Goal: Contribute content: Contribute content

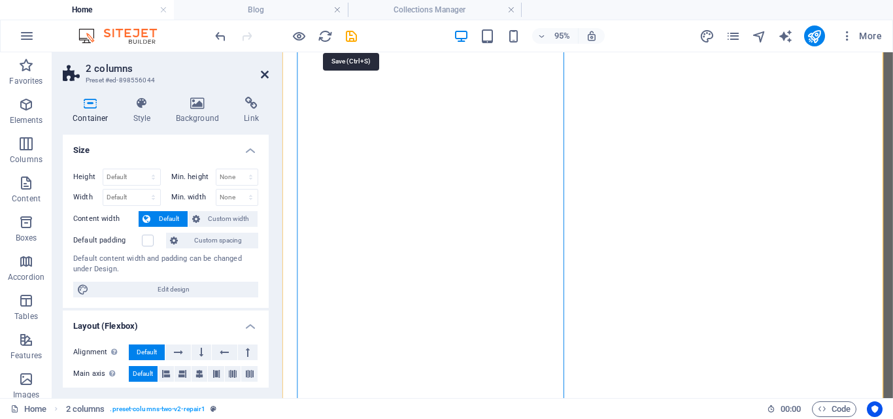
click at [265, 74] on icon at bounding box center [265, 74] width 8 height 10
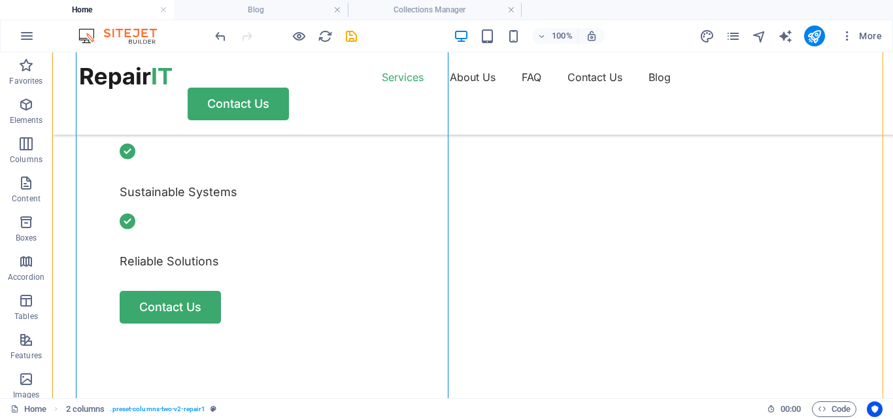
scroll to position [640, 0]
select select "px"
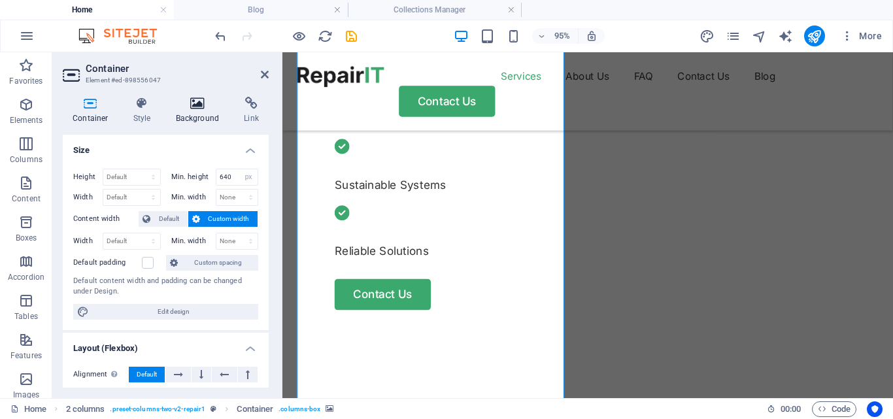
click at [199, 109] on icon at bounding box center [197, 103] width 63 height 13
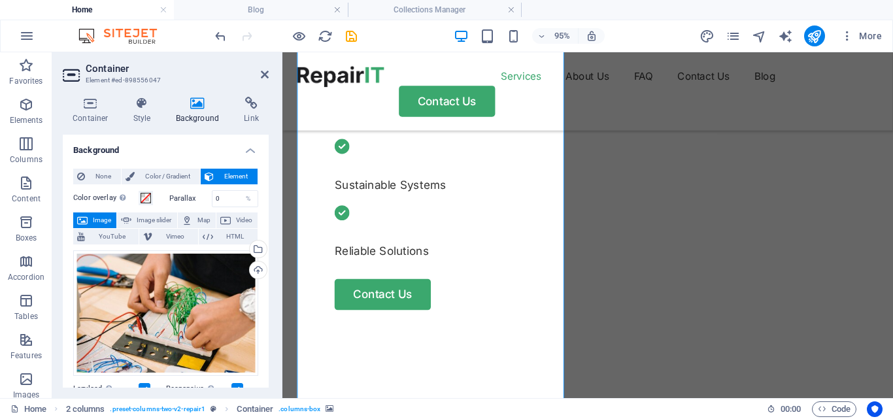
click at [186, 104] on icon at bounding box center [197, 103] width 63 height 13
click at [191, 97] on icon at bounding box center [197, 103] width 63 height 13
click at [223, 282] on div "Drag files here, click to choose files or select files from Files or our free s…" at bounding box center [165, 312] width 185 height 125
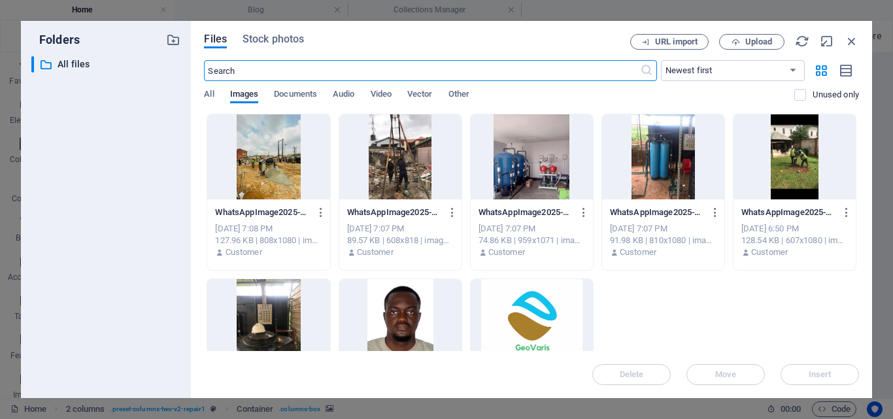
click at [408, 156] on div at bounding box center [400, 156] width 122 height 85
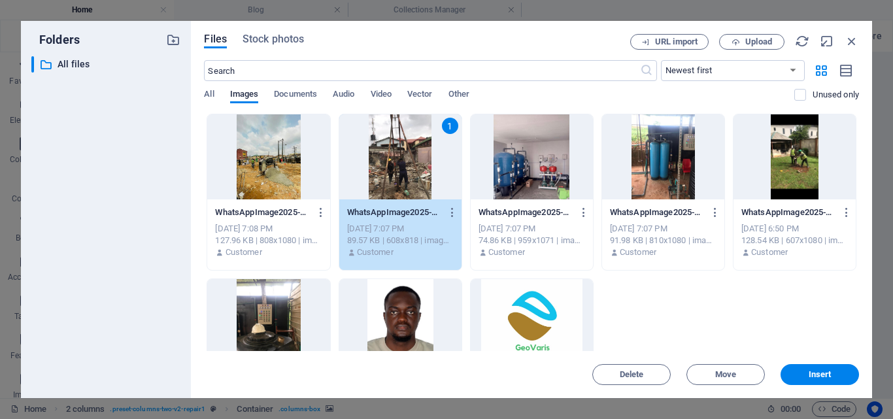
click at [408, 156] on div "1" at bounding box center [400, 156] width 122 height 85
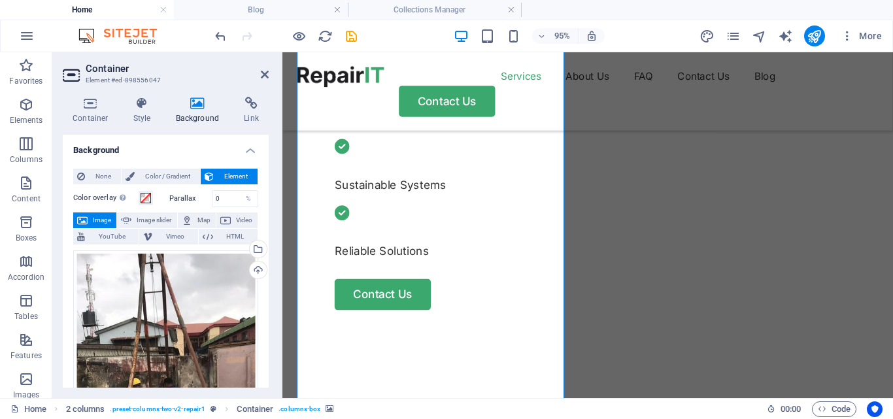
drag, startPoint x: 265, startPoint y: 174, endPoint x: 267, endPoint y: 205, distance: 30.7
click at [267, 205] on div "Background None Color / Gradient Element Stretch background to full-width Color…" at bounding box center [166, 261] width 206 height 253
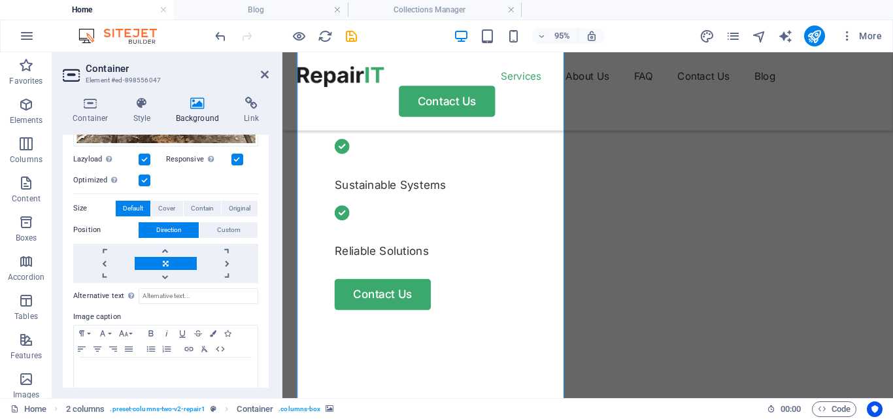
scroll to position [367, 0]
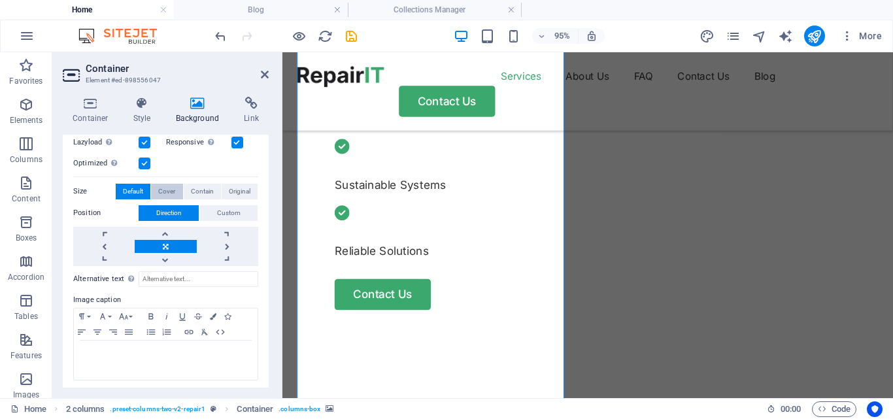
click at [165, 187] on span "Cover" at bounding box center [166, 192] width 17 height 16
click at [205, 184] on span "Contain" at bounding box center [202, 192] width 23 height 16
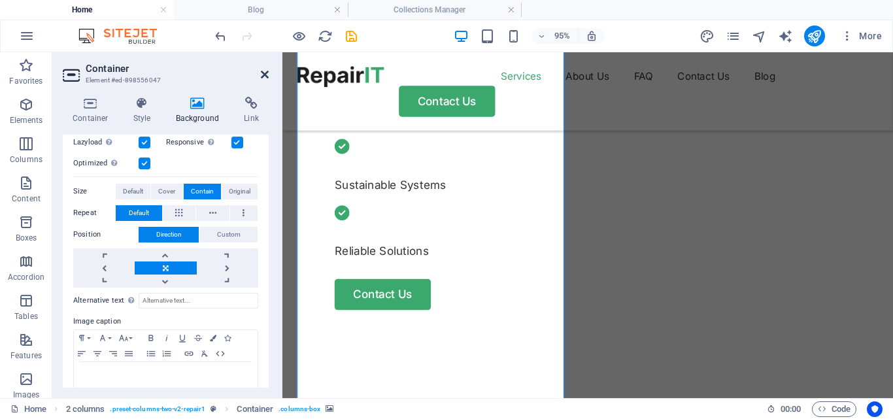
click at [263, 78] on icon at bounding box center [265, 74] width 8 height 10
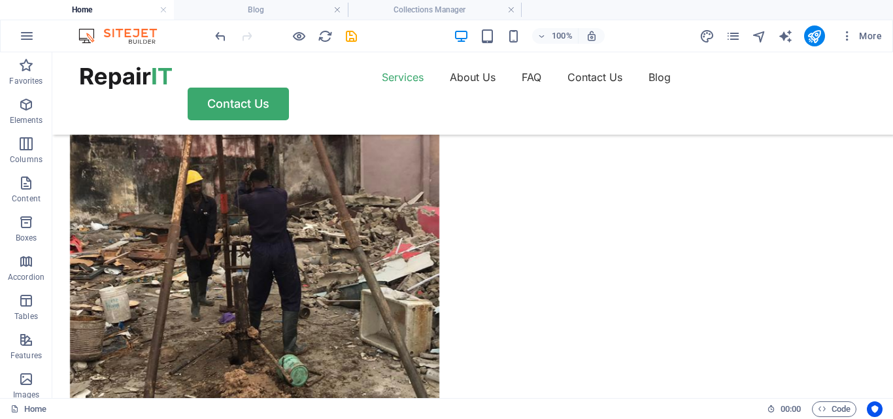
scroll to position [1173, 0]
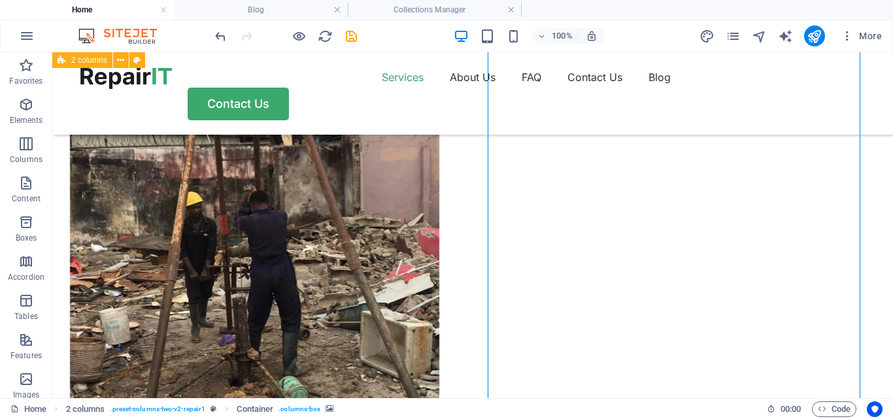
select select "px"
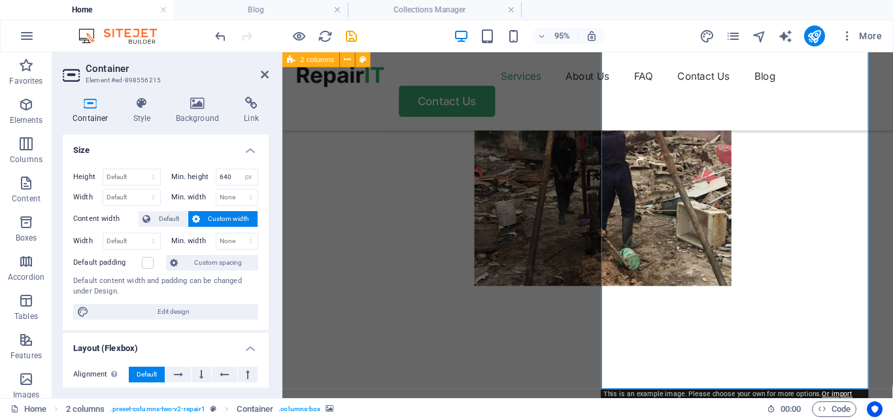
scroll to position [1202, 0]
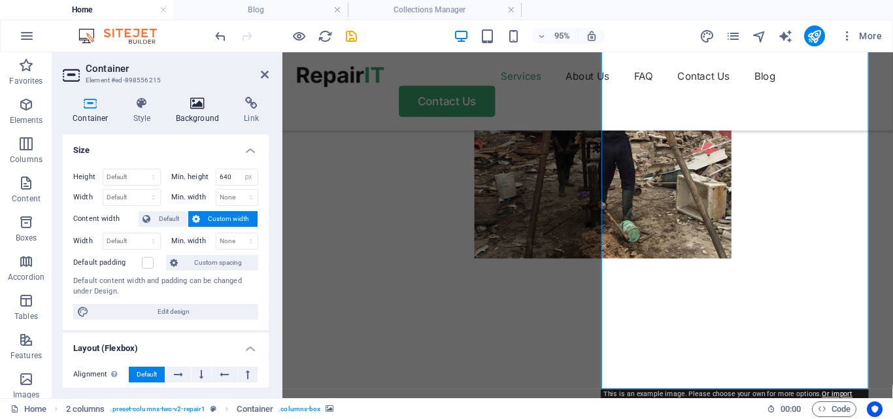
click at [203, 114] on h4 "Background" at bounding box center [200, 110] width 69 height 27
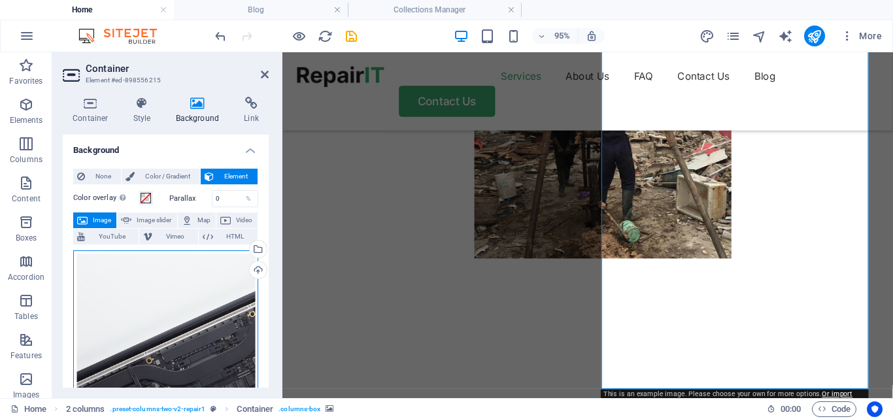
click at [250, 336] on div "Drag files here, click to choose files or select files from Files or our free s…" at bounding box center [165, 355] width 185 height 210
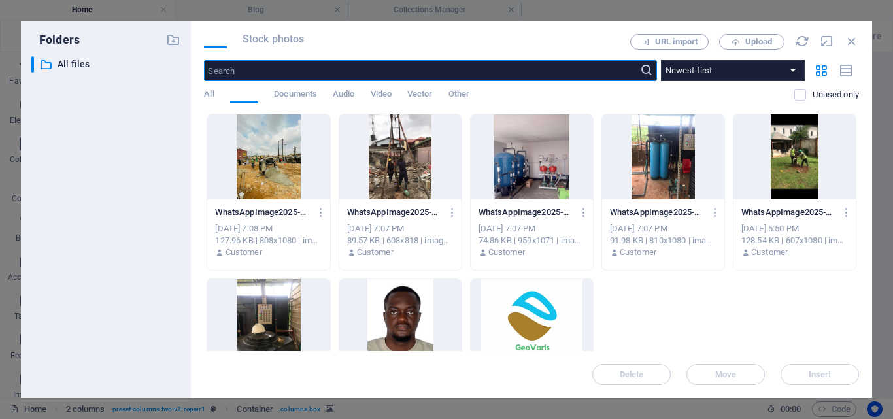
scroll to position [1459, 0]
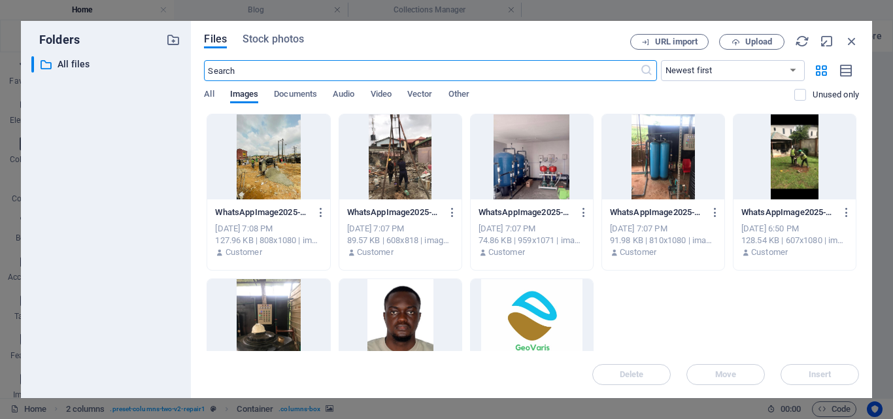
click at [666, 159] on div at bounding box center [663, 156] width 122 height 85
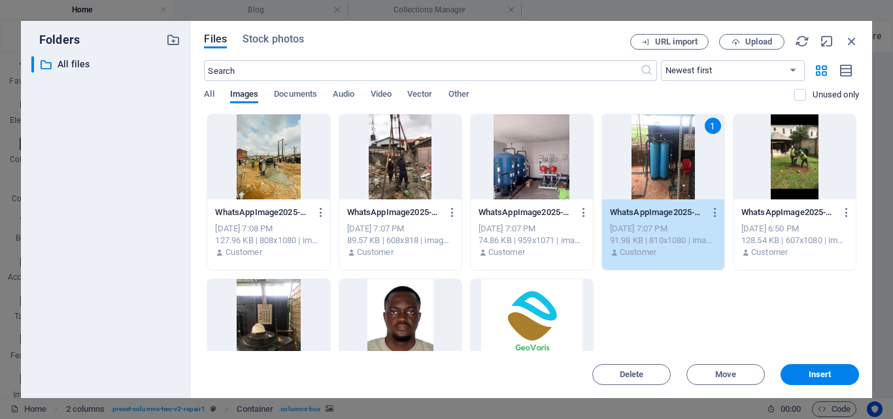
click at [666, 159] on div "1" at bounding box center [663, 156] width 122 height 85
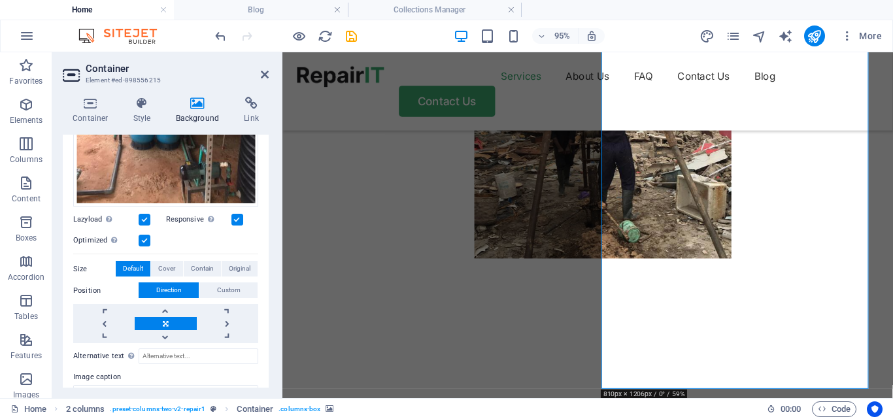
scroll to position [311, 0]
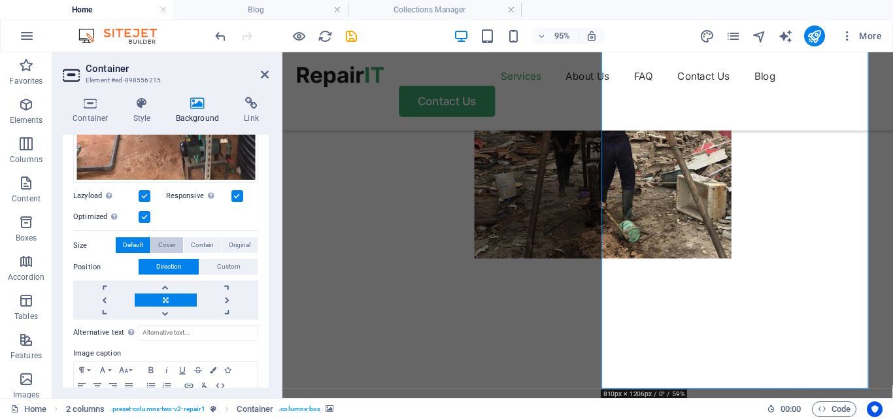
click at [160, 244] on span "Cover" at bounding box center [166, 245] width 17 height 16
click at [197, 243] on span "Contain" at bounding box center [202, 245] width 23 height 16
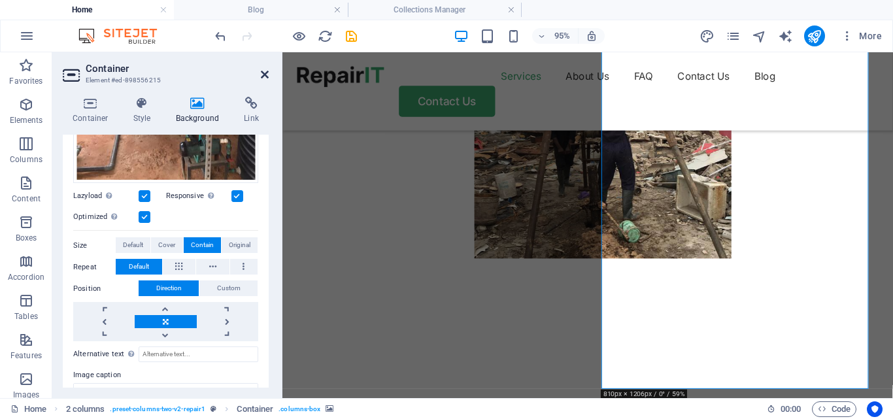
click at [265, 71] on icon at bounding box center [265, 74] width 8 height 10
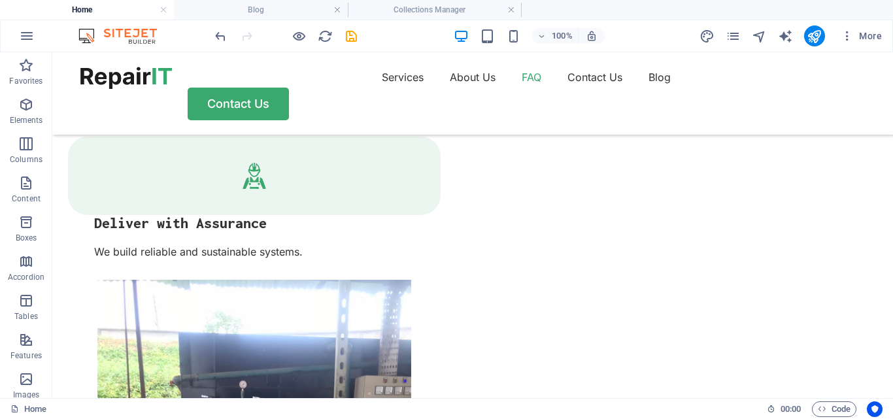
scroll to position [2357, 0]
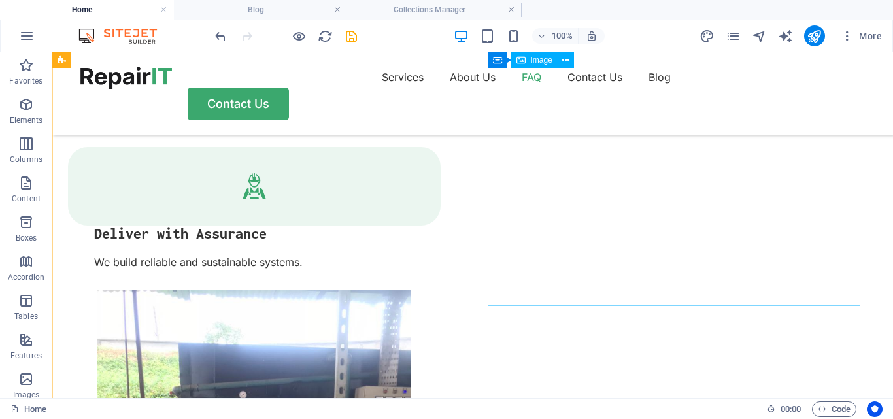
select select "%"
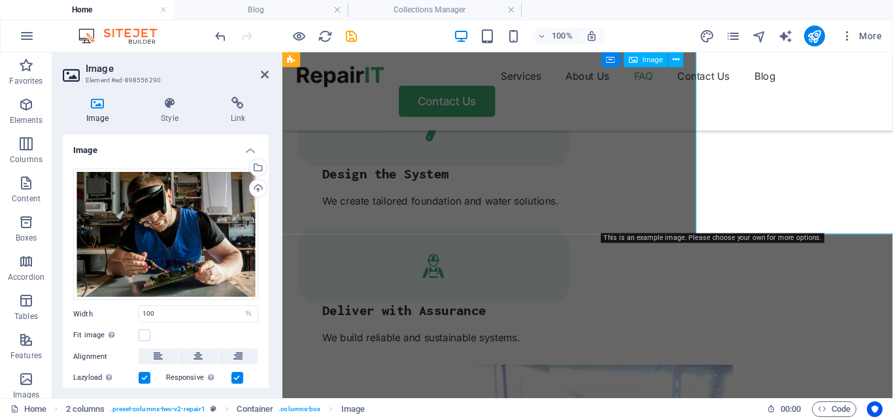
scroll to position [2419, 0]
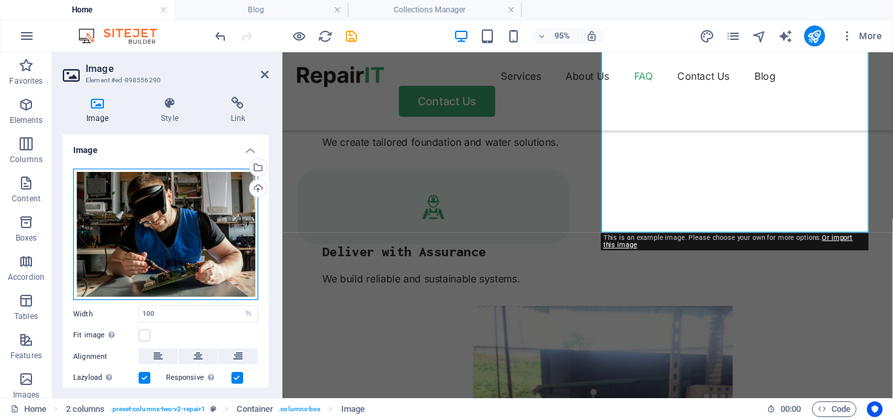
click at [189, 215] on div "Drag files here, click to choose files or select files from Files or our free s…" at bounding box center [165, 235] width 185 height 132
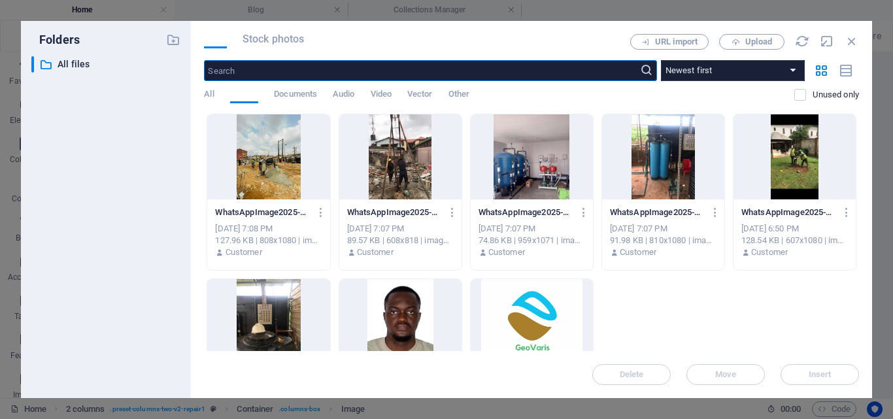
scroll to position [2659, 0]
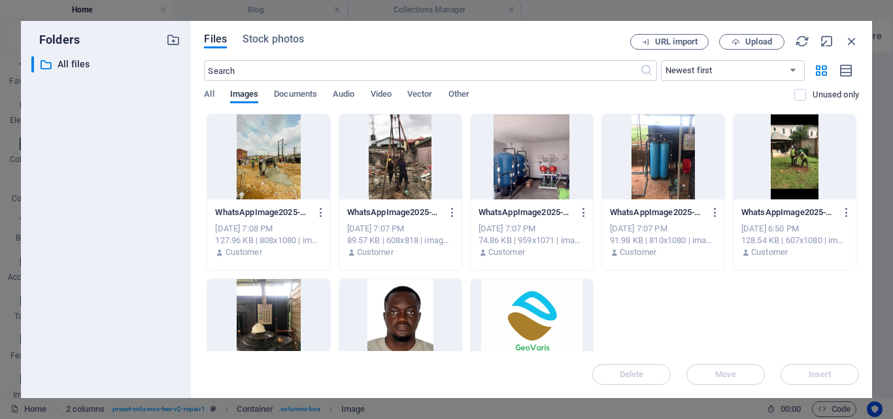
click at [518, 164] on div at bounding box center [531, 156] width 122 height 85
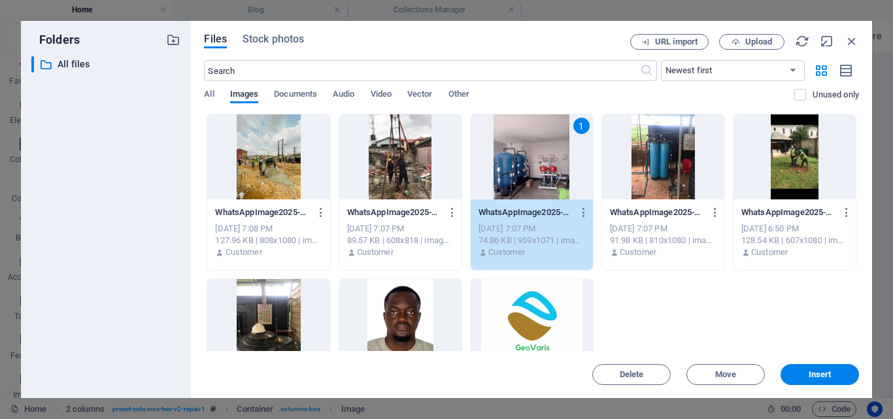
click at [518, 164] on div "1" at bounding box center [531, 156] width 122 height 85
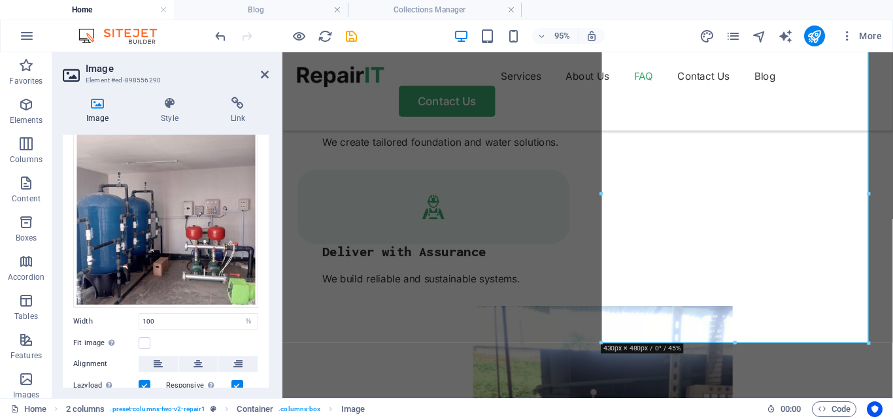
scroll to position [0, 0]
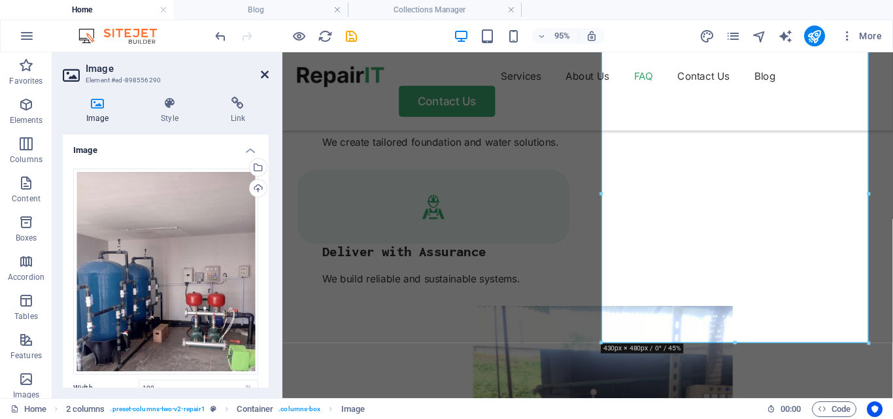
click at [264, 73] on icon at bounding box center [265, 74] width 8 height 10
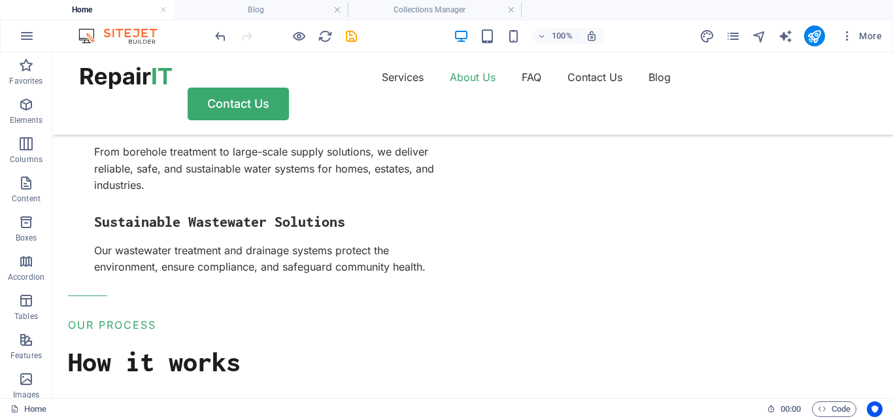
scroll to position [1780, 0]
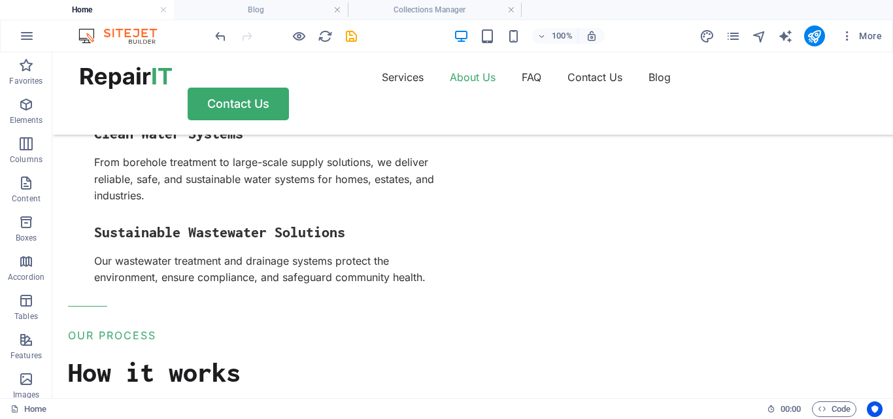
scroll to position [1812, 0]
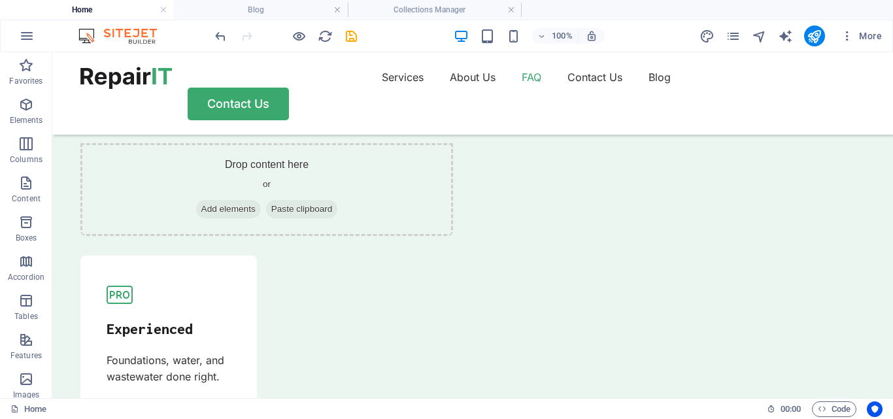
scroll to position [3860, 0]
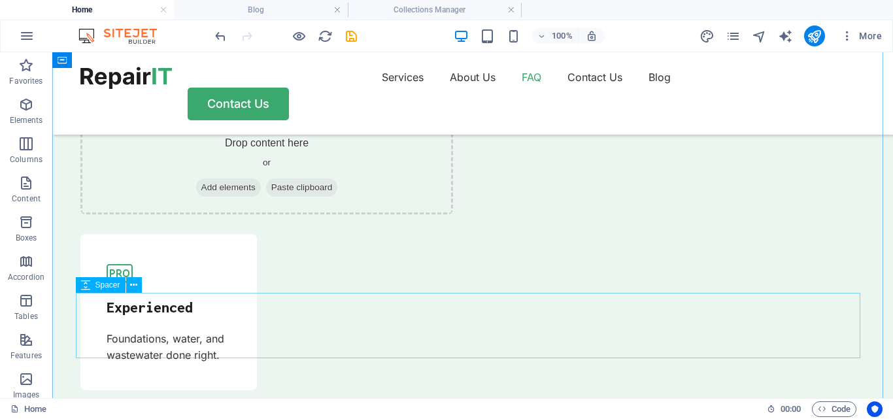
click at [103, 287] on span "Spacer" at bounding box center [107, 285] width 25 height 8
click at [90, 288] on div "Spacer" at bounding box center [101, 285] width 50 height 16
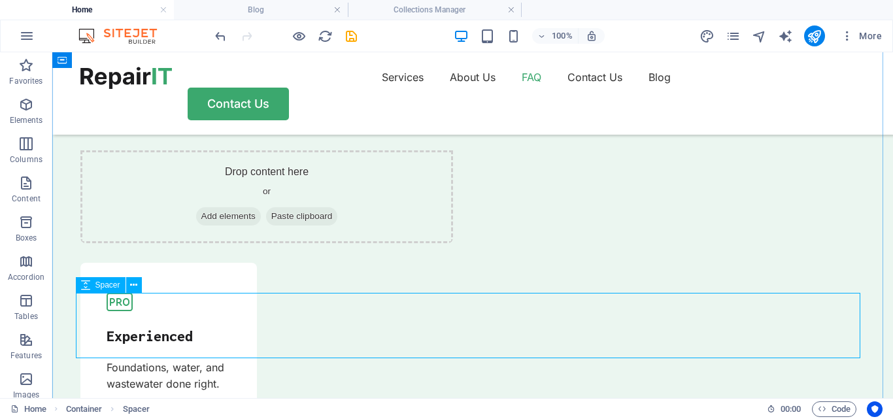
select select "px"
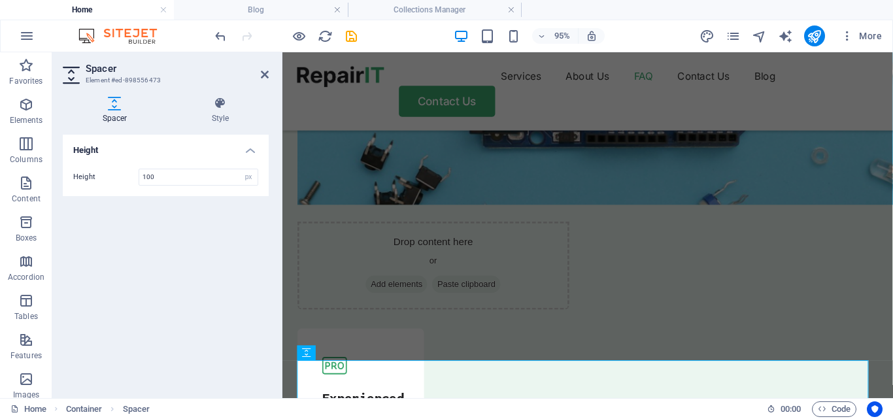
scroll to position [4002, 0]
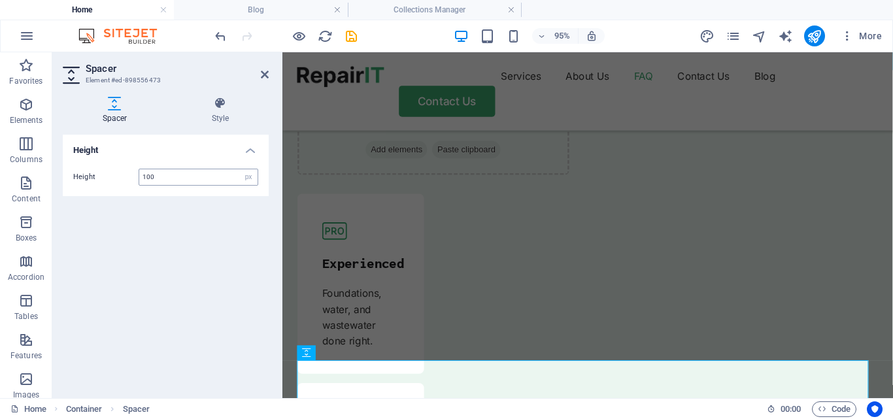
click at [201, 183] on input "100" at bounding box center [198, 177] width 118 height 16
type input "1"
type input "200"
click at [267, 73] on icon at bounding box center [265, 74] width 8 height 10
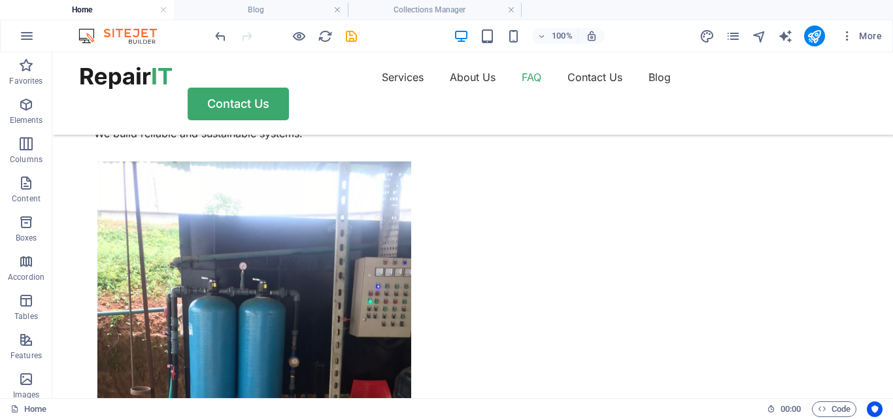
scroll to position [2431, 0]
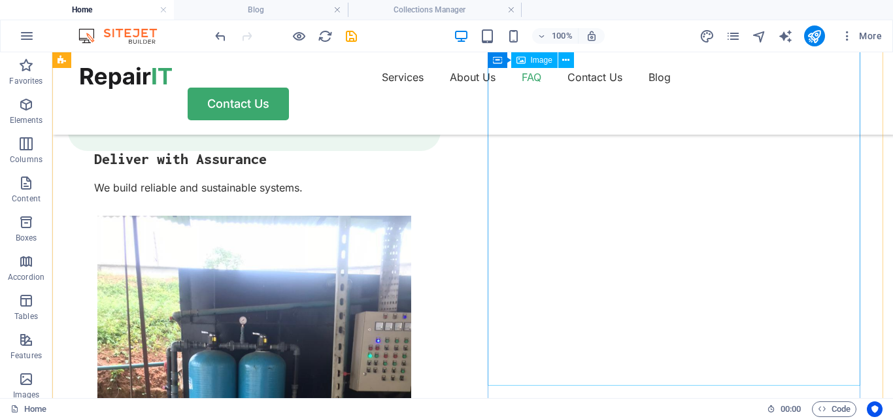
select select "%"
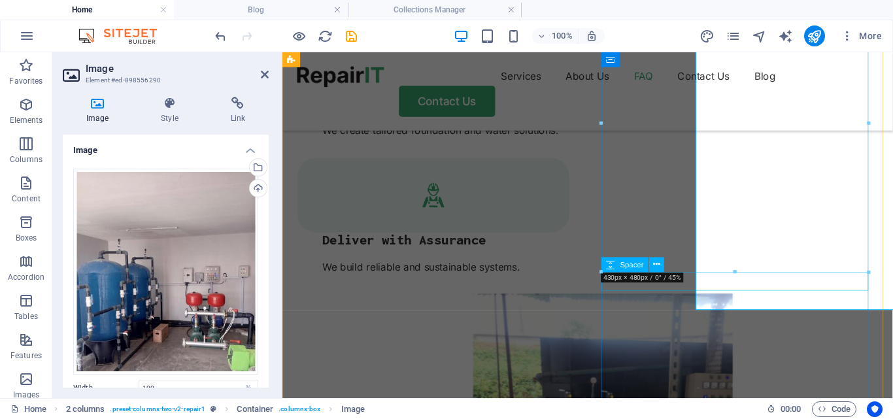
scroll to position [2493, 0]
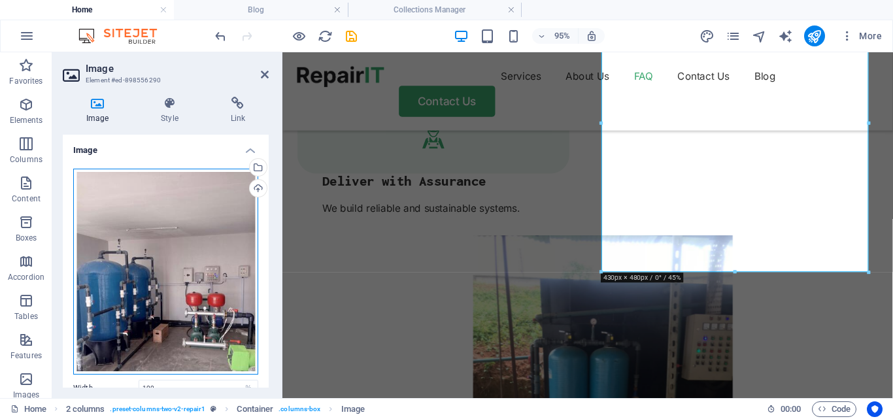
click at [170, 258] on div "Drag files here, click to choose files or select files from Files or our free s…" at bounding box center [165, 272] width 185 height 206
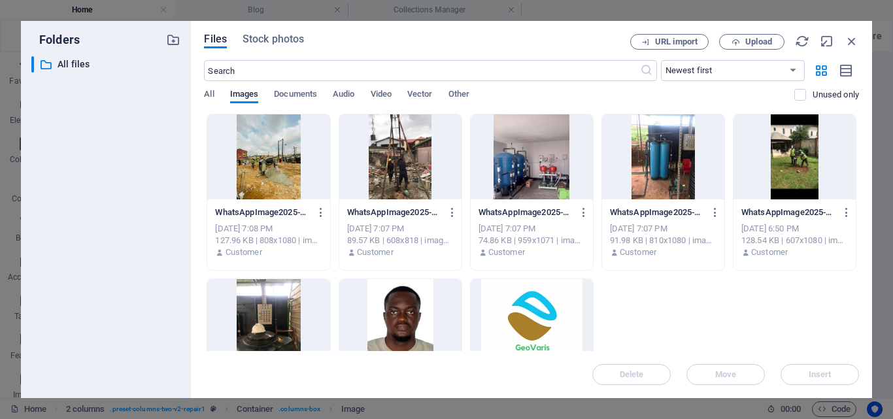
click at [170, 258] on div "​ All files All files" at bounding box center [105, 221] width 149 height 331
click at [744, 39] on span "Upload" at bounding box center [752, 42] width 54 height 8
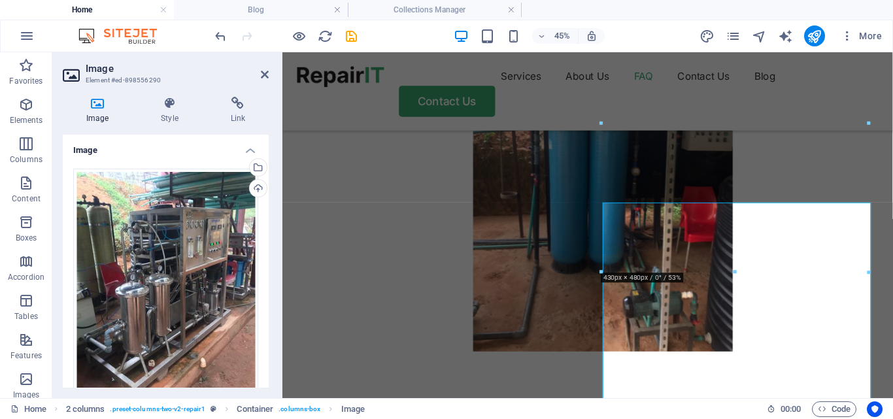
scroll to position [2493, 0]
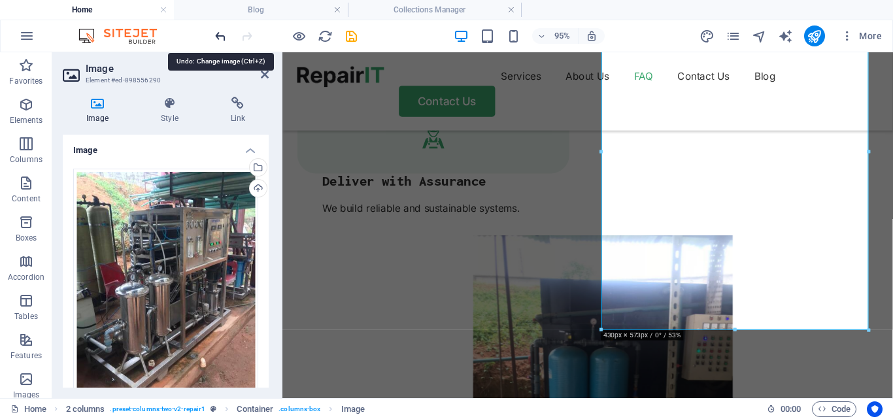
click at [220, 36] on icon "undo" at bounding box center [220, 36] width 15 height 15
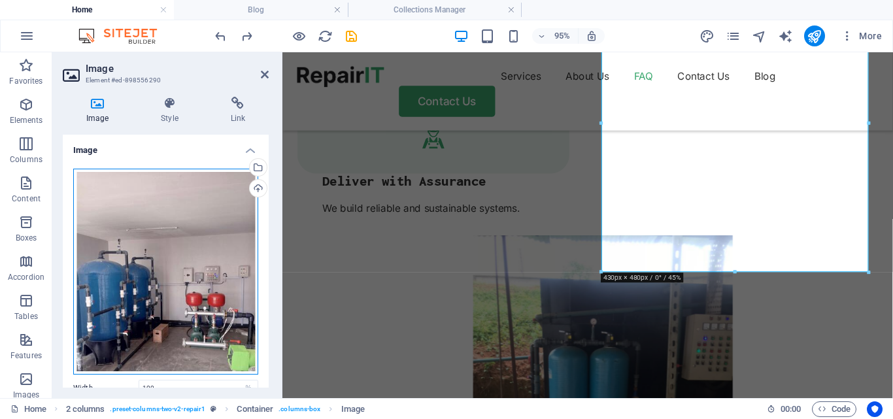
click at [163, 295] on div "Drag files here, click to choose files or select files from Files or our free s…" at bounding box center [165, 272] width 185 height 206
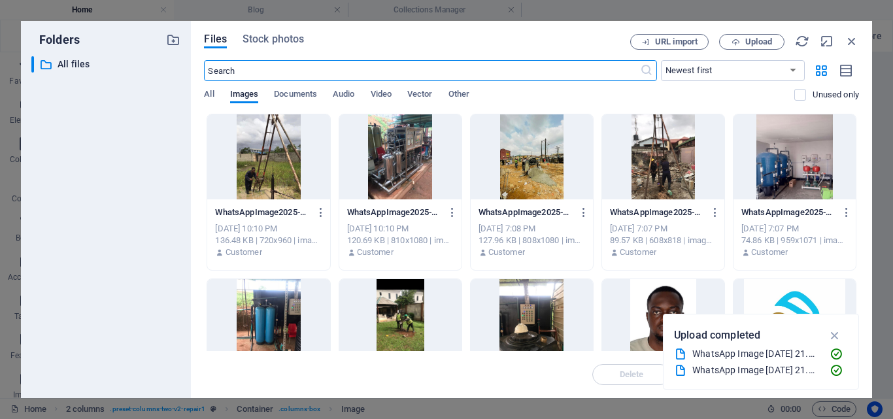
scroll to position [2734, 0]
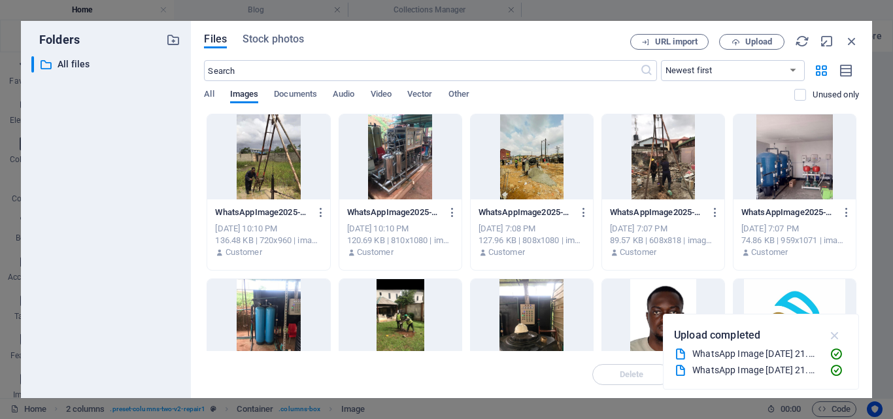
click at [835, 336] on icon "button" at bounding box center [834, 335] width 15 height 14
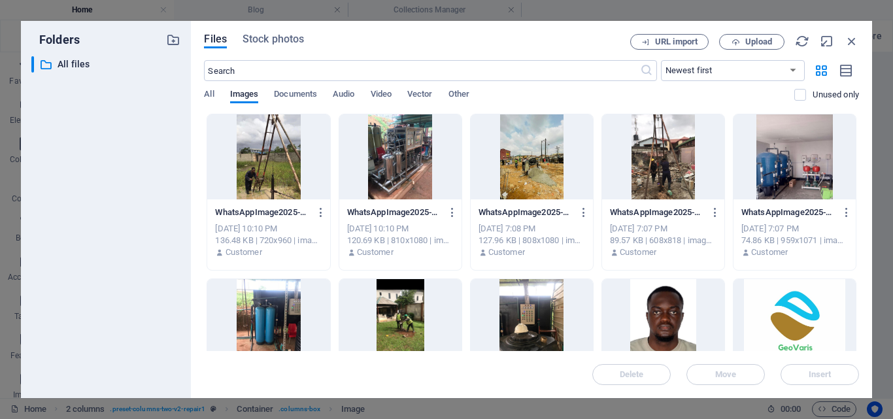
click at [409, 169] on div at bounding box center [400, 156] width 122 height 85
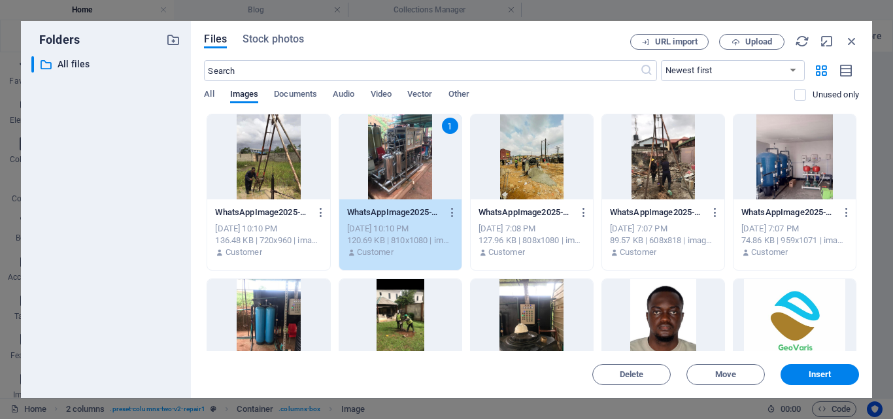
click at [409, 169] on div "1" at bounding box center [400, 156] width 122 height 85
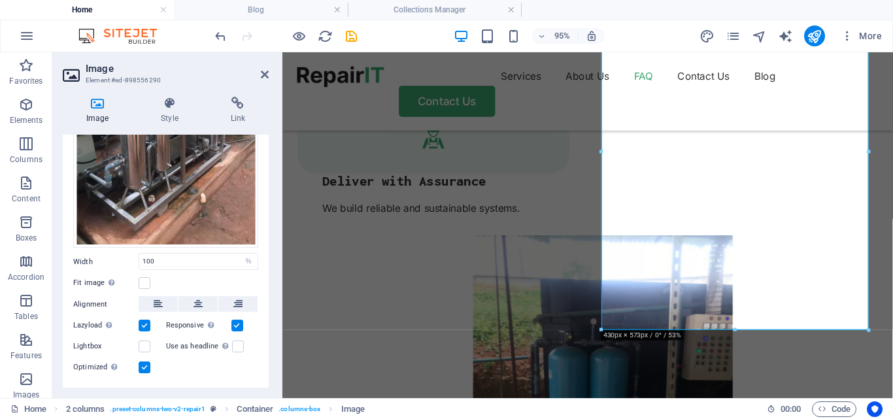
scroll to position [191, 0]
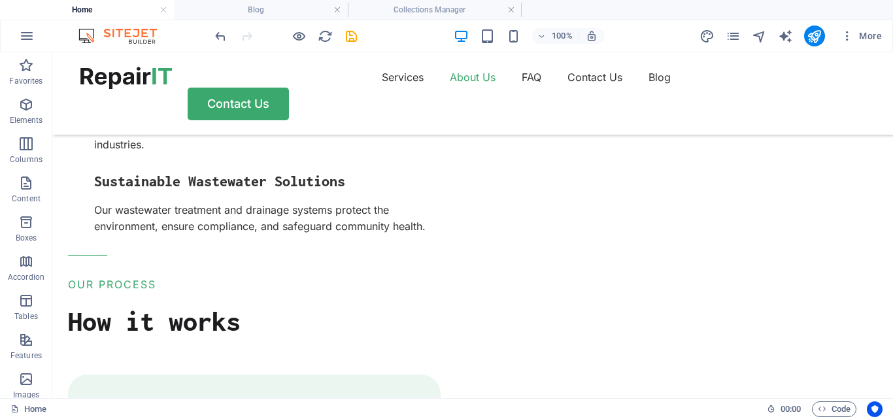
scroll to position [1831, 0]
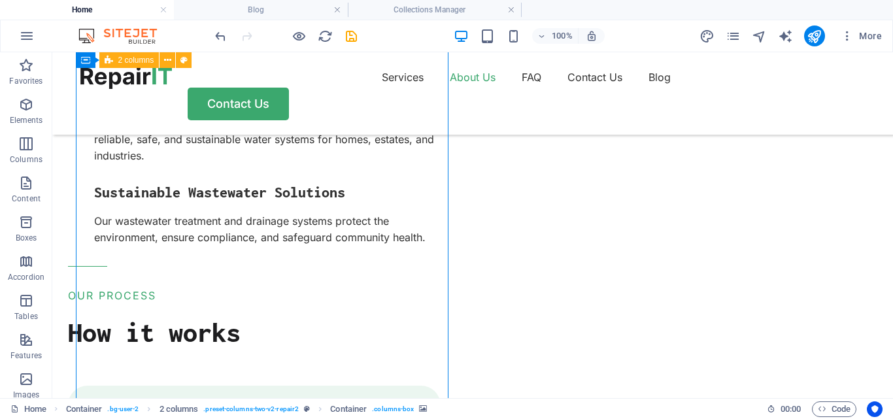
select select "px"
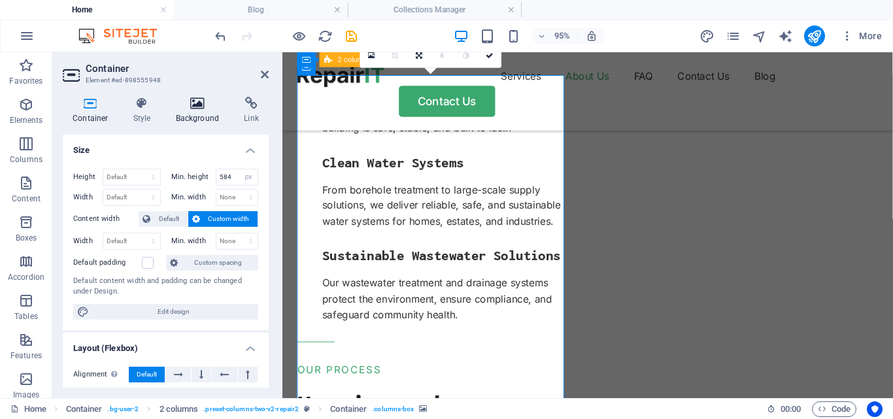
click at [202, 103] on icon at bounding box center [197, 103] width 63 height 13
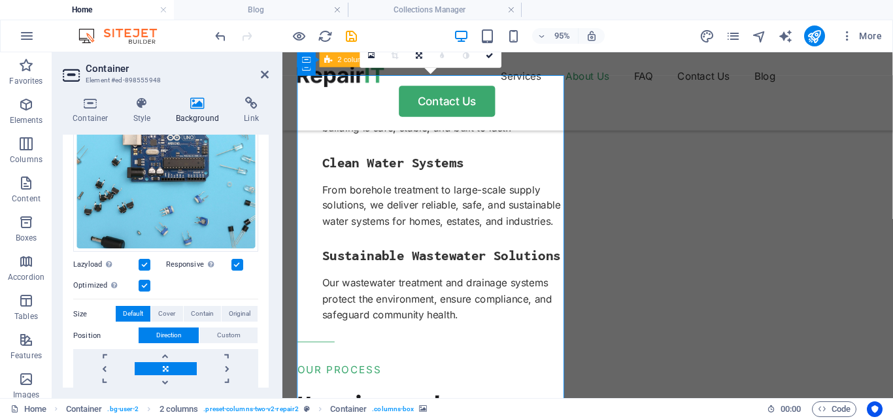
scroll to position [170, 0]
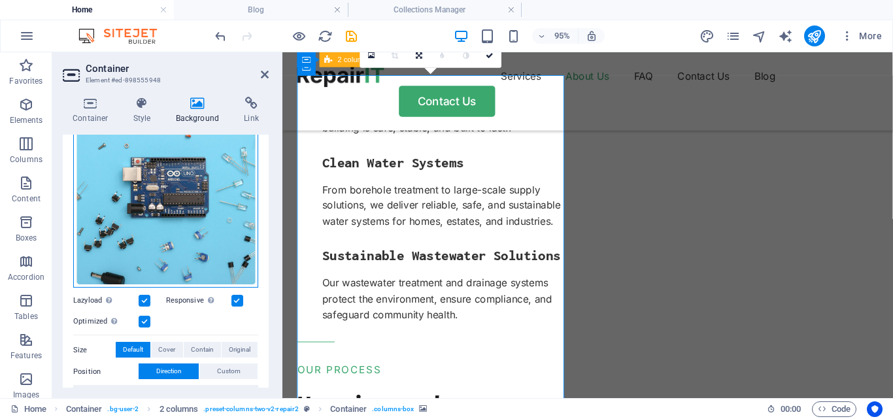
click at [177, 214] on div "Drag files here, click to choose files or select files from Files or our free s…" at bounding box center [165, 184] width 185 height 208
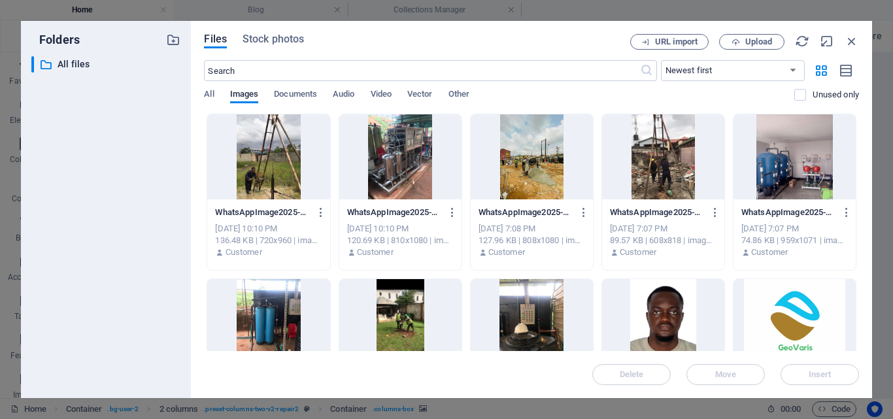
click at [260, 177] on div at bounding box center [268, 156] width 122 height 85
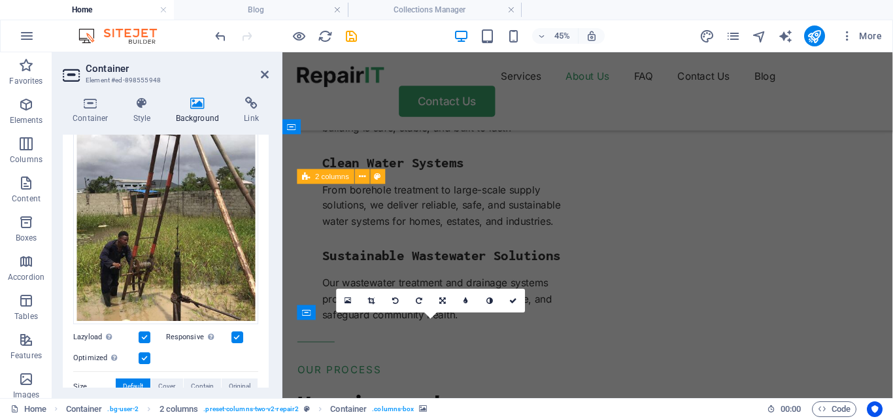
scroll to position [1574, 0]
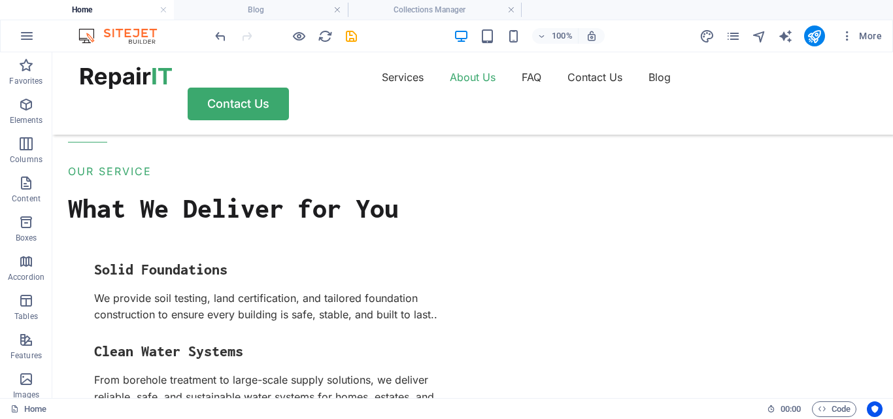
drag, startPoint x: 892, startPoint y: 169, endPoint x: 478, endPoint y: 74, distance: 424.9
click at [348, 36] on icon "save" at bounding box center [351, 36] width 15 height 15
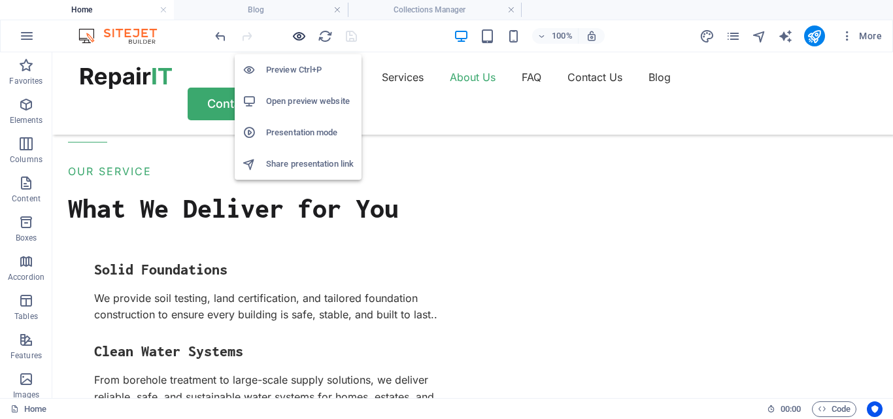
click at [300, 37] on icon "button" at bounding box center [298, 36] width 15 height 15
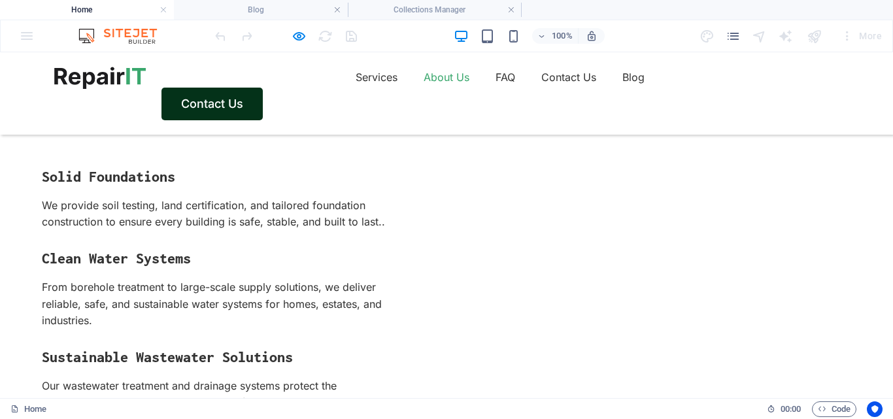
click at [263, 89] on link "Contact Us" at bounding box center [211, 104] width 101 height 33
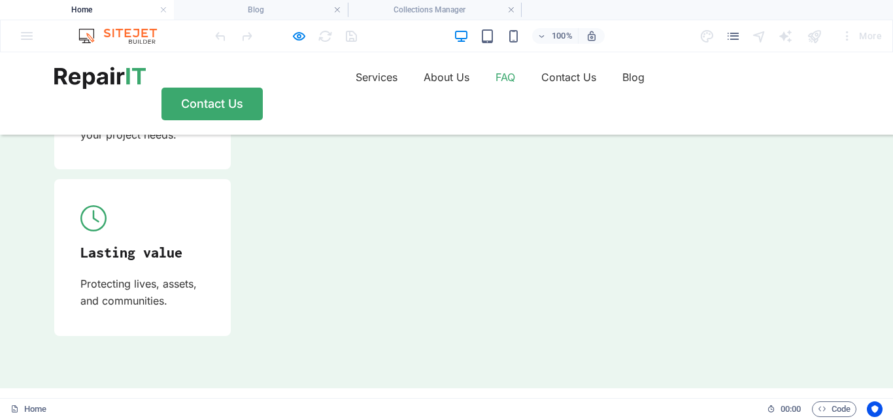
scroll to position [4065, 0]
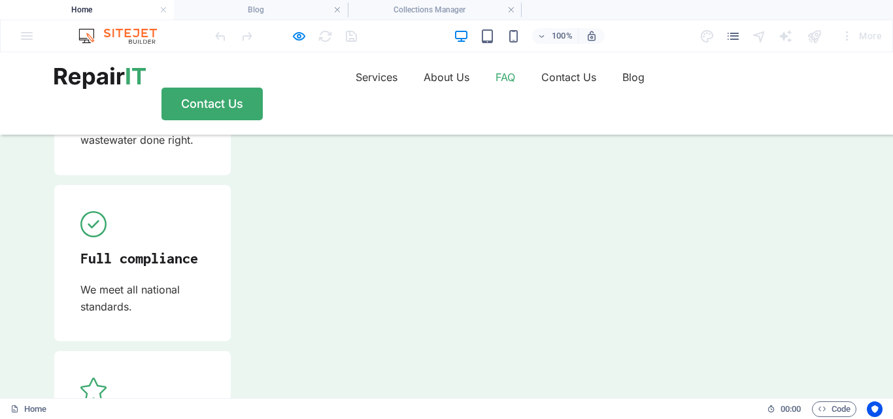
scroll to position [3775, 0]
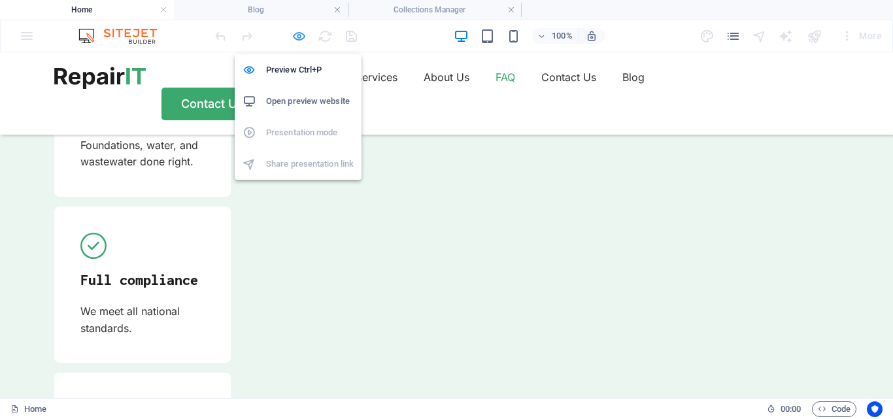
click at [304, 37] on icon "button" at bounding box center [298, 36] width 15 height 15
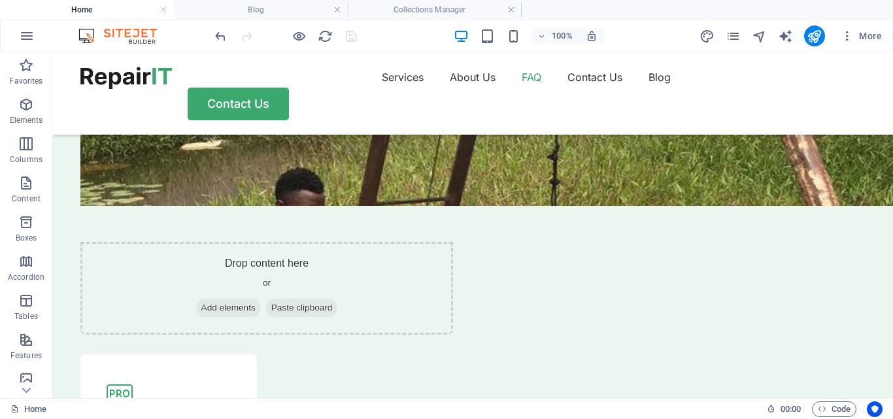
scroll to position [3762, 0]
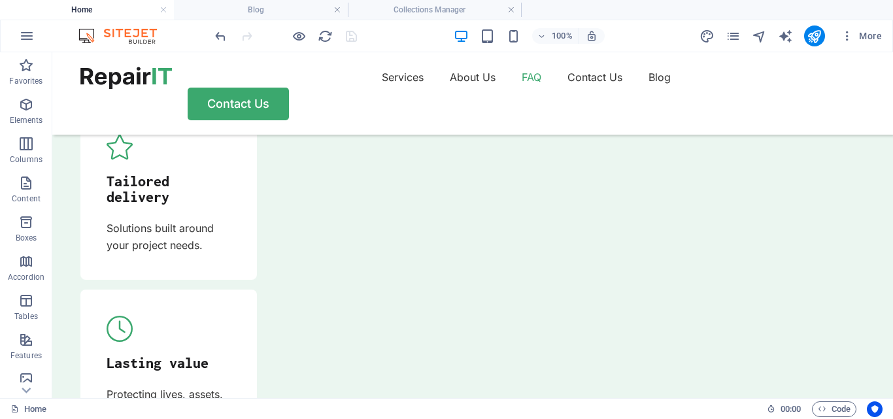
scroll to position [4155, 0]
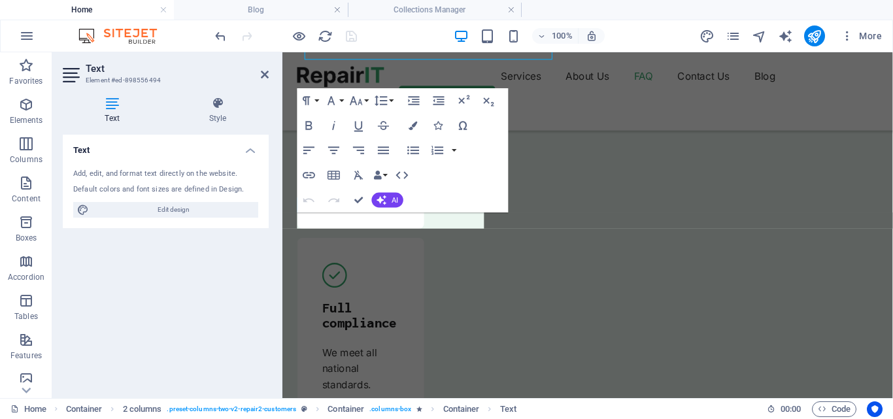
scroll to position [4333, 0]
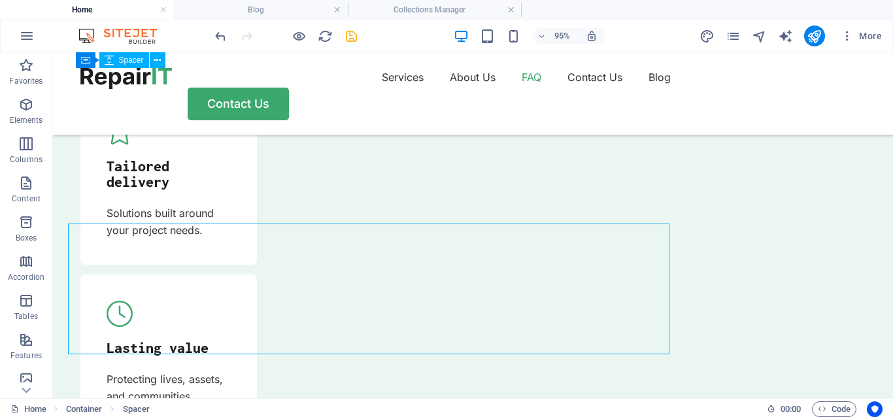
scroll to position [4155, 0]
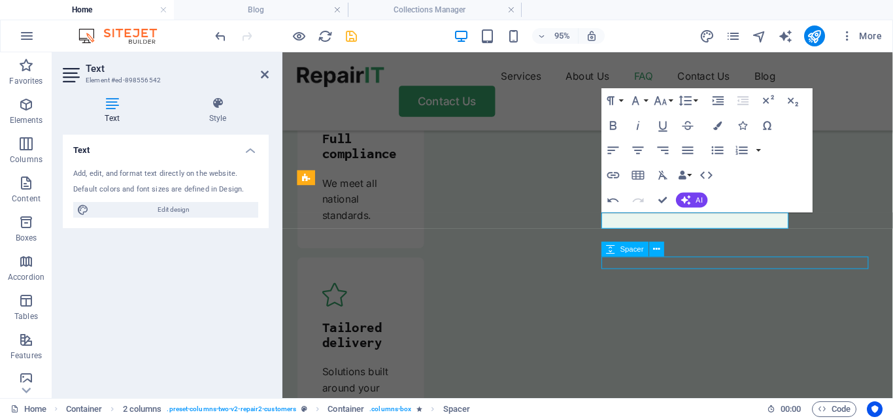
scroll to position [4155, 0]
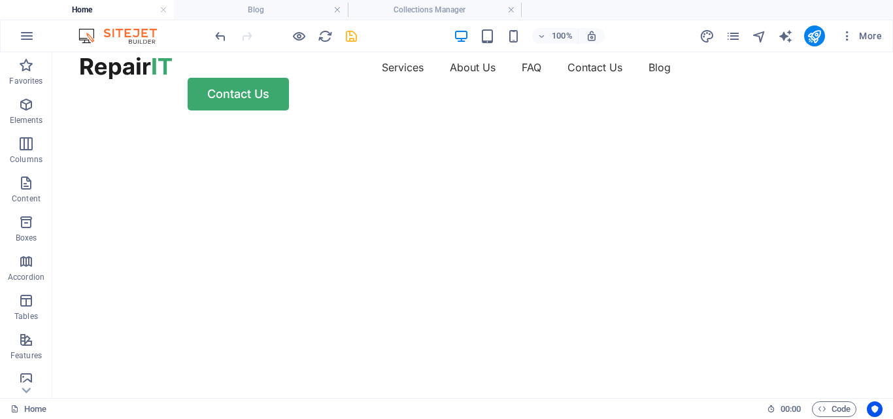
scroll to position [0, 0]
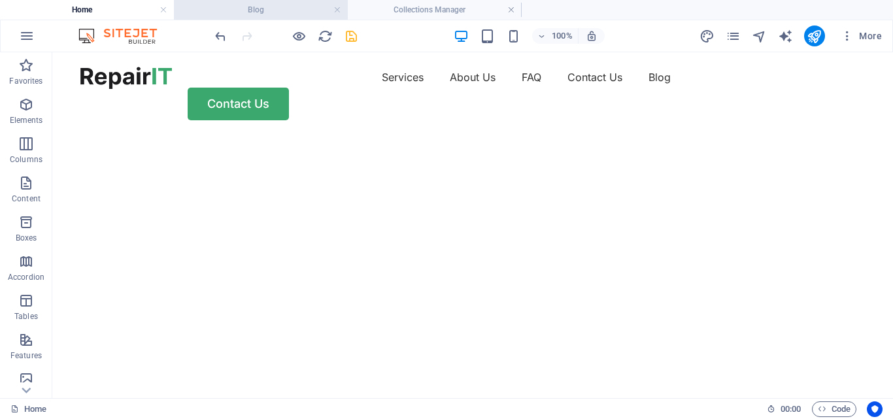
click at [259, 12] on h4 "Blog" at bounding box center [261, 10] width 174 height 14
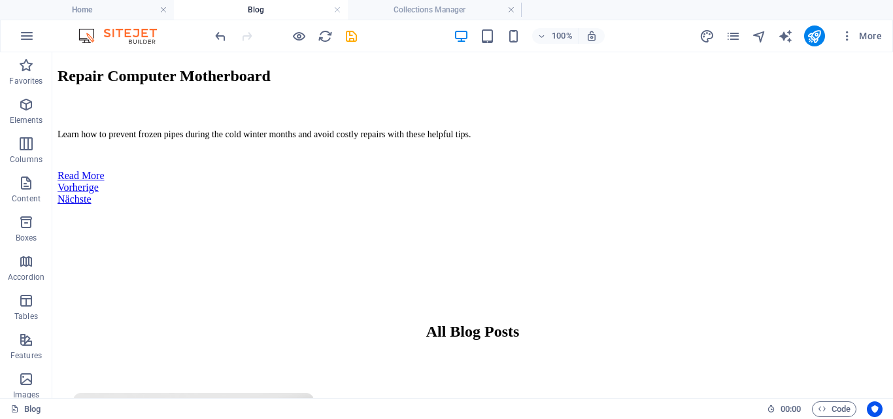
scroll to position [493, 0]
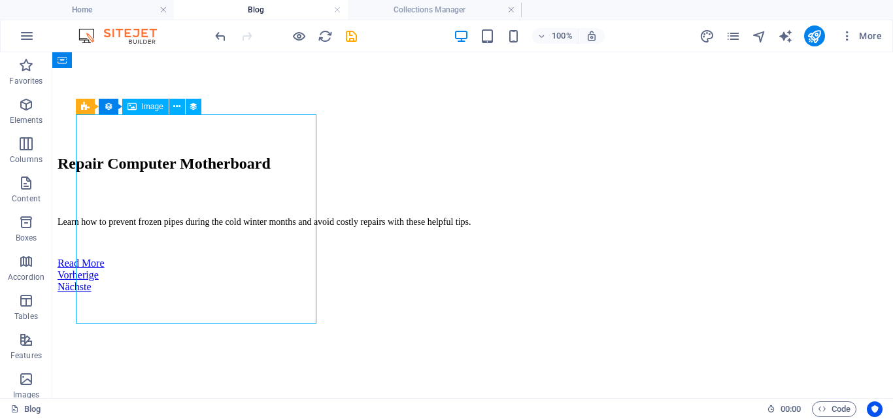
select select "itblog-image"
select select "px"
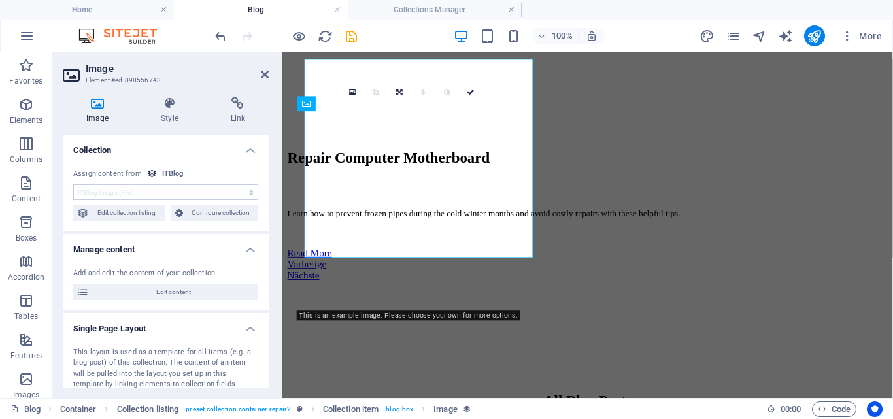
scroll to position [548, 0]
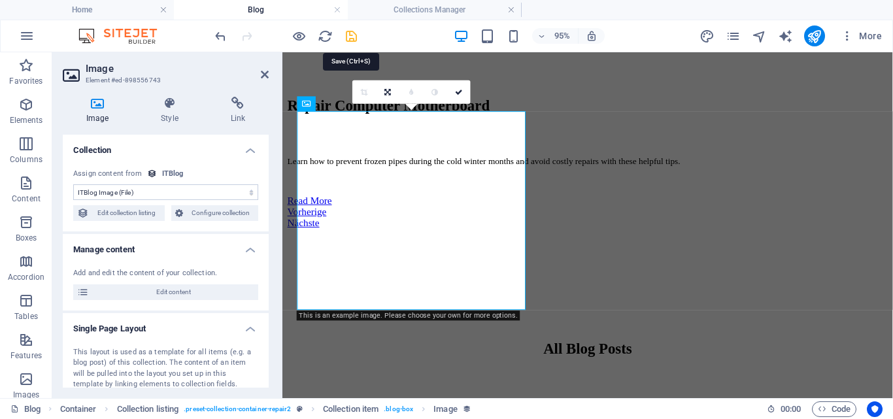
click at [347, 33] on icon "save" at bounding box center [351, 36] width 15 height 15
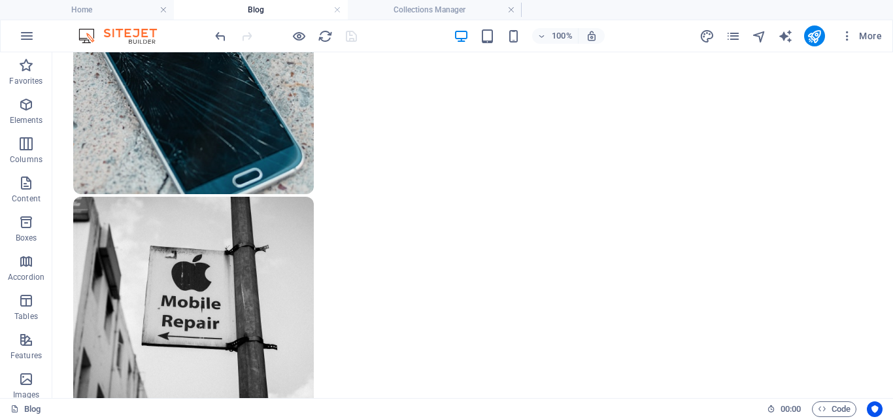
scroll to position [1215, 0]
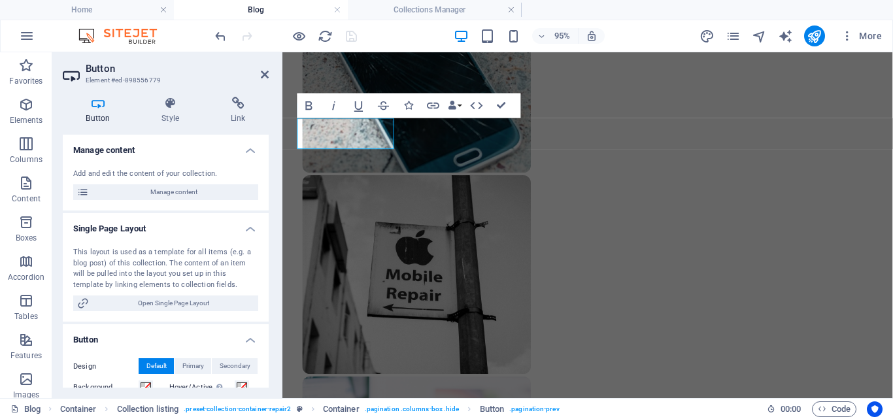
scroll to position [1270, 0]
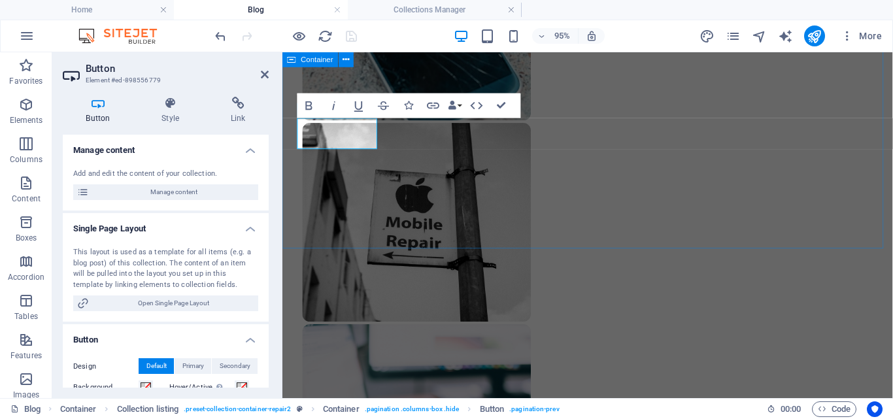
click at [581, 163] on div "All Blog Posts [DATE] Updating Your Device Firmware Learn how to prevent frozen…" at bounding box center [603, 309] width 632 height 1586
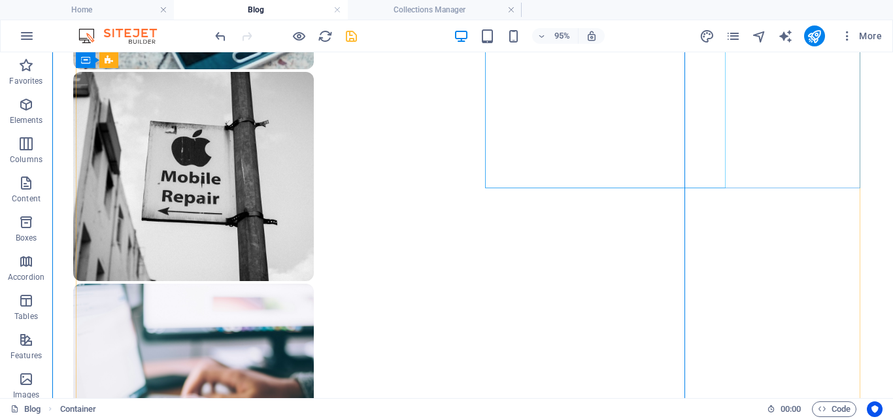
scroll to position [1128, 0]
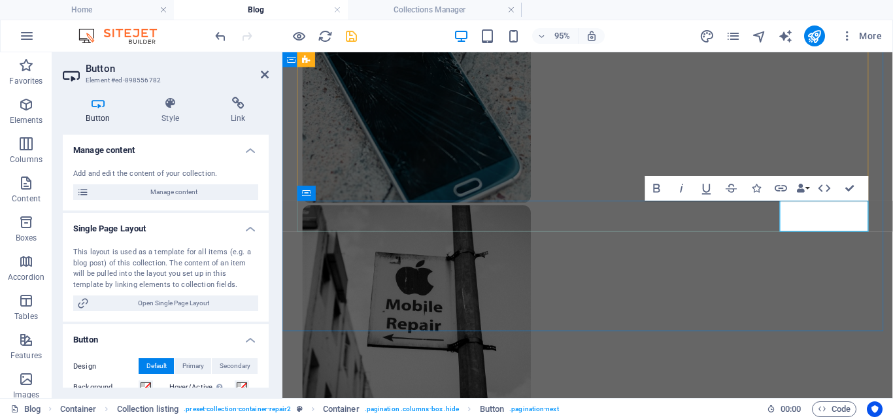
click at [787, 257] on div "All Blog Posts [DATE] Updating Your Device Firmware Learn how to prevent frozen…" at bounding box center [603, 396] width 632 height 1586
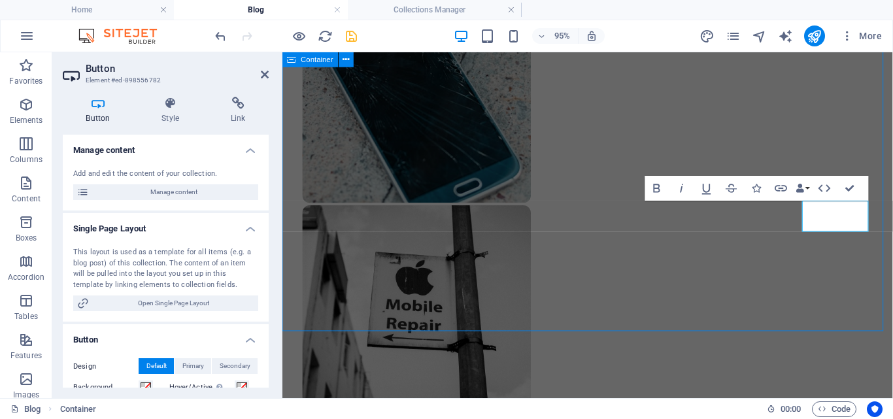
scroll to position [1128, 0]
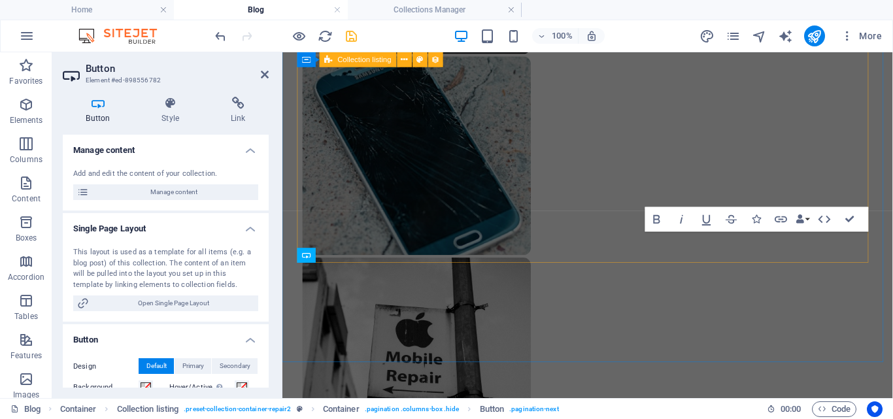
scroll to position [1151, 0]
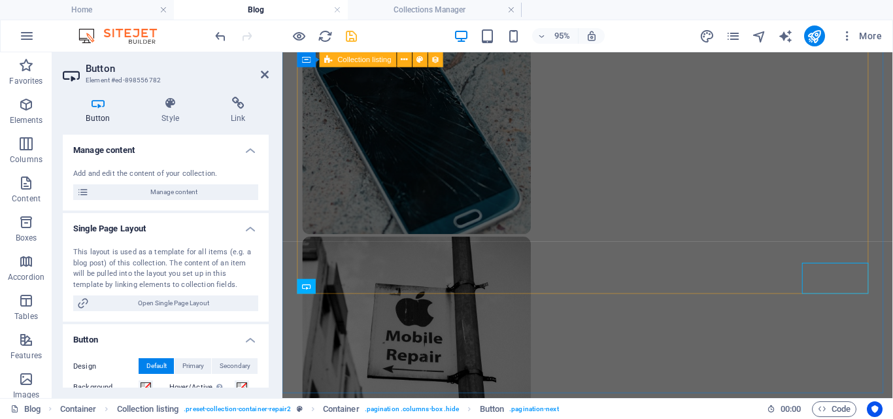
scroll to position [1118, 0]
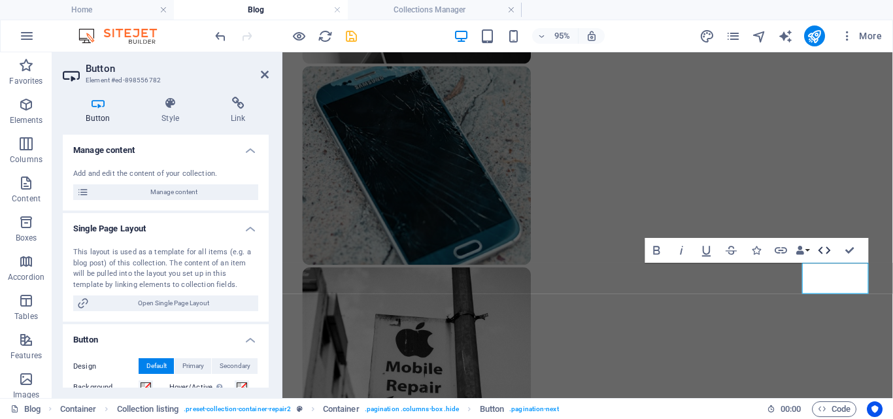
copy link "Next"
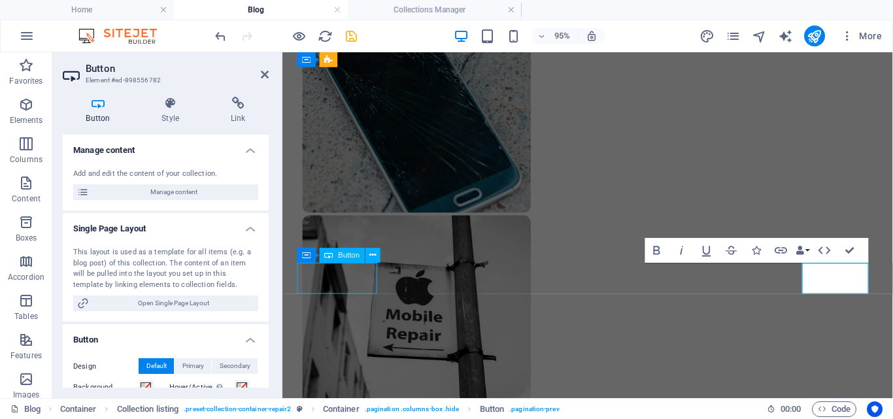
scroll to position [1063, 0]
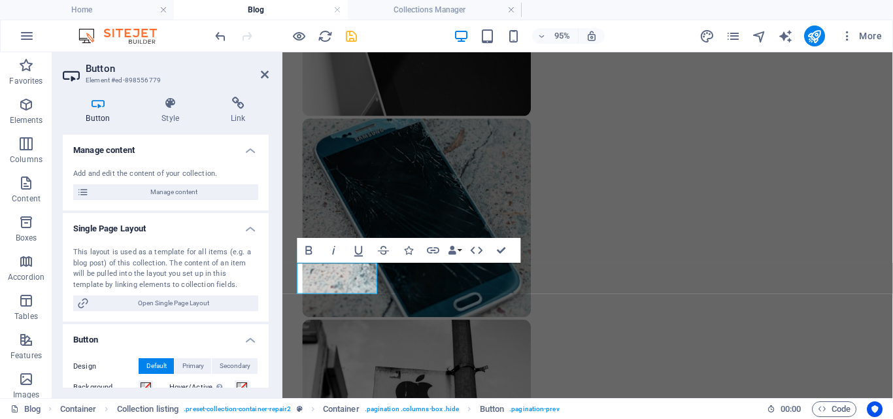
scroll to position [1118, 0]
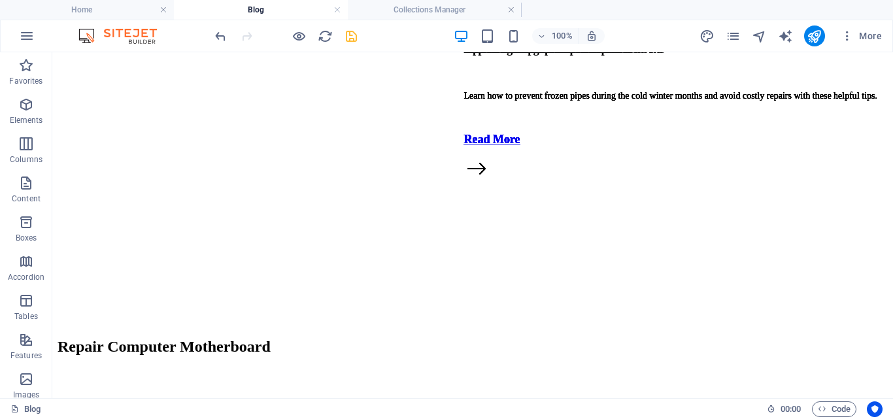
scroll to position [86, 0]
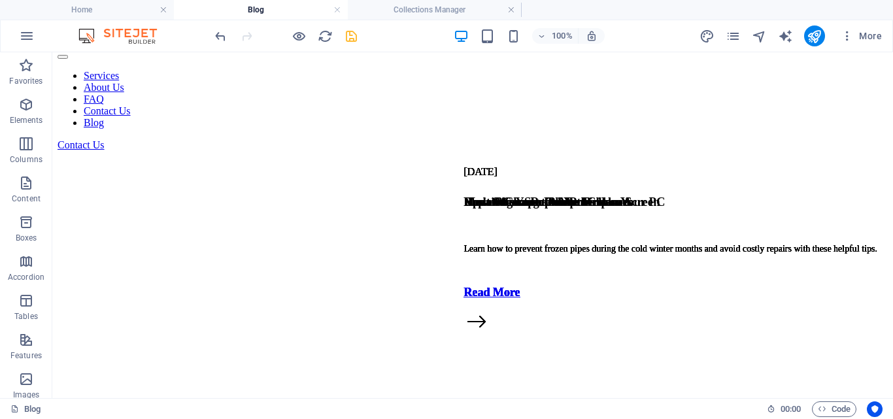
scroll to position [0, 0]
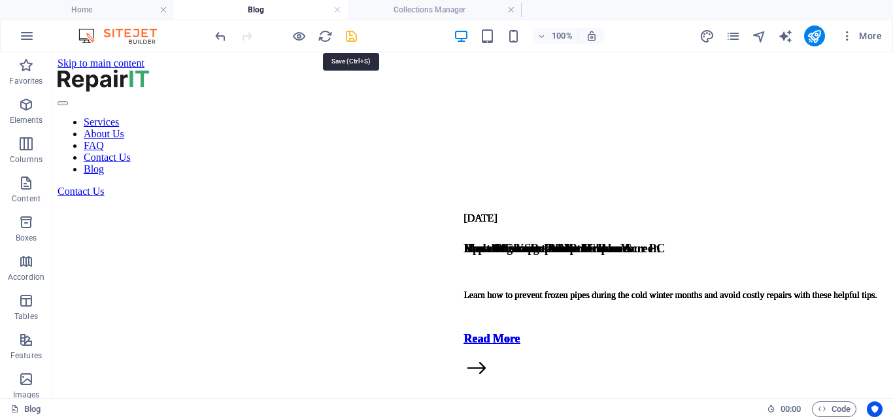
click at [352, 42] on icon "save" at bounding box center [351, 36] width 15 height 15
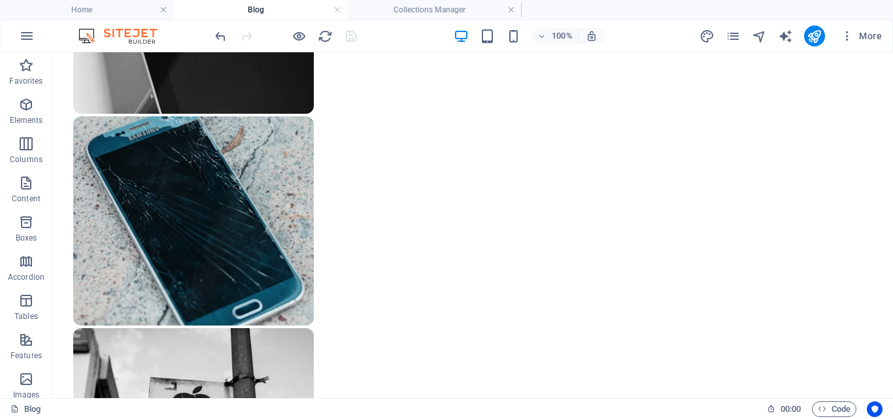
scroll to position [944, 0]
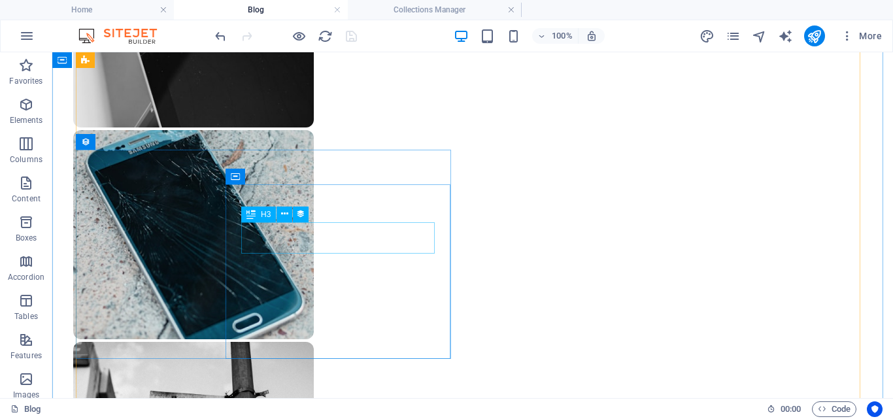
select select "name"
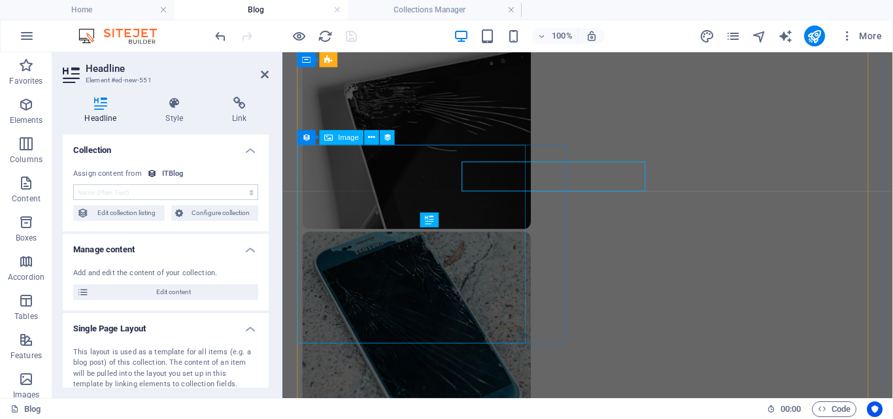
scroll to position [999, 0]
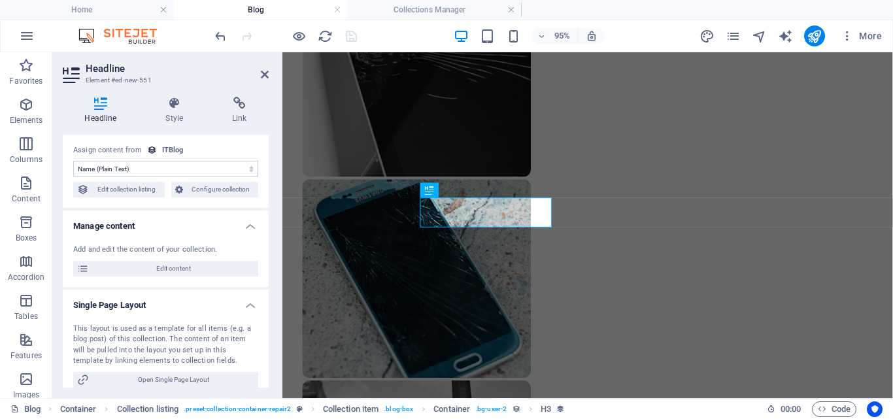
scroll to position [0, 0]
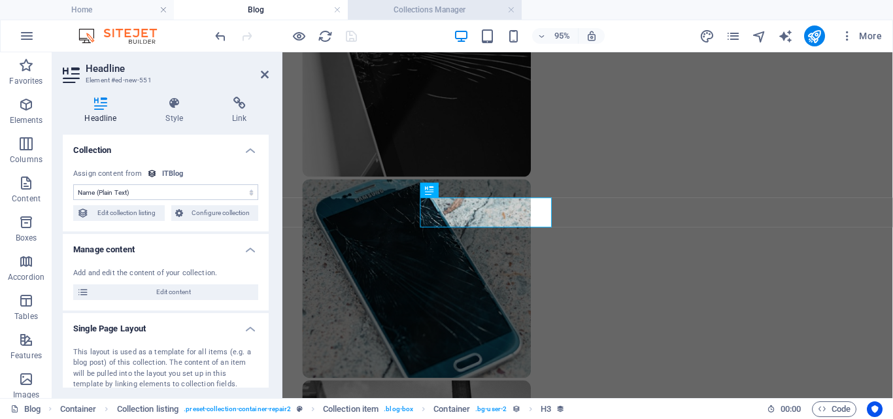
click at [421, 10] on h4 "Collections Manager" at bounding box center [435, 10] width 174 height 14
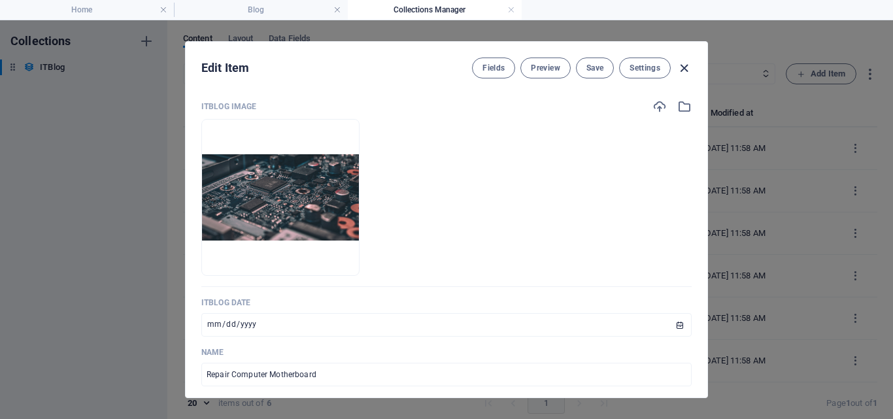
click at [680, 65] on icon "button" at bounding box center [683, 68] width 15 height 15
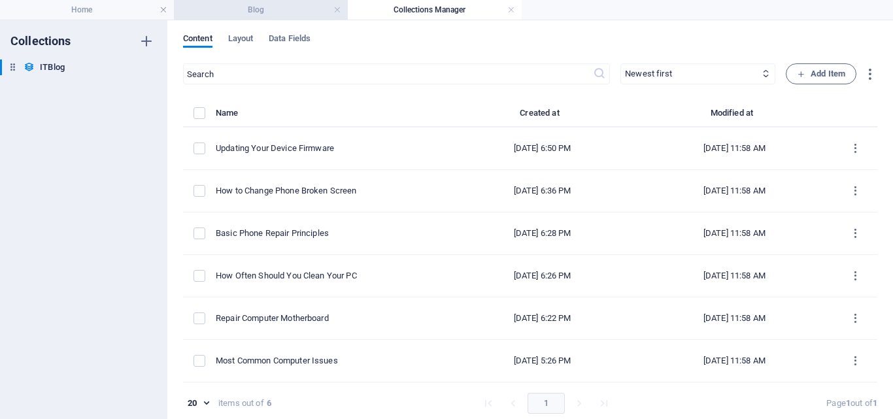
click at [284, 13] on h4 "Blog" at bounding box center [261, 10] width 174 height 14
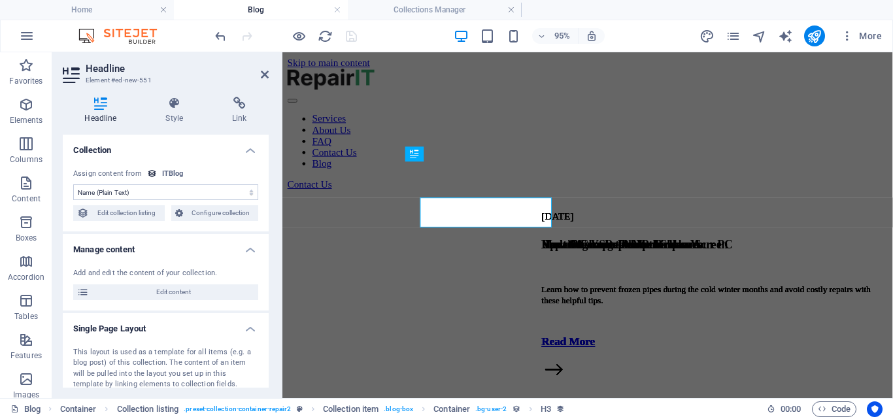
scroll to position [999, 0]
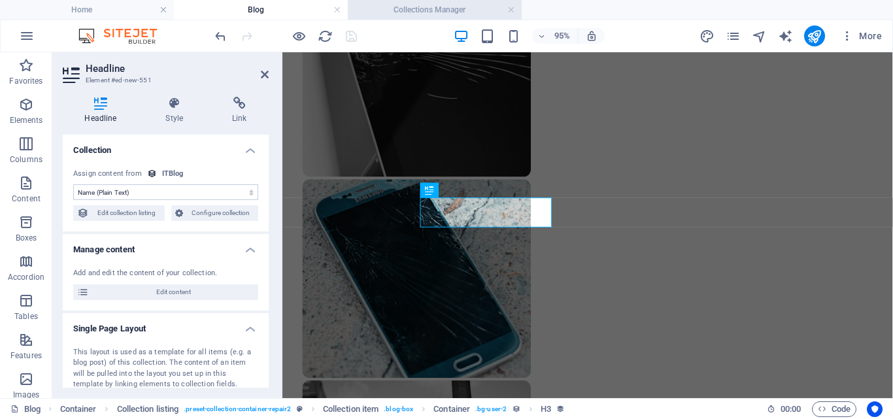
click at [405, 7] on h4 "Collections Manager" at bounding box center [435, 10] width 174 height 14
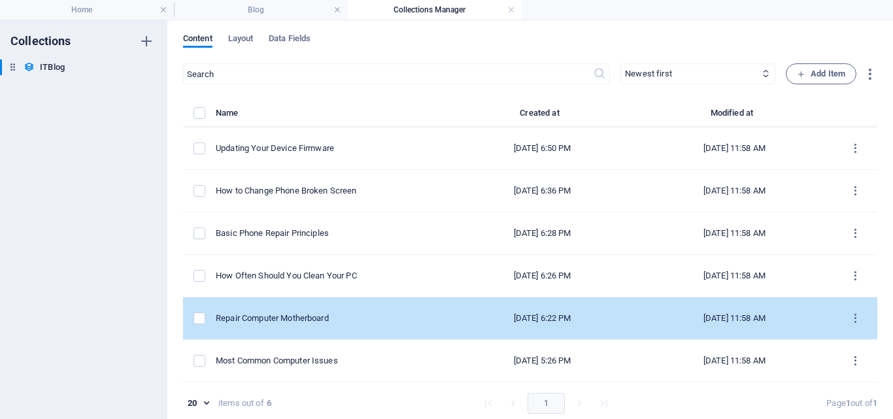
click at [343, 319] on div "Repair Computer Motherboard" at bounding box center [327, 318] width 223 height 12
select select "PC"
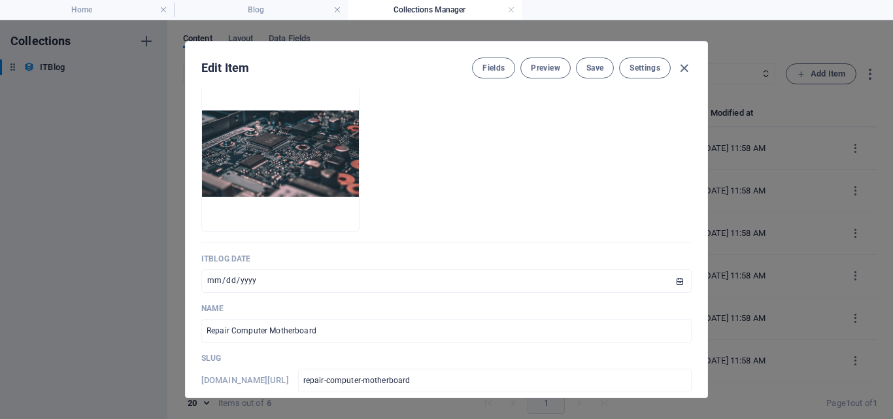
scroll to position [126, 0]
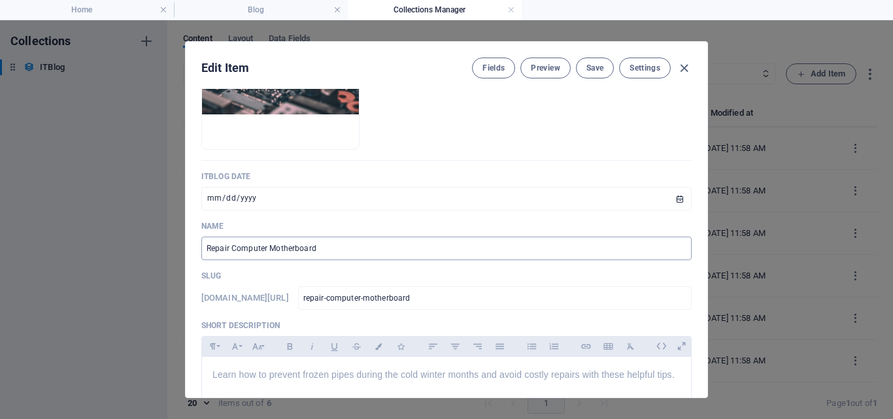
click at [329, 242] on input "Repair Computer Motherboard" at bounding box center [446, 249] width 490 height 24
type input "R"
paste input "Soil Test in [GEOGRAPHIC_DATA]: Why Every Building Project Must Start Here"
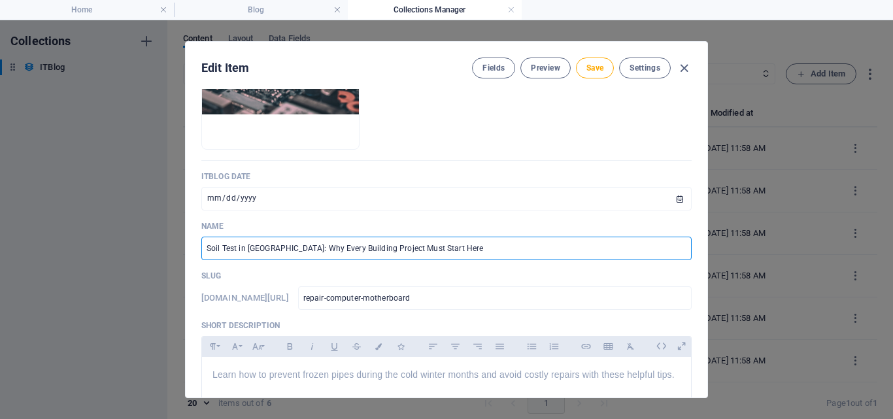
type input "Soil Test in [GEOGRAPHIC_DATA]: Why Every Building Project Must Start Here"
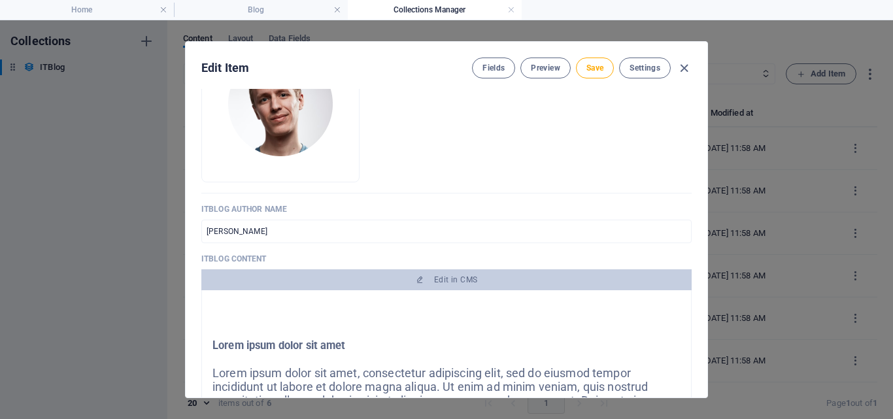
scroll to position [667, 0]
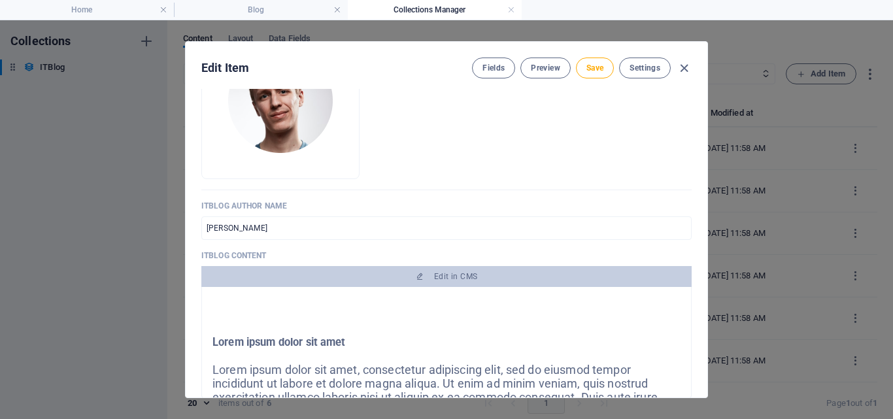
drag, startPoint x: 706, startPoint y: 227, endPoint x: 706, endPoint y: 245, distance: 17.6
click at [706, 245] on div "Edit Item Fields Preview Save Settings ITBlog Image Drop files here to upload t…" at bounding box center [446, 219] width 523 height 357
click at [659, 140] on ul "Drop files here to upload them instantly" at bounding box center [446, 100] width 490 height 157
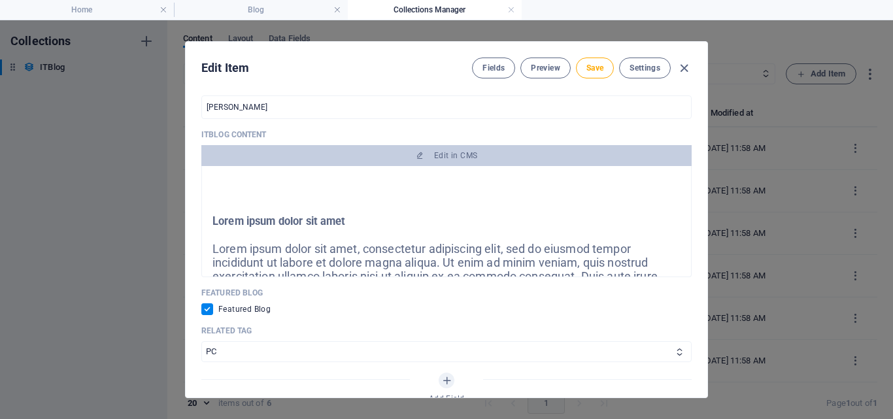
scroll to position [792, 0]
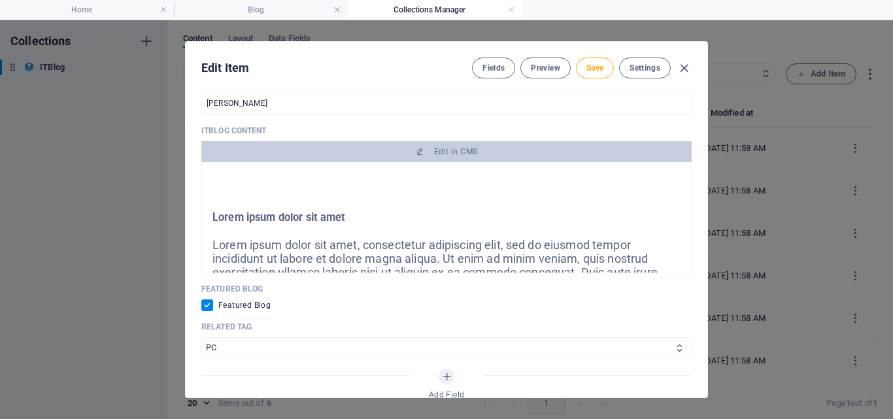
click at [627, 255] on span "Lorem ipsum dolor sit amet, consectetur adipiscing elit, sed do eiusmod tempor …" at bounding box center [439, 279] width 455 height 82
click at [684, 171] on div "Lorem ipsum dolor sit amet Lorem ipsum dolor sit amet, consectetur adipiscing e…" at bounding box center [446, 217] width 490 height 111
click at [331, 221] on h2 "Lorem ipsum dolor sit amet" at bounding box center [446, 218] width 468 height 12
click at [210, 218] on div "Lorem ipsum dolor sit amet Lorem ipsum dolor sit amet, consectetur adipiscing e…" at bounding box center [446, 217] width 490 height 111
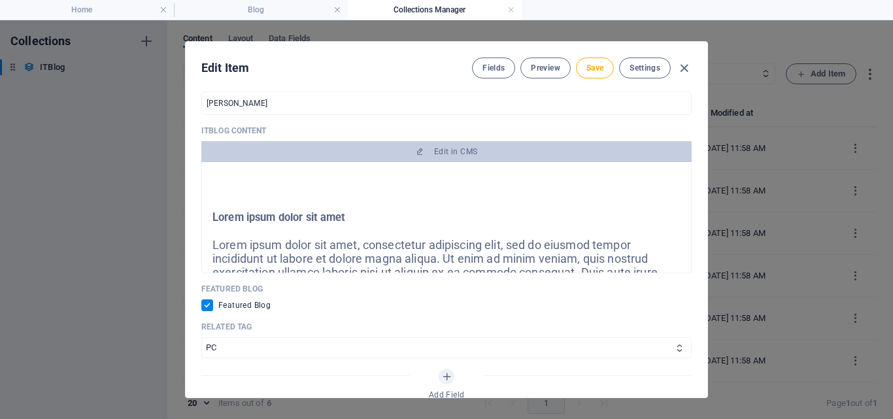
click at [214, 219] on h2 "Lorem ipsum dolor sit amet" at bounding box center [446, 218] width 468 height 12
click at [349, 214] on h2 "Lorem ipsum dolor sit amet" at bounding box center [446, 218] width 468 height 12
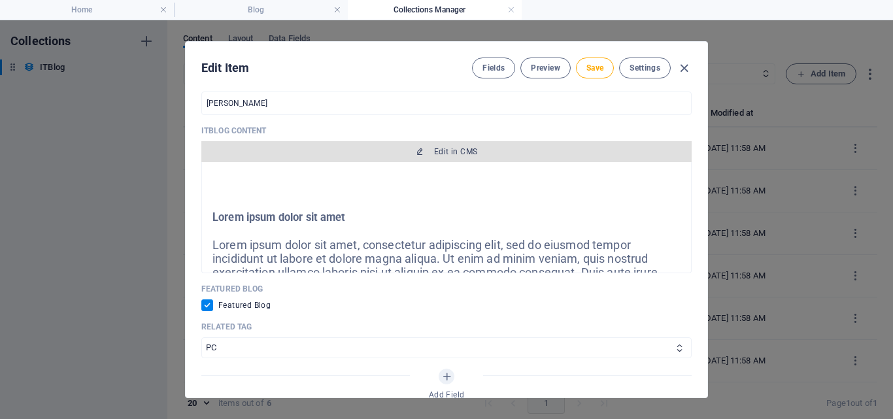
click at [436, 152] on span "Edit in CMS" at bounding box center [455, 151] width 43 height 10
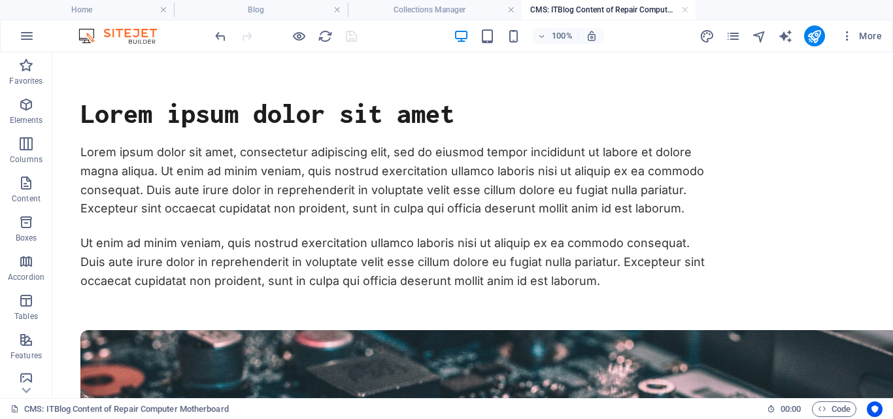
scroll to position [0, 0]
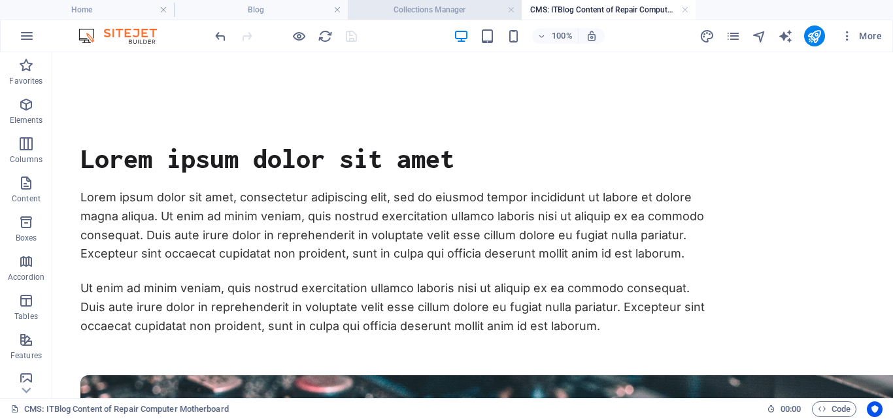
click at [436, 19] on li "Collections Manager" at bounding box center [435, 10] width 174 height 20
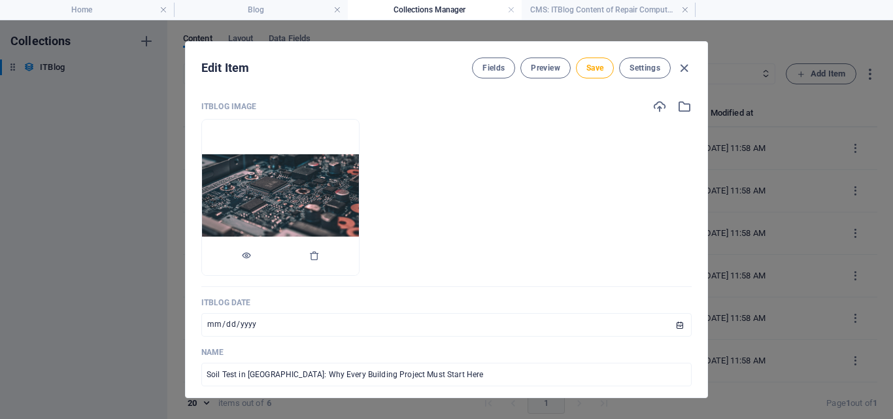
click at [299, 215] on img at bounding box center [280, 197] width 157 height 86
click at [359, 213] on img at bounding box center [280, 197] width 157 height 86
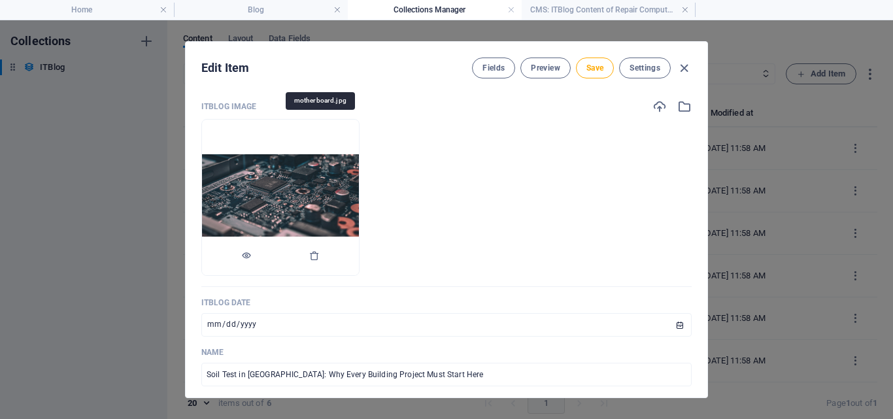
click at [359, 213] on img at bounding box center [280, 197] width 157 height 86
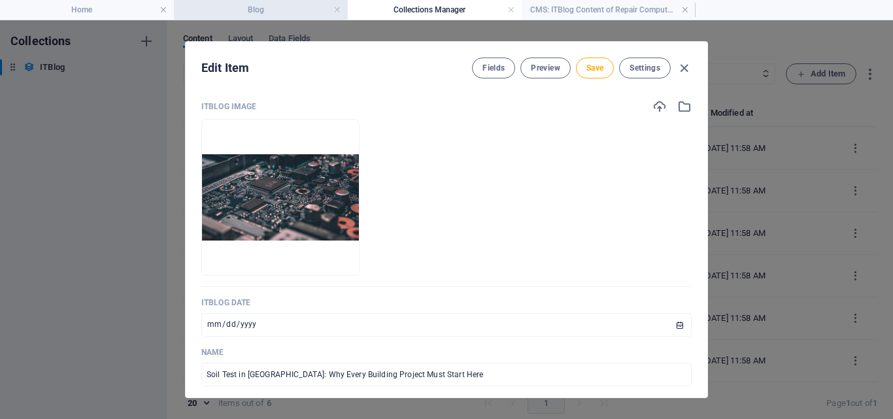
click at [289, 14] on h4 "Blog" at bounding box center [261, 10] width 174 height 14
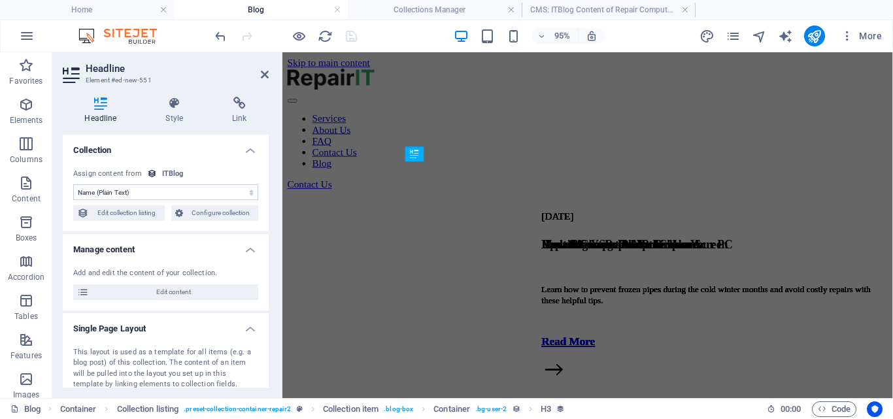
scroll to position [999, 0]
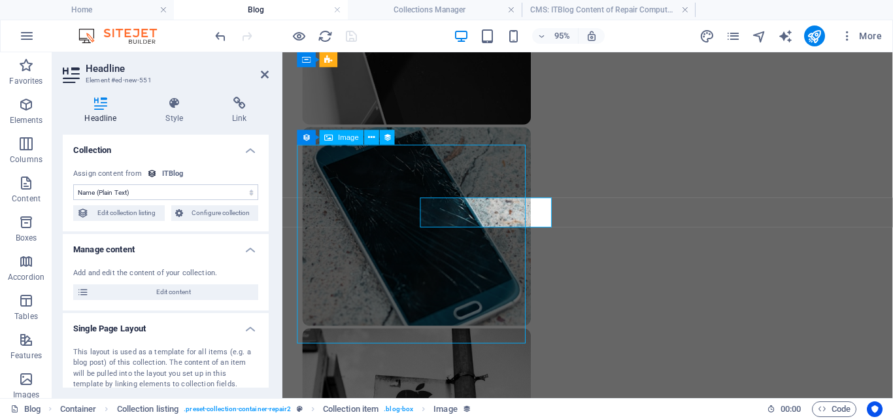
scroll to position [944, 0]
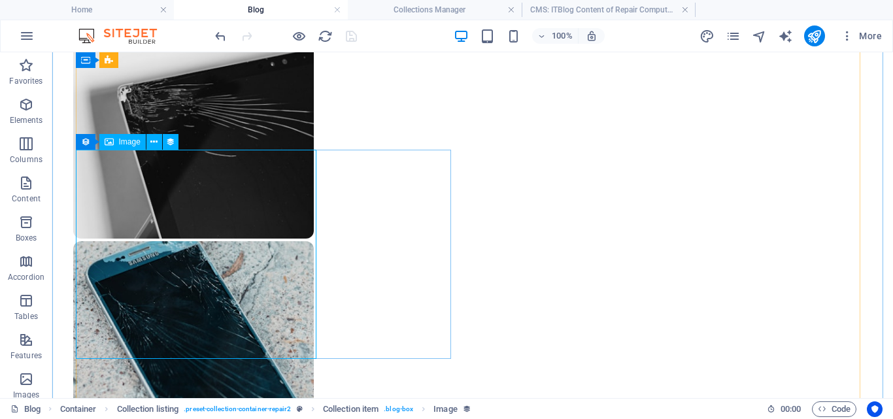
select select "itblog-image"
select select "px"
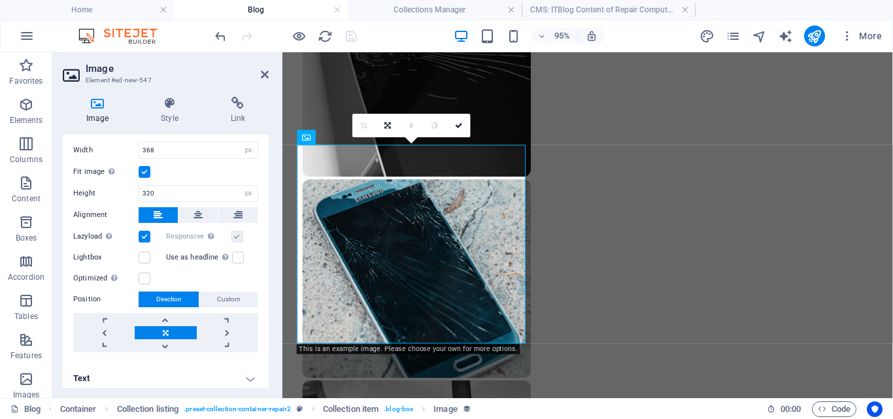
scroll to position [261, 0]
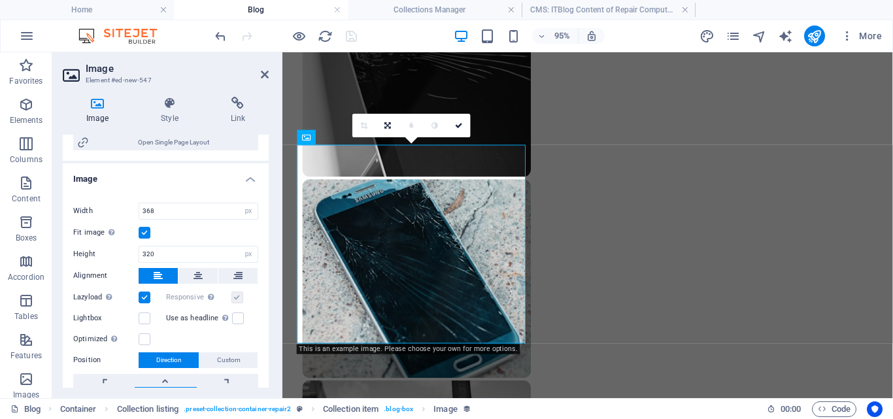
click at [251, 179] on h4 "Image" at bounding box center [166, 175] width 206 height 24
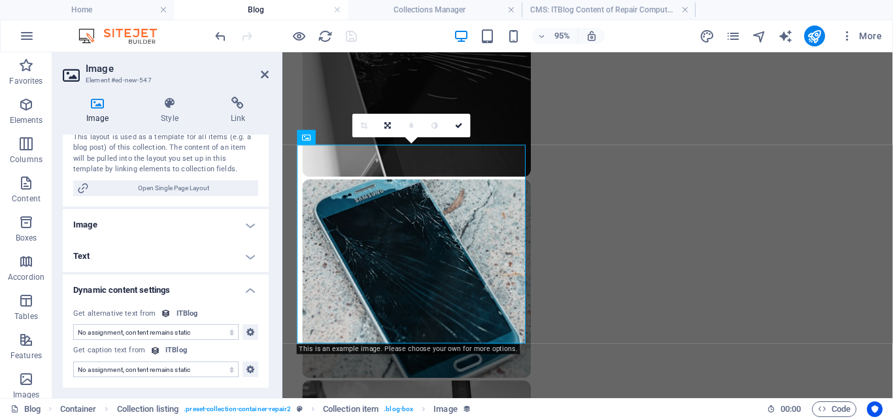
scroll to position [215, 0]
click at [251, 220] on h4 "Image" at bounding box center [166, 224] width 206 height 31
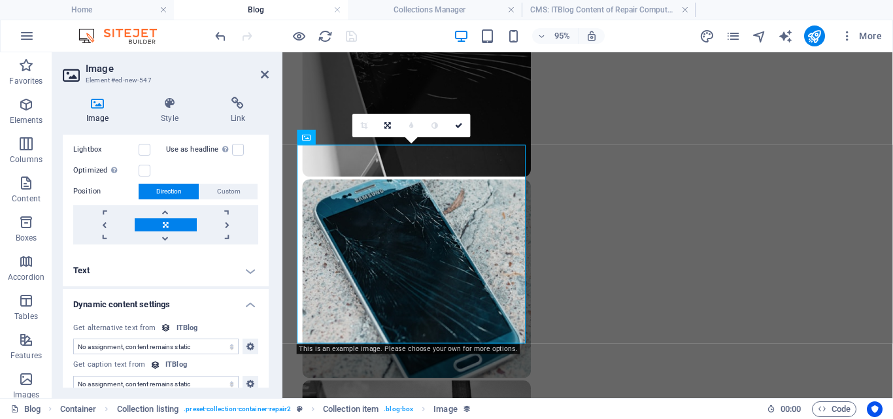
scroll to position [444, 0]
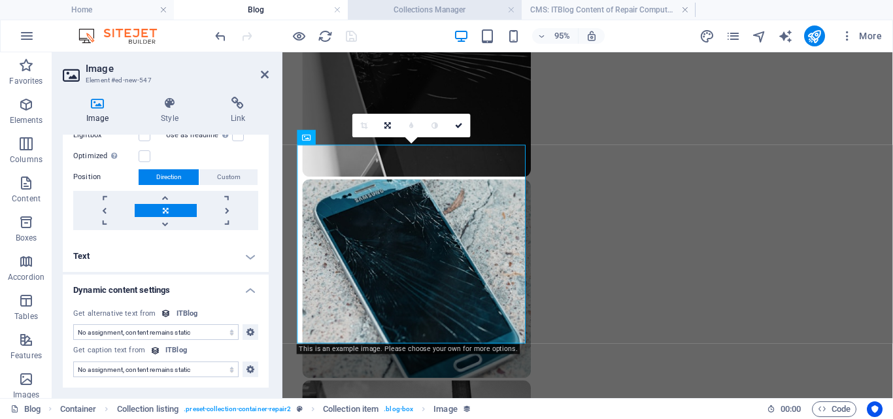
click at [447, 7] on h4 "Collections Manager" at bounding box center [435, 10] width 174 height 14
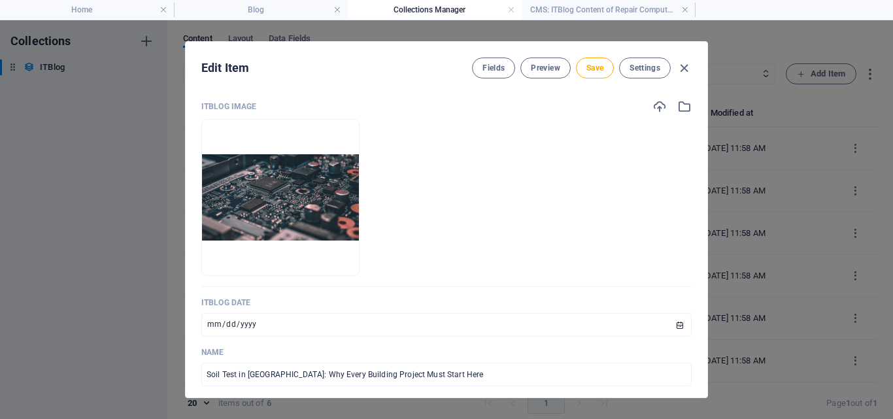
scroll to position [0, 0]
click at [350, 185] on img at bounding box center [280, 197] width 157 height 86
click at [342, 198] on img at bounding box center [280, 197] width 157 height 86
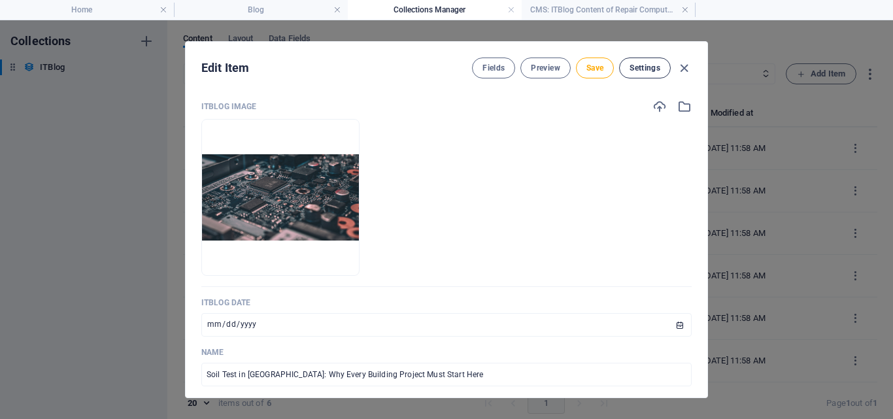
click at [642, 65] on span "Settings" at bounding box center [644, 68] width 31 height 10
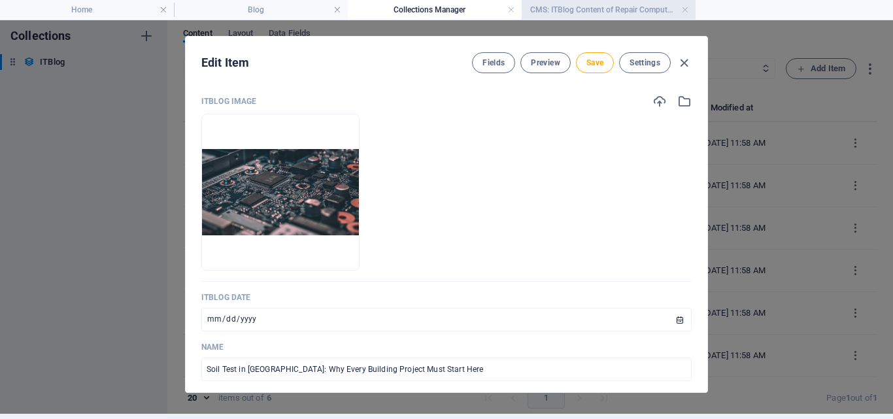
click at [568, 7] on h4 "CMS: ITBlog Content of Repair Computer Motherboard" at bounding box center [608, 10] width 174 height 14
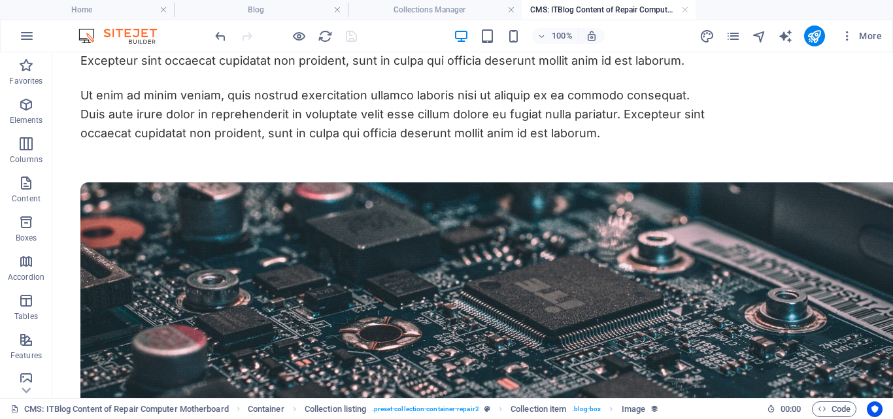
scroll to position [299, 0]
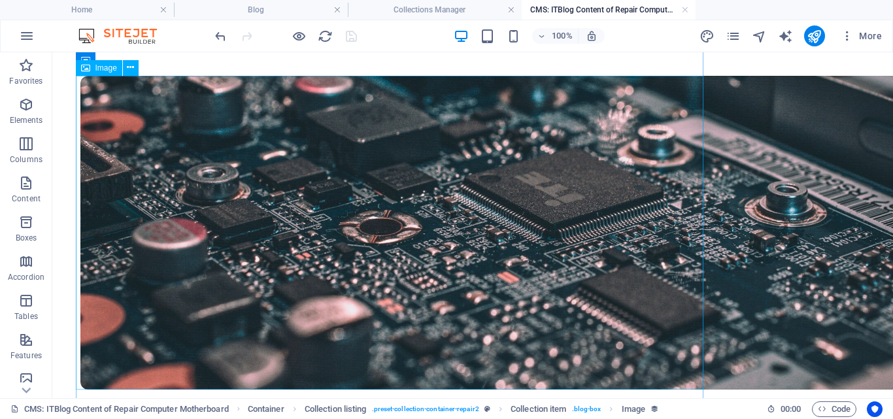
click at [655, 171] on figure at bounding box center [393, 233] width 627 height 314
select select "vw"
select select "px"
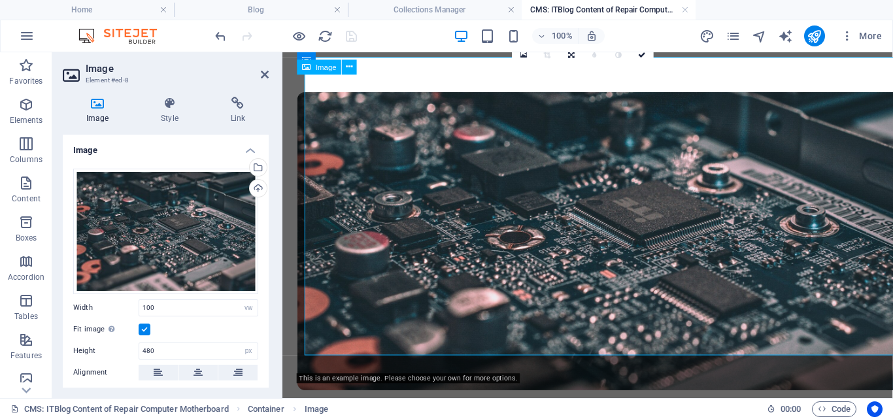
scroll to position [318, 0]
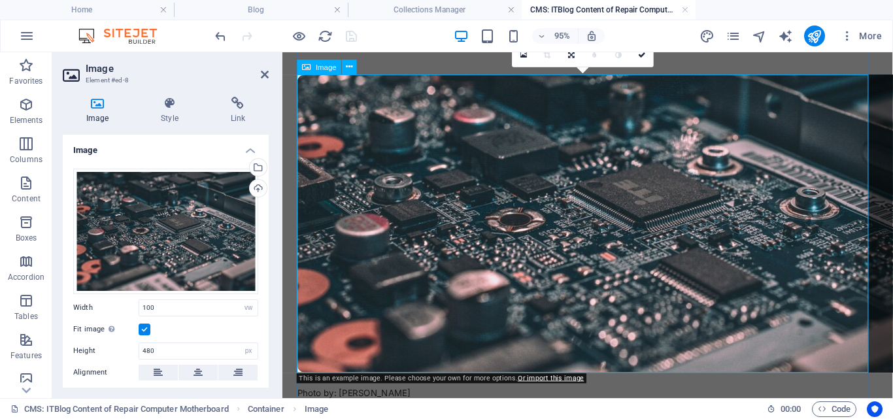
click at [590, 249] on figure at bounding box center [603, 233] width 611 height 314
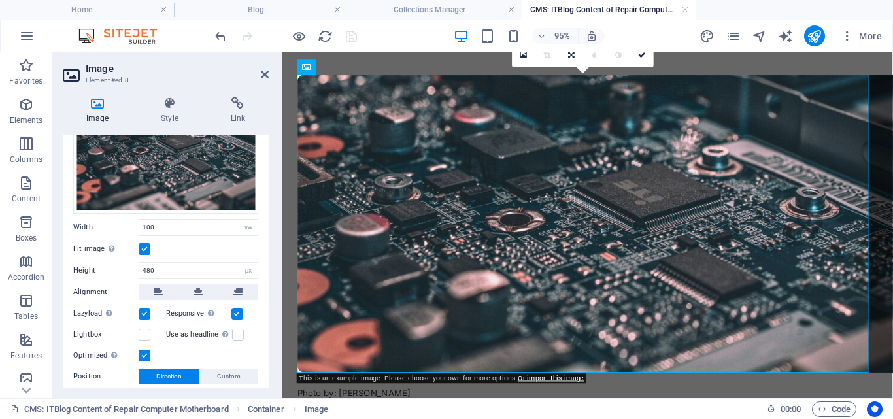
scroll to position [0, 0]
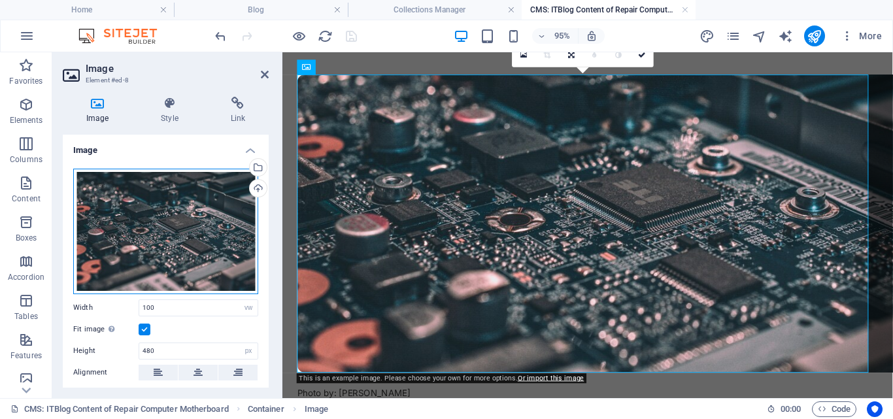
click at [186, 220] on div "Drag files here, click to choose files or select files from Files or our free s…" at bounding box center [165, 231] width 185 height 125
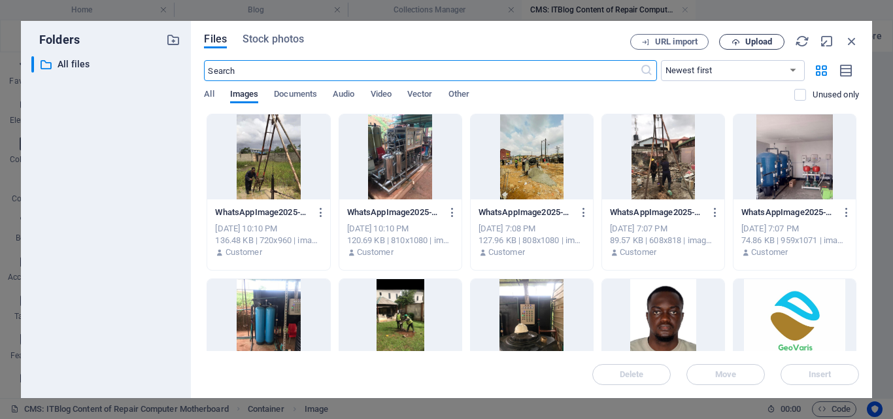
click at [768, 48] on button "Upload" at bounding box center [751, 42] width 65 height 16
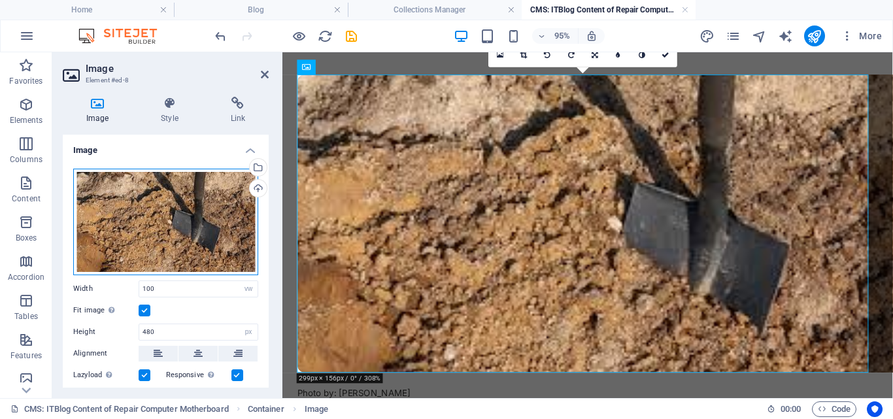
click at [171, 228] on div "Drag files here, click to choose files or select files from Files or our free s…" at bounding box center [165, 222] width 185 height 106
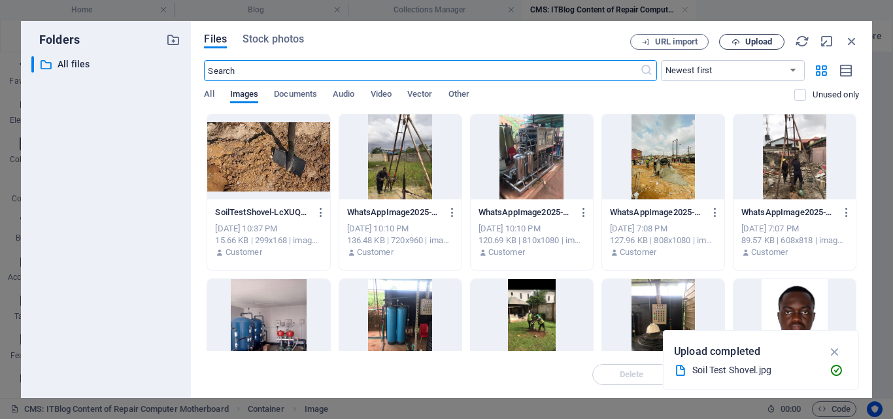
click at [759, 45] on span "Upload" at bounding box center [758, 42] width 27 height 8
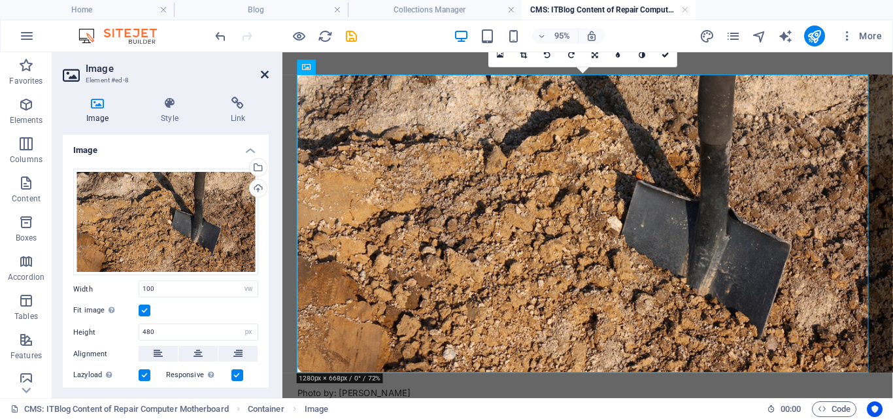
click at [265, 73] on icon at bounding box center [265, 74] width 8 height 10
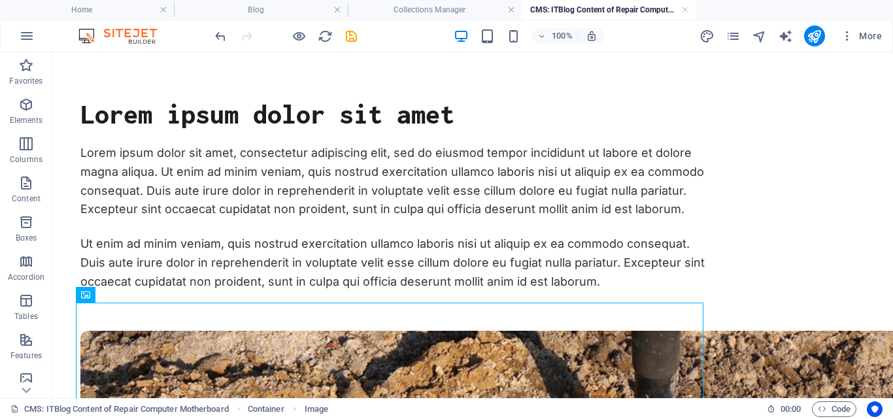
scroll to position [73, 0]
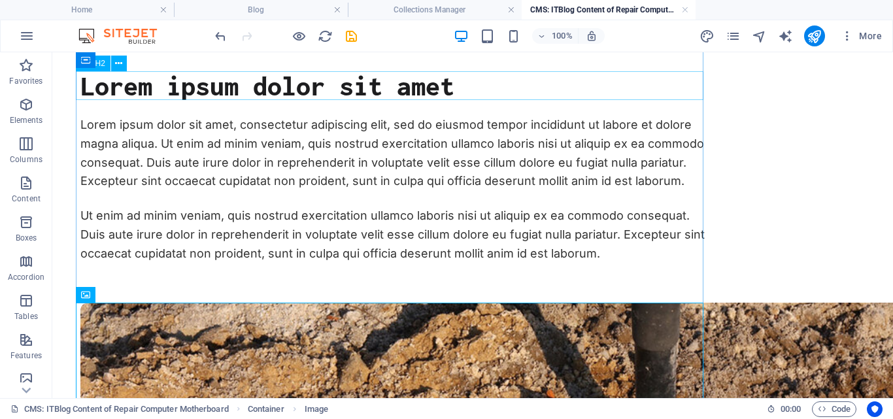
click at [451, 93] on div "Lorem ipsum dolor sit amet" at bounding box center [393, 85] width 627 height 29
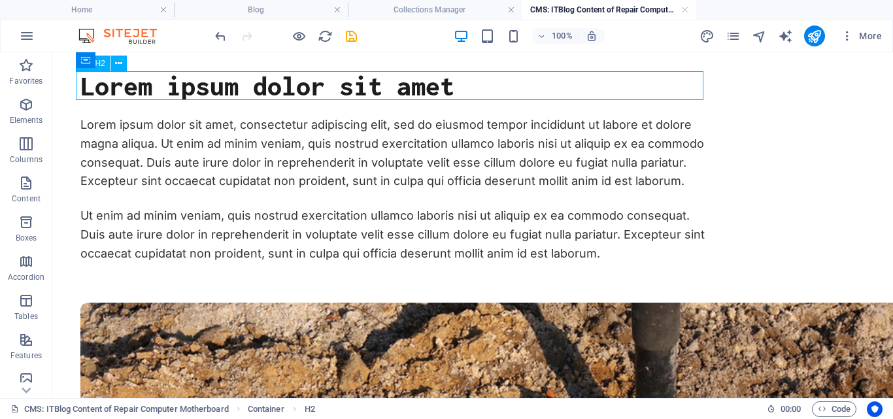
click at [449, 91] on div "Lorem ipsum dolor sit amet" at bounding box center [393, 85] width 627 height 29
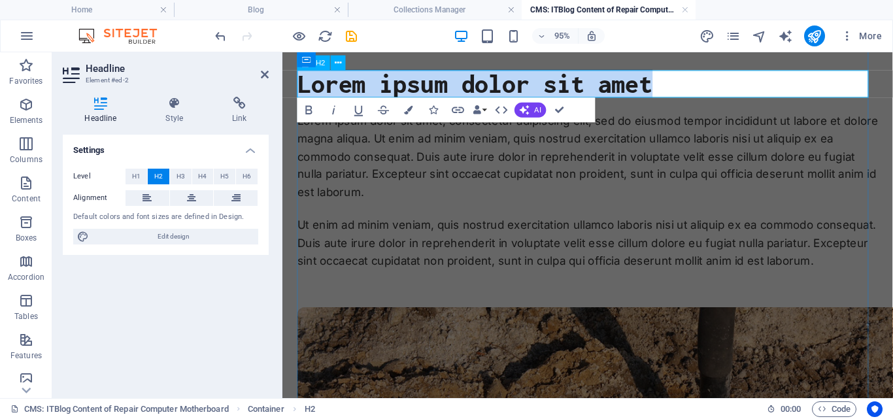
click at [672, 80] on h2 "Lorem ipsum dolor sit amet" at bounding box center [603, 85] width 611 height 29
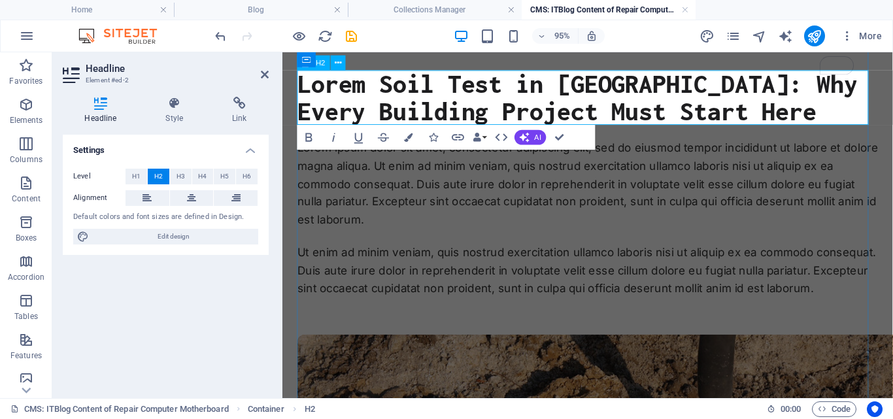
scroll to position [397, 5]
click at [385, 84] on h2 "Lorem Soil Test in [GEOGRAPHIC_DATA]: Why Every Building Project Must Start Here" at bounding box center [603, 99] width 611 height 57
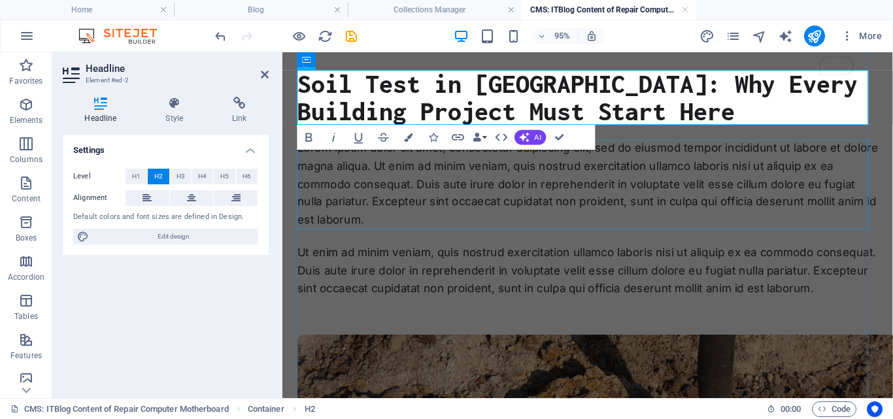
click at [674, 161] on div "Lorem ipsum dolor sit amet, consectetur adipiscing elit, sed do eiusmod tempor …" at bounding box center [603, 191] width 611 height 94
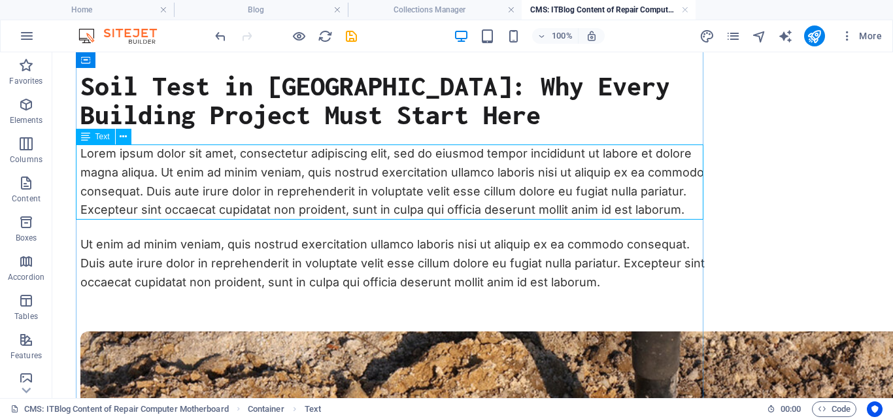
click at [675, 210] on div "Lorem ipsum dolor sit amet, consectetur adipiscing elit, sed do eiusmod tempor …" at bounding box center [393, 181] width 627 height 75
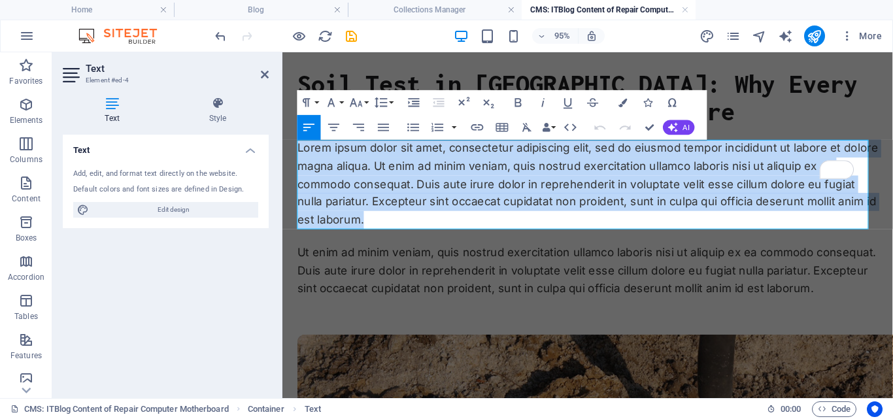
drag, startPoint x: 388, startPoint y: 227, endPoint x: 297, endPoint y: 154, distance: 117.6
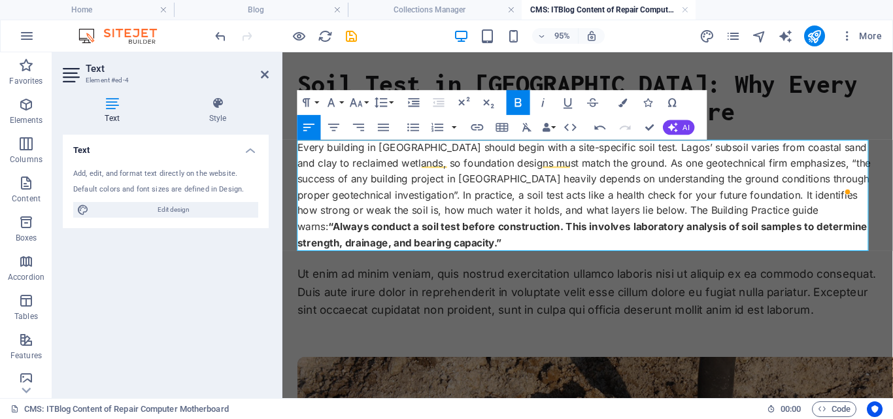
click at [479, 295] on div "Ut enim ad minim veniam, quis nostrud exercitation ullamco laboris nisi ut aliq…" at bounding box center [603, 305] width 611 height 56
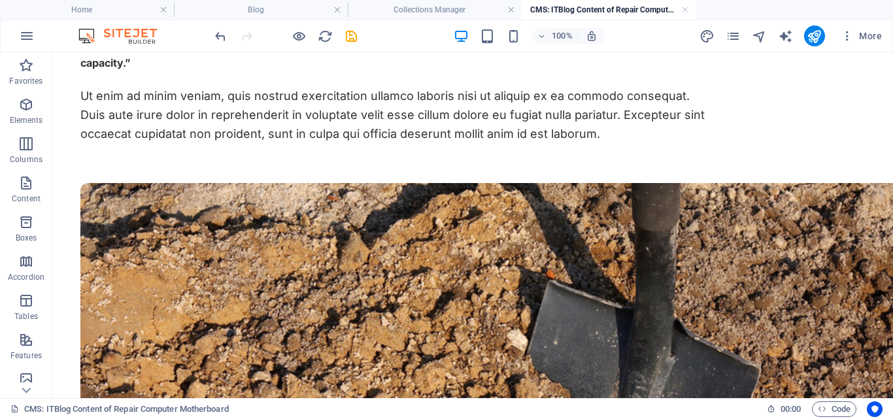
scroll to position [67, 0]
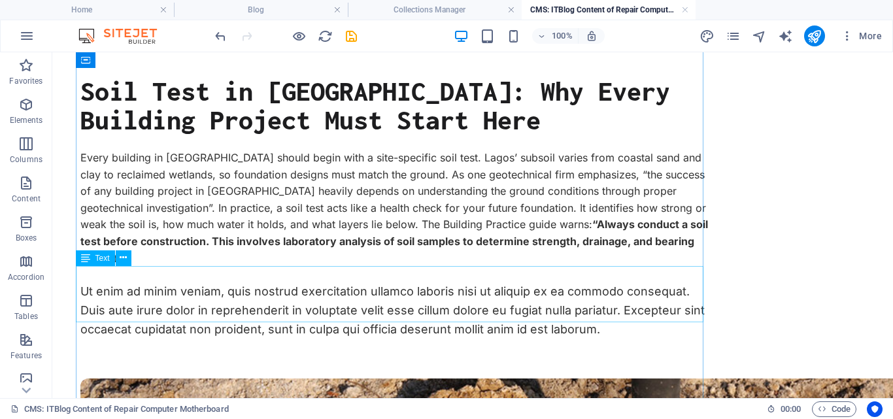
click at [587, 308] on div "Ut enim ad minim veniam, quis nostrud exercitation ullamco laboris nisi ut aliq…" at bounding box center [393, 310] width 627 height 56
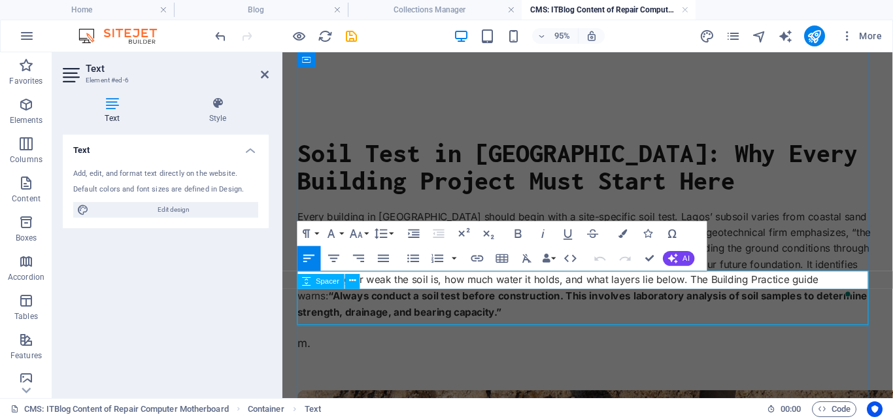
click at [421, 350] on p "m." at bounding box center [603, 359] width 611 height 19
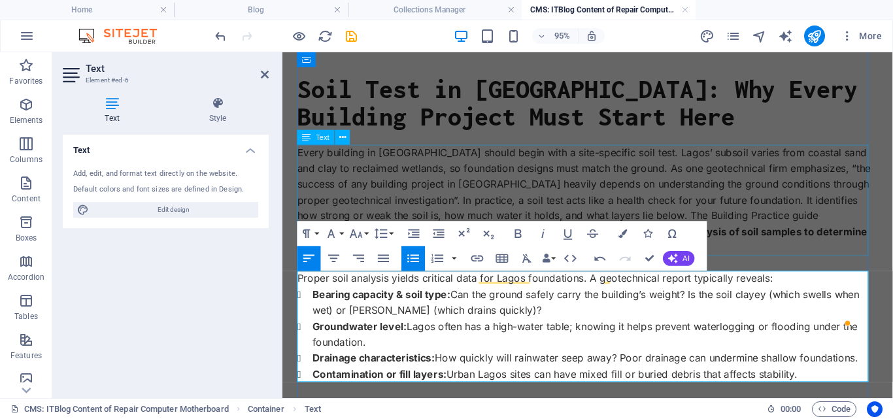
scroll to position [67, 0]
click at [821, 202] on div "Every building in Lagos should begin with a site-specific soil test. Lagos’ sub…" at bounding box center [603, 208] width 611 height 117
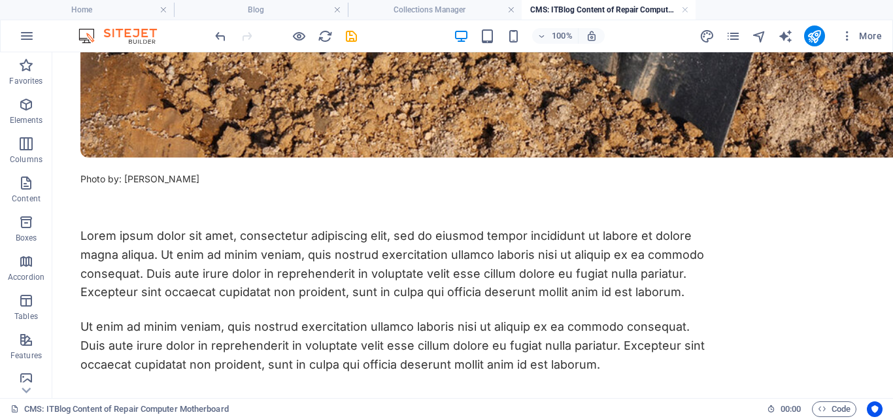
scroll to position [725, 0]
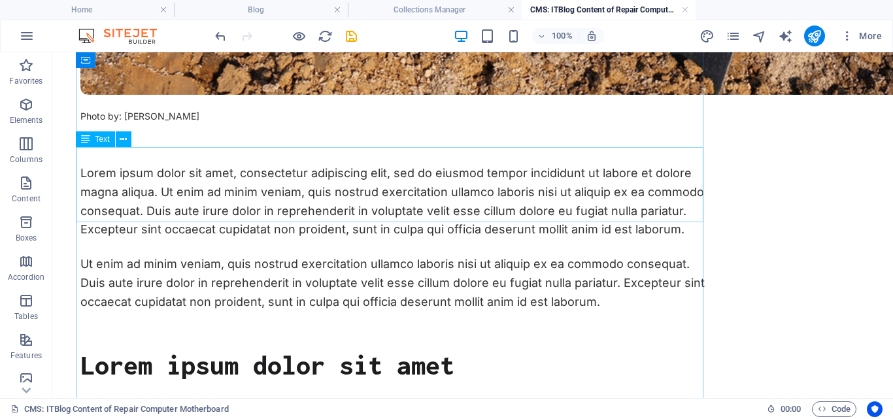
click at [559, 213] on div "Lorem ipsum dolor sit amet, consectetur adipiscing elit, sed do eiusmod tempor …" at bounding box center [393, 201] width 627 height 75
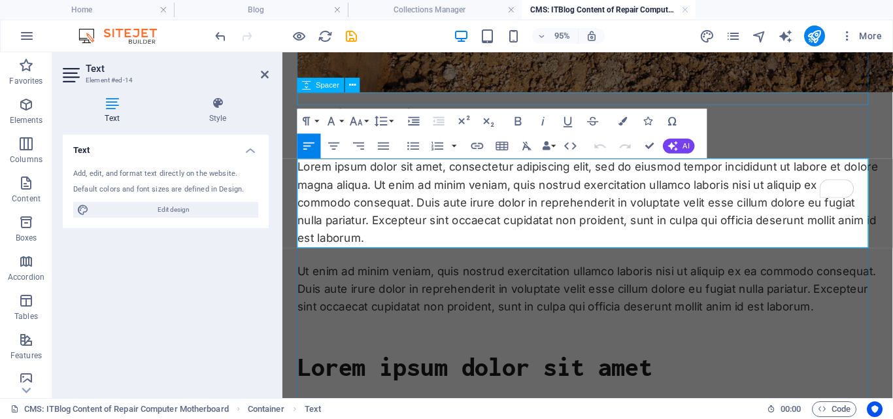
click at [785, 102] on div at bounding box center [603, 101] width 611 height 13
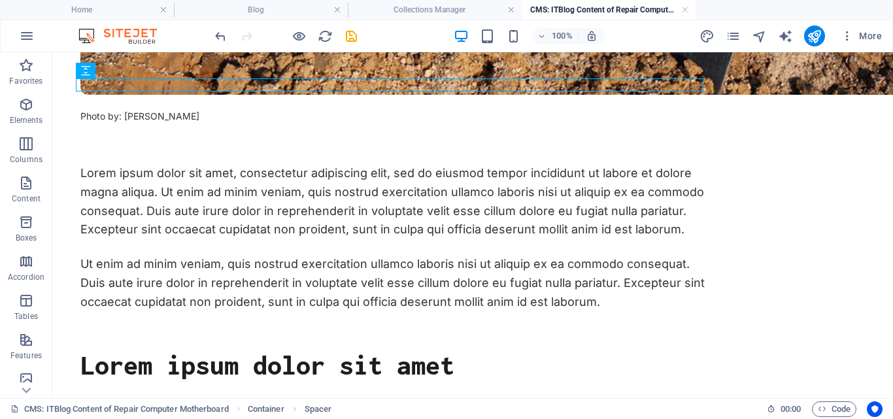
click at [178, 108] on div "Photo by: [PERSON_NAME]" at bounding box center [393, 116] width 627 height 17
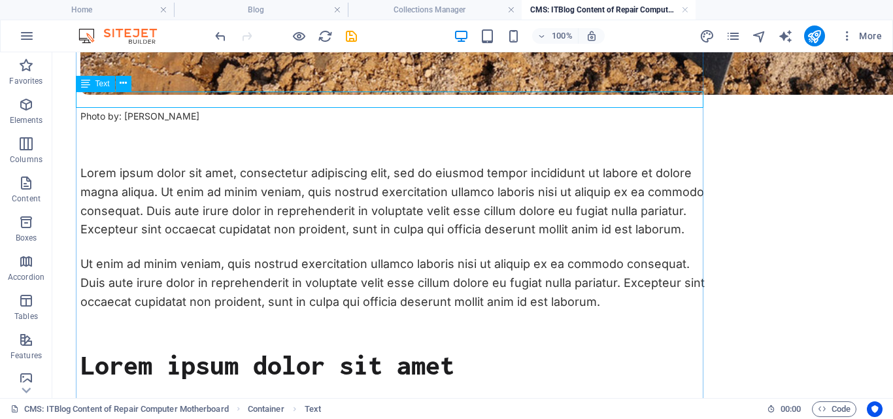
click at [199, 108] on div "Photo by: [PERSON_NAME]" at bounding box center [393, 116] width 627 height 17
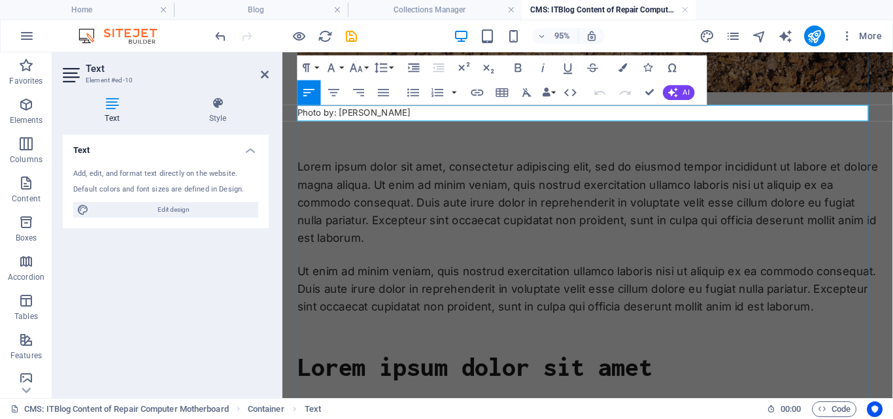
click at [421, 113] on p "Photo by: [PERSON_NAME]" at bounding box center [603, 116] width 611 height 17
click at [568, 164] on div "Lorem ipsum dolor sit amet, consectetur adipiscing elit, sed do eiusmod tempor …" at bounding box center [603, 211] width 611 height 94
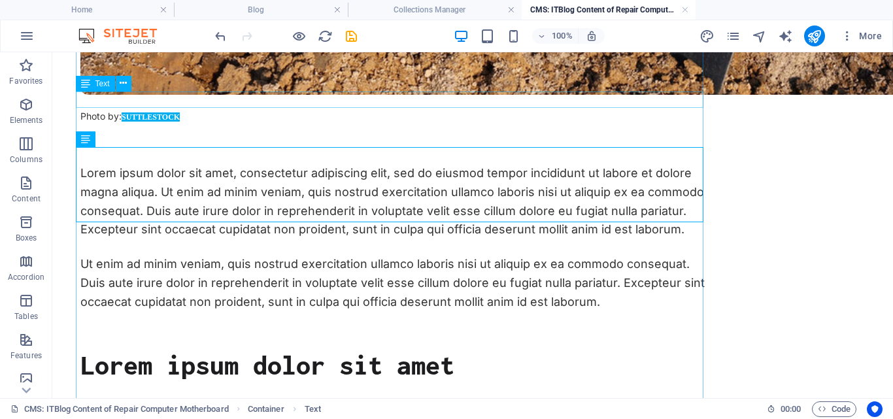
click at [163, 108] on div "Photo by: SUTTLESTOCK" at bounding box center [393, 116] width 627 height 17
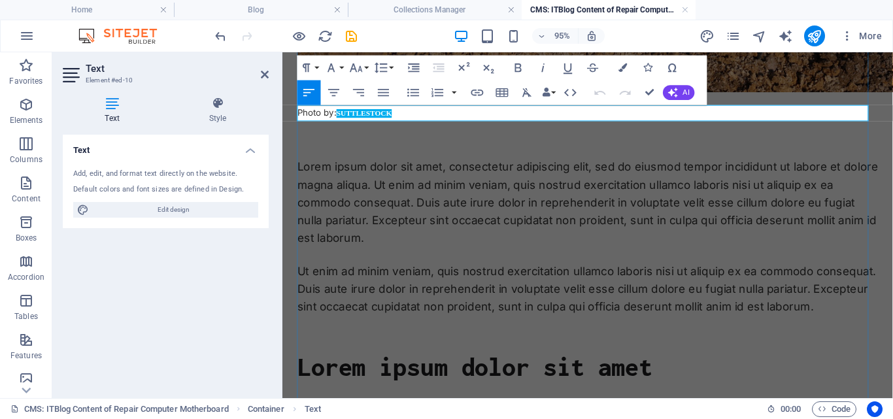
click at [405, 113] on p "Photo by: SUTTLESTOCK" at bounding box center [603, 116] width 611 height 17
click at [406, 114] on p "Photo by: SUTTLESTOCK" at bounding box center [603, 116] width 611 height 17
click at [219, 39] on icon "undo" at bounding box center [220, 36] width 15 height 15
click at [415, 114] on div "Photo by: [PERSON_NAME]" at bounding box center [603, 116] width 611 height 17
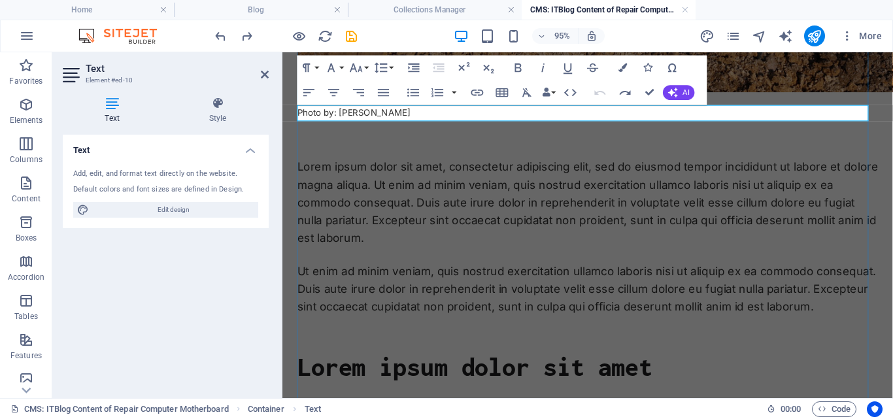
click at [421, 112] on div "Photo by: [PERSON_NAME]" at bounding box center [603, 116] width 611 height 17
click at [438, 186] on div "Lorem ipsum dolor sit amet, consectetur adipiscing elit, sed do eiusmod tempor …" at bounding box center [603, 211] width 611 height 94
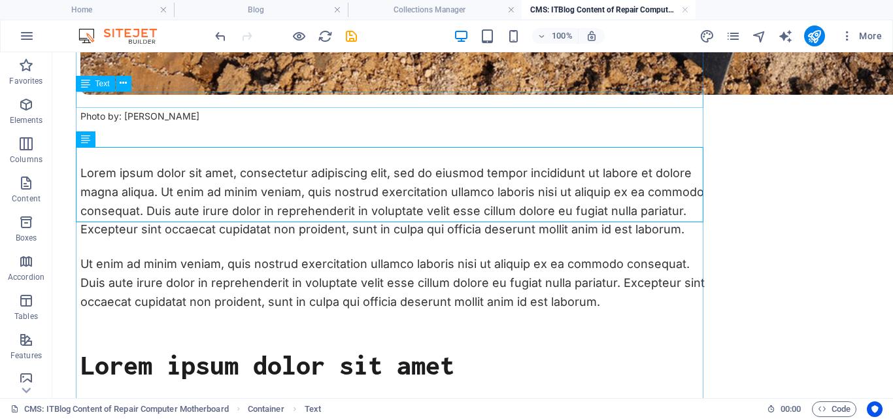
click at [188, 108] on div "Photo by: [PERSON_NAME]" at bounding box center [393, 116] width 627 height 17
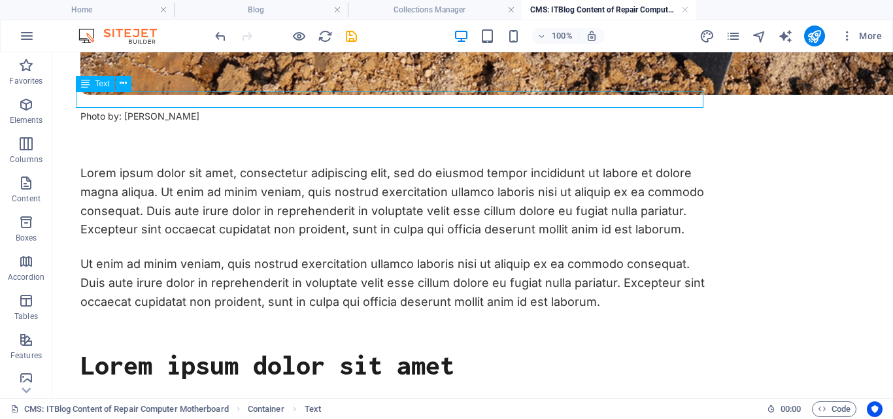
click at [188, 108] on div "Photo by: [PERSON_NAME]" at bounding box center [393, 116] width 627 height 17
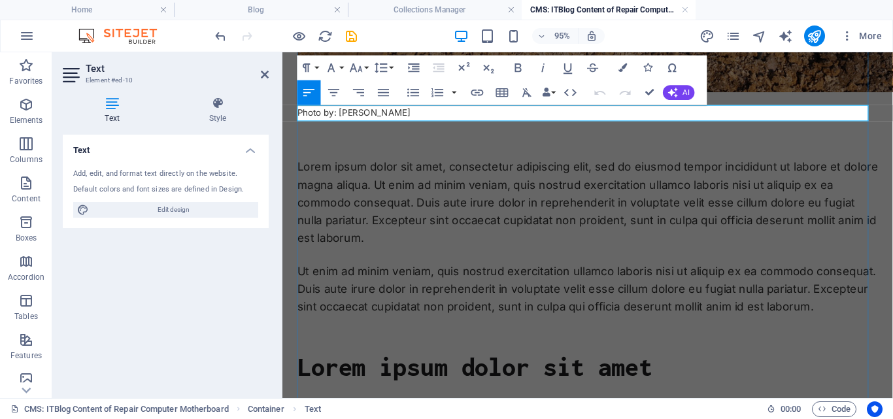
click at [420, 118] on p "Photo by: [PERSON_NAME]" at bounding box center [603, 116] width 611 height 17
click at [571, 237] on div "Lorem ipsum dolor sit amet, consectetur adipiscing elit, sed do eiusmod tempor …" at bounding box center [603, 211] width 611 height 94
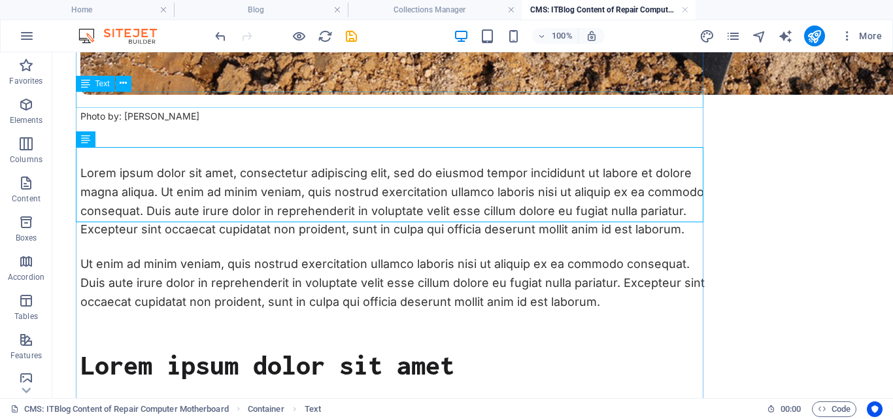
click at [110, 108] on div "Photo by: Suttlestock" at bounding box center [393, 116] width 627 height 17
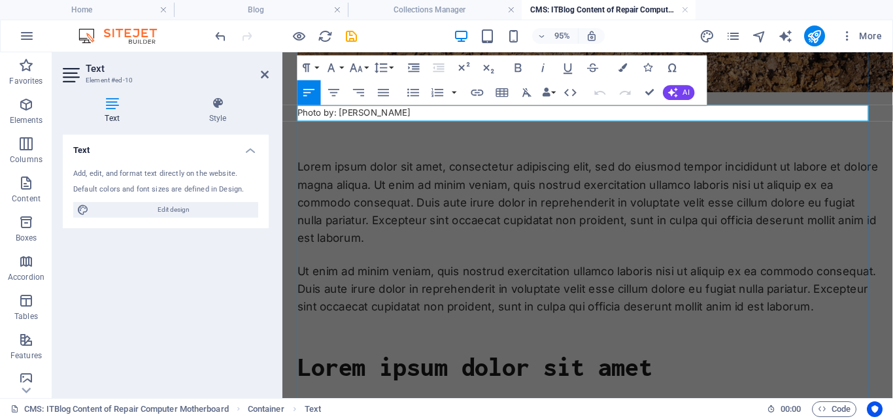
click at [334, 118] on span "Photo by: Suttlestock" at bounding box center [357, 115] width 119 height 11
click at [419, 184] on div "Lorem ipsum dolor sit amet, consectetur adipiscing elit, sed do eiusmod tempor …" at bounding box center [603, 211] width 611 height 94
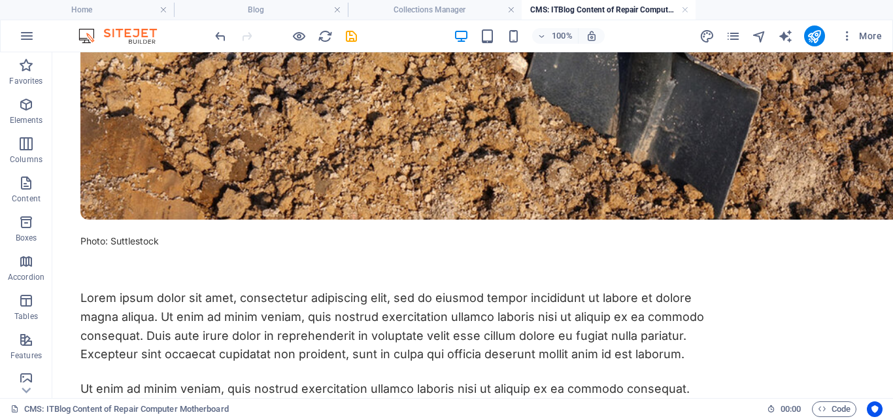
scroll to position [621, 0]
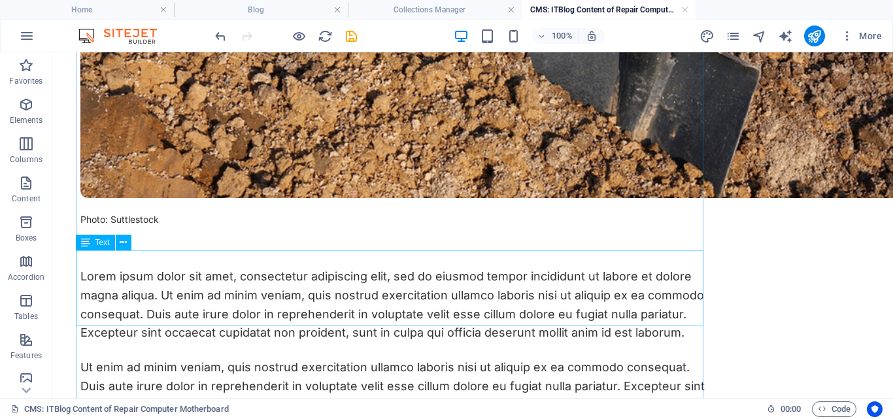
click at [538, 291] on div "Lorem ipsum dolor sit amet, consectetur adipiscing elit, sed do eiusmod tempor …" at bounding box center [393, 304] width 627 height 75
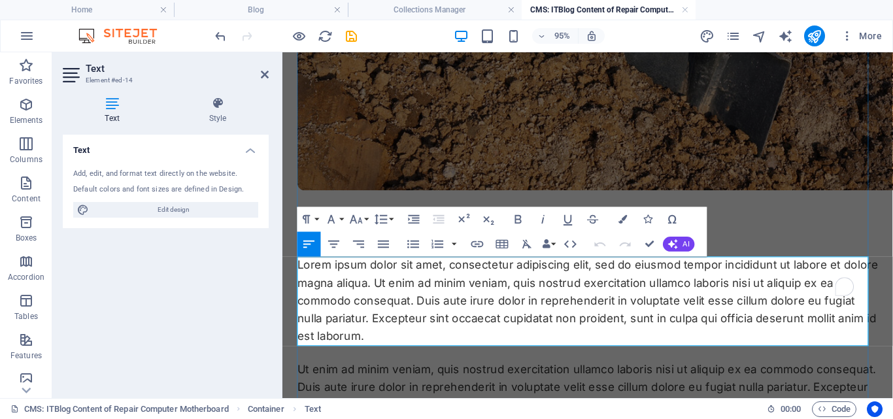
click at [388, 350] on p "Lorem ipsum dolor sit amet, consectetur adipiscing elit, sed do eiusmod tempor …" at bounding box center [603, 314] width 611 height 94
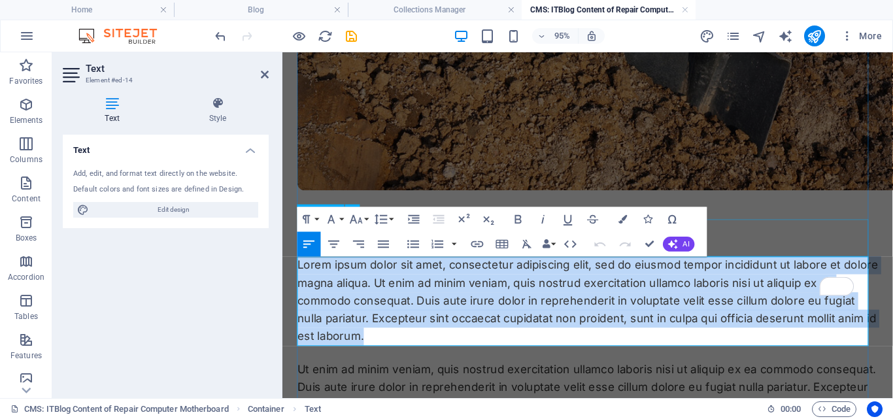
drag, startPoint x: 388, startPoint y: 350, endPoint x: 298, endPoint y: 259, distance: 128.4
click at [298, 259] on div "Soil Test in Lagos: Why Every Building Project Must Start Here Every building i…" at bounding box center [603, 109] width 611 height 1253
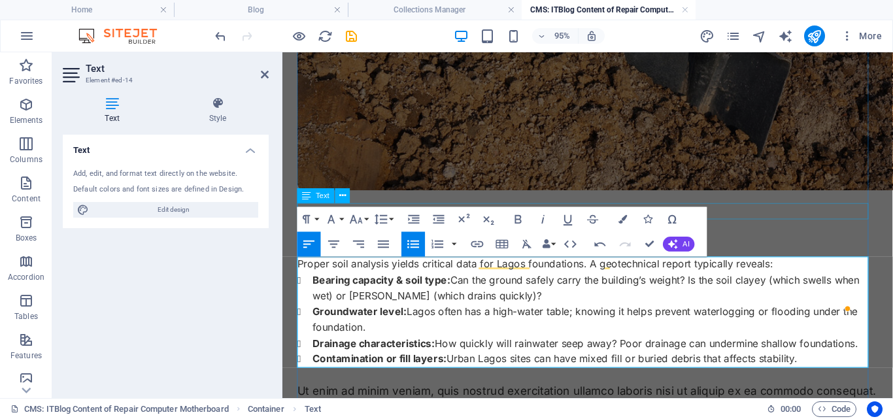
click at [794, 227] on div "Photo: Suttlestock" at bounding box center [603, 219] width 611 height 17
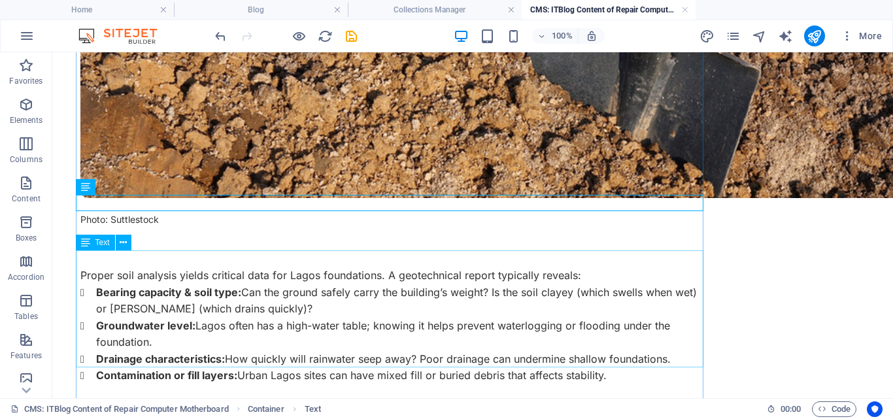
click at [370, 267] on div "Proper soil analysis yields critical data for Lagos foundations. A geotechnical…" at bounding box center [393, 325] width 627 height 117
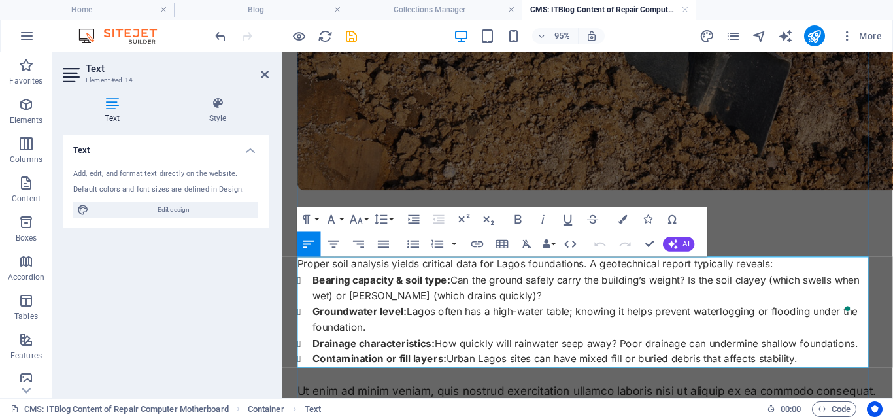
click at [595, 275] on p "Proper soil analysis yields critical data for Lagos foundations. A geotechnical…" at bounding box center [603, 275] width 611 height 17
click at [859, 237] on div at bounding box center [603, 247] width 611 height 39
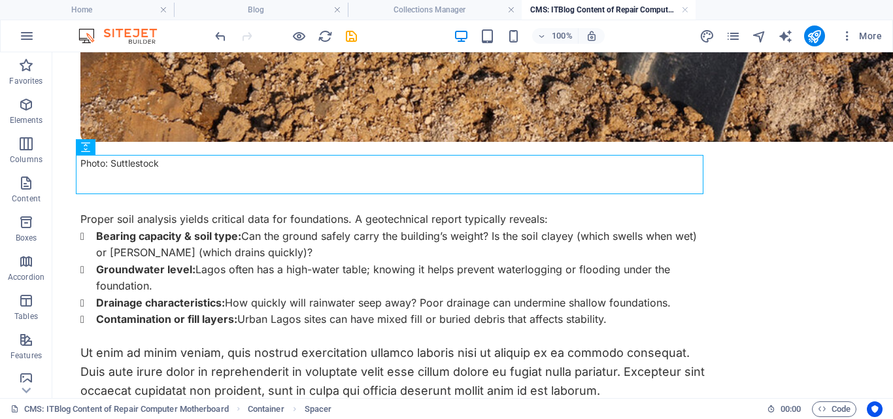
scroll to position [663, 0]
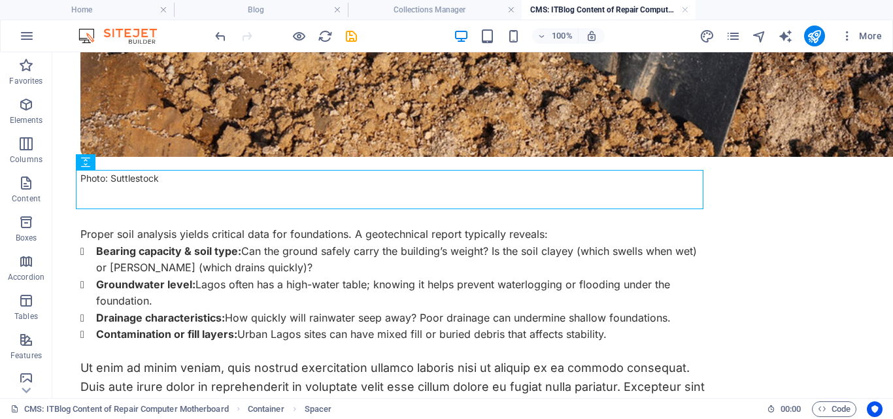
click at [754, 139] on div "Soil Test in Lagos: Why Every Building Project Must Start Here Every building i…" at bounding box center [472, 319] width 784 height 1754
click at [105, 161] on span "Spacer" at bounding box center [107, 162] width 25 height 8
click at [93, 164] on div "Spacer" at bounding box center [101, 162] width 50 height 16
select select "px"
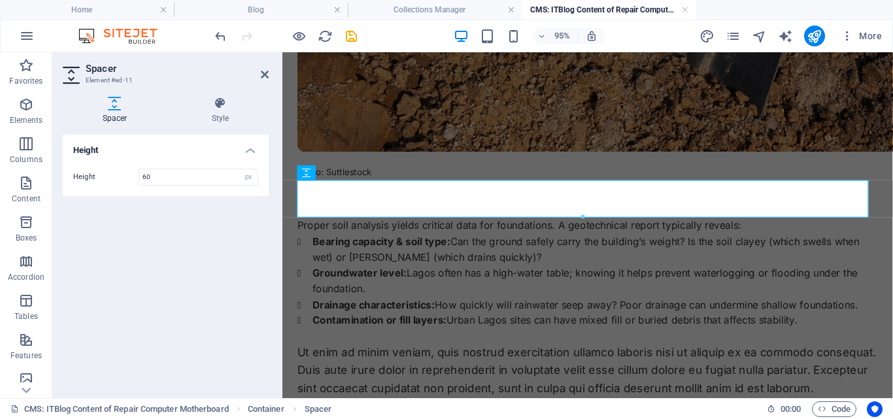
click at [155, 176] on input "60" at bounding box center [198, 177] width 118 height 16
type input "6"
type input "30"
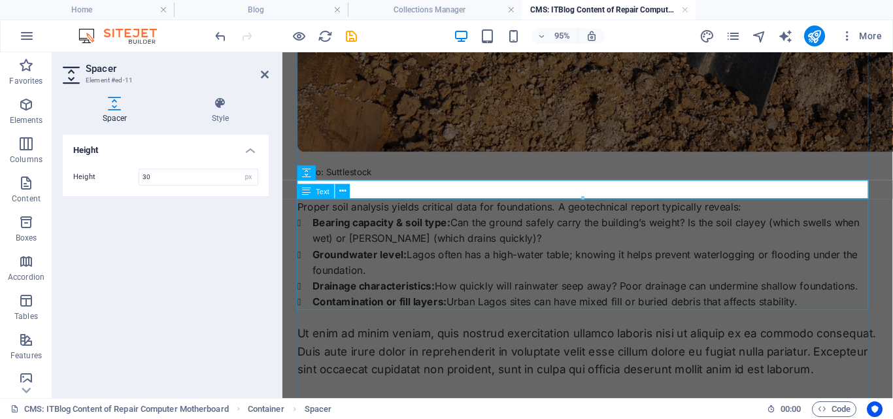
click at [487, 270] on div "Proper soil analysis yields critical data for foundations. A geotechnical repor…" at bounding box center [603, 264] width 611 height 117
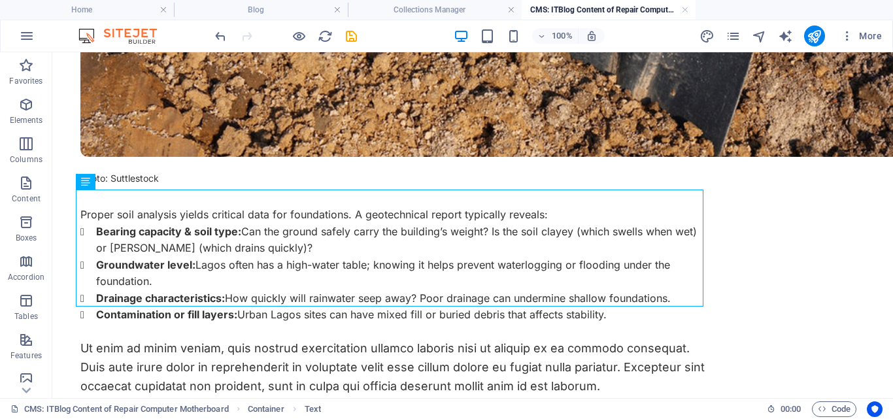
click at [764, 189] on div "Soil Test in Lagos: Why Every Building Project Must Start Here Every building i…" at bounding box center [472, 309] width 784 height 1735
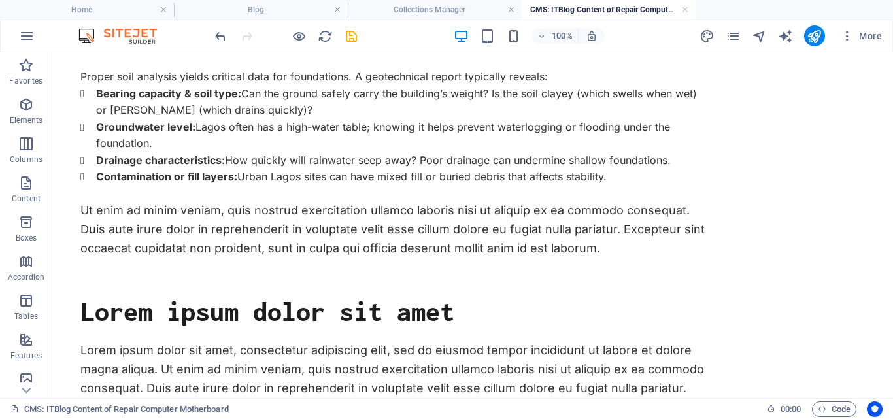
scroll to position [804, 0]
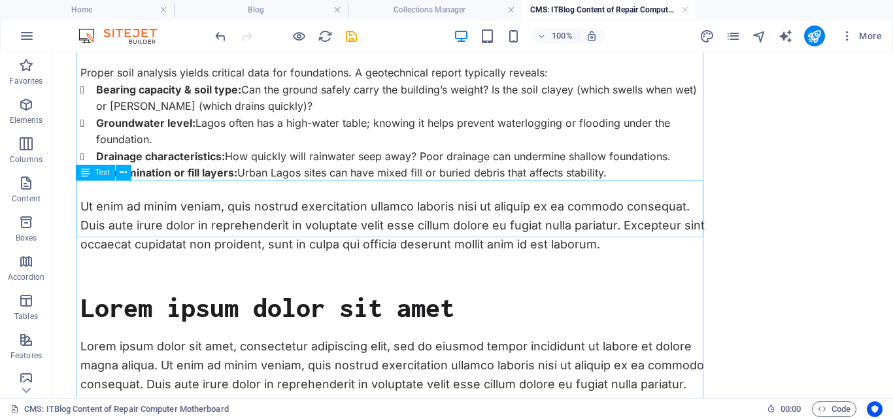
click at [384, 228] on div "Ut enim ad minim veniam, quis nostrud exercitation ullamco laboris nisi ut aliq…" at bounding box center [393, 225] width 627 height 56
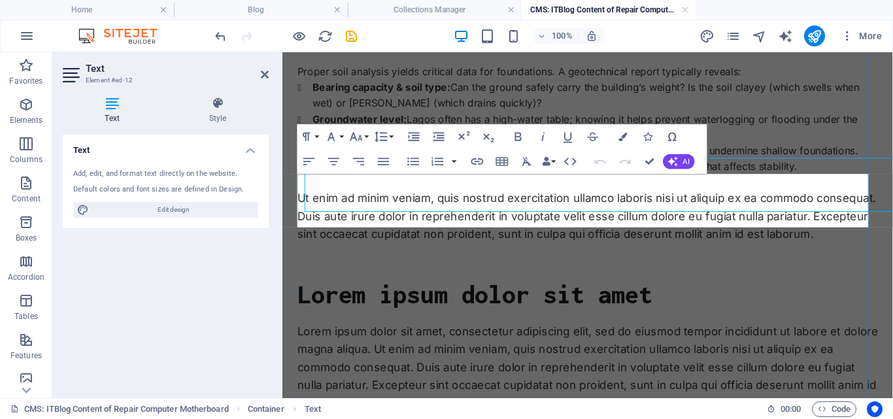
scroll to position [821, 0]
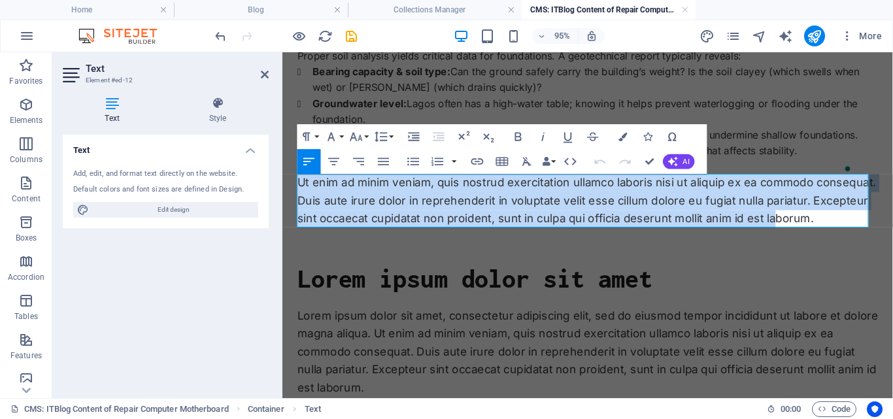
drag, startPoint x: 832, startPoint y: 225, endPoint x: 291, endPoint y: 179, distance: 542.3
click at [291, 179] on div "Soil Test in Lagos: Why Every Building Project Must Start Here Every building i…" at bounding box center [603, 160] width 642 height 1858
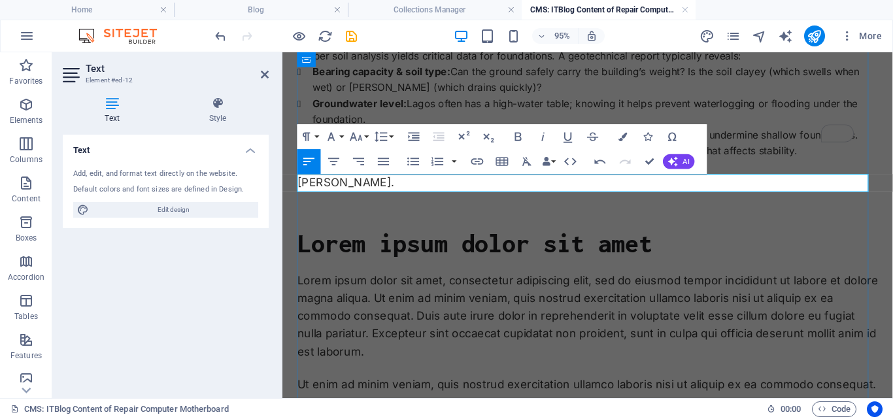
click at [338, 191] on p "borum." at bounding box center [603, 189] width 611 height 19
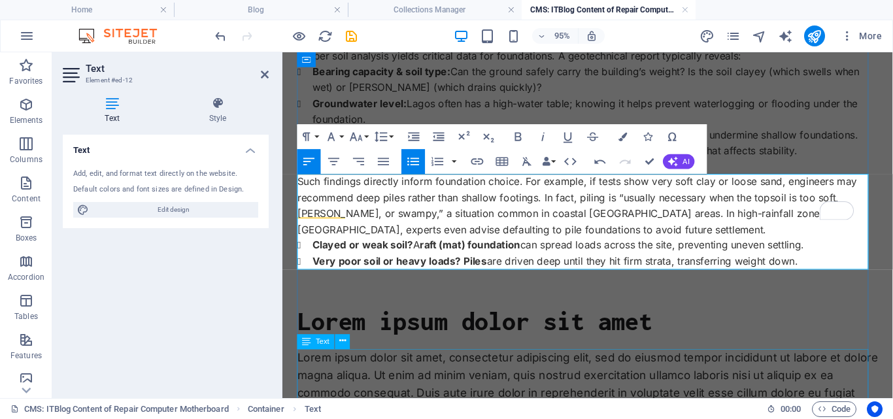
click at [723, 372] on div "Lorem ipsum dolor sit amet, consectetur adipiscing elit, sed do eiusmod tempor …" at bounding box center [603, 412] width 611 height 94
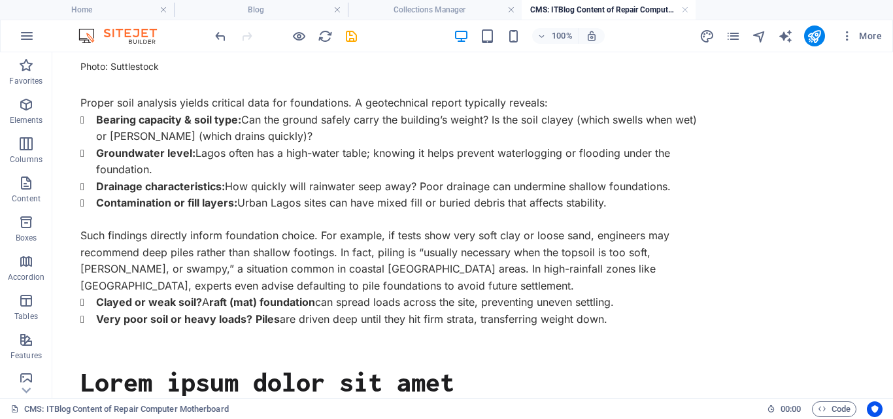
scroll to position [790, 0]
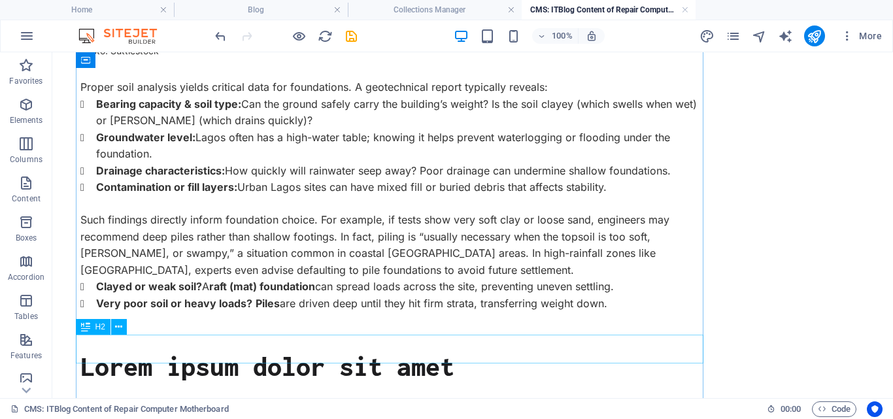
click at [242, 352] on div "Lorem ipsum dolor sit amet" at bounding box center [393, 366] width 627 height 29
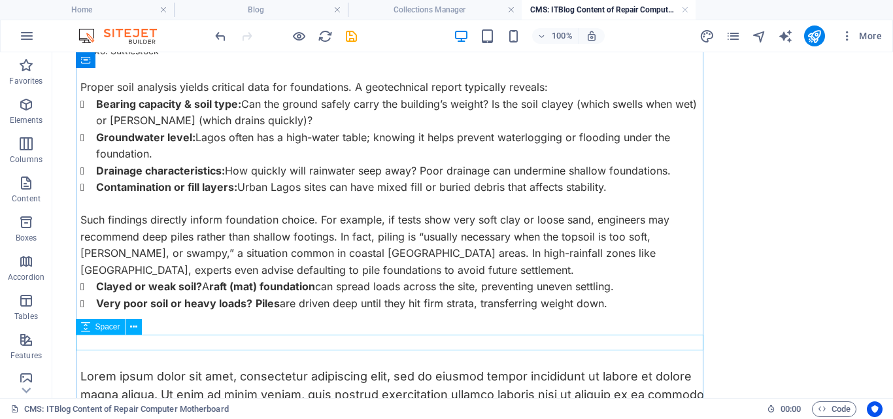
click at [93, 330] on div "Spacer" at bounding box center [101, 327] width 50 height 16
select select "px"
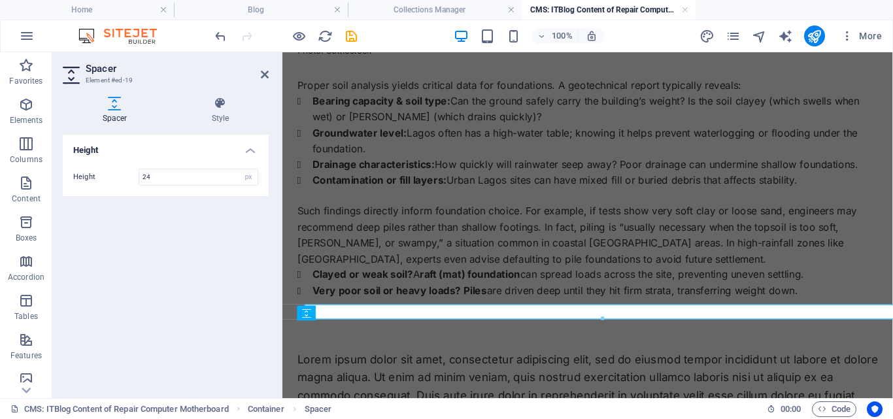
scroll to position [807, 0]
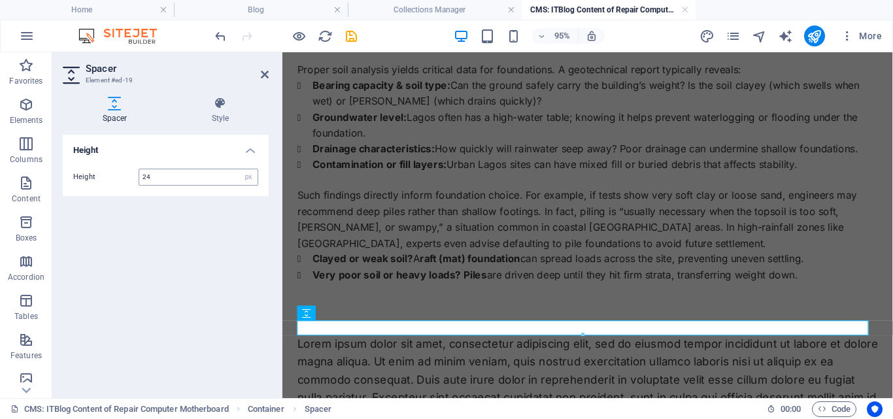
click at [180, 176] on input "24" at bounding box center [198, 177] width 118 height 16
type input "2"
type input "0"
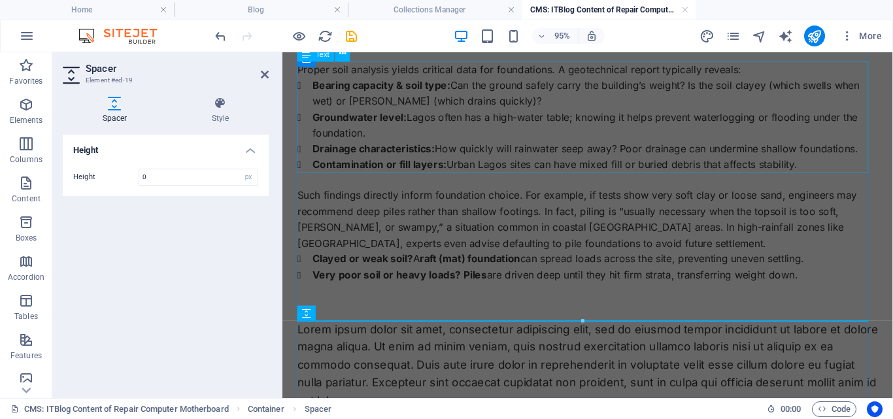
click at [512, 152] on div "Proper soil analysis yields critical data for foundations. A geotechnical repor…" at bounding box center [603, 120] width 611 height 117
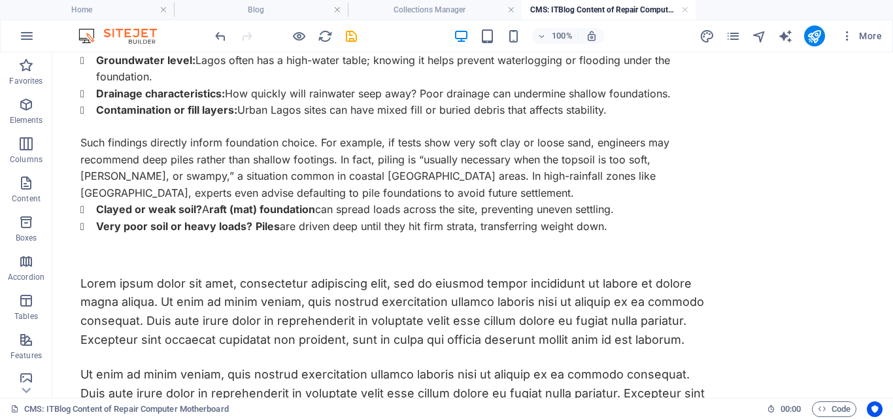
scroll to position [868, 0]
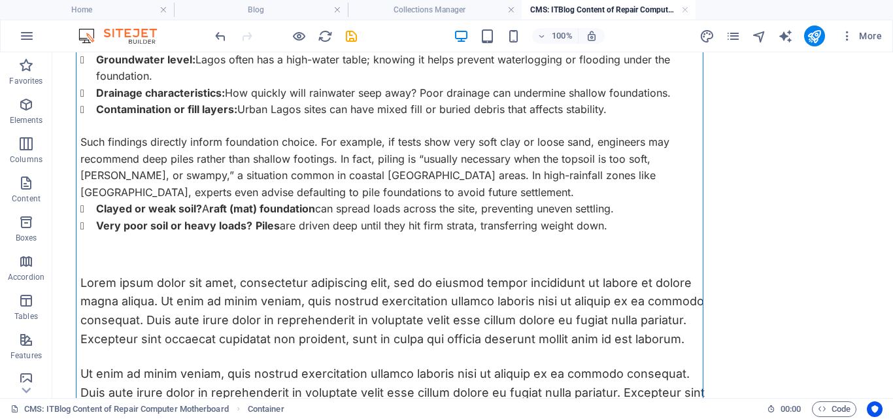
drag, startPoint x: 305, startPoint y: 306, endPoint x: 301, endPoint y: 244, distance: 61.5
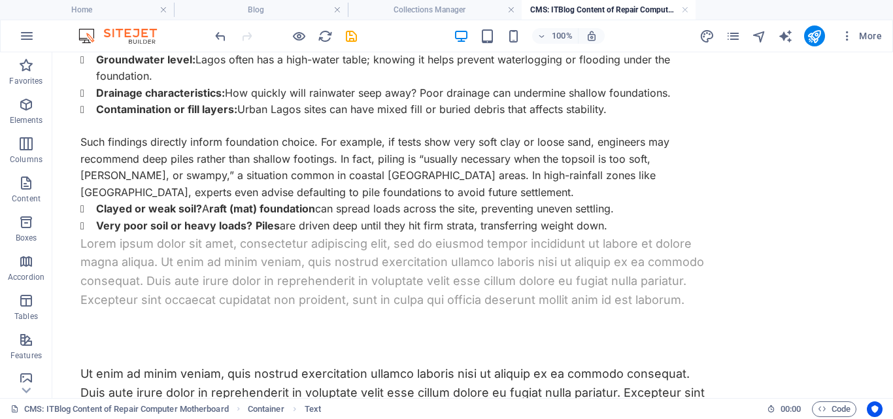
drag, startPoint x: 158, startPoint y: 303, endPoint x: 106, endPoint y: 235, distance: 86.2
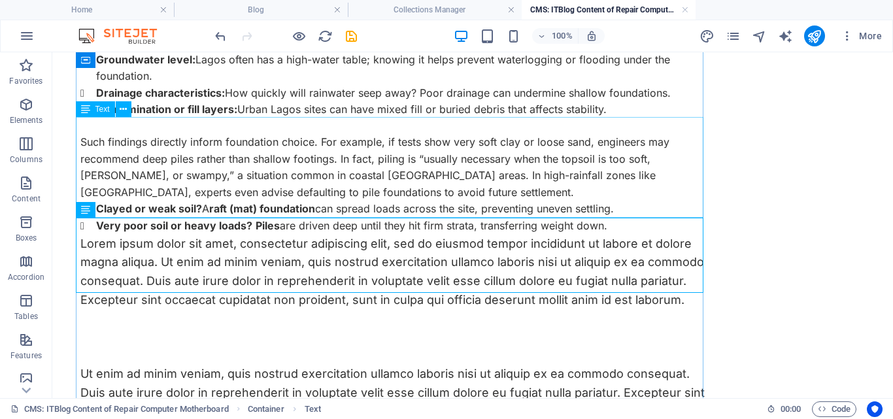
click at [97, 135] on div "Such findings directly inform foundation choice. For example, if tests show ver…" at bounding box center [393, 184] width 627 height 101
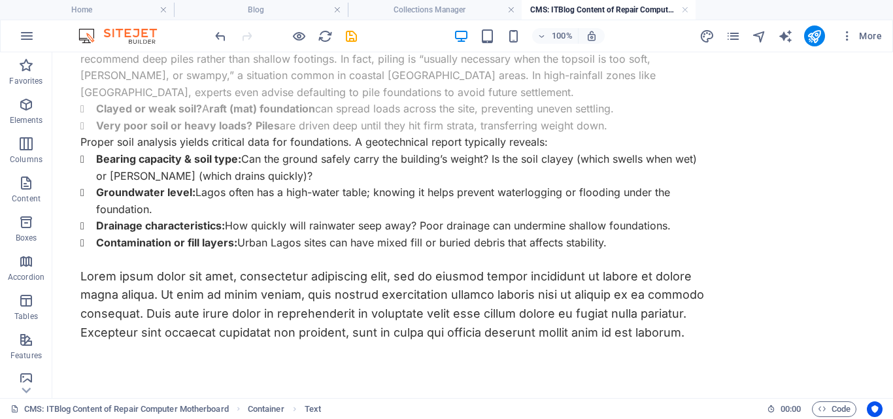
scroll to position [734, 0]
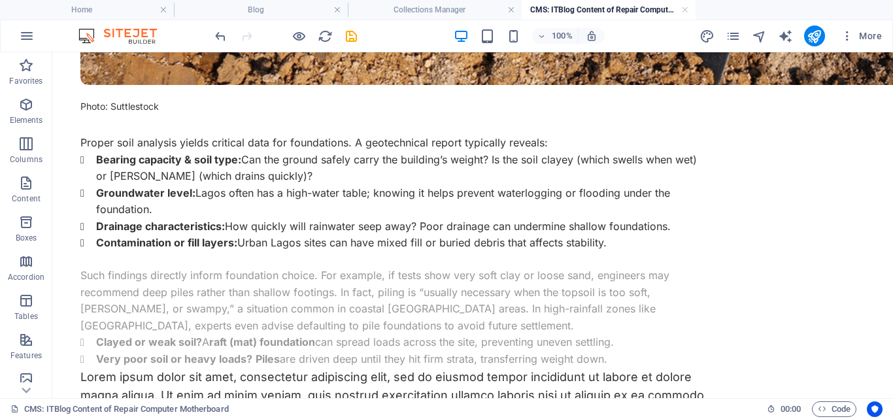
drag, startPoint x: 149, startPoint y: 161, endPoint x: 105, endPoint y: 255, distance: 104.4
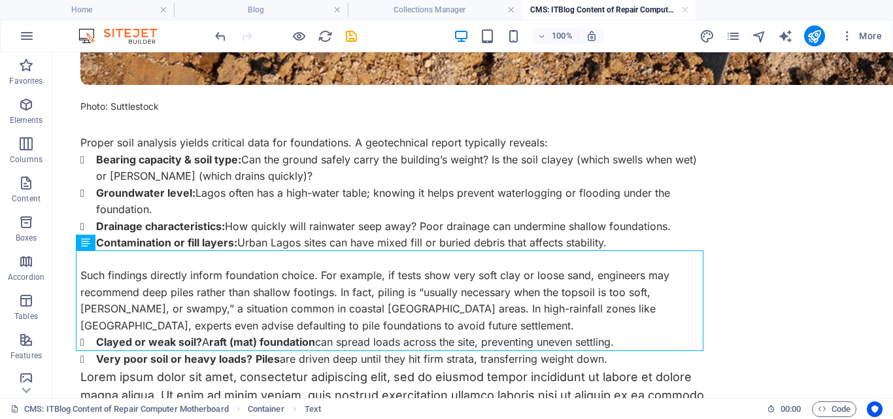
click at [749, 133] on div "Soil Test in Lagos: Why Every Building Project Must Start Here Every building i…" at bounding box center [472, 237] width 784 height 1734
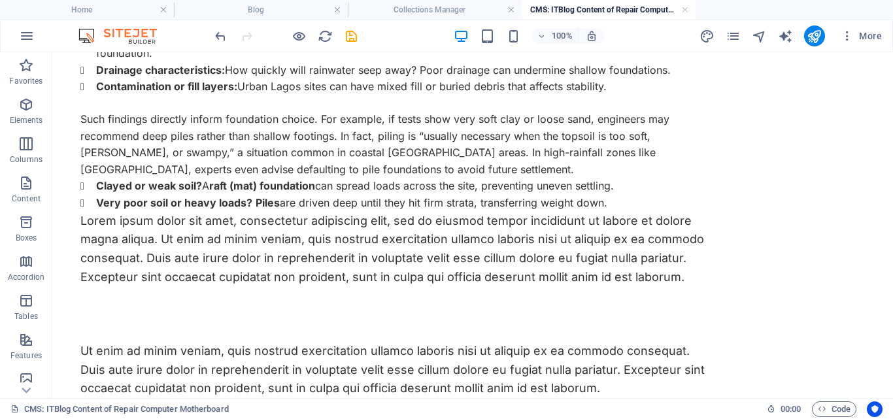
scroll to position [860, 0]
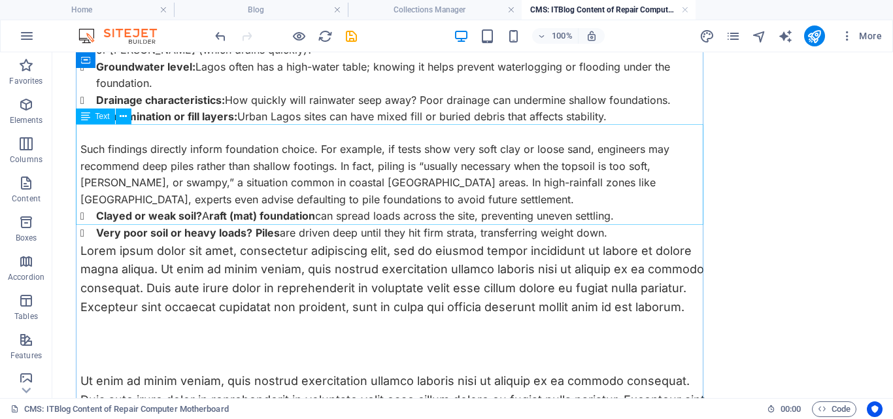
click at [102, 146] on div "Such findings directly inform foundation choice. For example, if tests show ver…" at bounding box center [393, 191] width 627 height 101
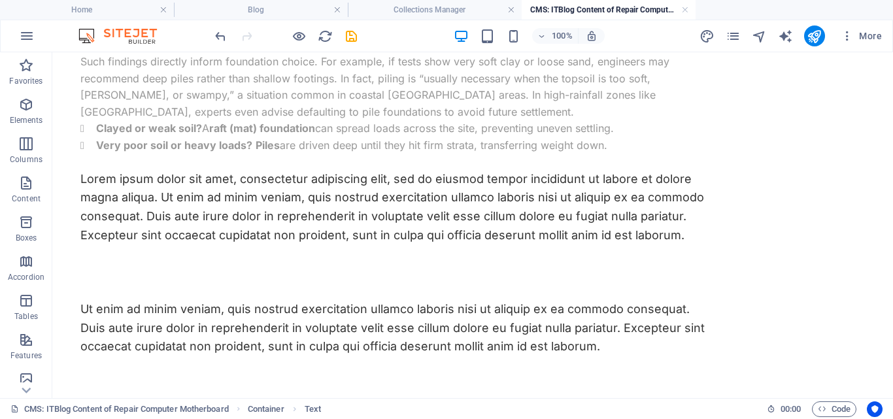
scroll to position [832, 0]
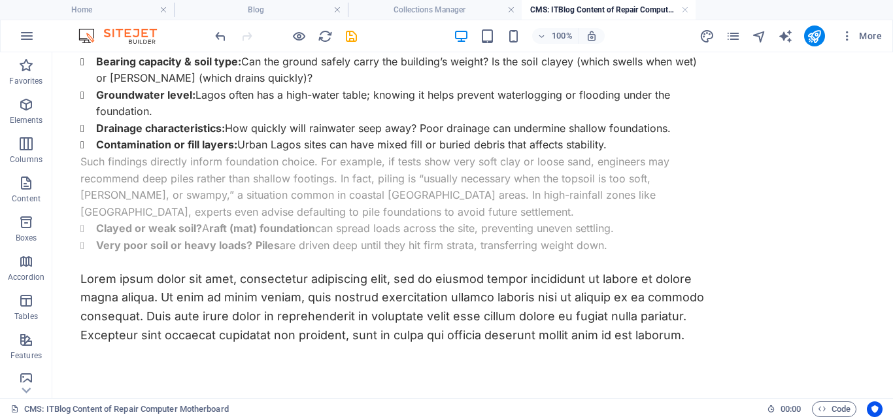
drag, startPoint x: 150, startPoint y: 174, endPoint x: 100, endPoint y: 144, distance: 58.0
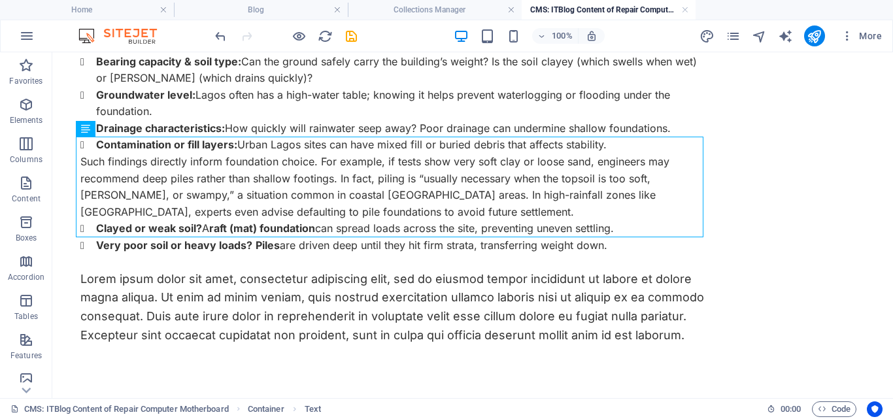
click at [762, 136] on div "Soil Test in Lagos: Why Every Building Project Must Start Here Every building i…" at bounding box center [472, 139] width 784 height 1734
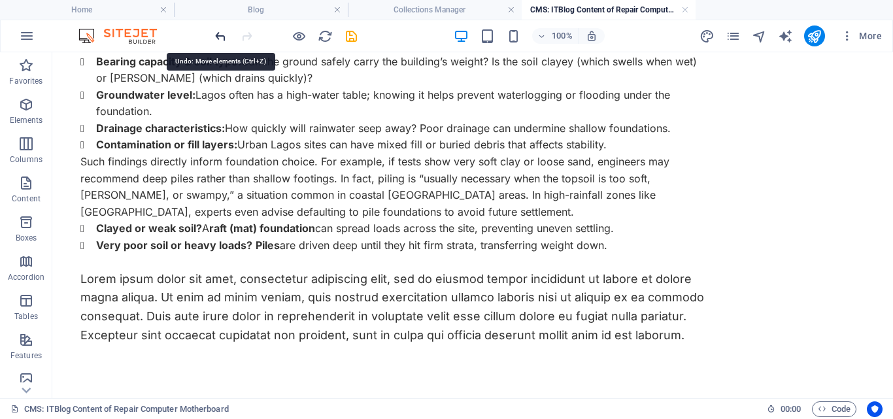
click at [215, 37] on icon "undo" at bounding box center [220, 36] width 15 height 15
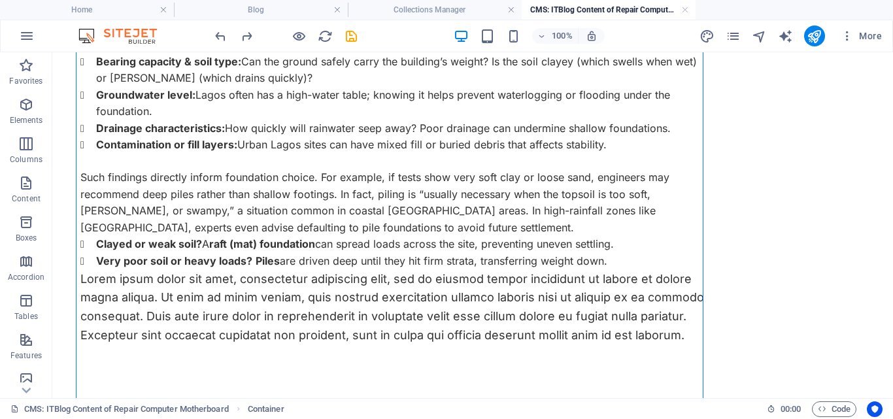
drag, startPoint x: 353, startPoint y: 287, endPoint x: 353, endPoint y: 344, distance: 56.8
click at [95, 243] on span "Text" at bounding box center [102, 245] width 14 height 8
drag, startPoint x: 154, startPoint y: 297, endPoint x: 216, endPoint y: 236, distance: 87.8
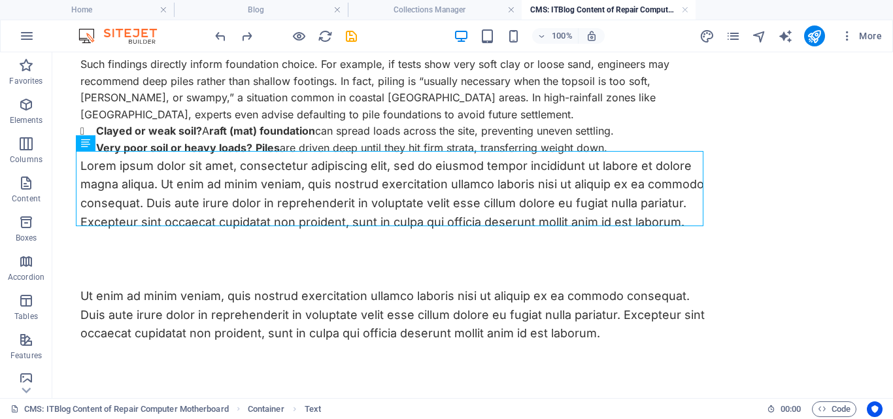
scroll to position [934, 0]
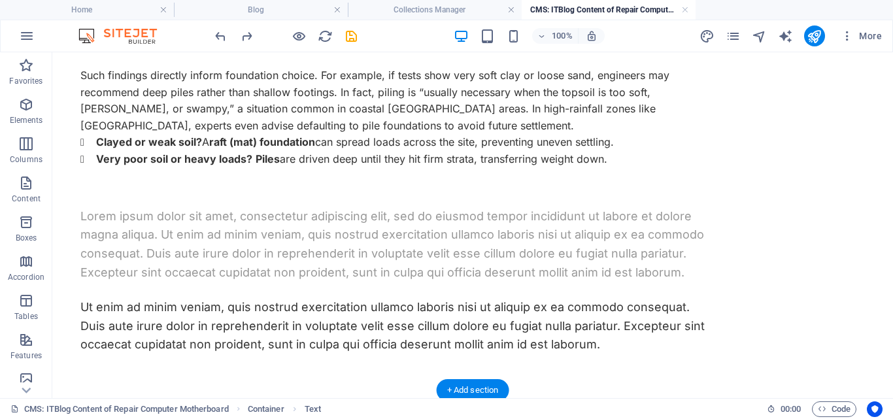
drag, startPoint x: 148, startPoint y: 195, endPoint x: 101, endPoint y: 248, distance: 71.3
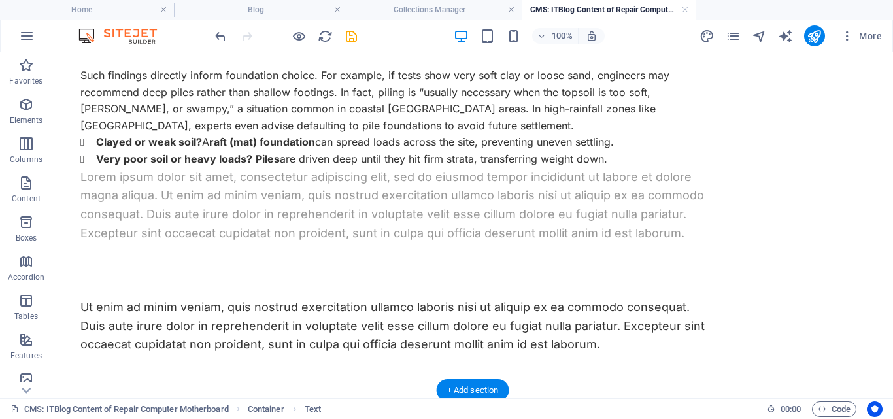
drag, startPoint x: 139, startPoint y: 237, endPoint x: 88, endPoint y: 208, distance: 58.8
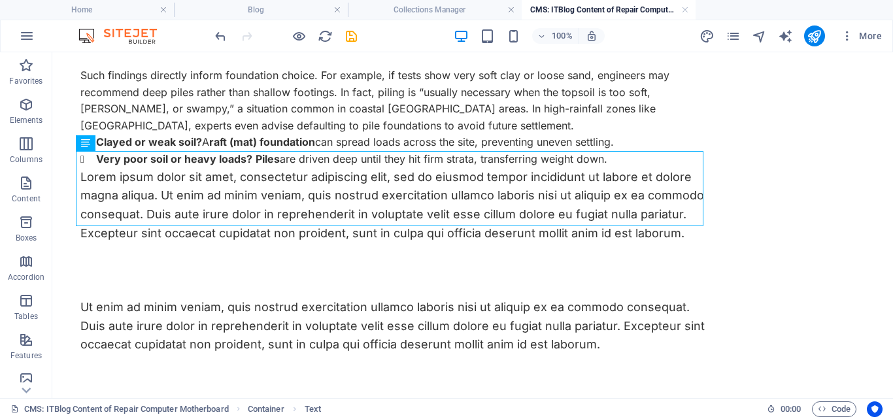
click at [747, 203] on div "Soil Test in Lagos: Why Every Building Project Must Start Here Every building i…" at bounding box center [472, 37] width 784 height 1734
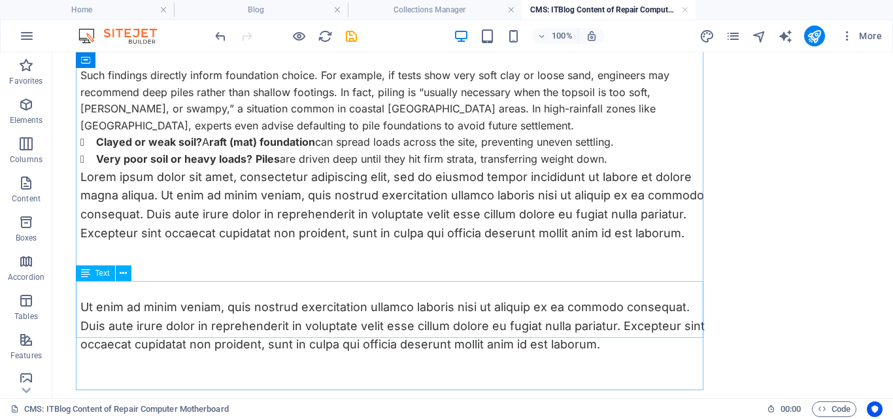
click at [98, 274] on span "Text" at bounding box center [102, 273] width 14 height 8
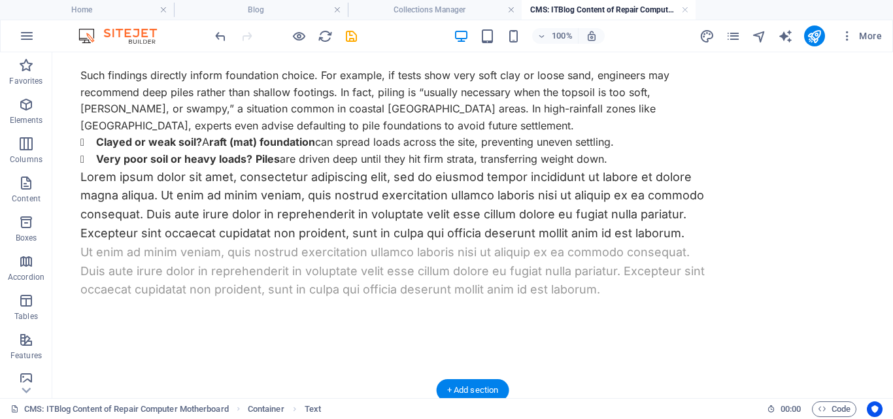
drag, startPoint x: 150, startPoint y: 327, endPoint x: 94, endPoint y: 248, distance: 97.0
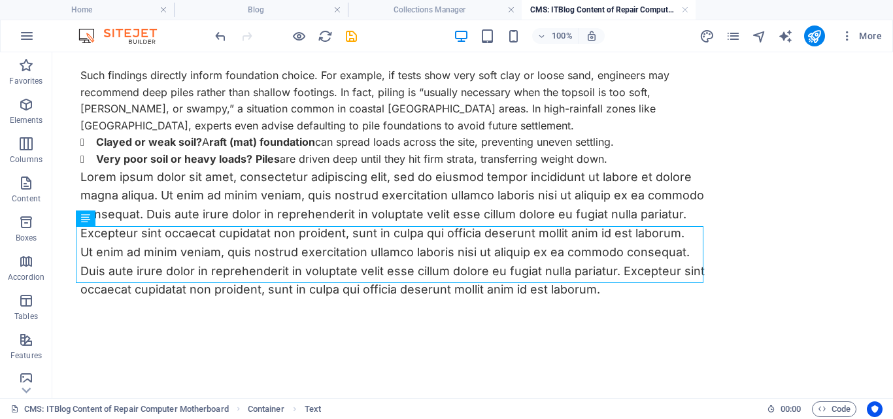
click at [811, 214] on div "Soil Test in Lagos: Why Every Building Project Must Start Here Every building i…" at bounding box center [472, 37] width 784 height 1734
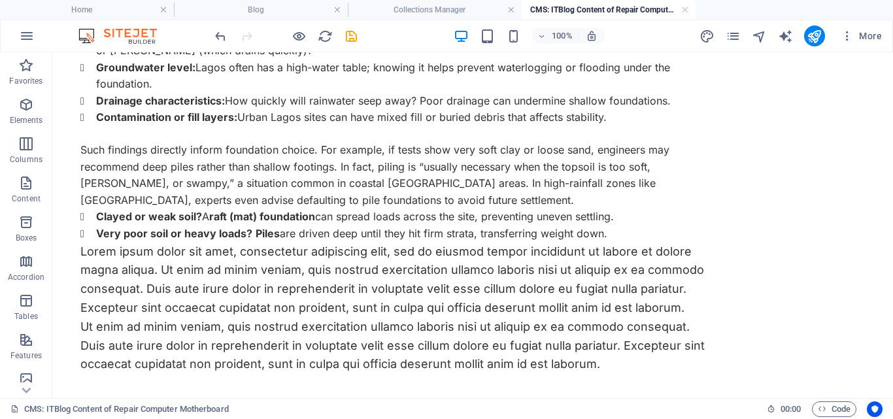
scroll to position [901, 0]
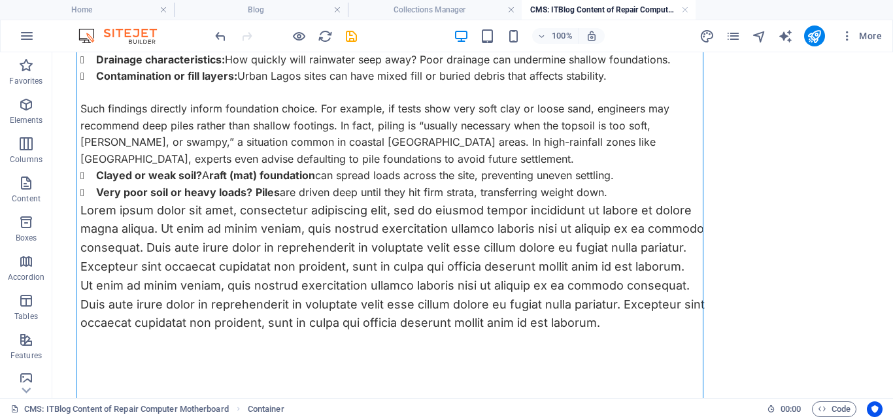
drag, startPoint x: 143, startPoint y: 304, endPoint x: 95, endPoint y: 345, distance: 62.6
click at [95, 254] on span "Text" at bounding box center [102, 252] width 14 height 8
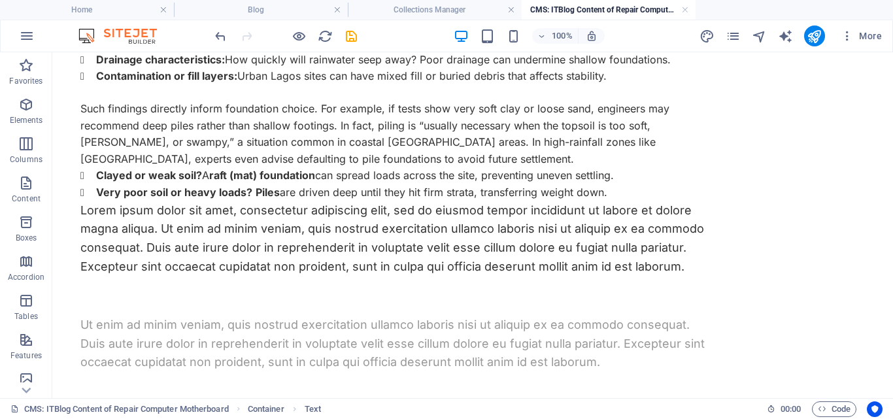
drag, startPoint x: 147, startPoint y: 306, endPoint x: 94, endPoint y: 342, distance: 63.6
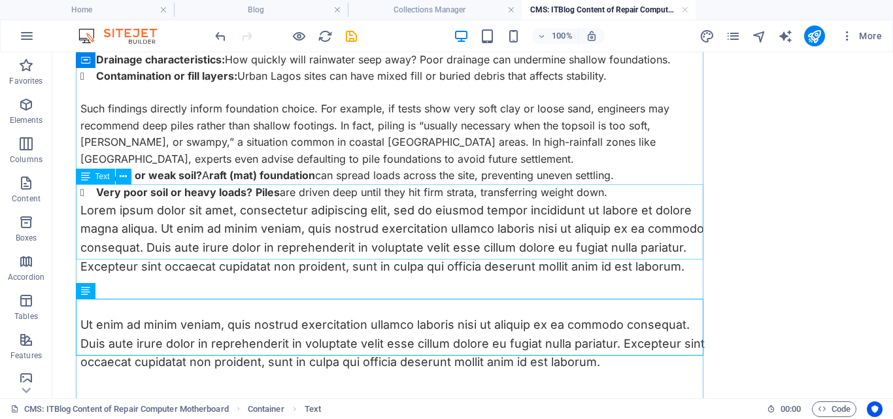
click at [83, 210] on div "Lorem ipsum dolor sit amet, consectetur adipiscing elit, sed do eiusmod tempor …" at bounding box center [393, 238] width 627 height 75
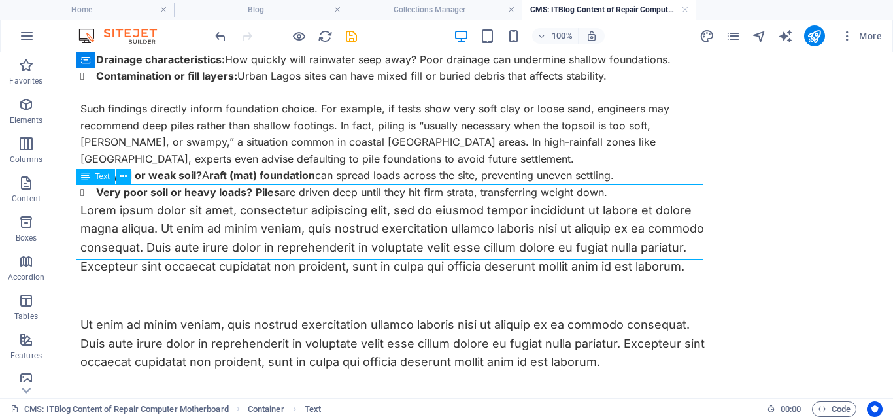
click at [93, 180] on div "Text" at bounding box center [95, 177] width 39 height 16
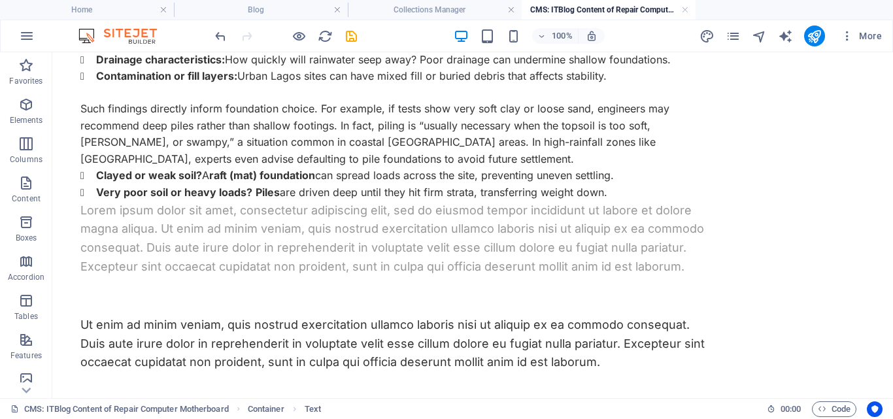
drag, startPoint x: 145, startPoint y: 232, endPoint x: 103, endPoint y: 200, distance: 53.2
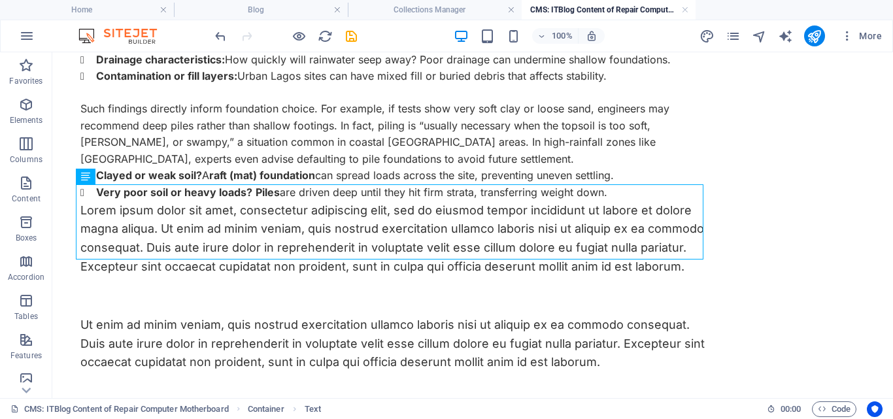
click at [771, 214] on div "Soil Test in Lagos: Why Every Building Project Must Start Here Every building i…" at bounding box center [472, 71] width 784 height 1734
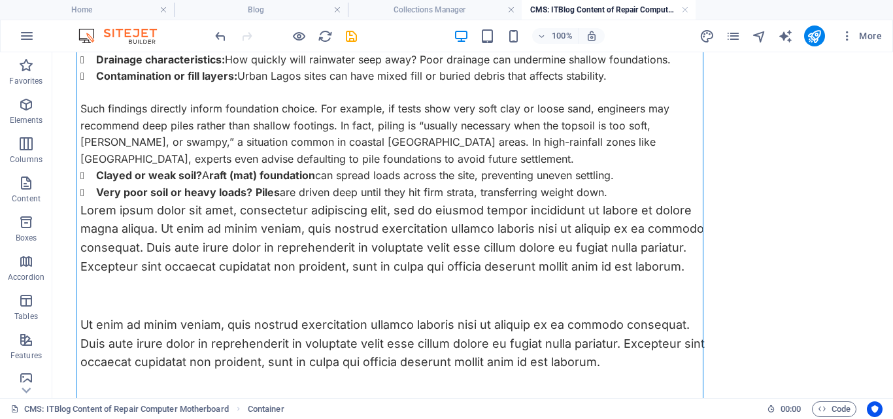
drag, startPoint x: 139, startPoint y: 233, endPoint x: 95, endPoint y: 301, distance: 80.8
click at [99, 201] on div "Lorem ipsum dolor sit amet, consectetur adipiscing elit, sed do eiusmod tempor …" at bounding box center [393, 238] width 627 height 75
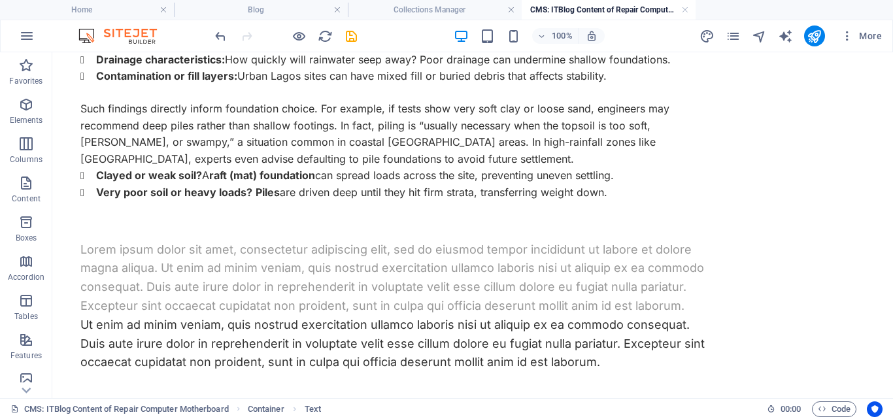
drag, startPoint x: 141, startPoint y: 229, endPoint x: 92, endPoint y: 263, distance: 59.3
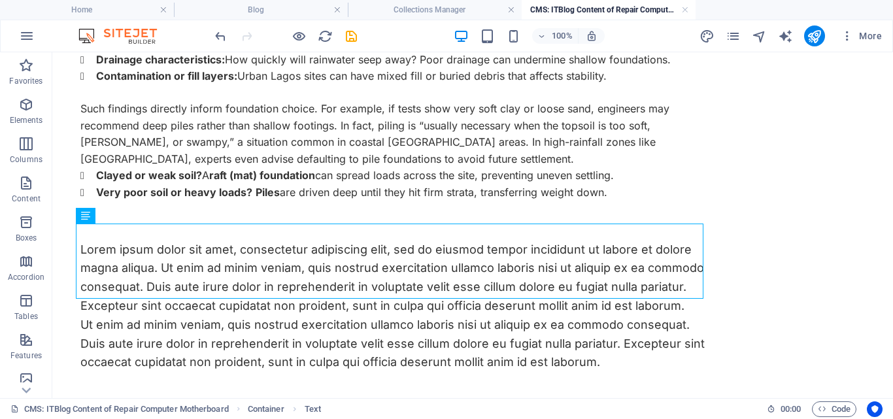
click at [778, 225] on div "Soil Test in Lagos: Why Every Building Project Must Start Here Every building i…" at bounding box center [472, 71] width 784 height 1734
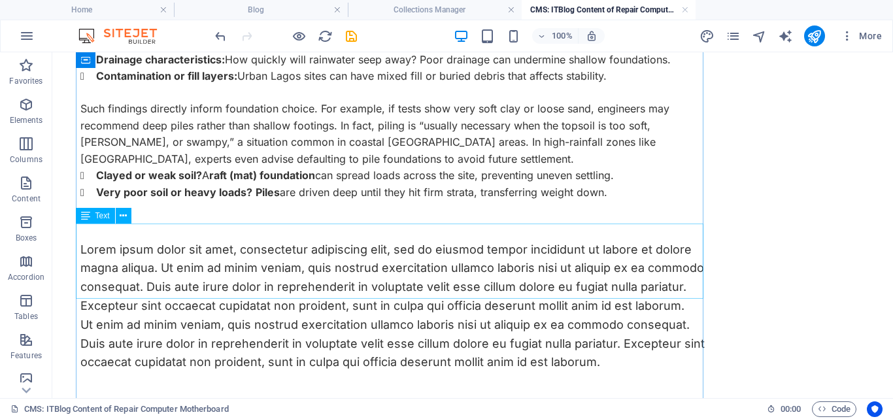
click at [673, 282] on div "Lorem ipsum dolor sit amet, consectetur adipiscing elit, sed do eiusmod tempor …" at bounding box center [393, 277] width 627 height 75
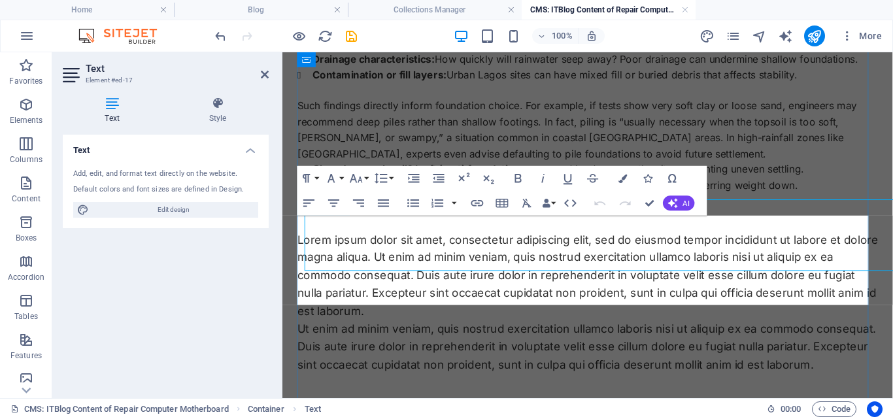
scroll to position [917, 0]
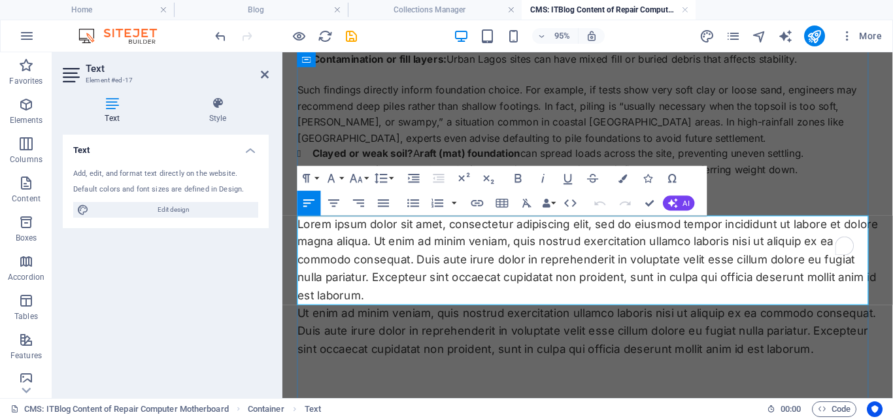
click at [390, 308] on p "Lorem ipsum dolor sit amet, consectetur adipiscing elit, sed do eiusmod tempor …" at bounding box center [603, 271] width 611 height 94
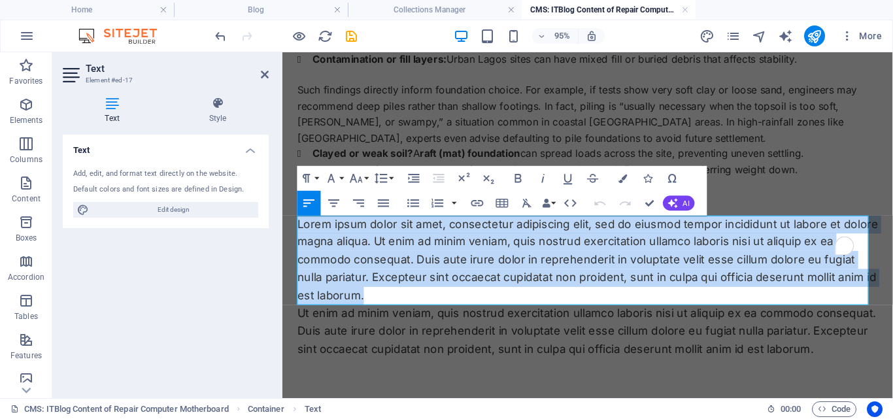
drag, startPoint x: 390, startPoint y: 308, endPoint x: 278, endPoint y: 237, distance: 132.1
click at [282, 237] on html "Skip to main content Soil Test in Lagos: Why Every Building Project Must Start …" at bounding box center [603, 64] width 642 height 1858
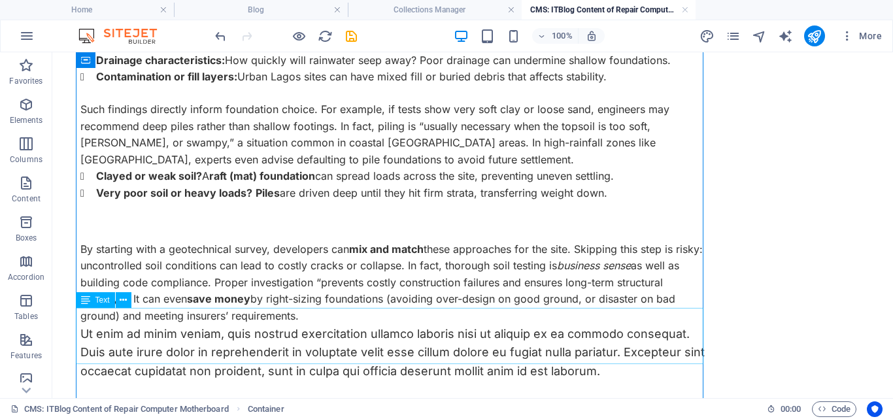
click at [591, 357] on div "Ut enim ad minim veniam, quis nostrud exercitation ullamco laboris nisi ut aliq…" at bounding box center [393, 353] width 627 height 56
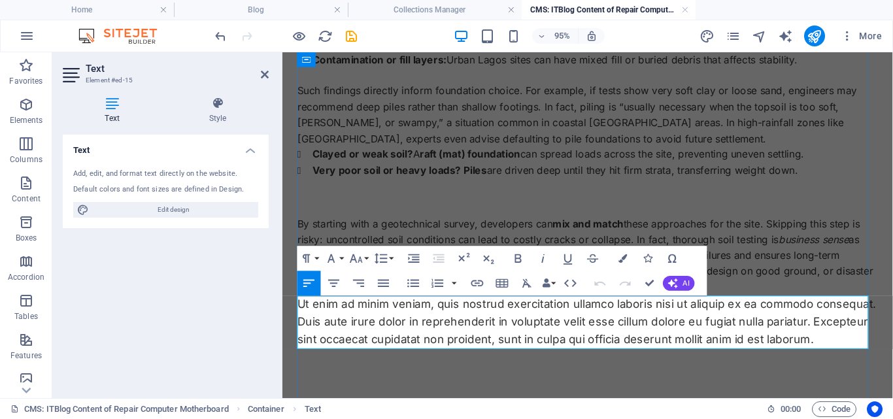
click at [892, 355] on span "Ut enim ad minim veniam, quis nostrud exercitation ullamco laboris nisi ut aliq…" at bounding box center [602, 336] width 609 height 52
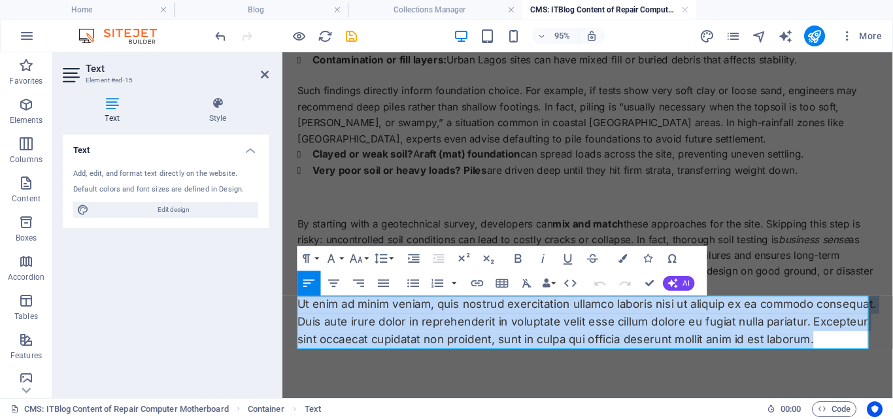
drag, startPoint x: 895, startPoint y: 355, endPoint x: 289, endPoint y: 311, distance: 607.9
click at [289, 311] on div "Soil Test in Lagos: Why Every Building Project Must Start Here Every building i…" at bounding box center [603, 59] width 642 height 1847
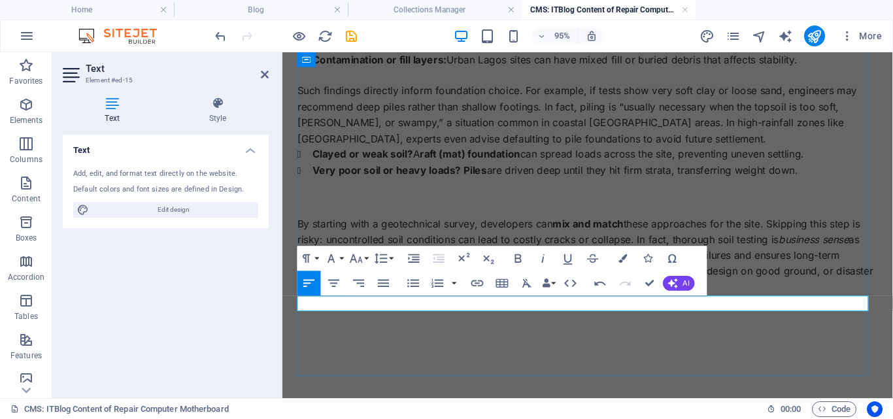
click at [383, 317] on p at bounding box center [603, 316] width 611 height 17
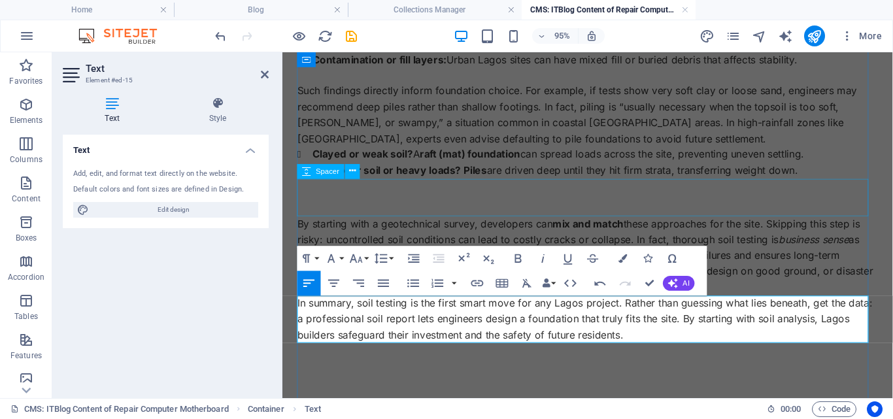
click at [617, 206] on div at bounding box center [603, 205] width 611 height 39
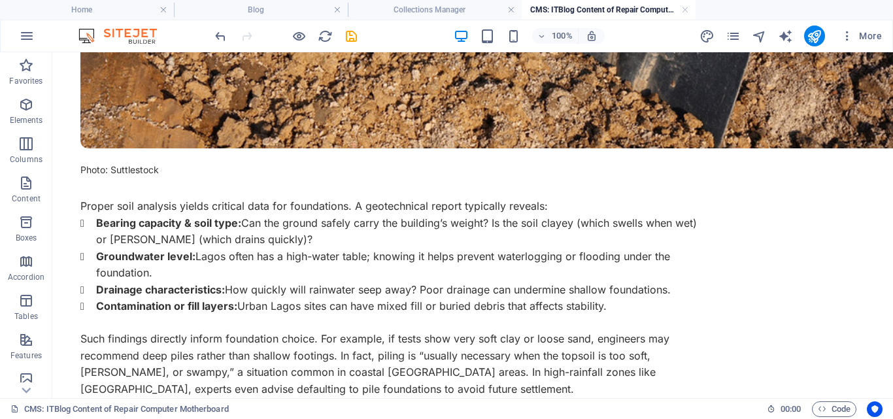
scroll to position [798, 0]
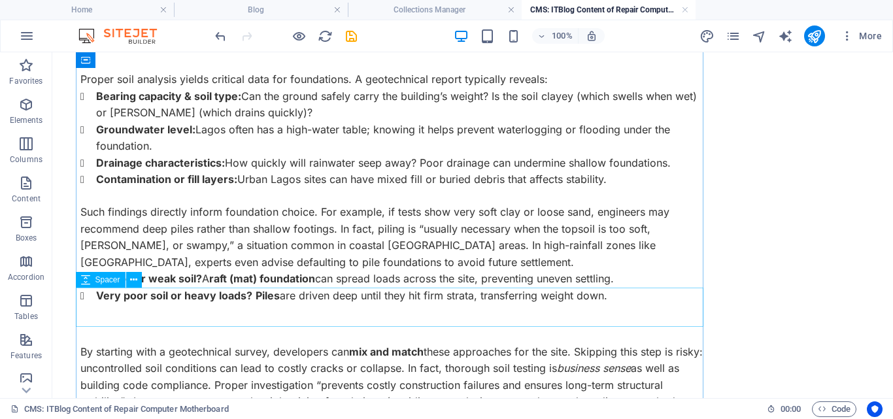
click at [95, 278] on span "Spacer" at bounding box center [107, 280] width 25 height 8
select select "px"
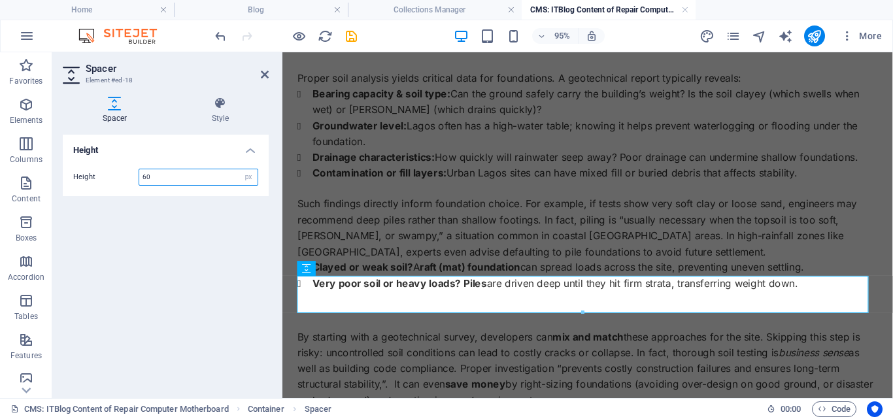
scroll to position [815, 0]
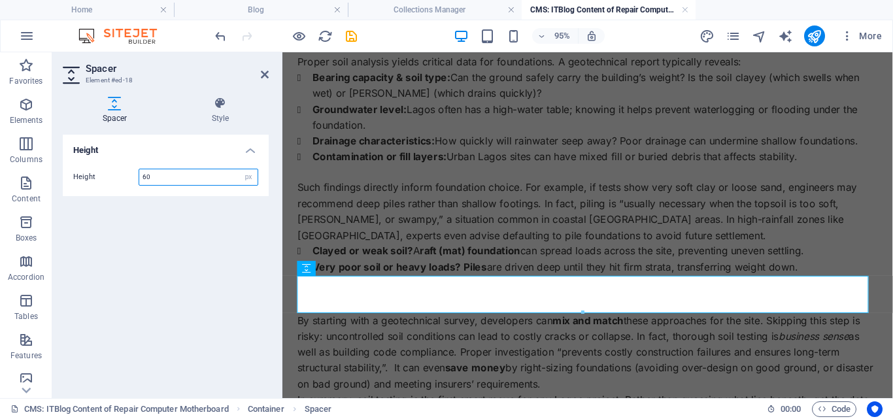
click at [158, 178] on input "60" at bounding box center [198, 177] width 118 height 16
type input "6"
type input "30"
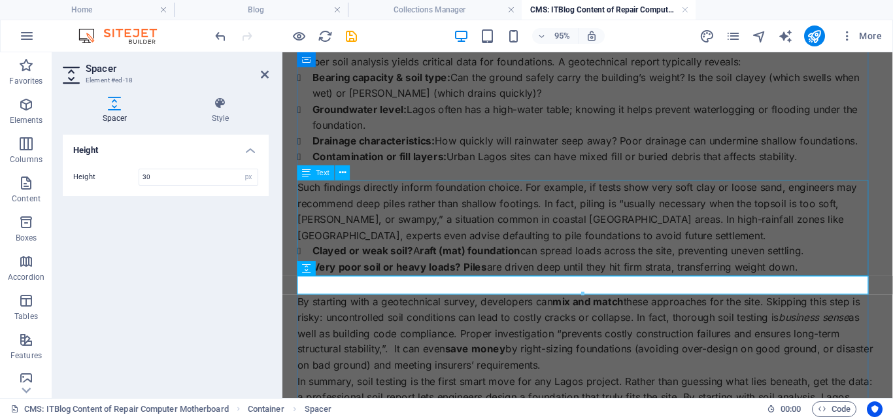
click at [459, 266] on div "Such findings directly inform foundation choice. For example, if tests show ver…" at bounding box center [603, 237] width 611 height 101
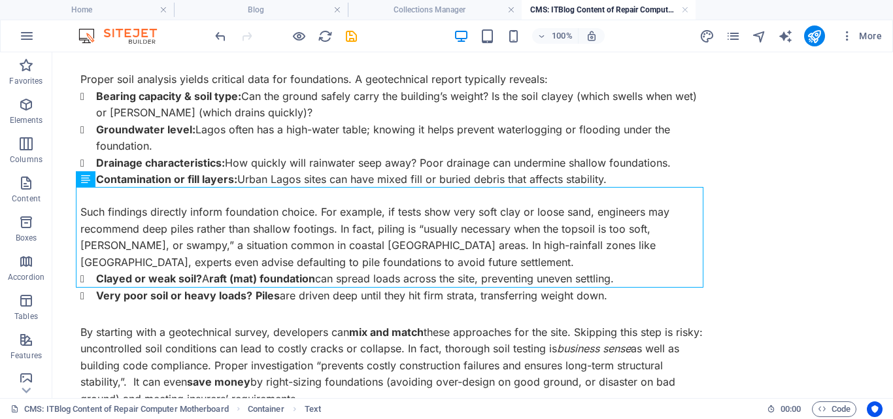
click at [803, 163] on div "Soil Test in Lagos: Why Every Building Project Must Start Here Every building i…" at bounding box center [472, 165] width 784 height 1716
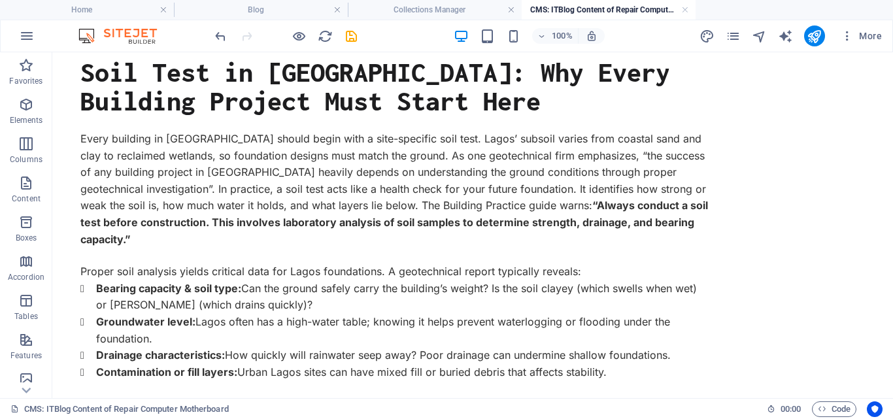
scroll to position [0, 0]
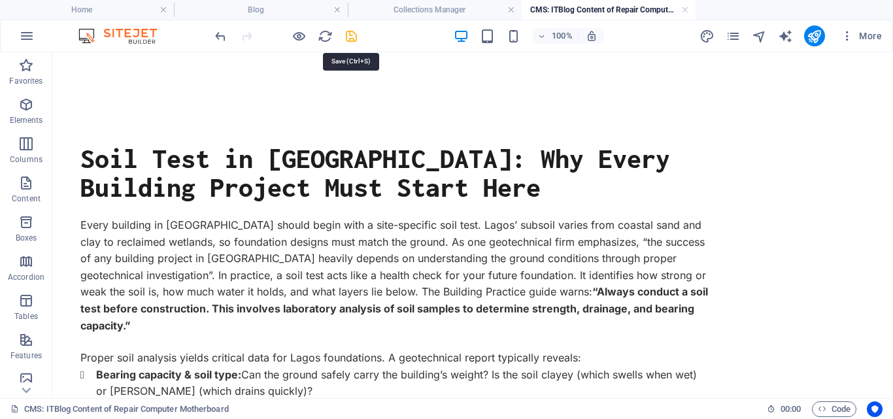
click at [351, 37] on icon "save" at bounding box center [351, 36] width 15 height 15
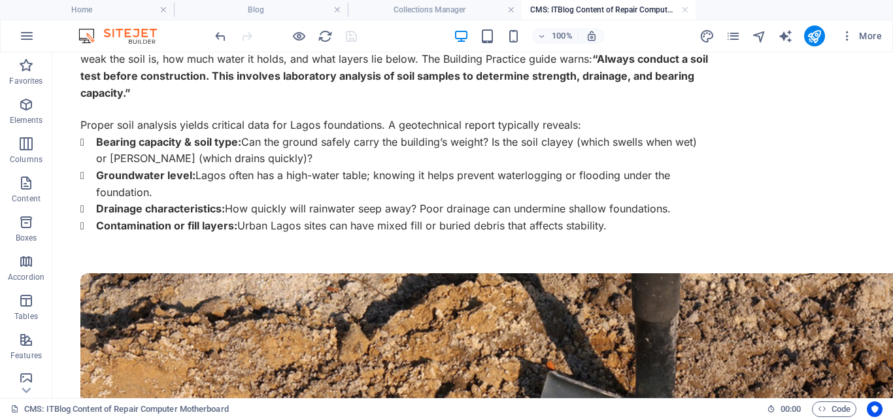
scroll to position [236, 0]
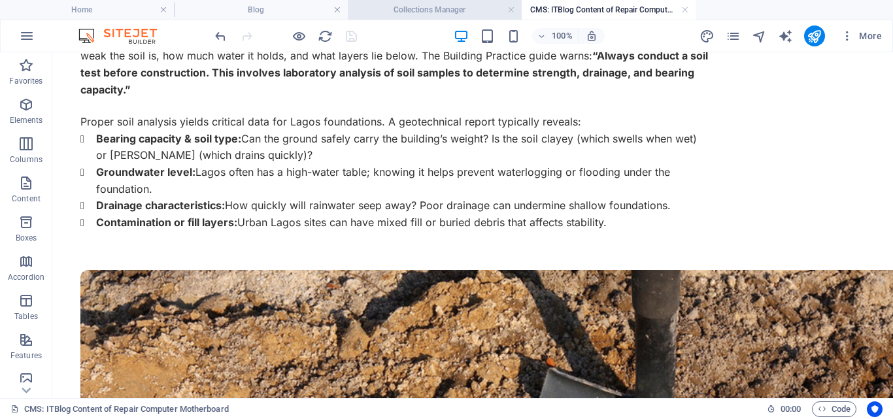
click at [457, 8] on h4 "Collections Manager" at bounding box center [435, 10] width 174 height 14
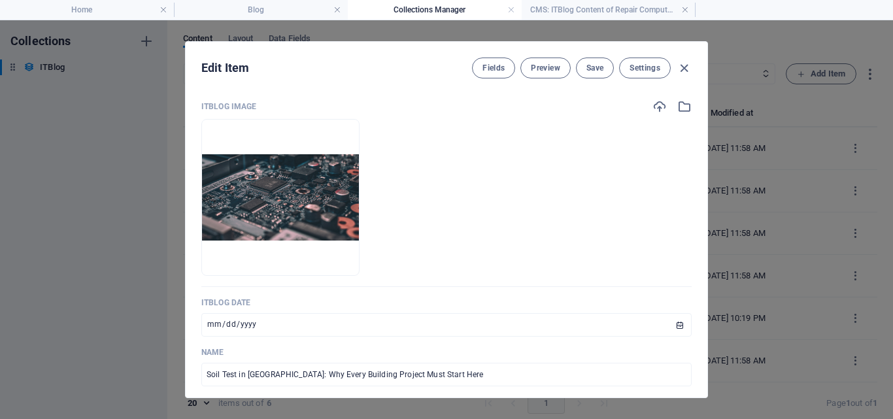
scroll to position [0, 0]
click at [684, 66] on icon "button" at bounding box center [683, 68] width 15 height 15
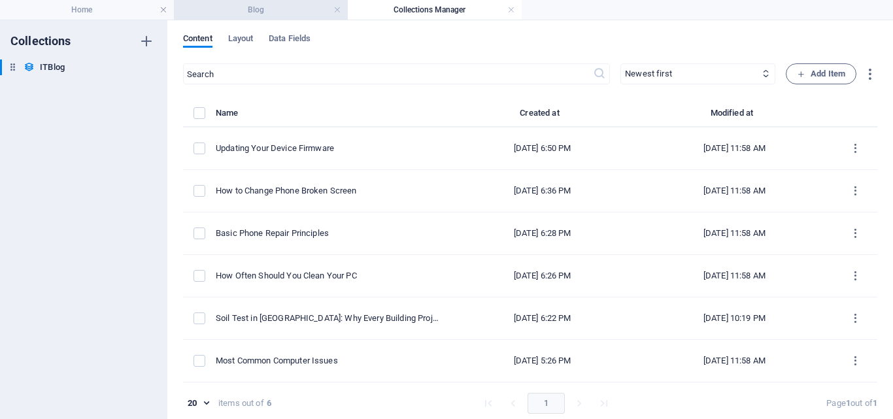
click at [270, 8] on h4 "Blog" at bounding box center [261, 10] width 174 height 14
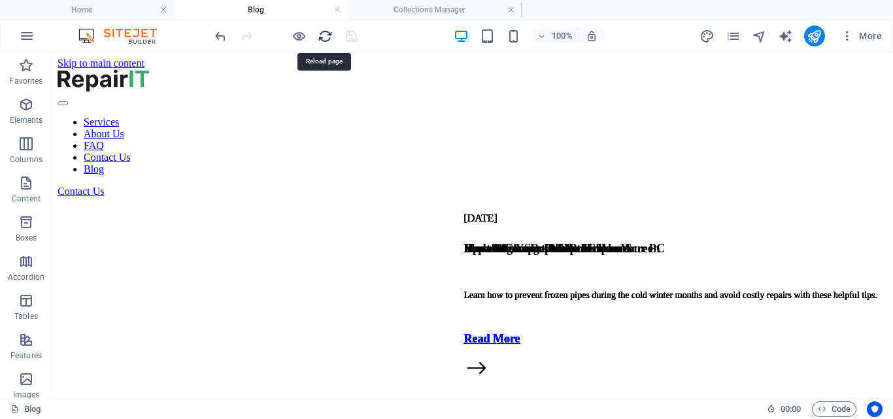
click at [319, 36] on icon "reload" at bounding box center [325, 36] width 15 height 15
click at [326, 38] on icon "reload" at bounding box center [325, 36] width 15 height 15
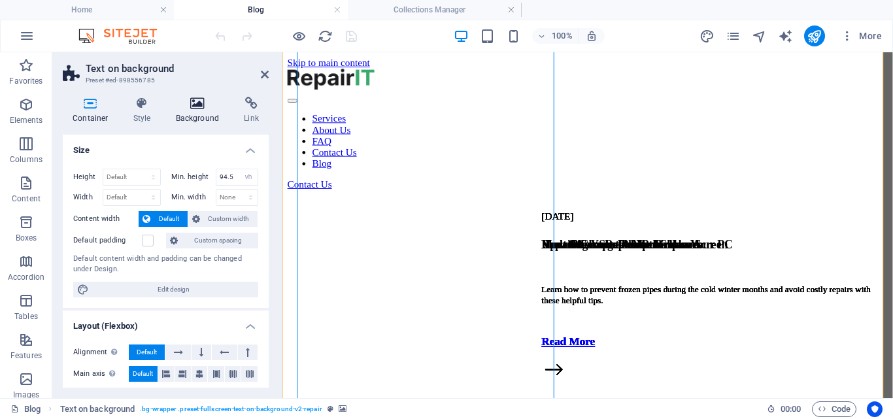
click at [197, 106] on icon at bounding box center [197, 103] width 63 height 13
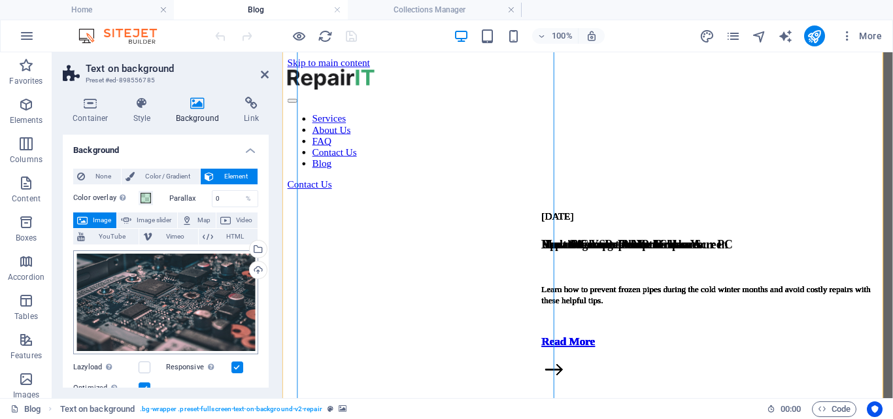
click at [201, 103] on icon at bounding box center [197, 103] width 63 height 13
click at [231, 265] on div "Drag files here, click to choose files or select files from Files or our free s…" at bounding box center [165, 302] width 185 height 104
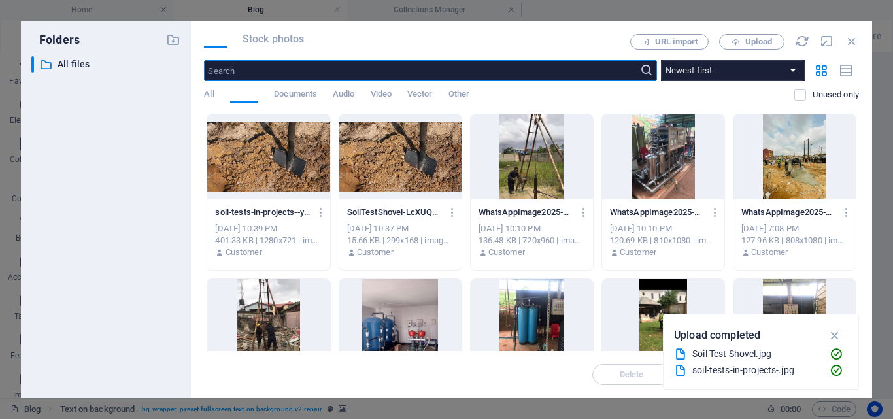
click at [202, 306] on div "Files Stock photos URL import Upload ​ Newest first Oldest first Name (A-Z) Nam…" at bounding box center [531, 209] width 681 height 377
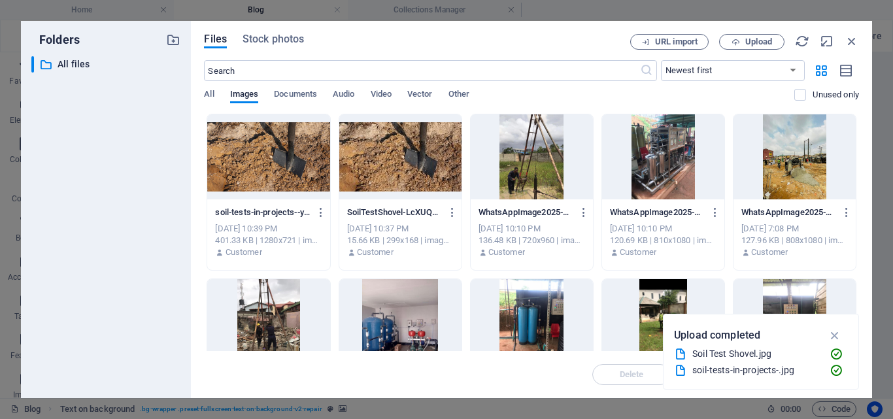
click at [272, 160] on div at bounding box center [268, 156] width 122 height 85
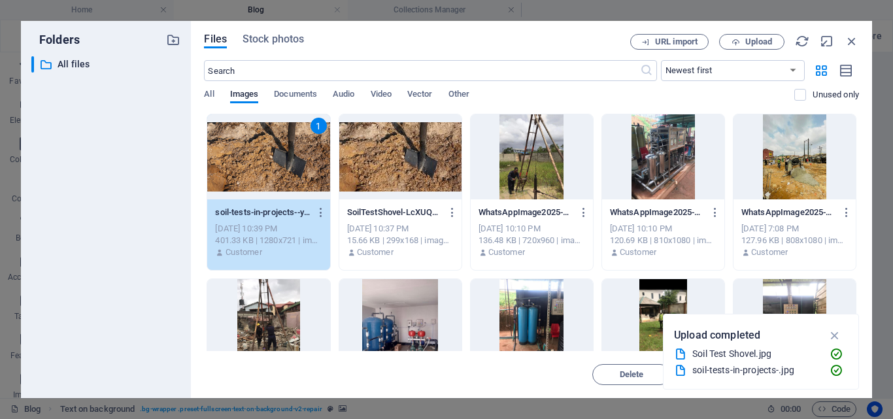
click at [272, 160] on div "1" at bounding box center [268, 156] width 122 height 85
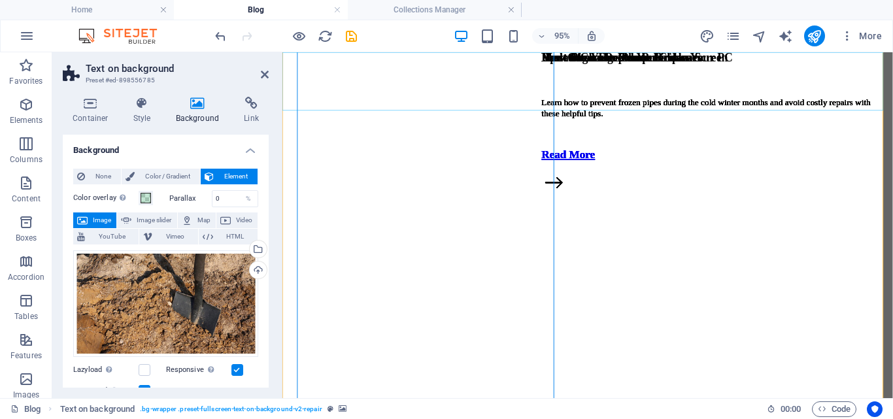
scroll to position [197, 0]
click at [265, 73] on icon at bounding box center [265, 74] width 8 height 10
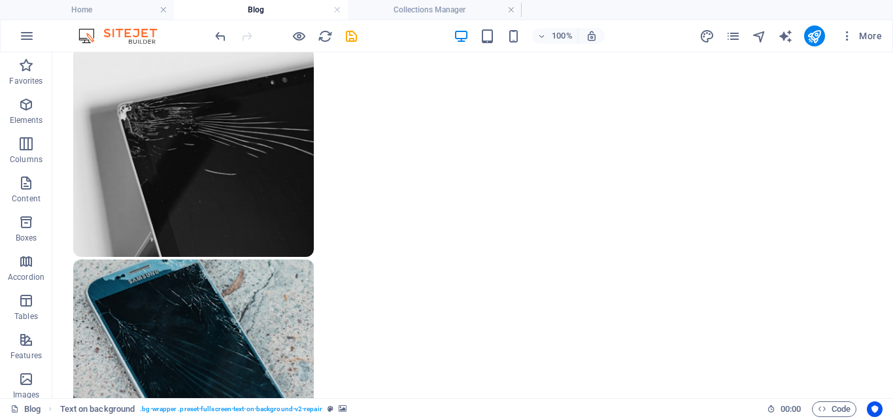
scroll to position [1045, 0]
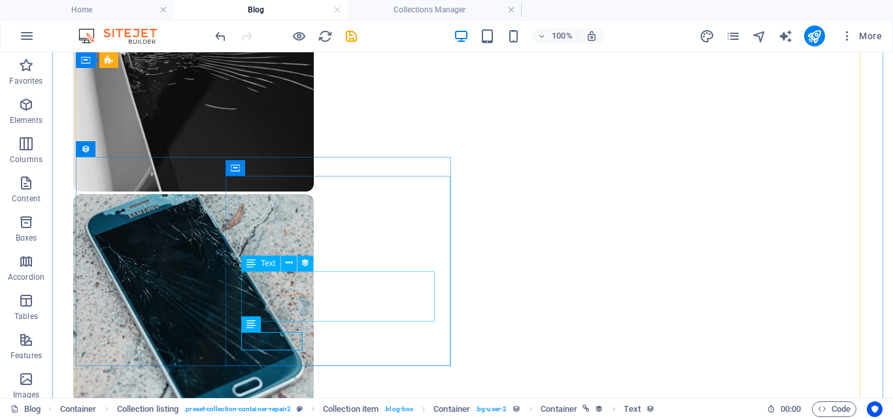
select select "short-description"
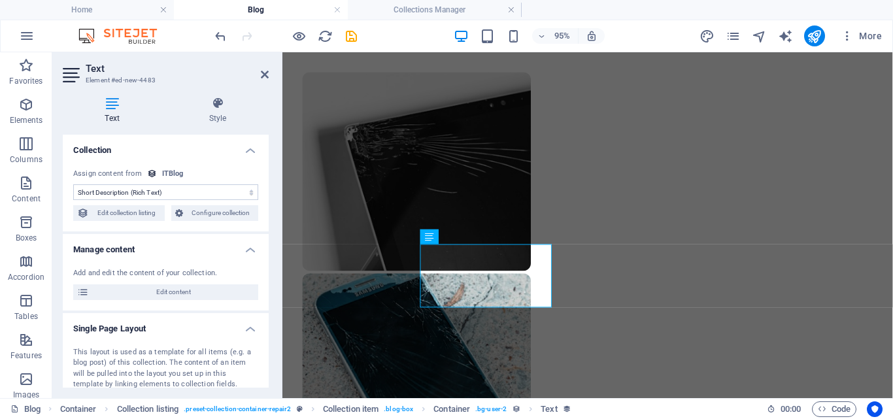
scroll to position [1136, 0]
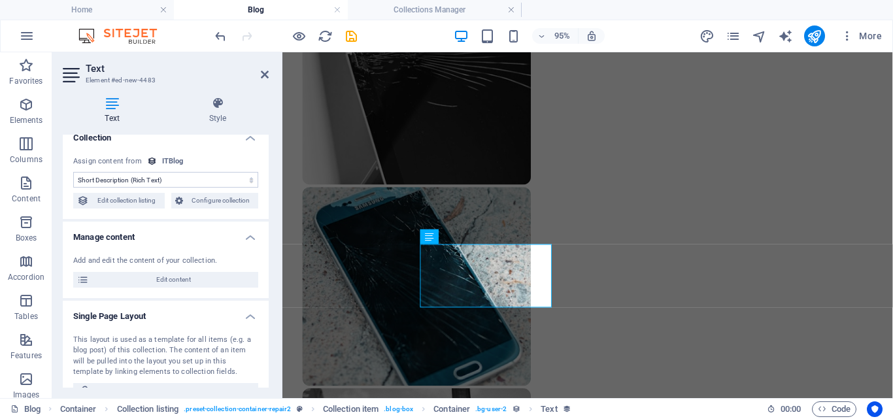
click at [265, 242] on h4 "Manage content" at bounding box center [166, 233] width 206 height 24
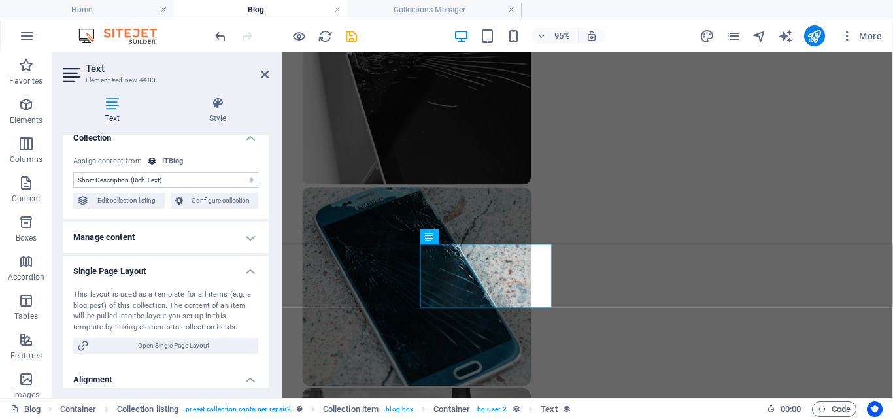
scroll to position [50, 0]
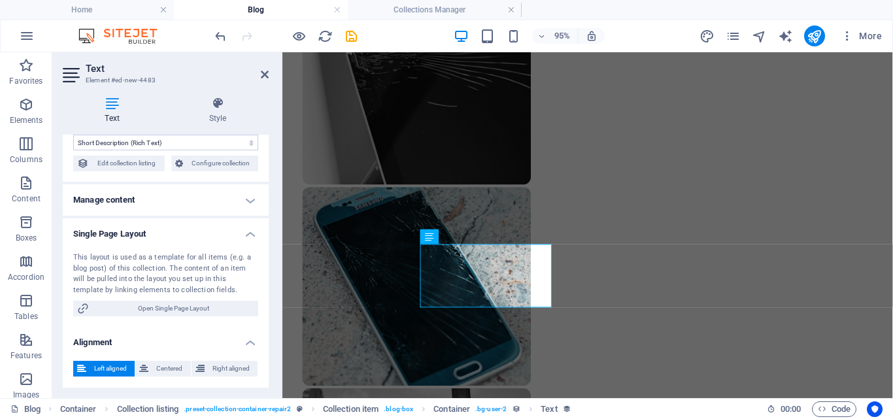
click at [243, 198] on h4 "Manage content" at bounding box center [166, 199] width 206 height 31
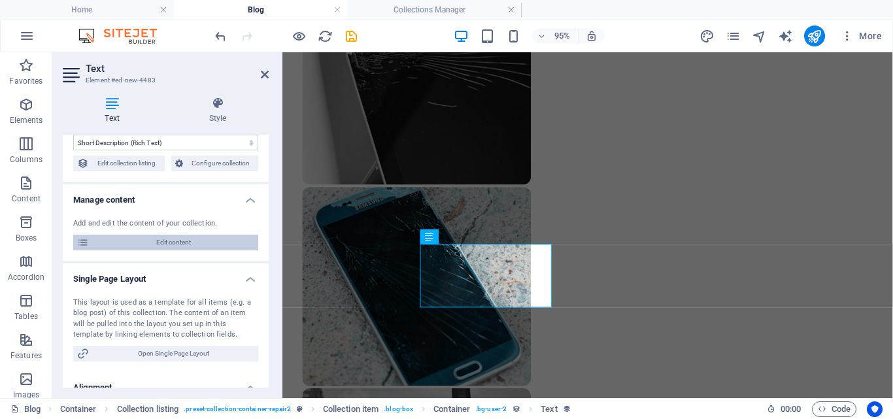
click at [197, 249] on span "Edit content" at bounding box center [173, 243] width 161 height 16
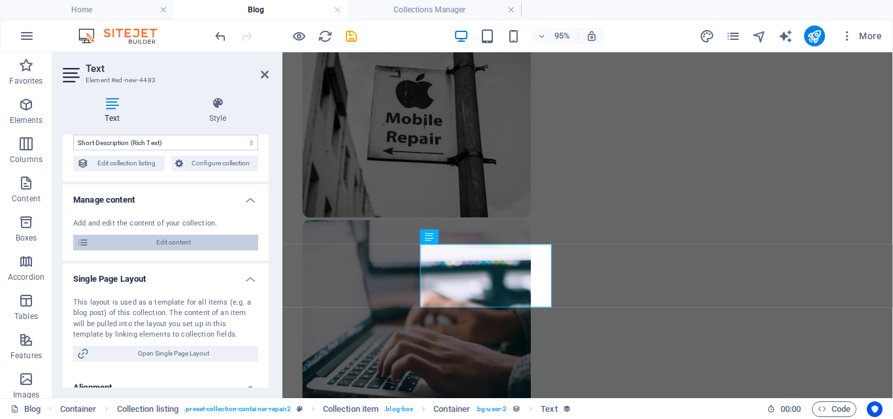
select select "PC"
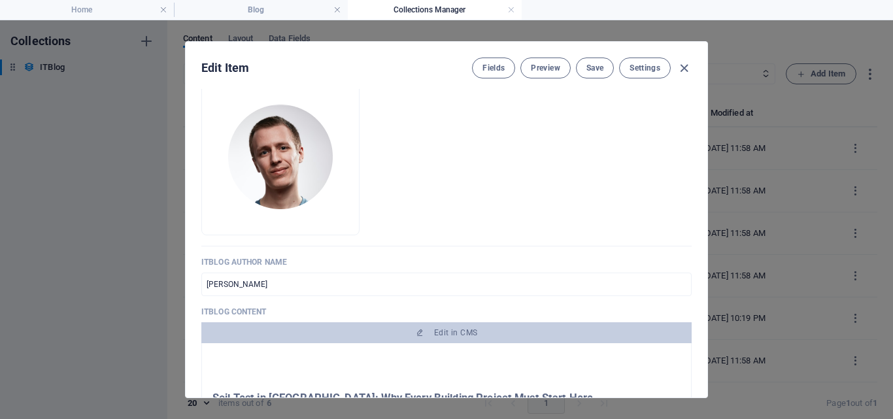
scroll to position [623, 0]
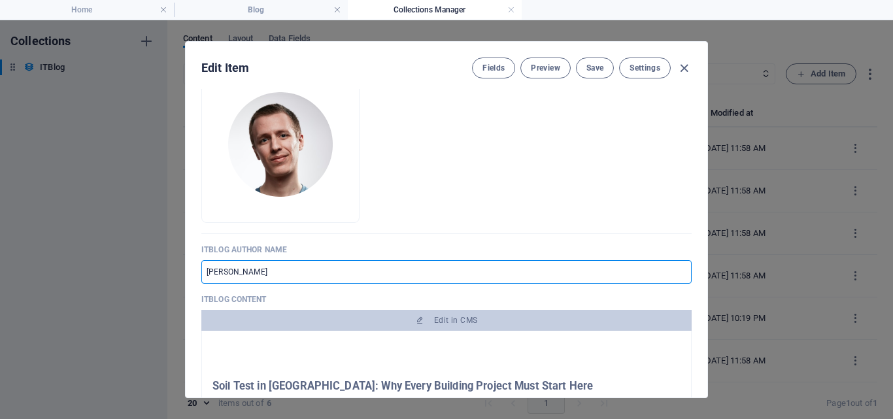
click at [280, 271] on input "[PERSON_NAME]" at bounding box center [446, 272] width 490 height 24
type input "C"
type input "[PERSON_NAME]"
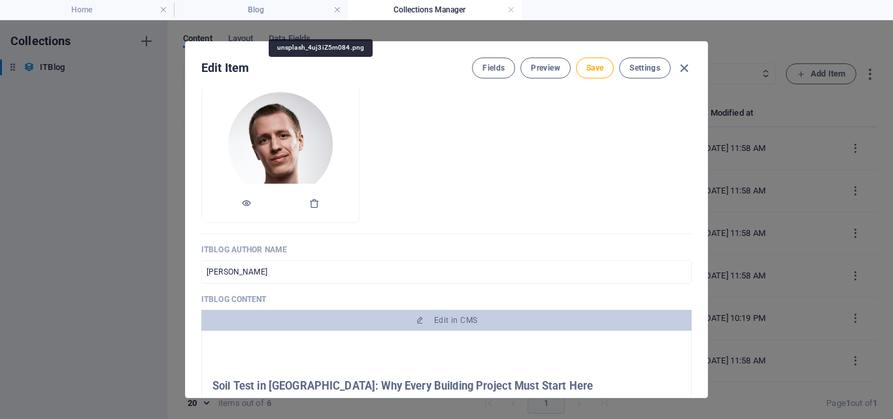
click at [329, 145] on img at bounding box center [280, 144] width 105 height 105
click at [315, 148] on img at bounding box center [280, 144] width 105 height 105
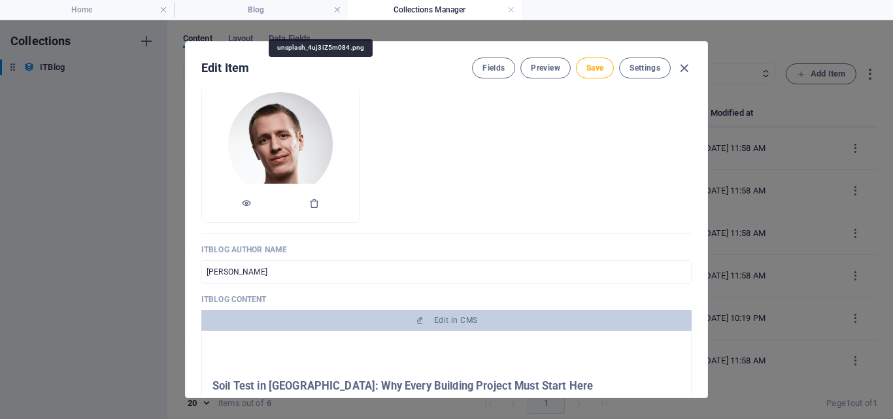
click at [315, 148] on img at bounding box center [280, 144] width 105 height 105
click at [333, 157] on img at bounding box center [280, 144] width 105 height 105
click at [702, 211] on div "ITBlog Image Drop files here to upload them instantly ITBlog Date 2024-10-20 ​ …" at bounding box center [446, 243] width 521 height 308
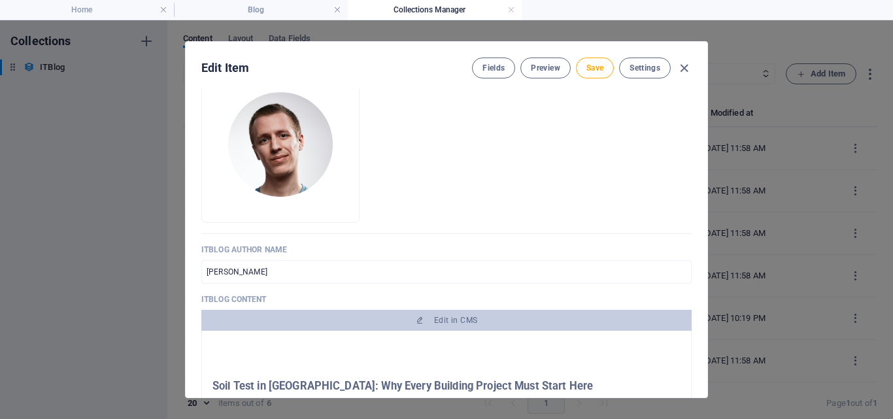
drag, startPoint x: 702, startPoint y: 211, endPoint x: 702, endPoint y: 257, distance: 46.4
click at [702, 257] on div "ITBlog Image Drop files here to upload them instantly ITBlog Date 2024-10-20 ​ …" at bounding box center [446, 243] width 521 height 308
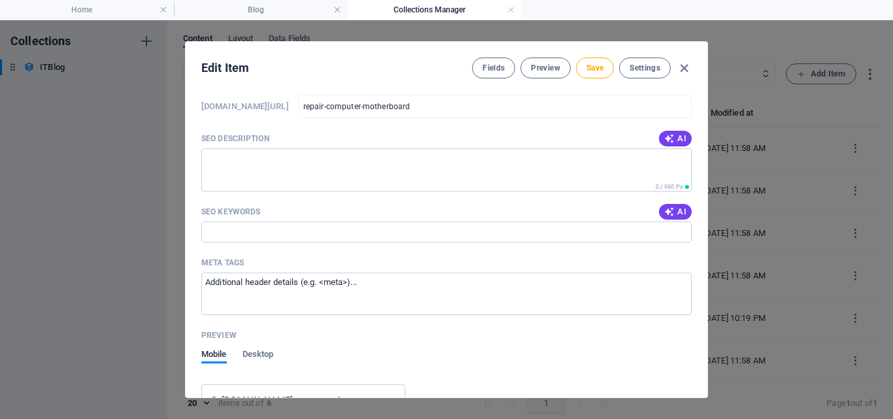
scroll to position [1230, 0]
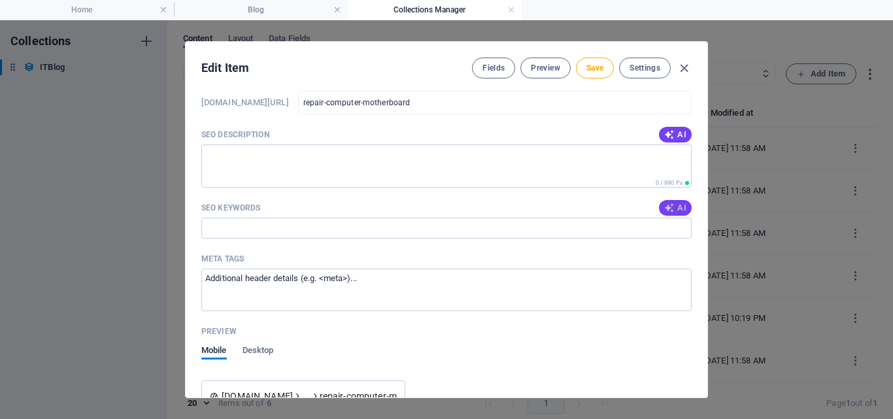
click at [668, 210] on icon "button" at bounding box center [669, 208] width 10 height 10
type input "Soil test Lagos, geotechnical investigation Lagos, foundation design Lagos, bui…"
click at [675, 140] on button "AI" at bounding box center [675, 135] width 33 height 16
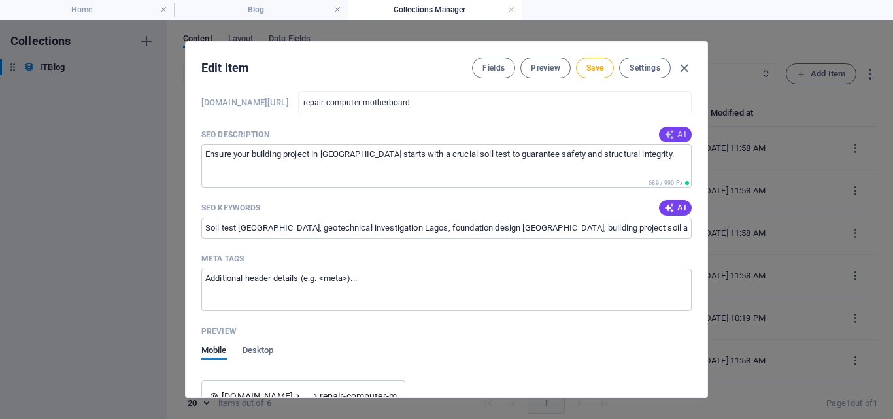
click at [674, 134] on span "AI" at bounding box center [675, 134] width 22 height 10
type textarea "Ensure a successful building project in Lagos with essential soil tests. Discov…"
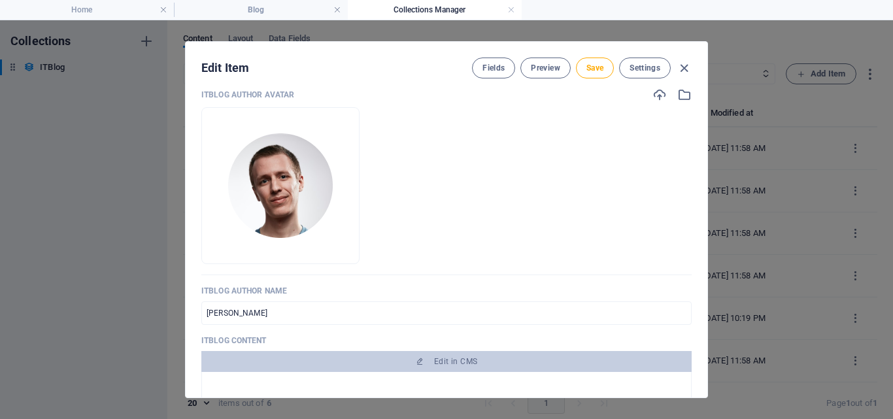
scroll to position [570, 0]
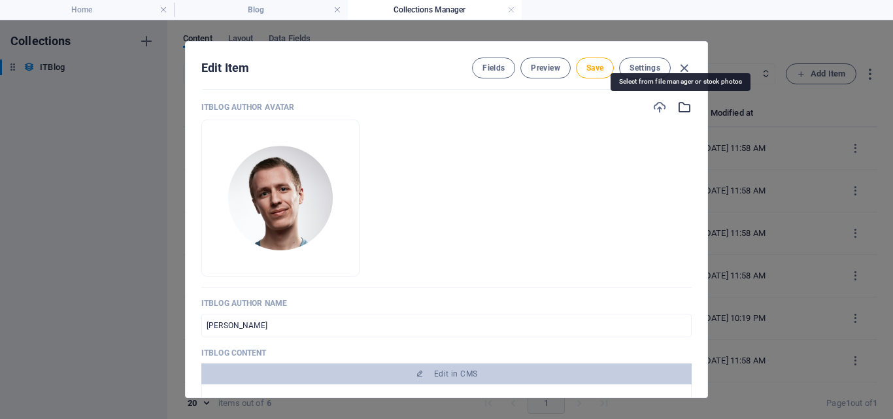
click at [677, 109] on icon "button" at bounding box center [684, 107] width 14 height 14
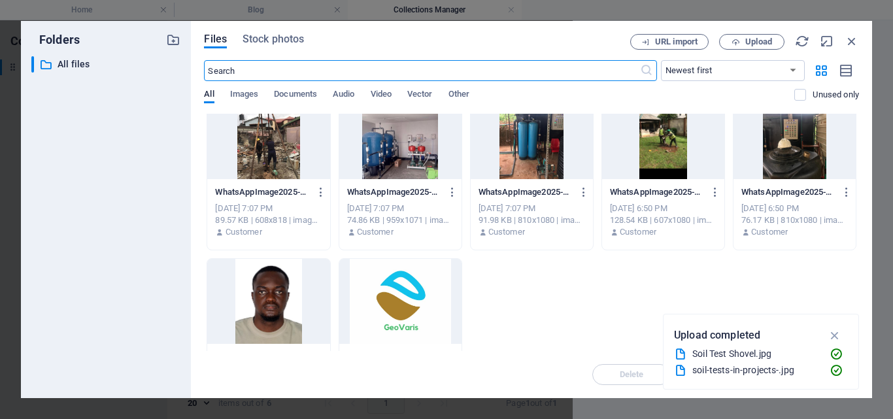
scroll to position [217, 0]
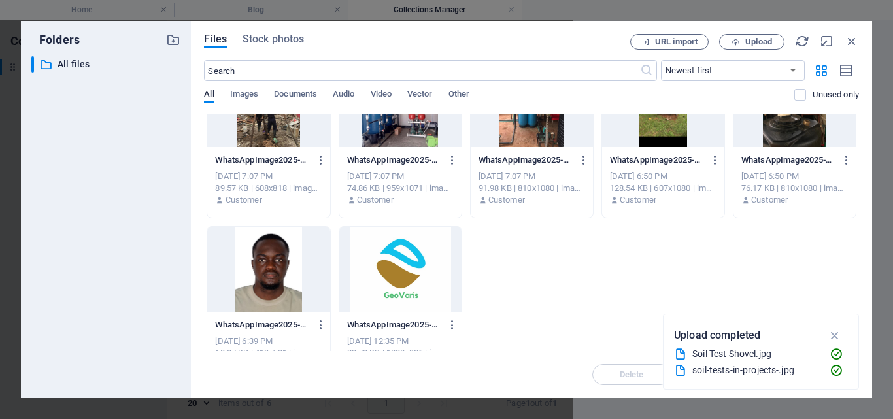
click at [281, 279] on div at bounding box center [268, 269] width 122 height 85
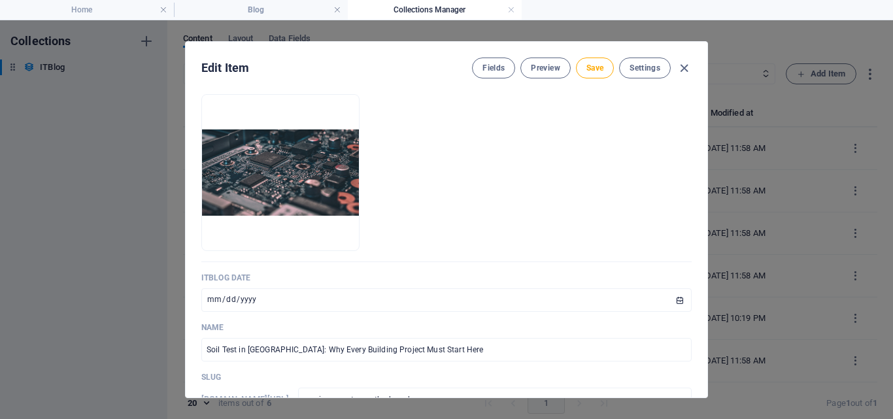
scroll to position [0, 0]
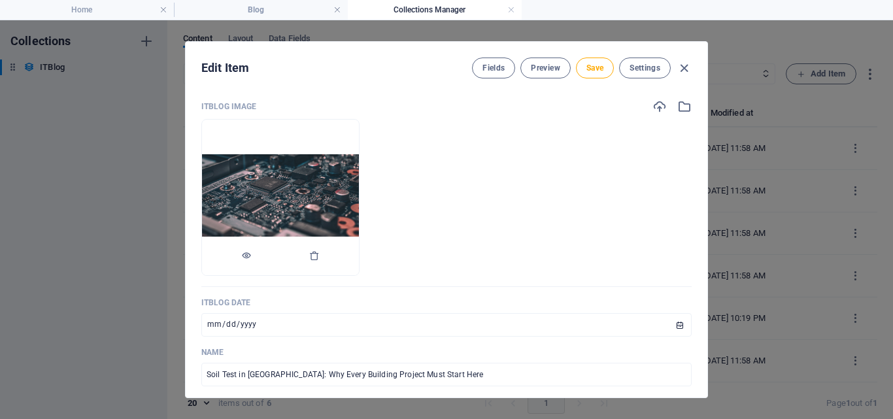
click at [324, 154] on img at bounding box center [280, 197] width 157 height 86
click at [319, 255] on icon "button" at bounding box center [314, 255] width 10 height 10
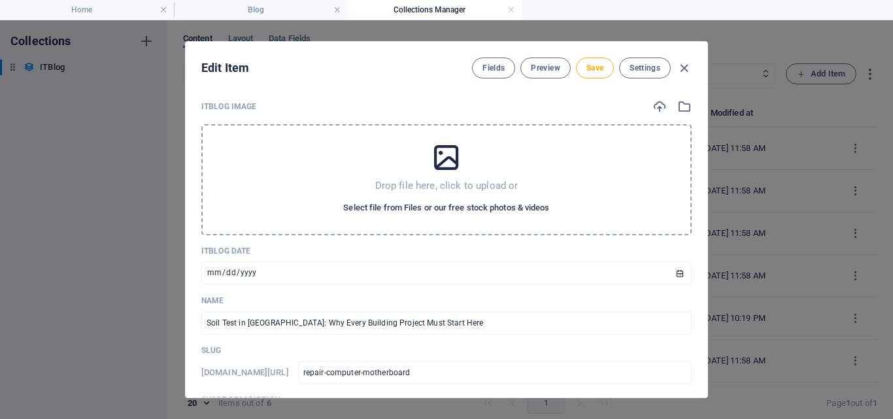
click at [414, 208] on span "Select file from Files or our free stock photos & videos" at bounding box center [446, 208] width 206 height 16
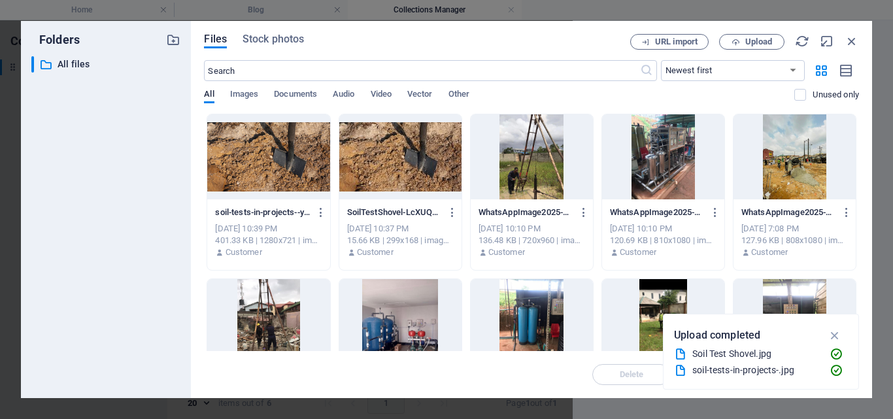
click at [250, 143] on div at bounding box center [268, 156] width 122 height 85
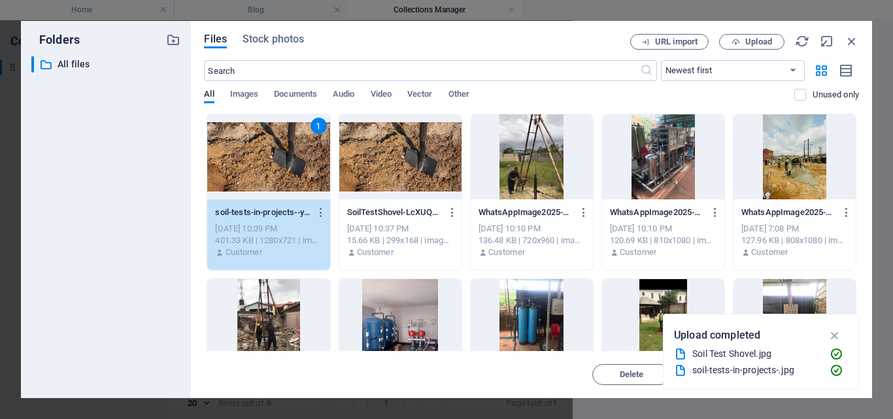
click at [250, 143] on div "1" at bounding box center [268, 156] width 122 height 85
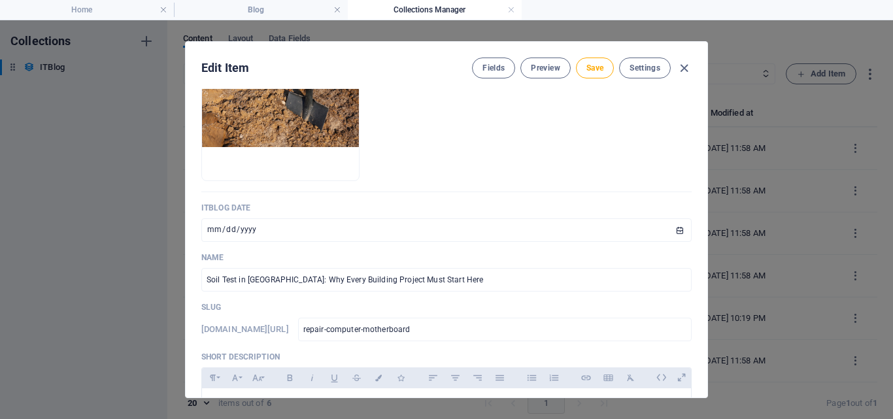
scroll to position [114, 0]
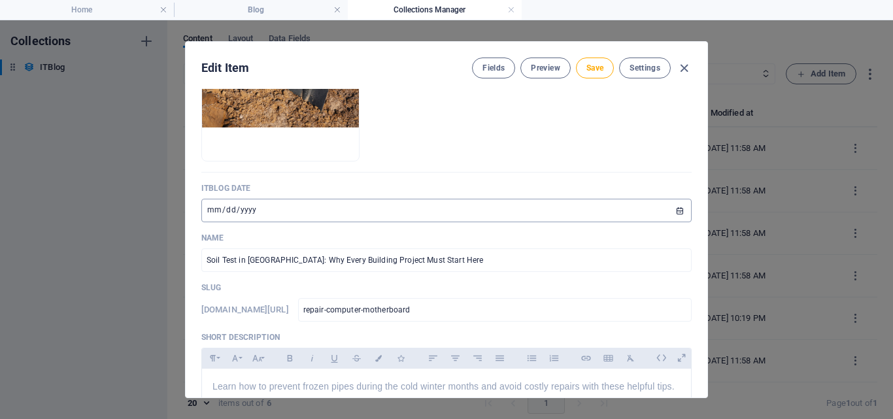
click at [215, 211] on input "[DATE]" at bounding box center [446, 211] width 490 height 24
type input "2024-06-20"
click at [249, 209] on input "2024-06-20" at bounding box center [446, 211] width 490 height 24
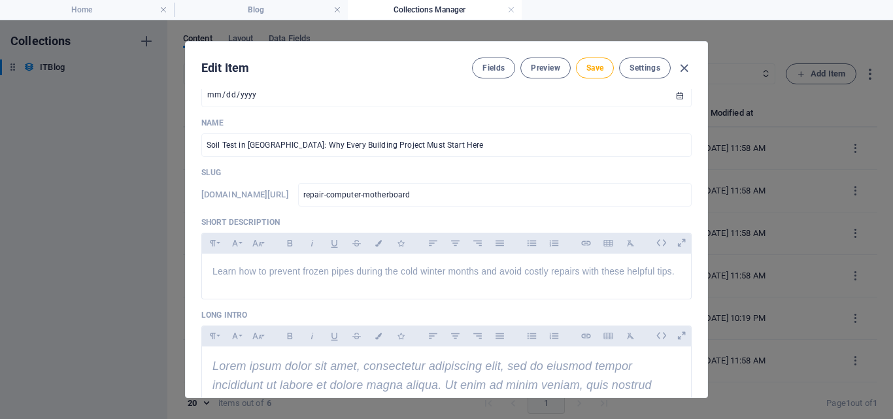
scroll to position [234, 0]
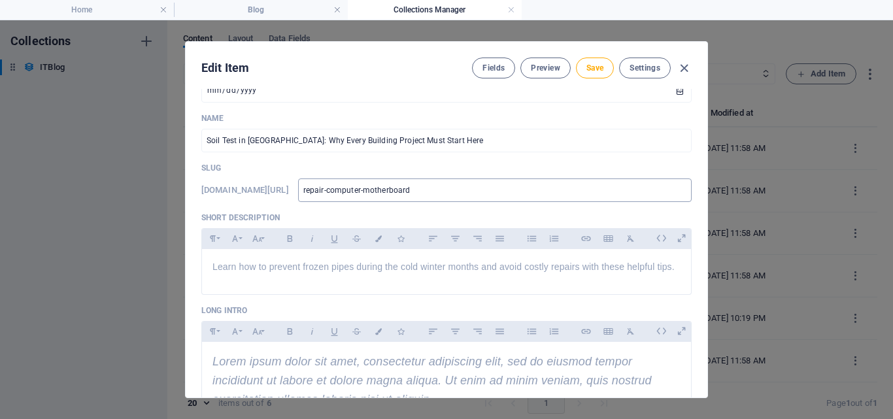
click at [498, 191] on input "repair-computer-motherboard" at bounding box center [494, 190] width 393 height 24
drag, startPoint x: 498, startPoint y: 191, endPoint x: 384, endPoint y: 198, distance: 113.9
click at [384, 198] on div "www.example.com/itblog-single-page-layout/ repair-computer-motherboard ​" at bounding box center [446, 190] width 490 height 24
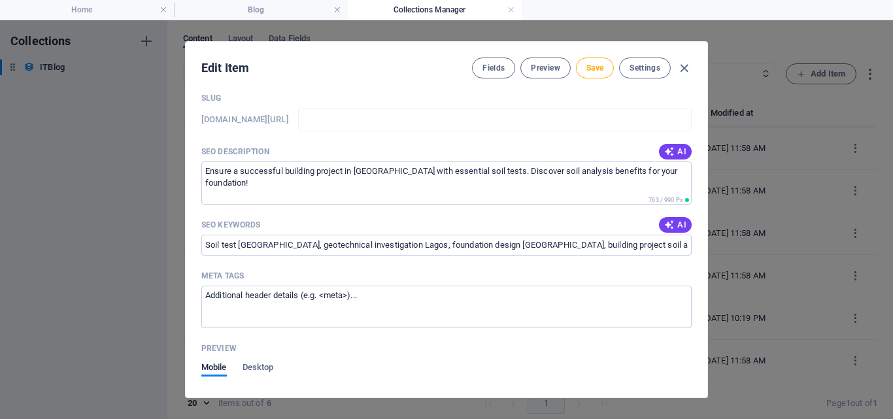
scroll to position [1218, 0]
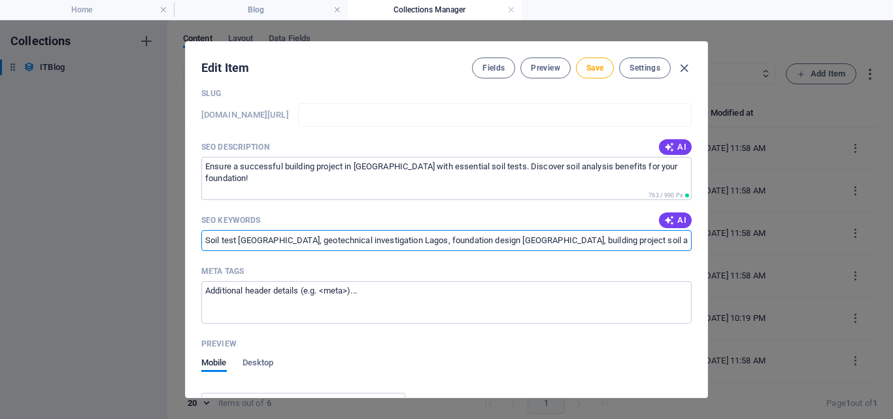
drag, startPoint x: 201, startPoint y: 239, endPoint x: 236, endPoint y: 242, distance: 34.8
click at [236, 242] on input "Soil test Lagos, geotechnical investigation Lagos, foundation design Lagos, bui…" at bounding box center [446, 240] width 490 height 21
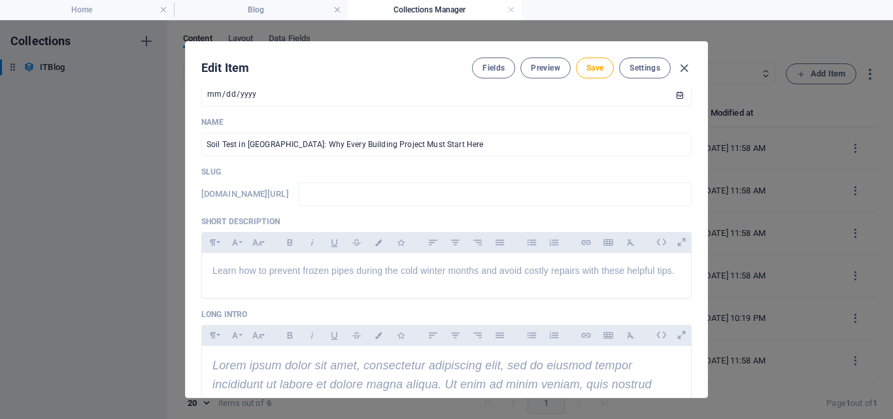
scroll to position [225, 0]
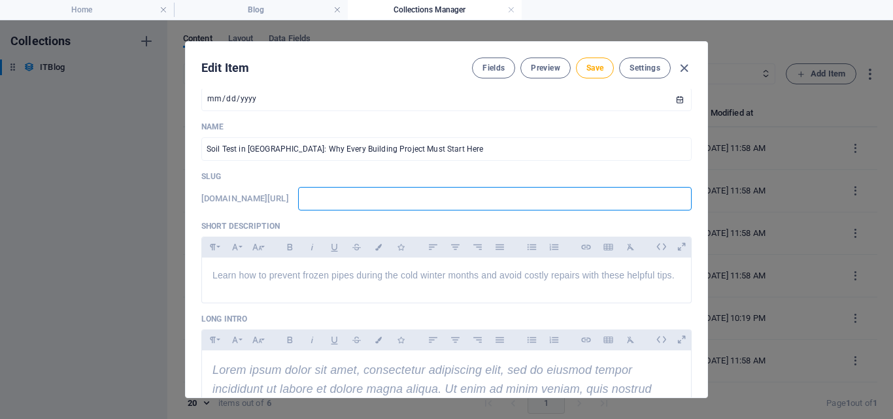
click at [490, 199] on input "text" at bounding box center [494, 199] width 393 height 24
paste input "Soil test"
type input "Soil test"
type input "soil-test"
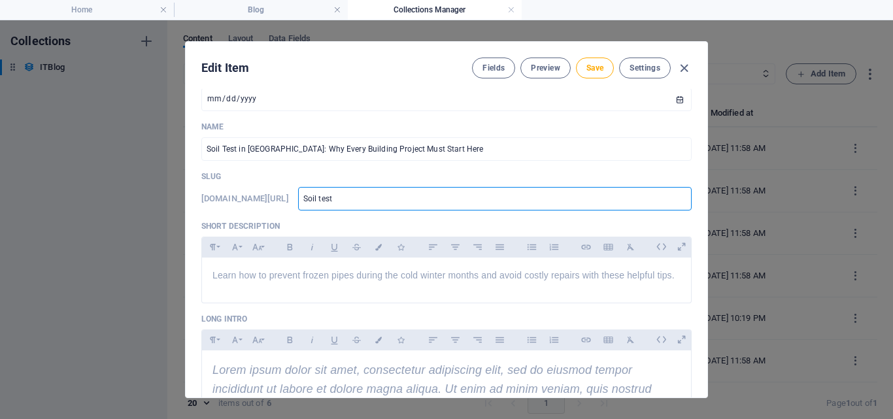
type input "soil-test"
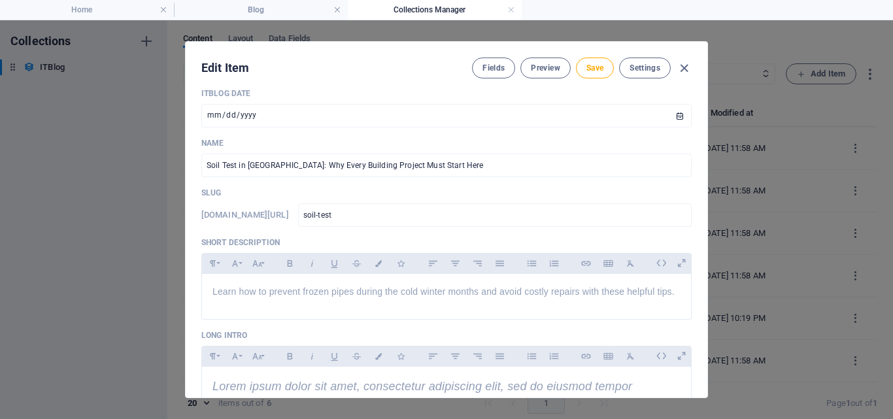
scroll to position [316, 0]
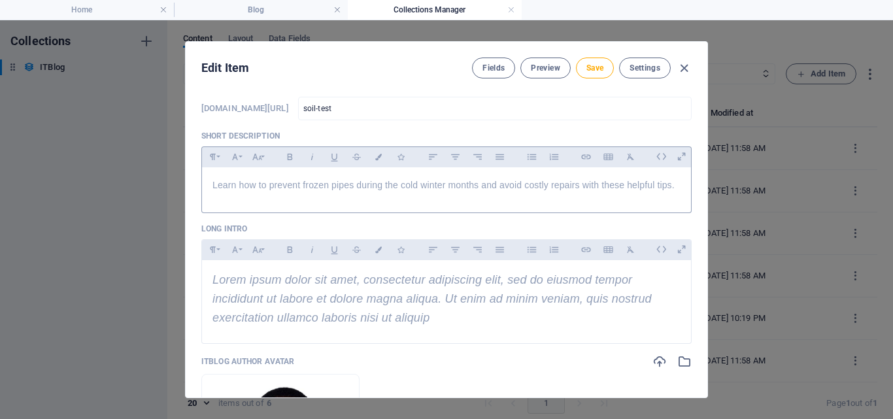
click at [675, 184] on p "Learn how to prevent frozen pipes during the cold winter months and avoid costl…" at bounding box center [446, 185] width 468 height 14
drag, startPoint x: 675, startPoint y: 184, endPoint x: 206, endPoint y: 187, distance: 468.5
click at [206, 187] on div "Learn how to prevent frozen pipes during the cold winter months and avoid costl…" at bounding box center [446, 186] width 489 height 39
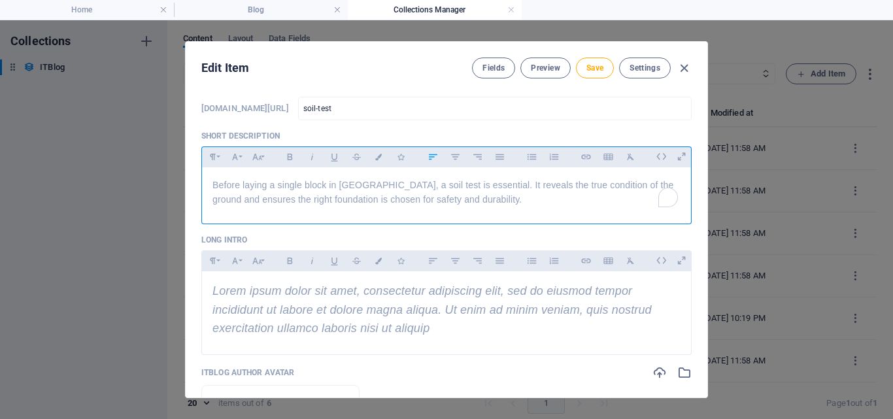
click at [361, 185] on span "Before laying a single block in Lagos, a soil test is essential. It reveals the…" at bounding box center [442, 192] width 461 height 25
click at [361, 186] on span "Before laying a single block in Lagos, a soil test is essential. It reveals the…" at bounding box center [442, 192] width 461 height 25
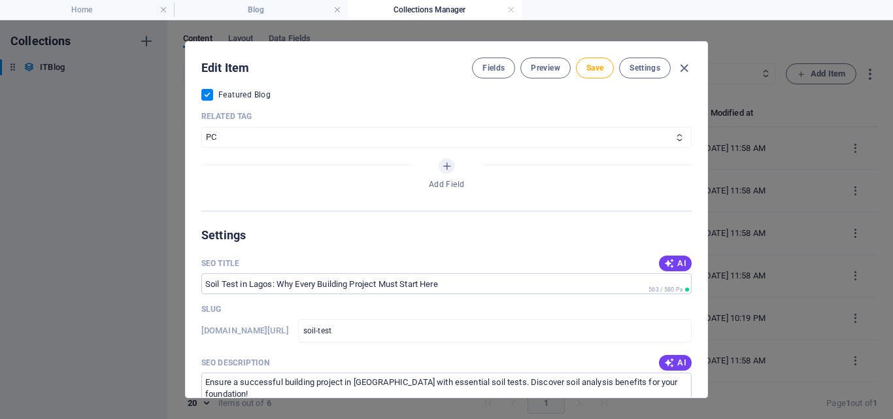
scroll to position [0, 0]
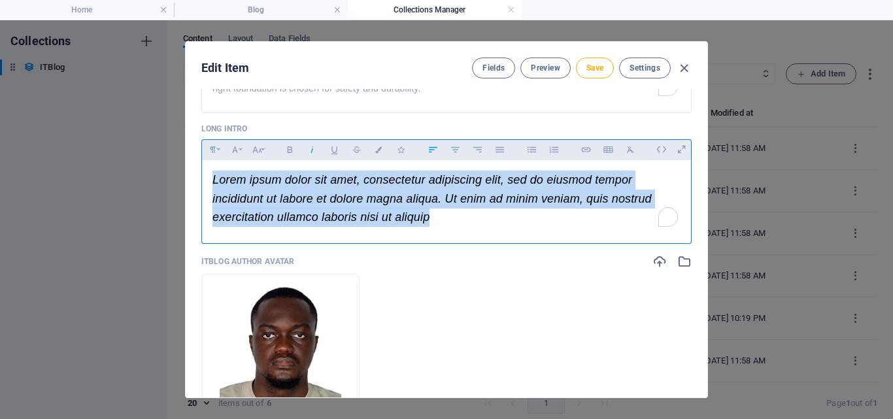
drag, startPoint x: 434, startPoint y: 221, endPoint x: 202, endPoint y: 180, distance: 235.6
click at [202, 180] on div "Lorem ipsum dolor sit amet, consectetur adipiscing elit, sed do eiusmod tempor …" at bounding box center [446, 198] width 489 height 77
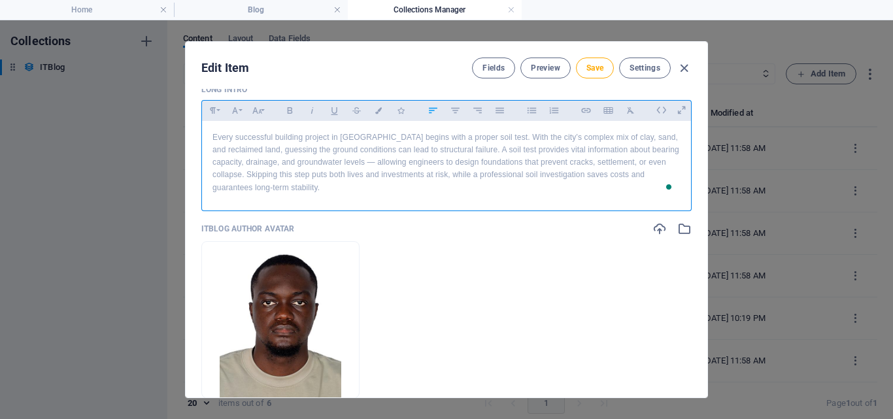
click at [360, 176] on p "Every successful building project in Lagos begins with a proper soil test. With…" at bounding box center [446, 162] width 468 height 63
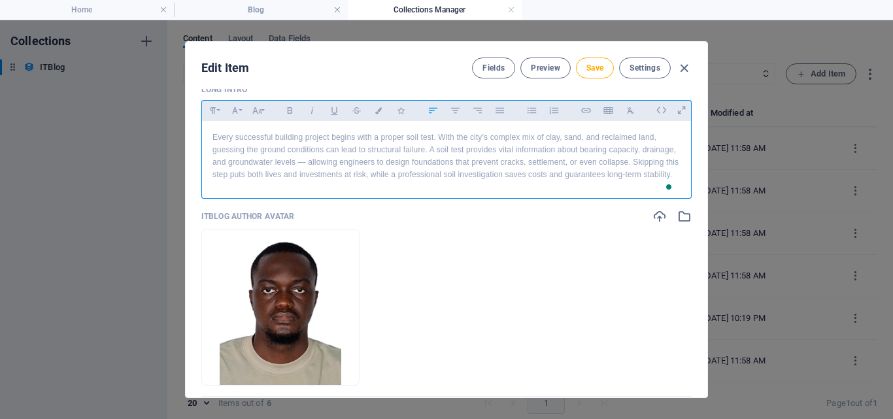
click at [341, 182] on p "Every successful building project begins with a proper soil test. With the city…" at bounding box center [446, 156] width 468 height 50
click at [333, 182] on p "Every successful building project begins with a proper soil test. With the city…" at bounding box center [446, 156] width 468 height 50
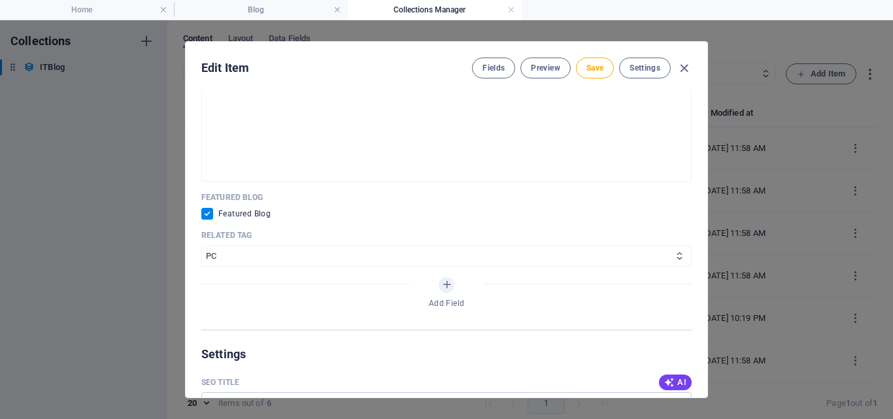
click at [323, 191] on img at bounding box center [310, 144] width 196 height 131
click at [635, 59] on button "Settings" at bounding box center [645, 67] width 52 height 21
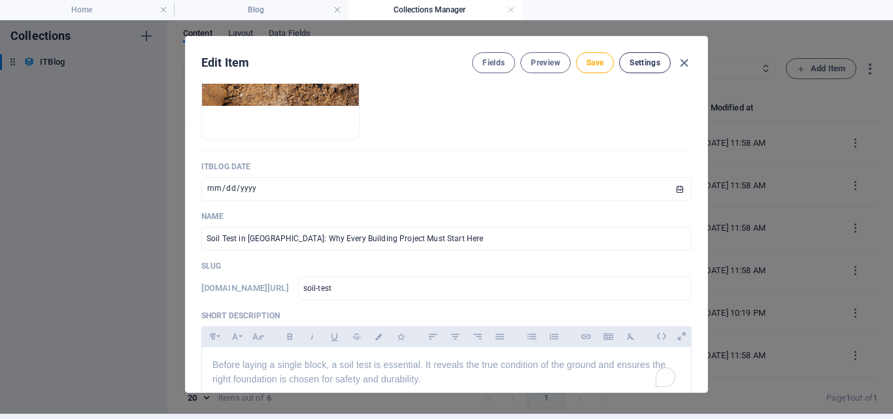
click at [635, 57] on span "Settings" at bounding box center [644, 62] width 31 height 10
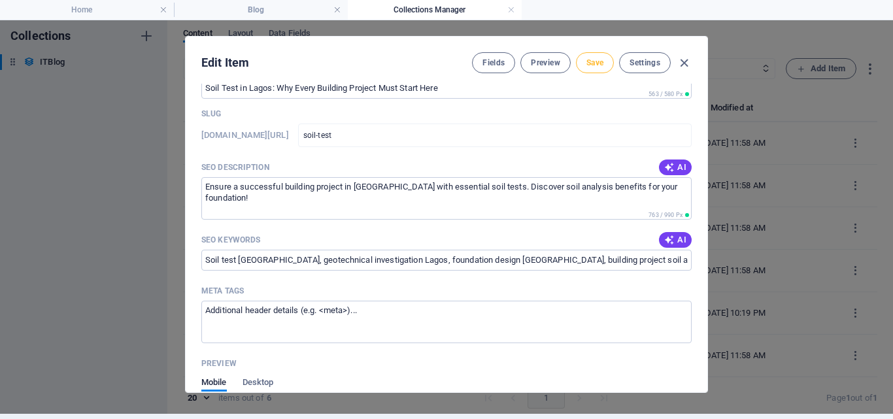
click at [591, 61] on span "Save" at bounding box center [594, 62] width 17 height 10
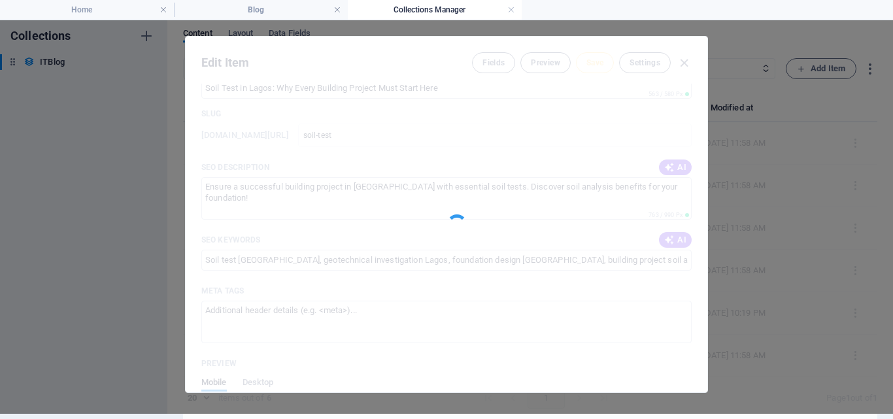
type input "soil-test"
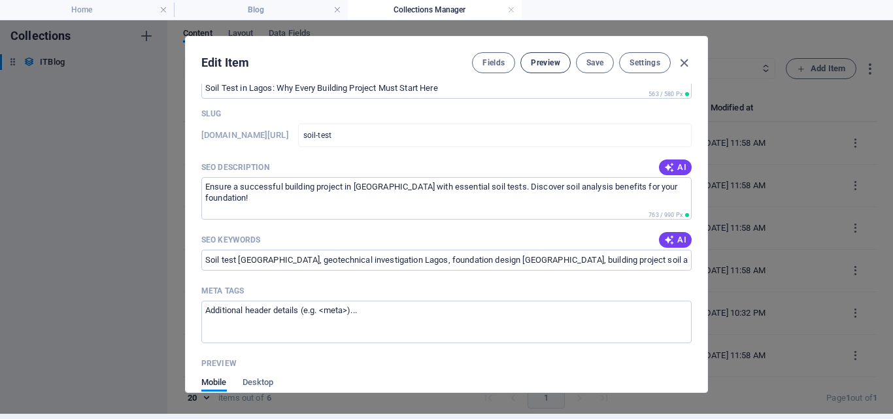
click at [546, 61] on span "Preview" at bounding box center [545, 62] width 29 height 10
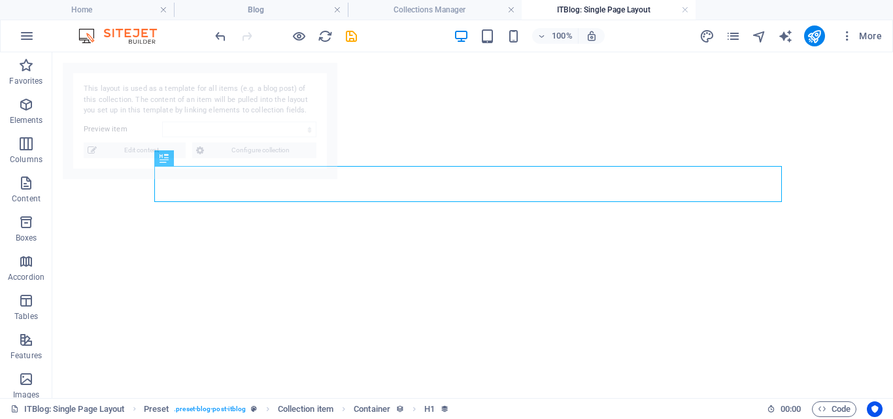
select select "68b6cdceb11d01f91c01a08f"
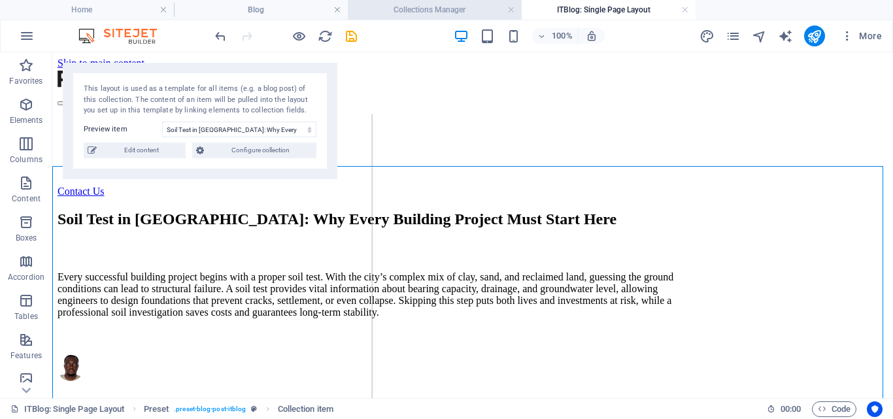
click at [422, 7] on h4 "Collections Manager" at bounding box center [435, 10] width 174 height 14
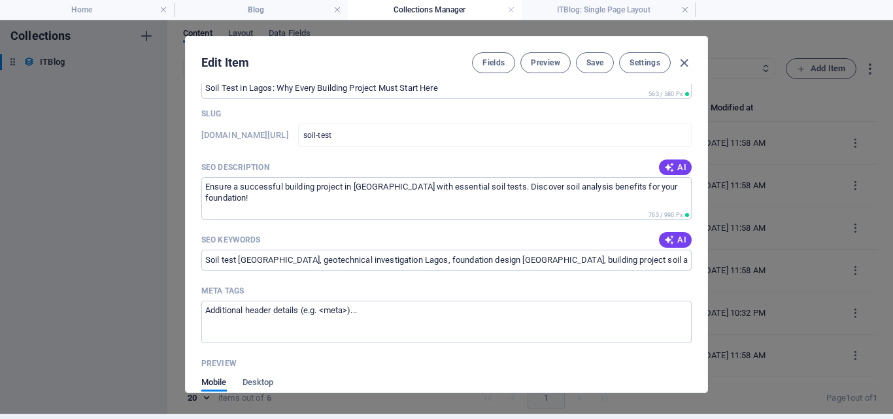
scroll to position [1249, 0]
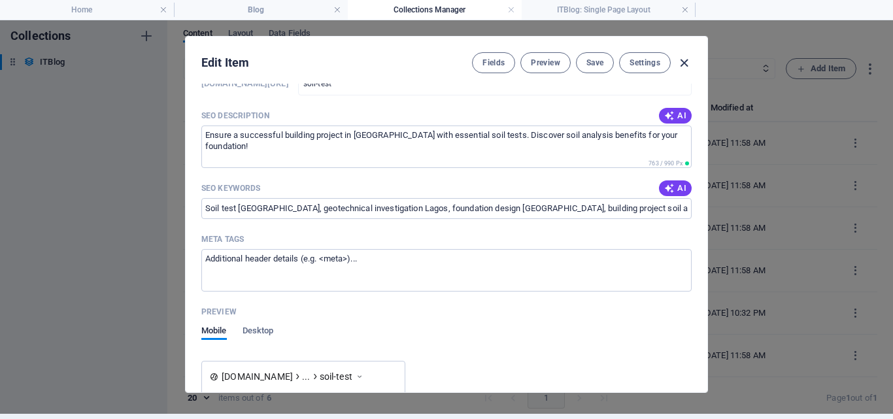
click at [679, 63] on icon "button" at bounding box center [683, 63] width 15 height 15
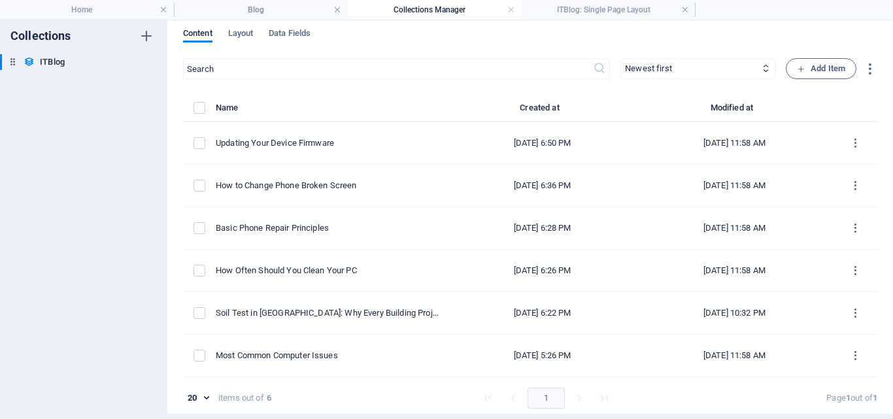
scroll to position [0, 0]
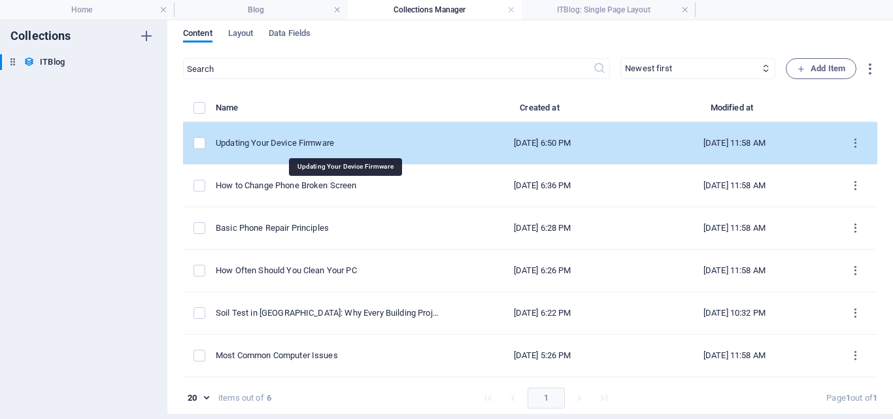
click at [341, 146] on div "Updating Your Device Firmware" at bounding box center [327, 143] width 223 height 12
select select "Mobile"
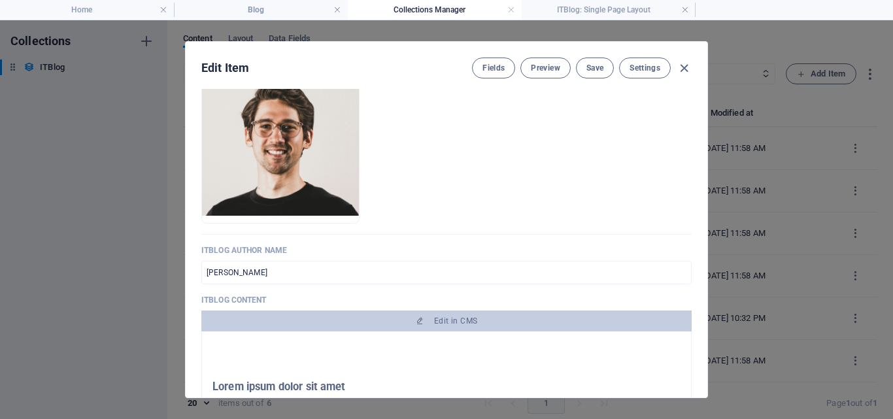
scroll to position [630, 0]
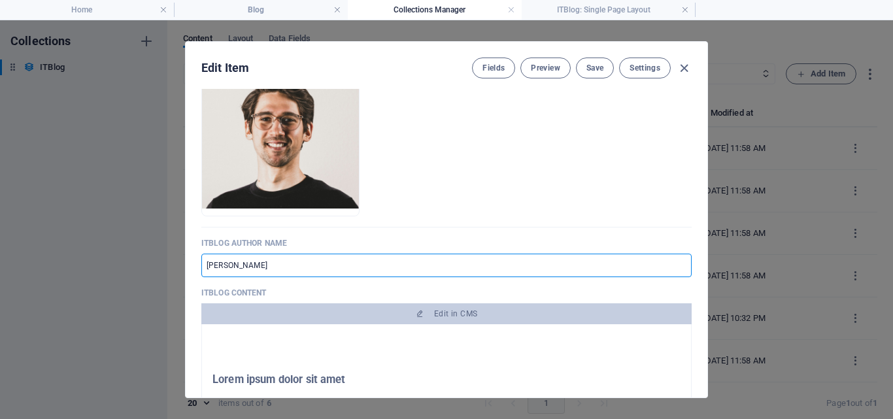
click at [276, 263] on input "Jonathan Gregorich" at bounding box center [446, 266] width 490 height 24
type input "J"
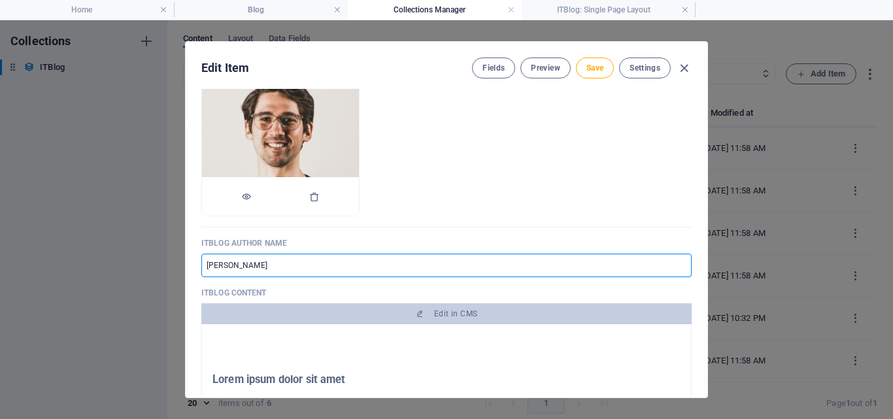
type input "[PERSON_NAME]"
click at [359, 195] on div at bounding box center [280, 196] width 157 height 39
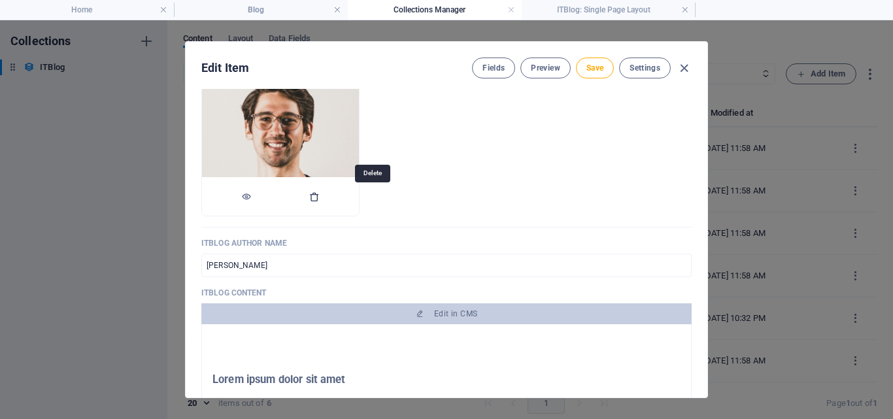
click at [319, 199] on icon "button" at bounding box center [314, 196] width 10 height 10
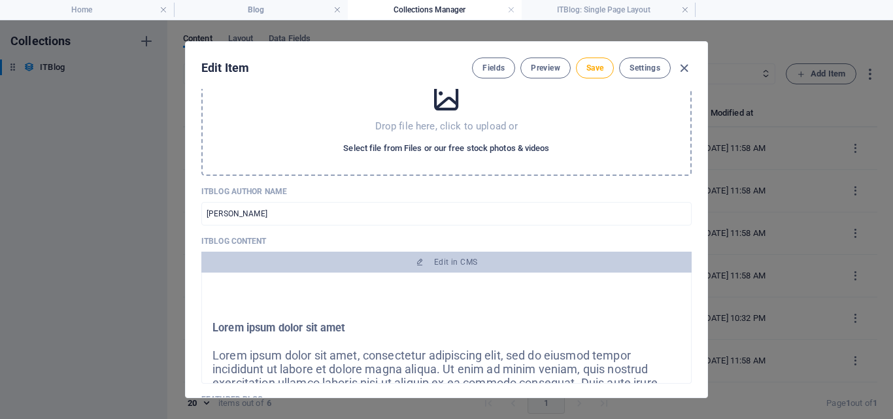
click at [435, 150] on span "Select file from Files or our free stock photos & videos" at bounding box center [446, 148] width 206 height 16
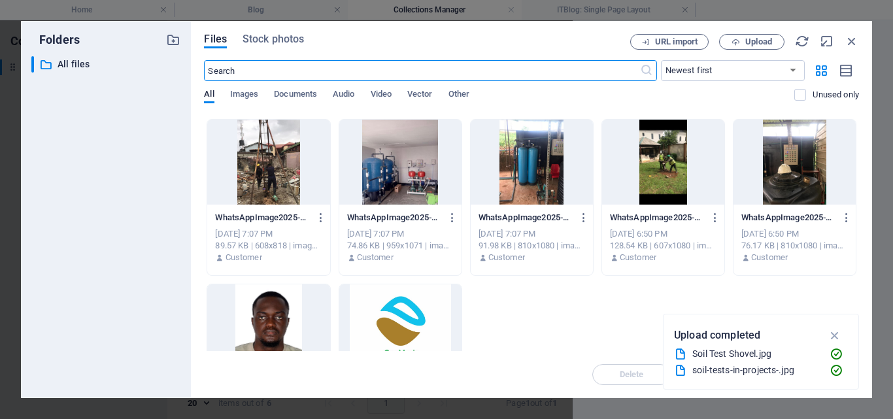
scroll to position [161, 0]
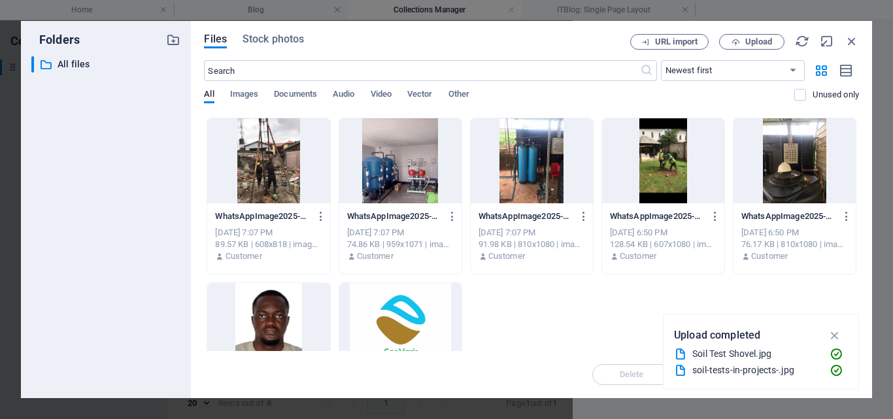
click at [265, 313] on div at bounding box center [268, 325] width 122 height 85
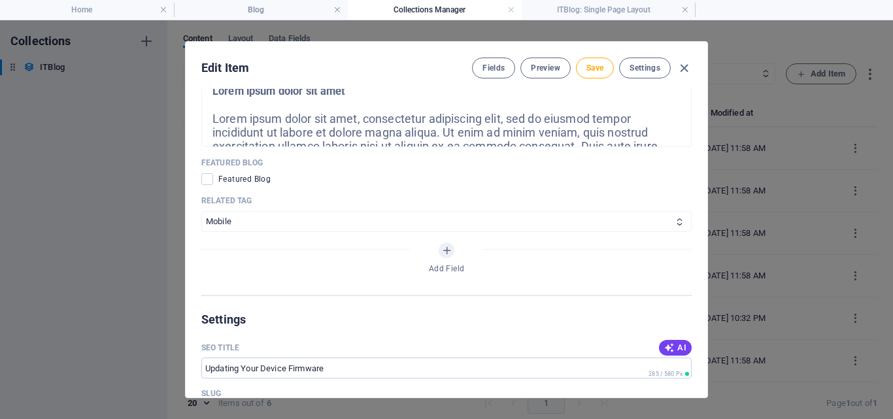
scroll to position [925, 0]
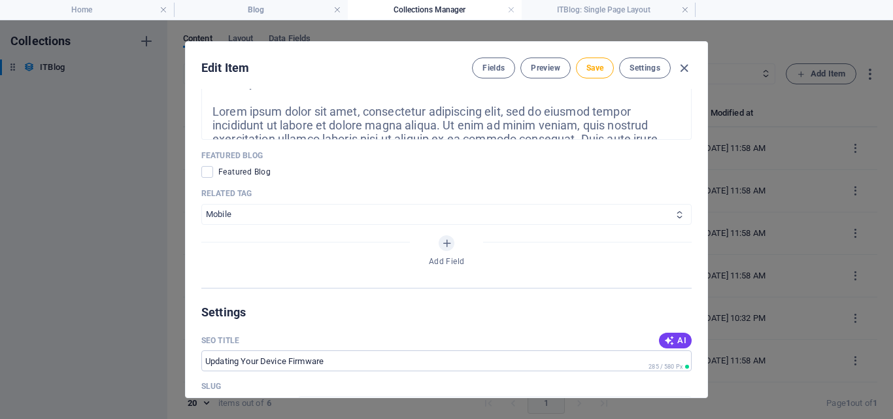
click at [658, 212] on select "PC Mobile" at bounding box center [446, 214] width 490 height 21
click at [201, 204] on select "PC Mobile" at bounding box center [446, 214] width 490 height 21
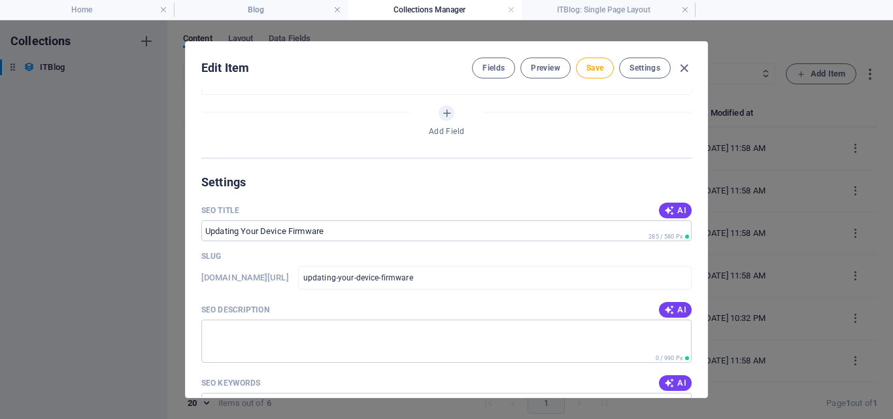
scroll to position [831, 0]
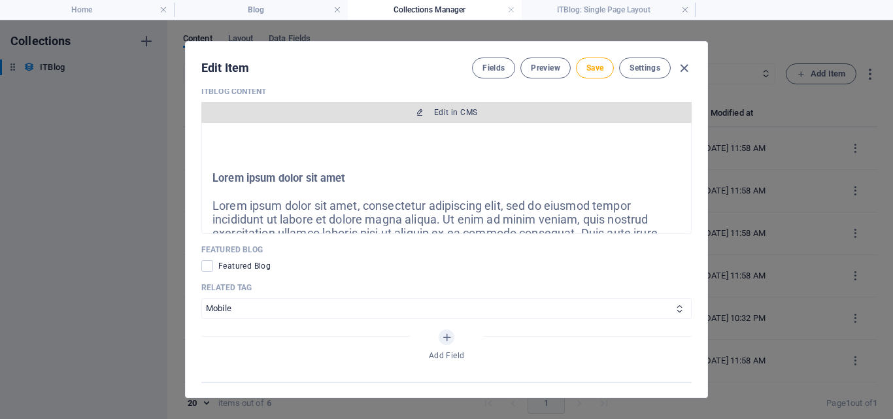
click at [455, 107] on span "Edit in CMS" at bounding box center [455, 112] width 43 height 10
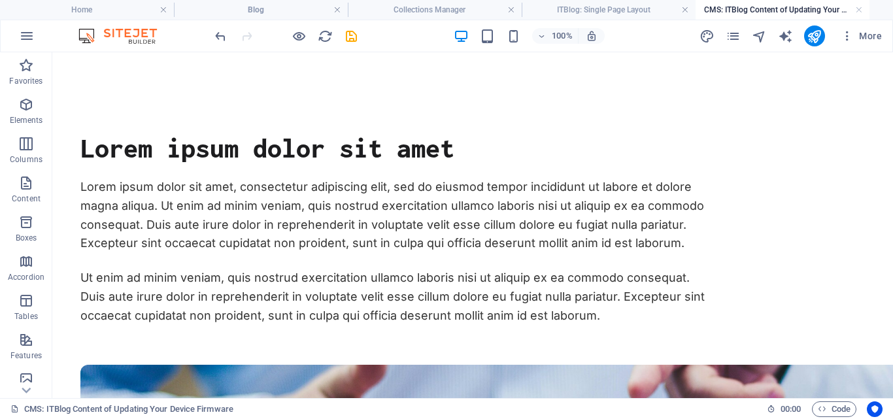
scroll to position [18, 0]
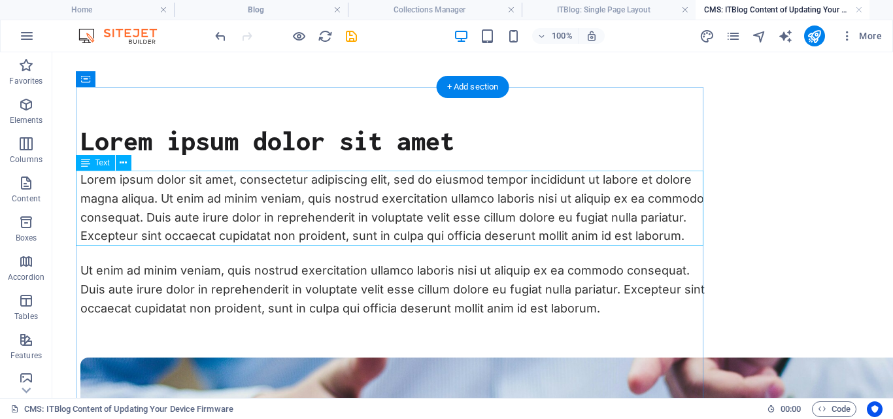
click at [671, 235] on div "Lorem ipsum dolor sit amet, consectetur adipiscing elit, sed do eiusmod tempor …" at bounding box center [393, 208] width 627 height 75
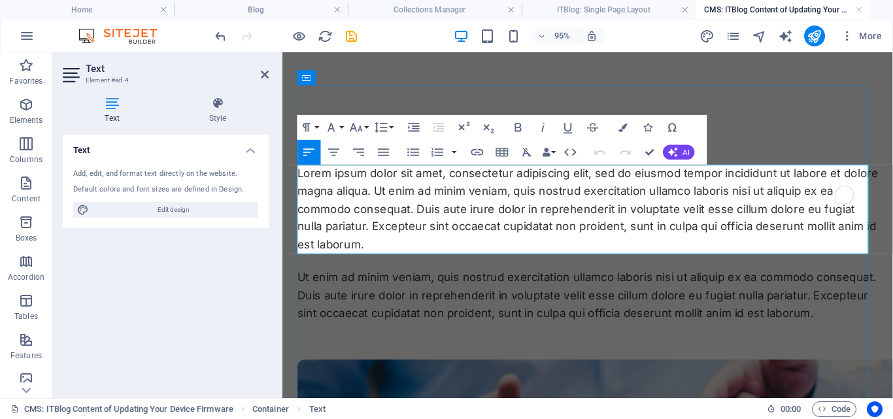
click at [385, 254] on p "Lorem ipsum dolor sit amet, consectetur adipiscing elit, sed do eiusmod tempor …" at bounding box center [603, 218] width 611 height 94
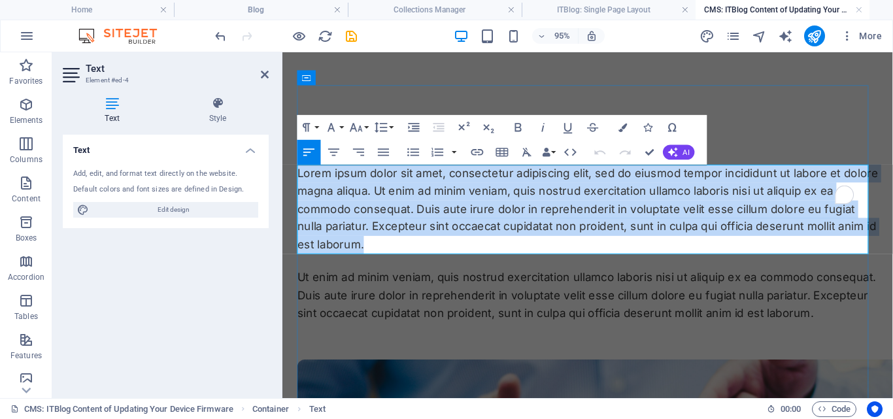
drag, startPoint x: 385, startPoint y: 254, endPoint x: 303, endPoint y: 182, distance: 109.7
click at [303, 182] on p "Lorem ipsum dolor sit amet, consectetur adipiscing elit, sed do eiusmod tempor …" at bounding box center [603, 218] width 611 height 94
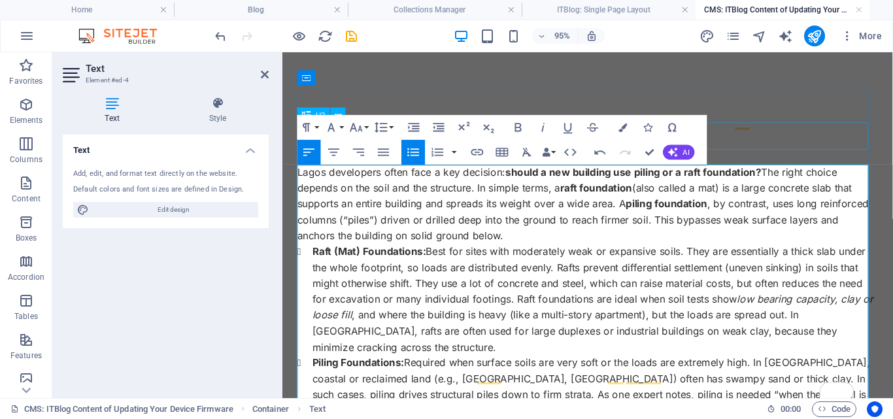
click at [826, 140] on div "Lorem ipsum dolor sit amet" at bounding box center [603, 140] width 611 height 29
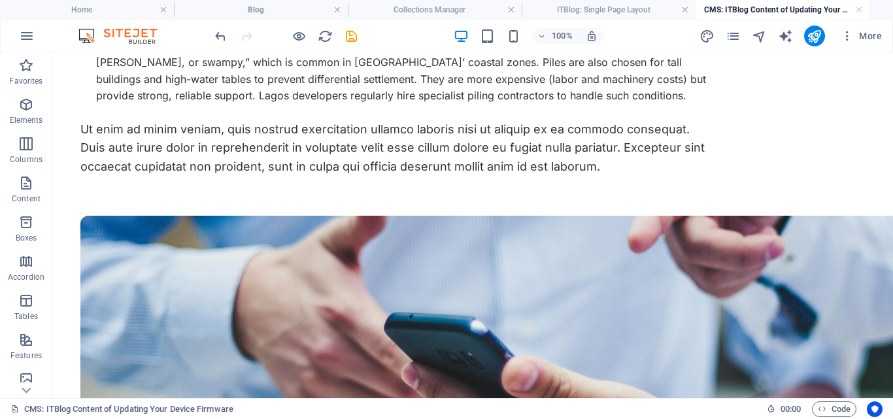
scroll to position [393, 0]
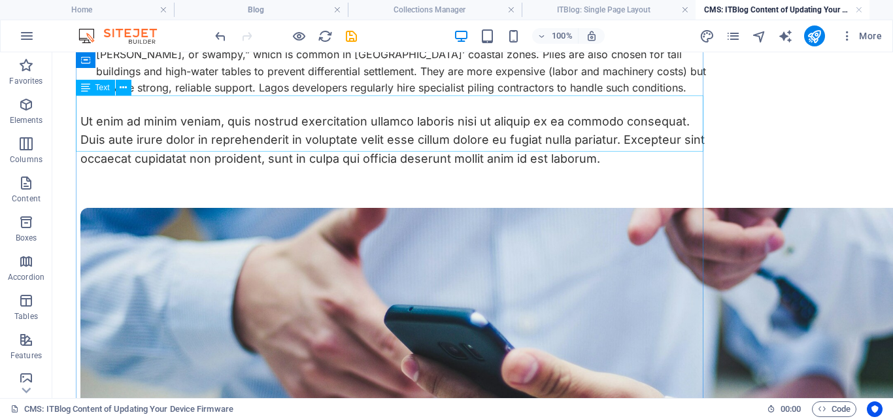
click at [471, 132] on div "Ut enim ad minim veniam, quis nostrud exercitation ullamco laboris nisi ut aliq…" at bounding box center [393, 140] width 627 height 56
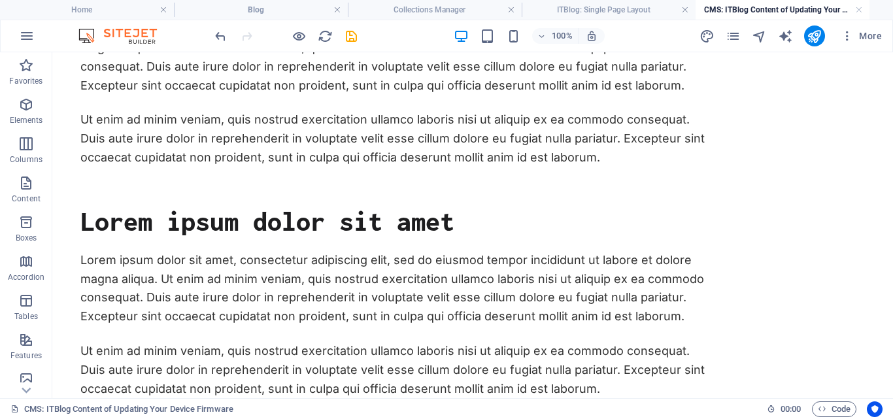
scroll to position [967, 0]
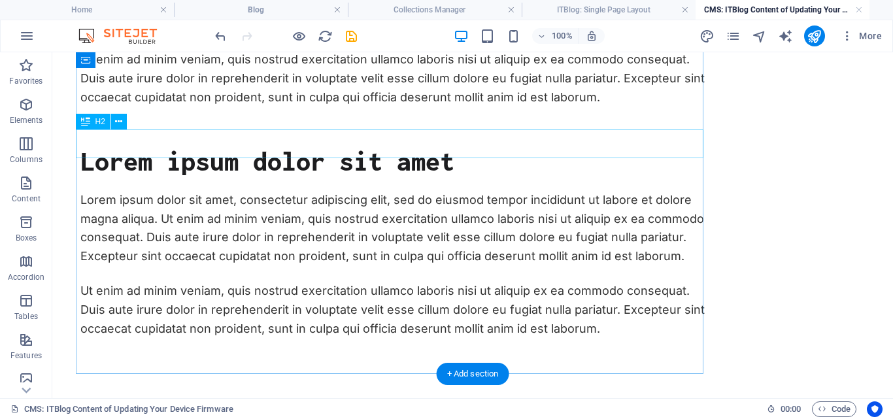
click at [422, 152] on div "Lorem ipsum dolor sit amet" at bounding box center [393, 160] width 627 height 29
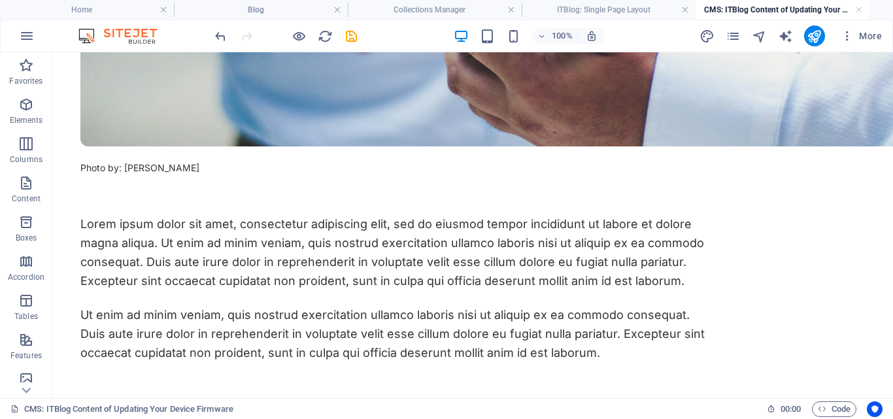
scroll to position [800, 0]
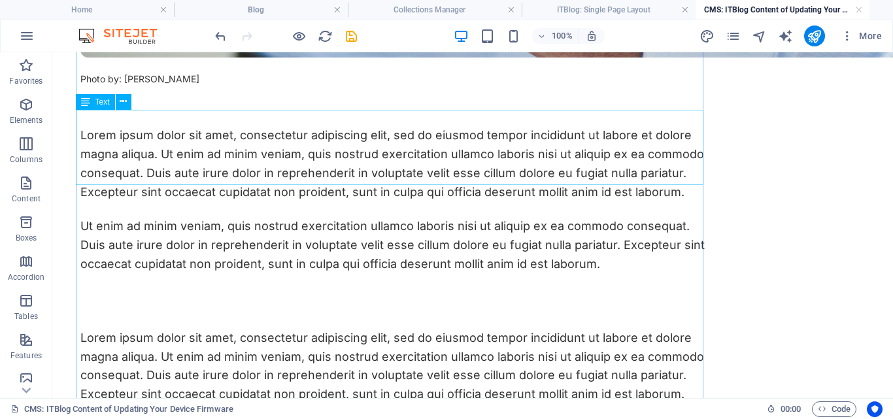
click at [546, 145] on div "Lorem ipsum dolor sit amet, consectetur adipiscing elit, sed do eiusmod tempor …" at bounding box center [393, 163] width 627 height 75
click at [673, 178] on div "Lorem ipsum dolor sit amet, consectetur adipiscing elit, sed do eiusmod tempor …" at bounding box center [393, 163] width 627 height 75
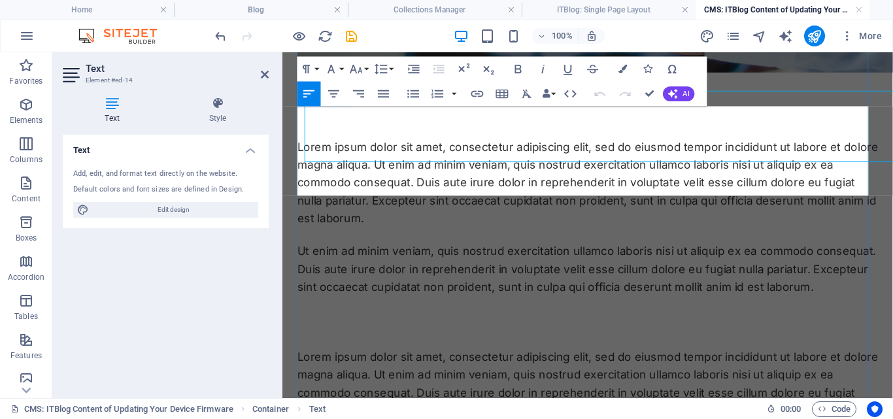
scroll to position [817, 0]
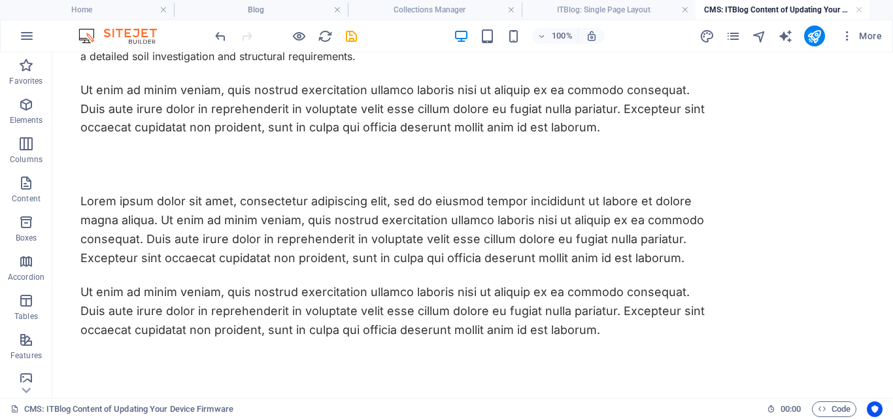
scroll to position [1049, 0]
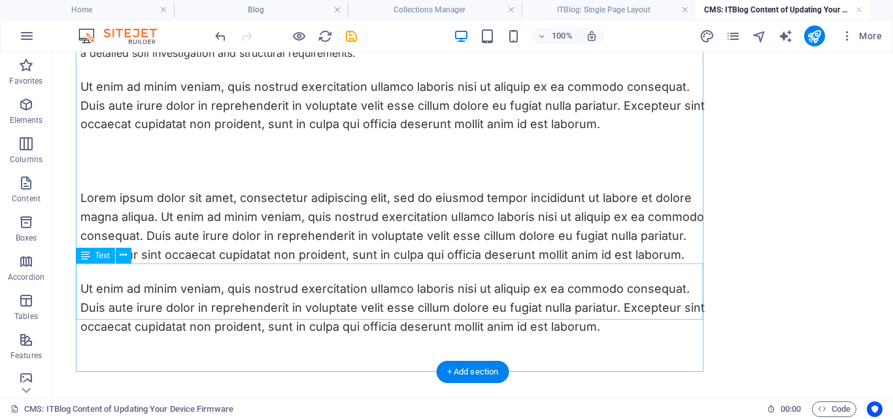
click at [543, 291] on div "Ut enim ad minim veniam, quis nostrud exercitation ullamco laboris nisi ut aliq…" at bounding box center [393, 308] width 627 height 56
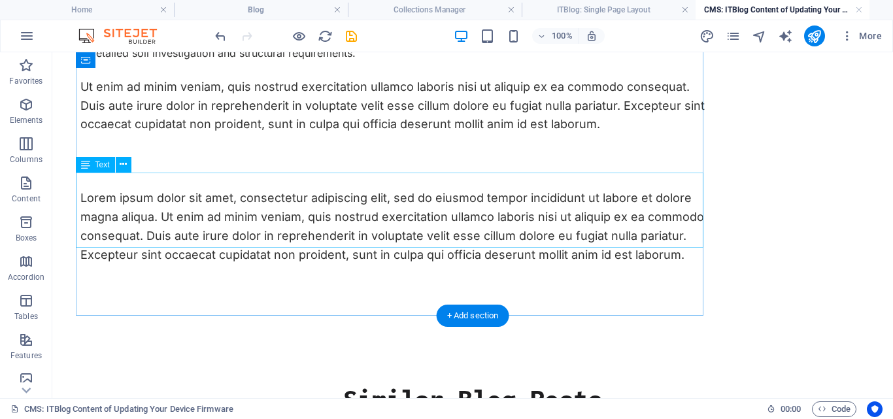
click at [487, 229] on div "Lorem ipsum dolor sit amet, consectetur adipiscing elit, sed do eiusmod tempor …" at bounding box center [393, 226] width 627 height 75
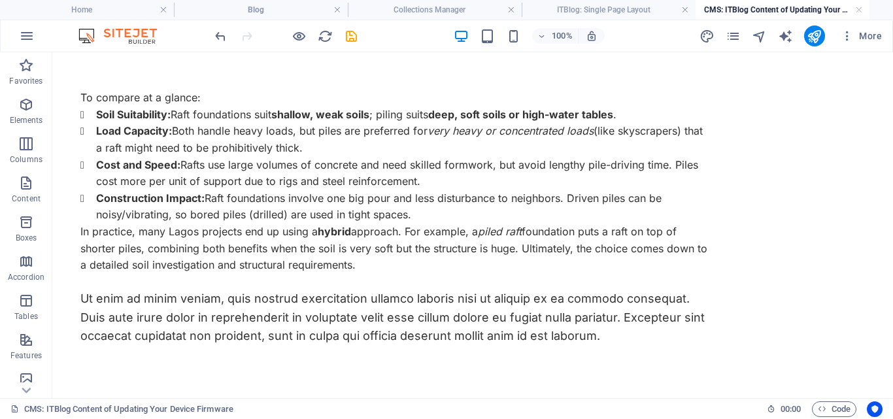
scroll to position [833, 0]
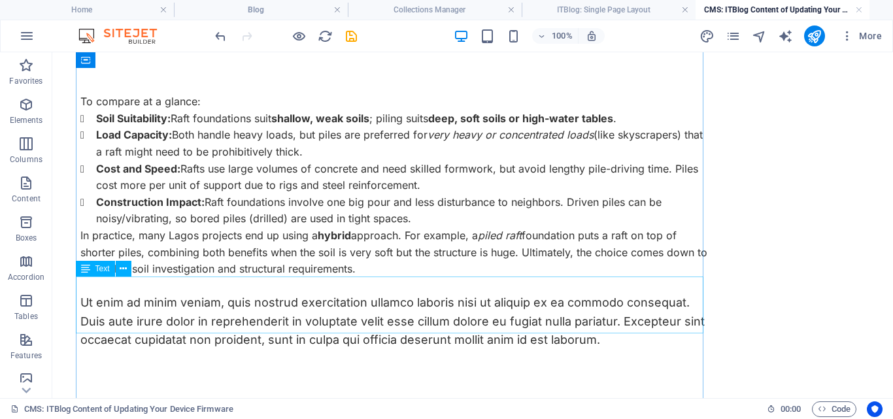
click at [593, 322] on div "Ut enim ad minim veniam, quis nostrud exercitation ullamco laboris nisi ut aliq…" at bounding box center [393, 321] width 627 height 56
click at [601, 322] on div "Ut enim ad minim veniam, quis nostrud exercitation ullamco laboris nisi ut aliq…" at bounding box center [393, 321] width 627 height 56
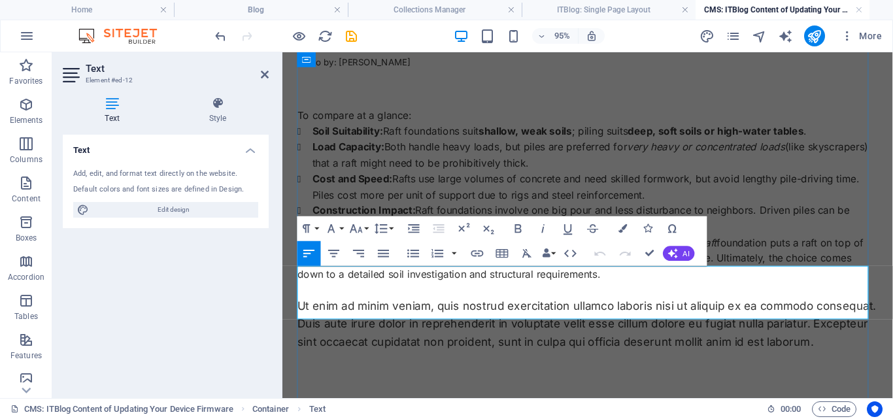
scroll to position [849, 0]
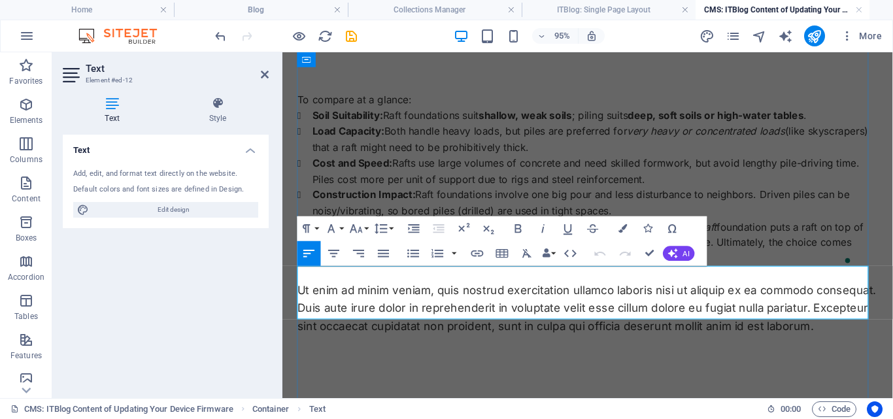
click at [853, 321] on span "Ut enim ad minim veniam, quis nostrud exercitation ullamco laboris nisi ut aliq…" at bounding box center [602, 321] width 609 height 52
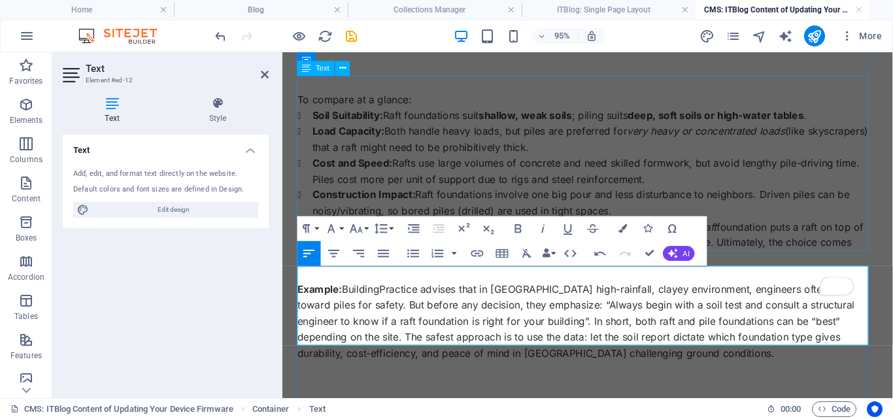
click at [879, 174] on div "To compare at a glance: Soil Suitability: Raft foundations suit shallow, weak s…" at bounding box center [603, 186] width 611 height 184
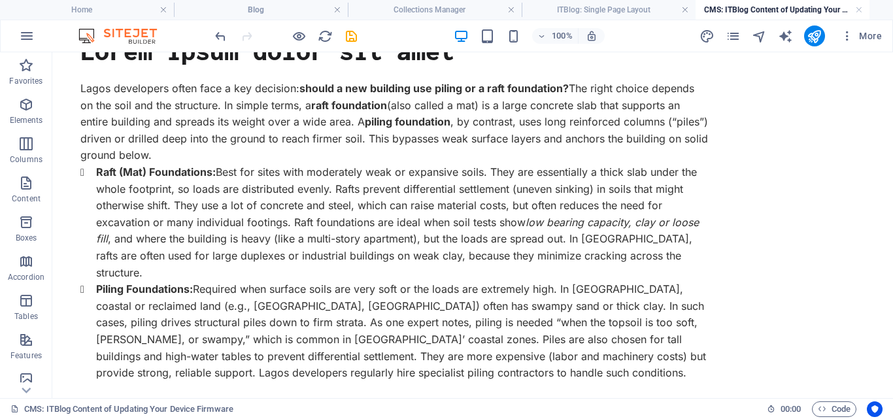
scroll to position [0, 0]
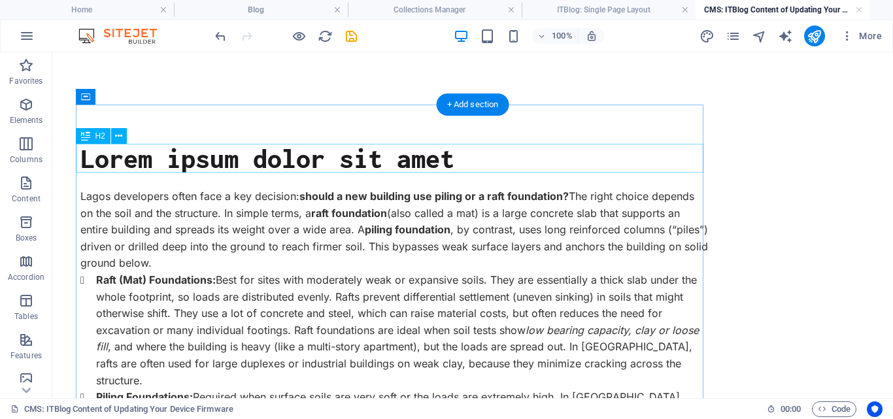
click at [455, 165] on div "Lorem ipsum dolor sit amet" at bounding box center [393, 158] width 627 height 29
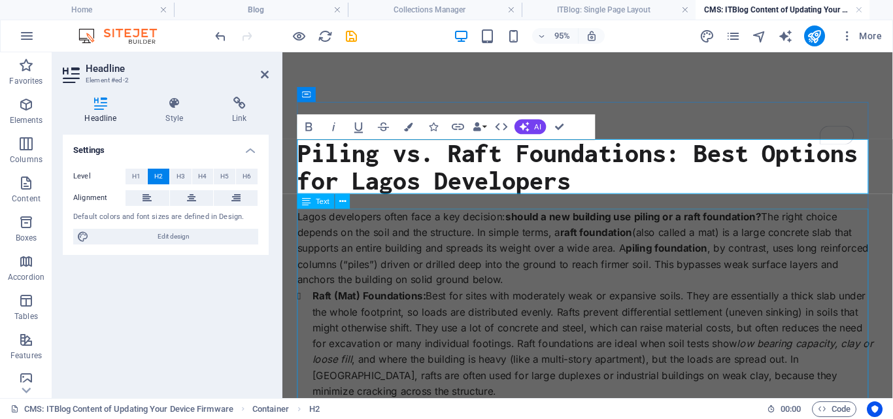
click at [708, 291] on div "Lagos developers often face a key decision: should a new building use piling or…" at bounding box center [603, 376] width 611 height 318
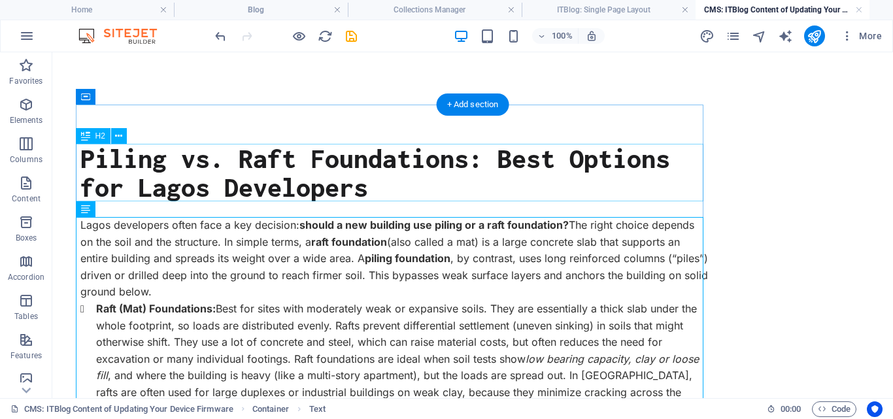
click at [88, 158] on div "Piling vs. Raft Foundations: Best Options for Lagos Developers" at bounding box center [393, 172] width 627 height 57
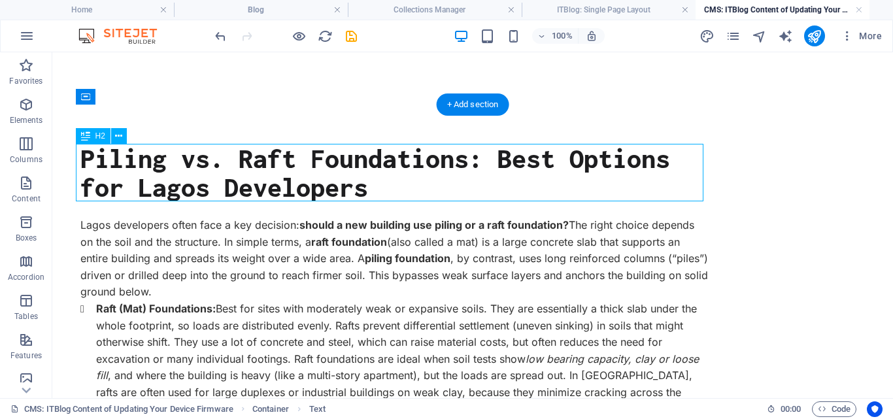
click at [88, 158] on div "Piling vs. Raft Foundations: Best Options for Lagos Developers" at bounding box center [393, 172] width 627 height 57
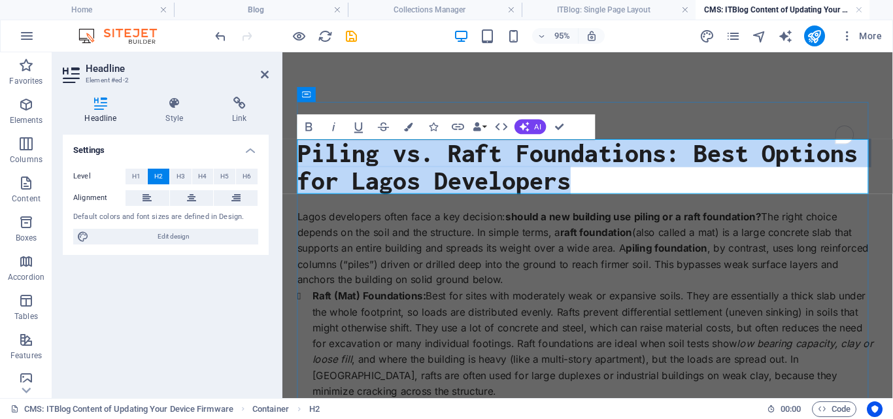
click at [568, 165] on h2 "Piling vs. Raft Foundations: Best Options for Lagos Developers" at bounding box center [603, 172] width 611 height 57
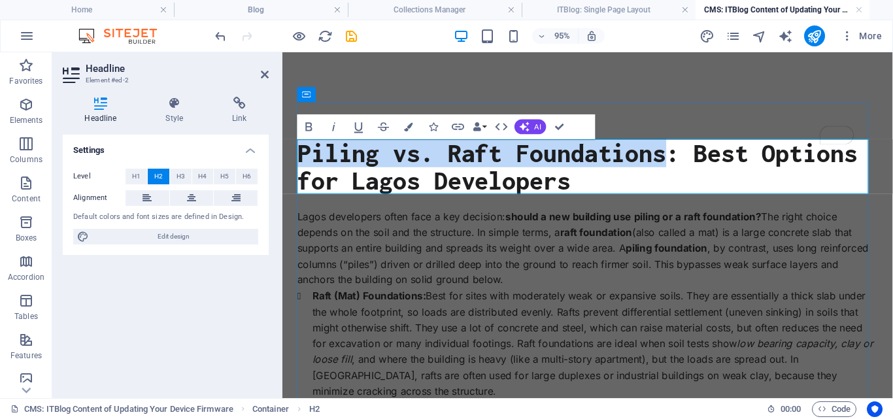
drag, startPoint x: 684, startPoint y: 162, endPoint x: 299, endPoint y: 153, distance: 384.9
click at [299, 153] on h2 "Piling vs. Raft Foundations: Best Options for Lagos Developers" at bounding box center [603, 172] width 611 height 57
copy h2 "Piling vs. Raft Foundations"
click at [891, 269] on div "Lagos developers often face a key decision: should a new building use piling or…" at bounding box center [603, 376] width 611 height 318
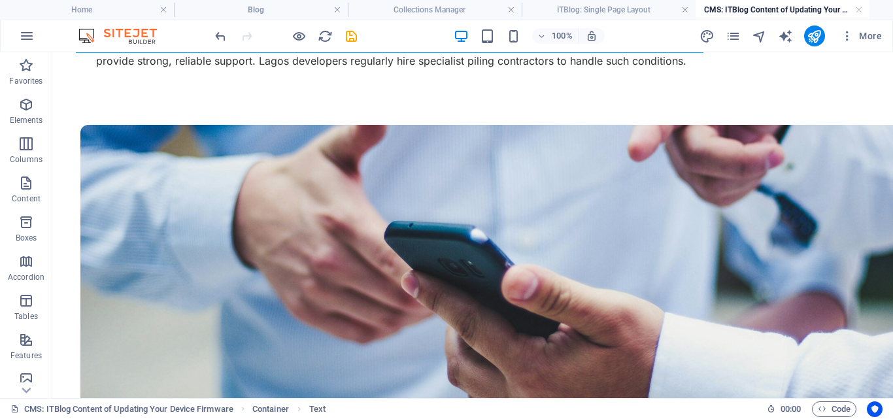
scroll to position [482, 0]
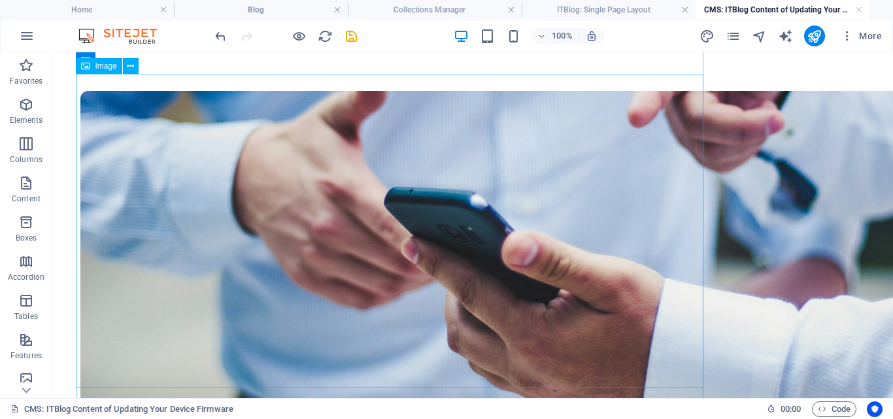
click at [461, 240] on figure at bounding box center [393, 248] width 627 height 314
click at [353, 238] on figure at bounding box center [393, 248] width 627 height 314
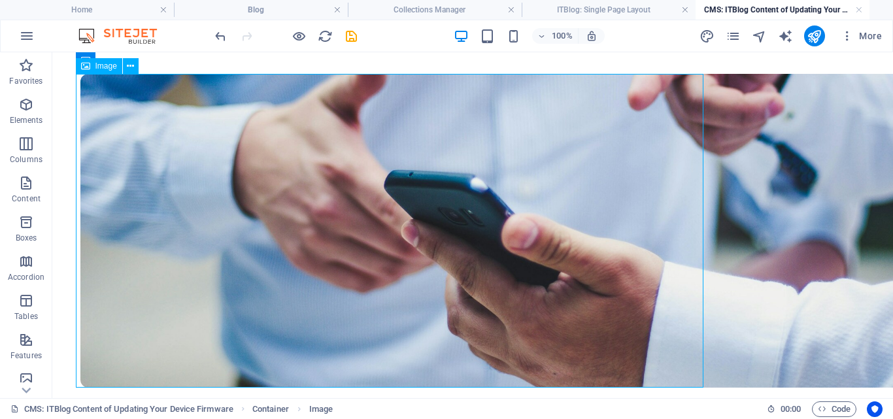
select select "vw"
select select "px"
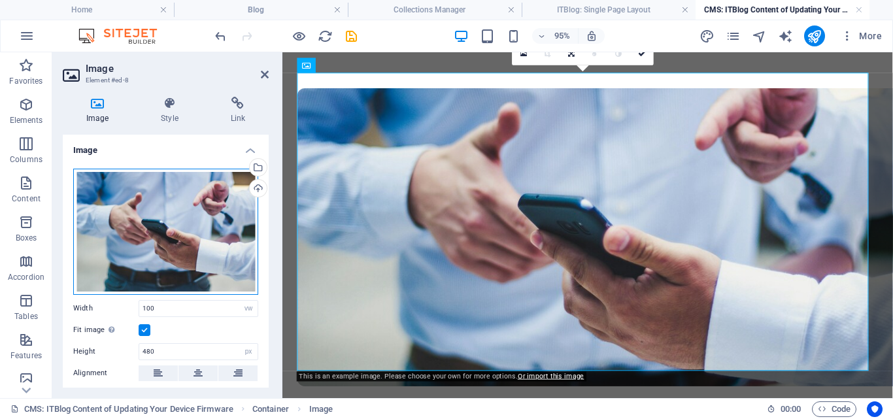
click at [212, 227] on div "Drag files here, click to choose files or select files from Files or our free s…" at bounding box center [165, 232] width 185 height 126
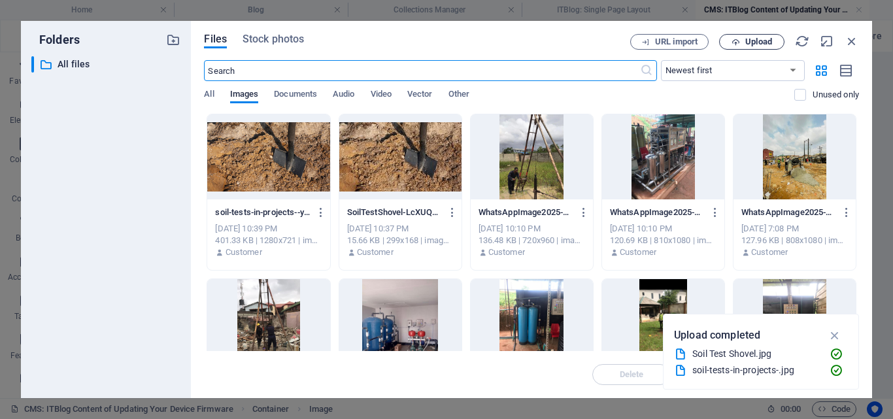
click at [753, 41] on span "Upload" at bounding box center [758, 42] width 27 height 8
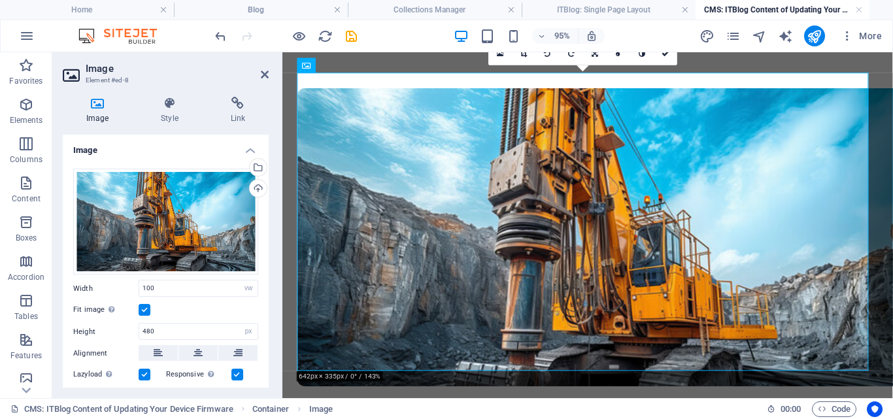
click at [259, 72] on h2 "Image" at bounding box center [177, 69] width 183 height 12
click at [263, 74] on icon at bounding box center [265, 74] width 8 height 10
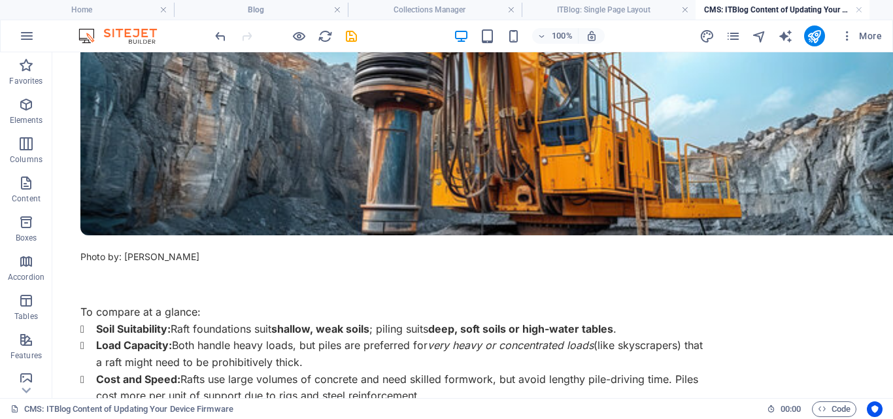
scroll to position [663, 0]
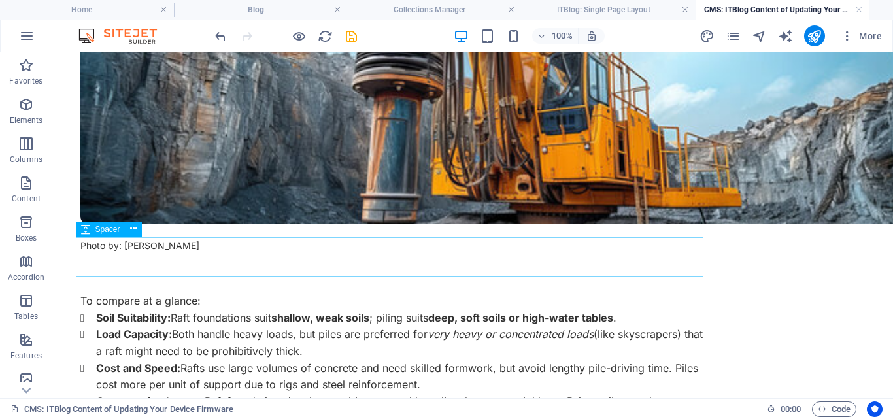
click at [108, 233] on span "Spacer" at bounding box center [107, 229] width 25 height 8
select select "px"
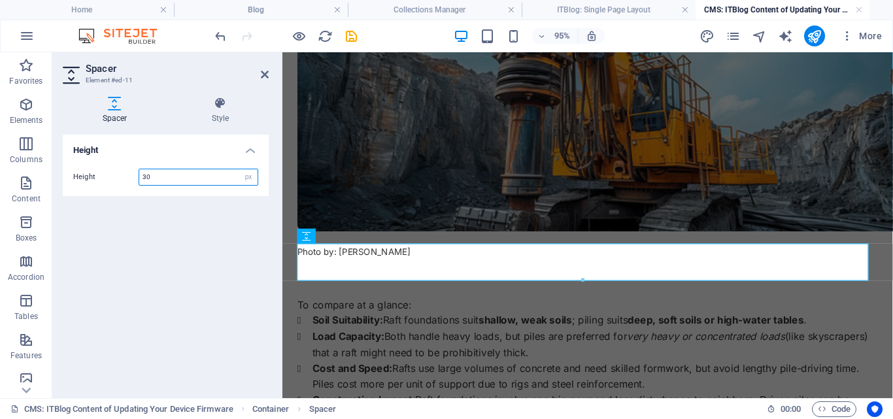
type input "30"
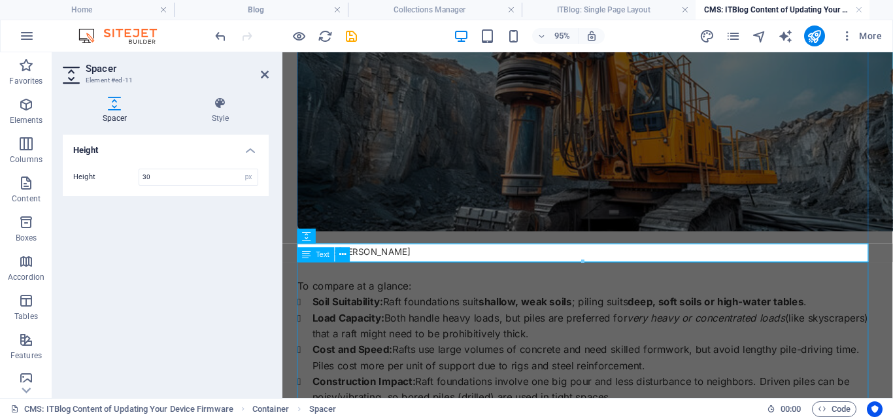
click at [429, 344] on div "To compare at a glance: Soil Suitability: Raft foundations suit shallow, weak s…" at bounding box center [603, 382] width 611 height 184
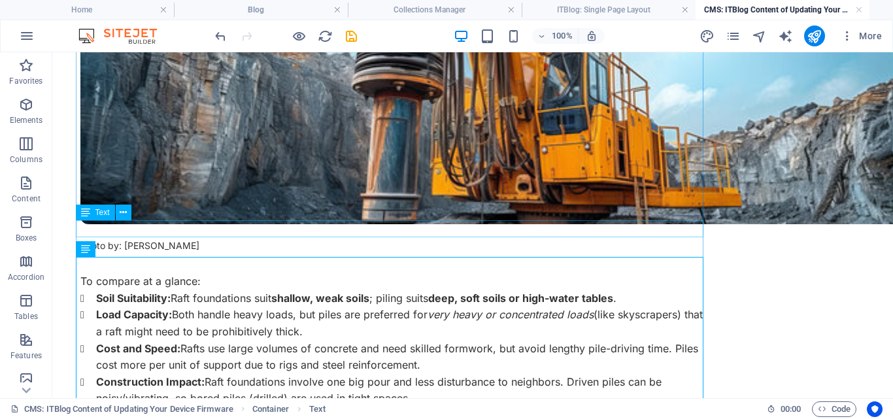
click at [176, 237] on div "Photo by: Luis Villasmil" at bounding box center [393, 245] width 627 height 17
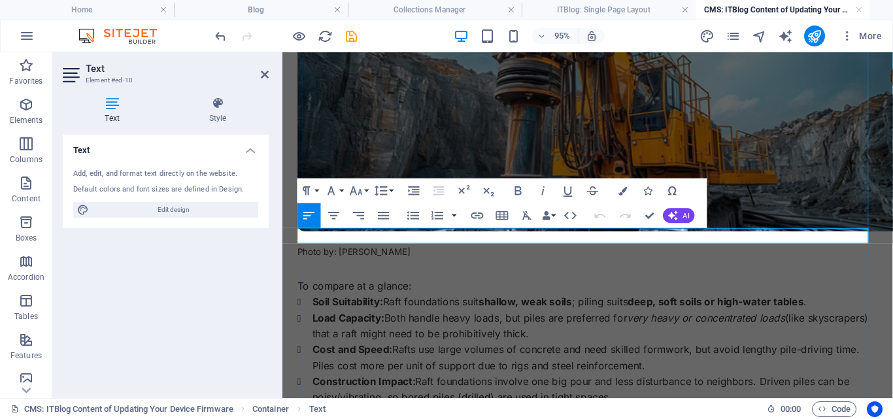
click at [401, 254] on p "Photo by: Luis Villasmil" at bounding box center [603, 262] width 611 height 17
click at [492, 303] on div "To compare at a glance: Soil Suitability: Raft foundations suit shallow, weak s…" at bounding box center [603, 382] width 611 height 184
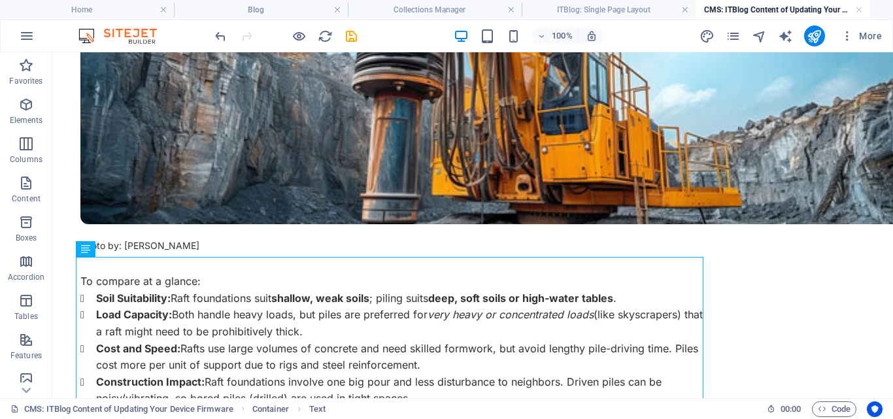
click at [782, 208] on div "Piling vs. Raft Foundations: Best Options for Lagos Developers Lagos developers…" at bounding box center [472, 309] width 784 height 1735
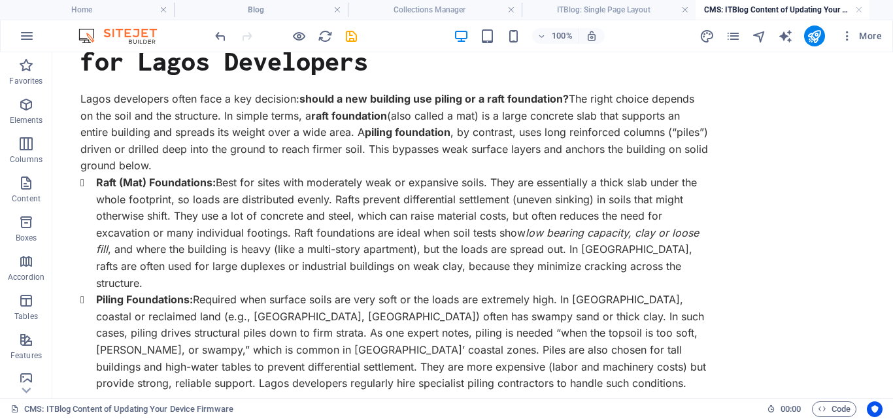
scroll to position [0, 0]
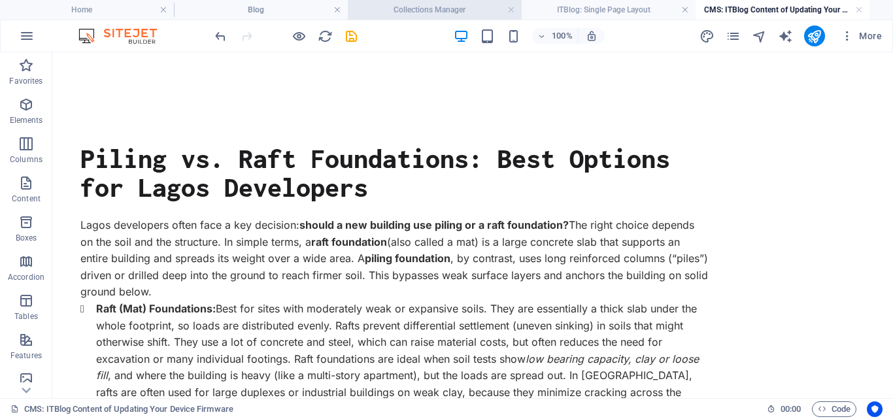
click at [450, 10] on h4 "Collections Manager" at bounding box center [435, 10] width 174 height 14
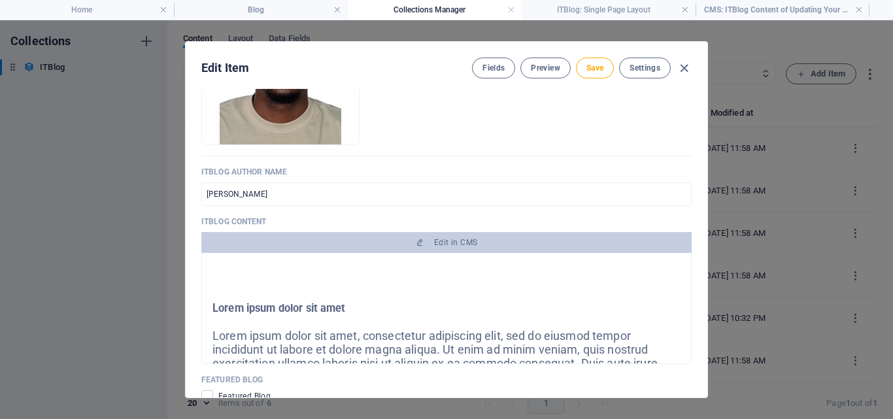
scroll to position [712, 0]
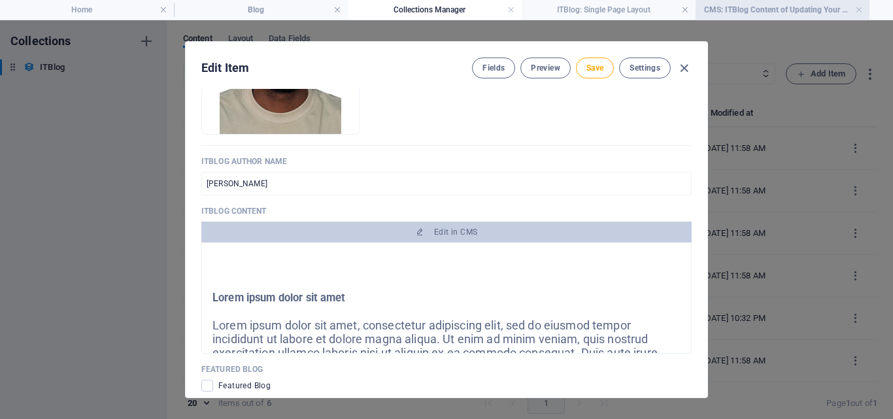
click at [735, 7] on h4 "CMS: ITBlog Content of Updating Your Device Firmware" at bounding box center [782, 10] width 174 height 14
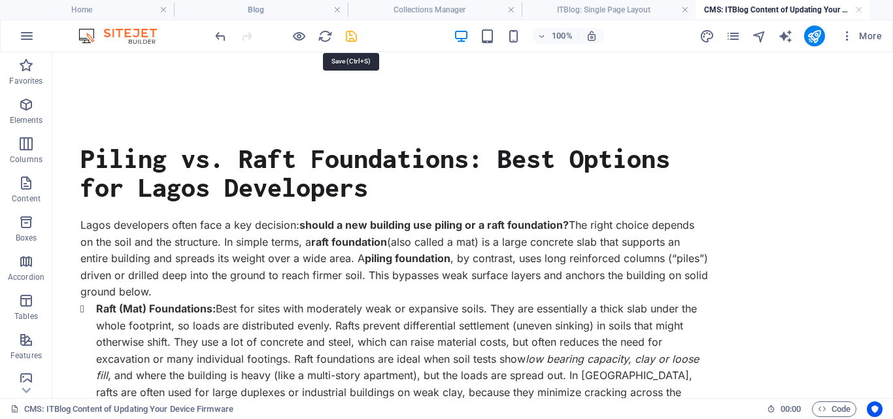
click at [349, 38] on icon "save" at bounding box center [351, 36] width 15 height 15
click at [322, 34] on icon "reload" at bounding box center [325, 36] width 15 height 15
click at [605, 7] on h4 "ITBlog: Single Page Layout" at bounding box center [608, 10] width 174 height 14
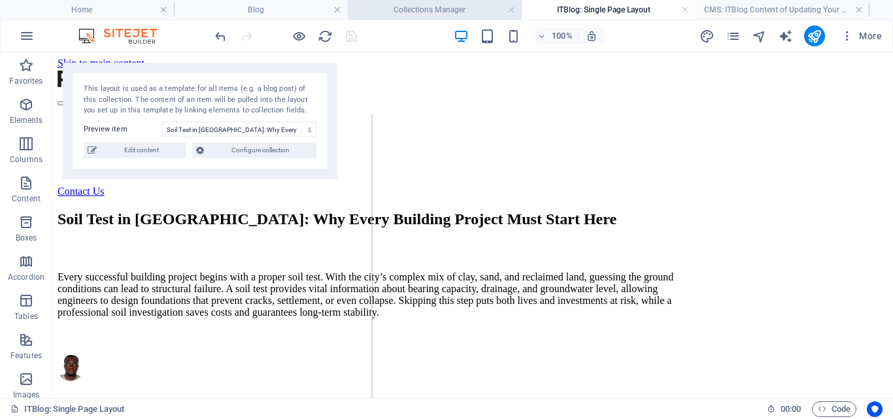
click at [453, 17] on li "Collections Manager" at bounding box center [435, 10] width 174 height 20
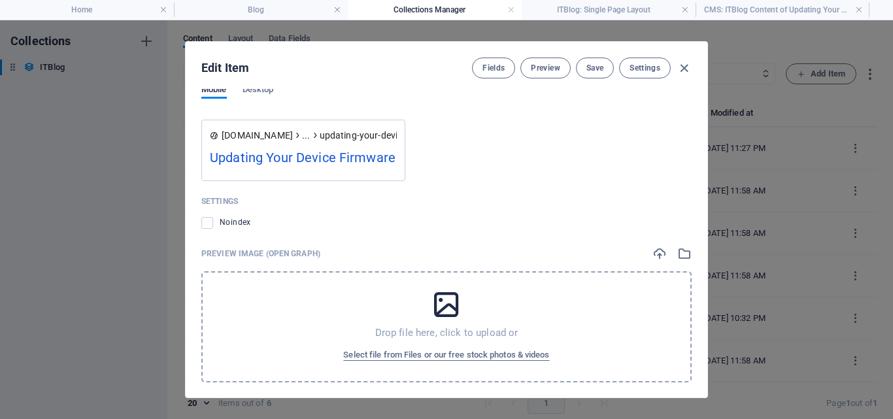
scroll to position [1505, 0]
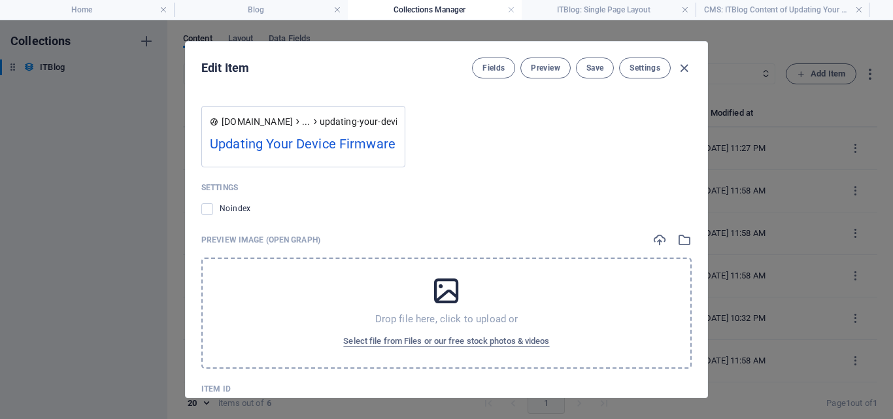
click at [801, 286] on div "Edit Item Fields Preview Save Settings ITBlog Image Drop files here to upload t…" at bounding box center [446, 219] width 893 height 399
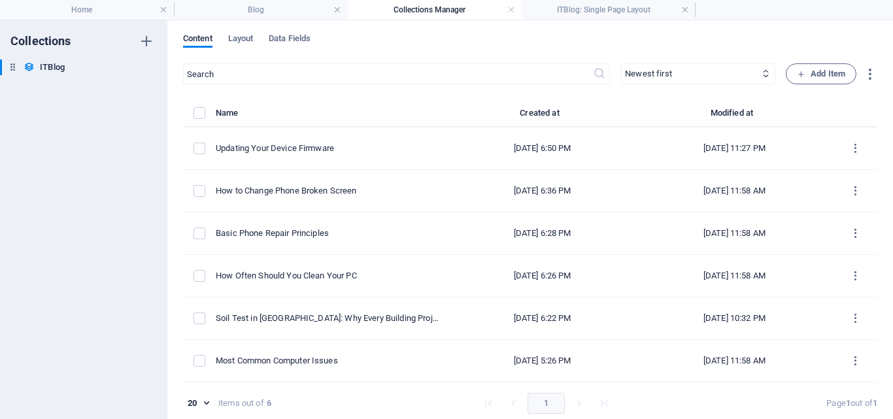
scroll to position [0, 0]
